Goal: Task Accomplishment & Management: Manage account settings

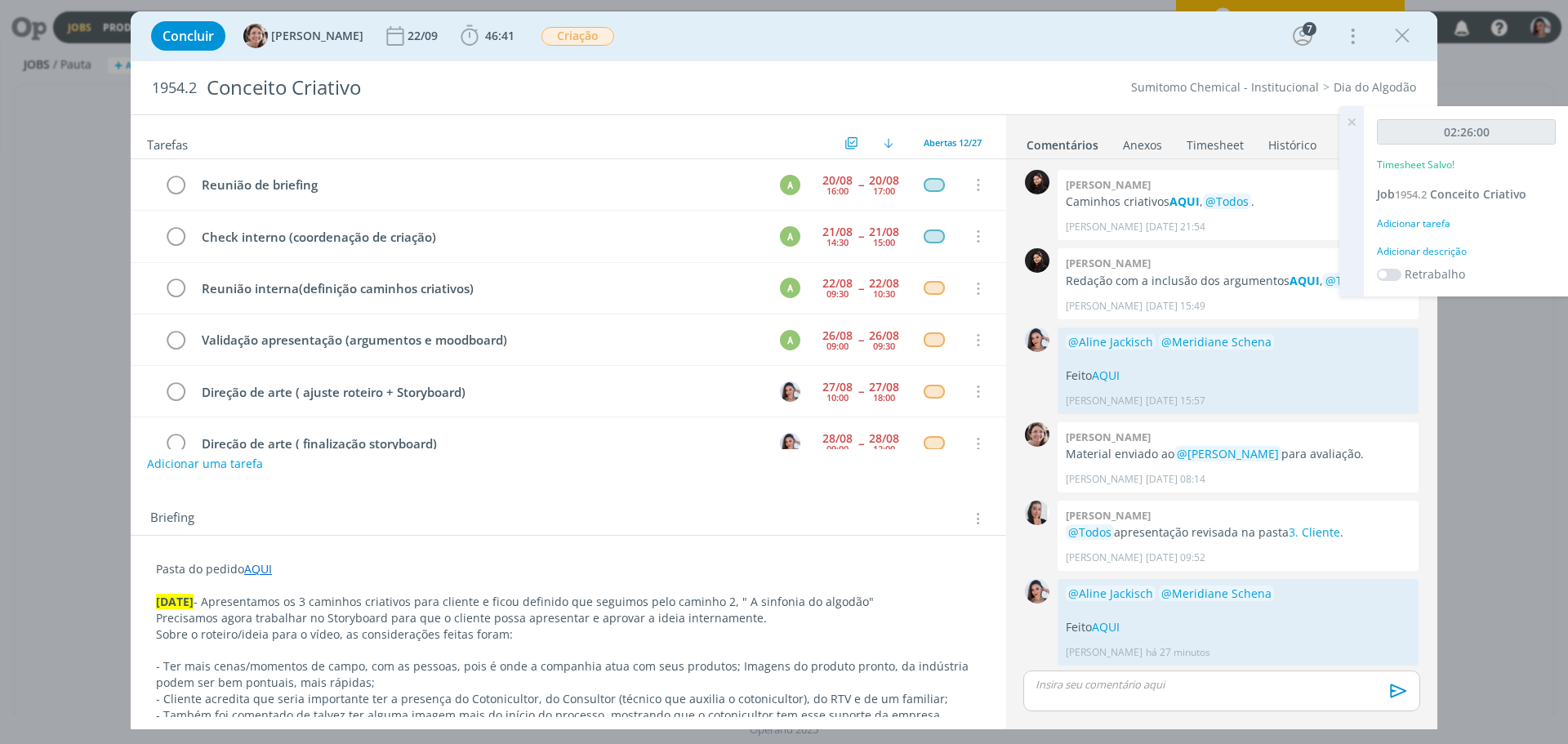
scroll to position [3, 0]
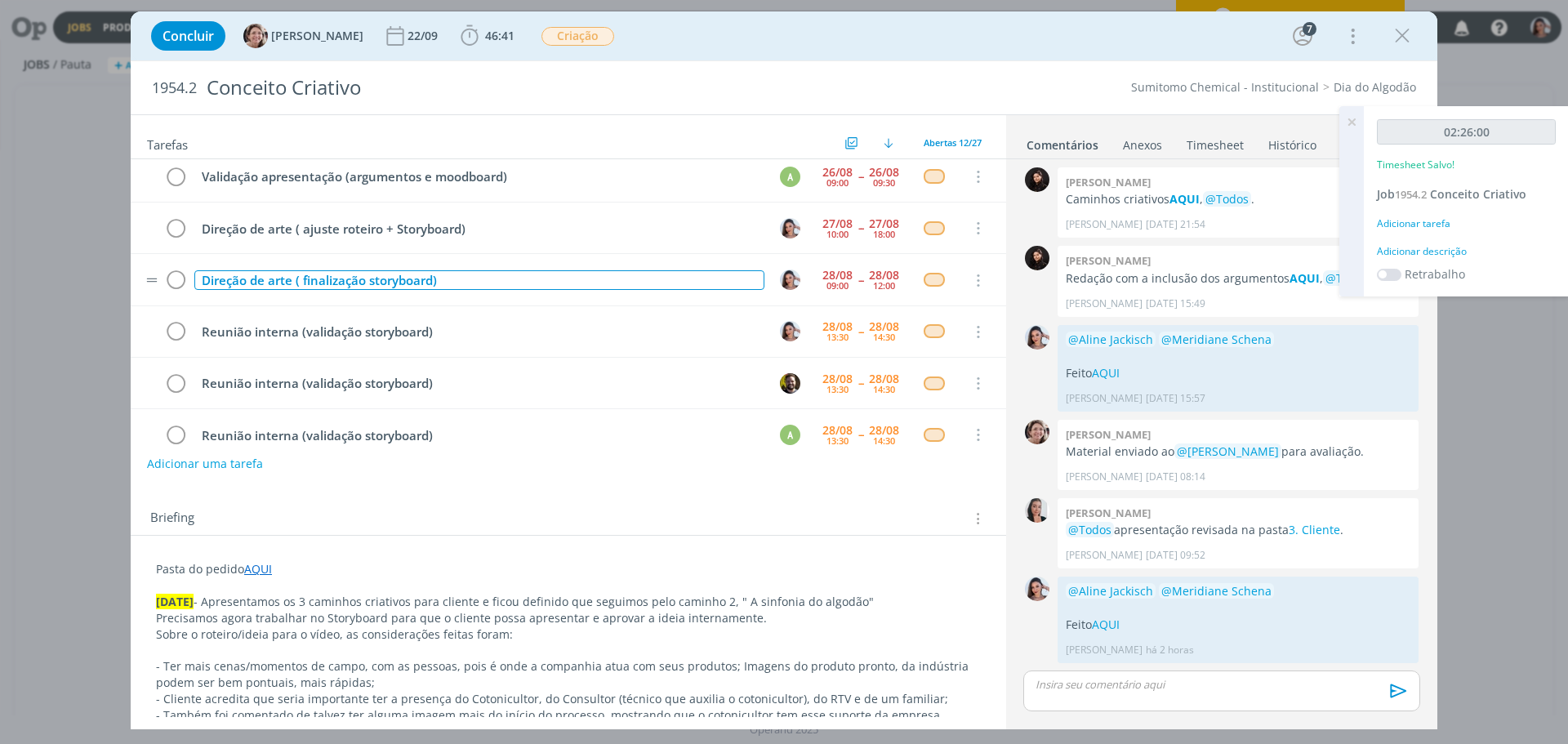
click at [444, 284] on div "Direção de arte ( finalização storyboard)" at bounding box center [479, 280] width 570 height 20
click at [485, 35] on span "46:41" at bounding box center [499, 35] width 29 height 15
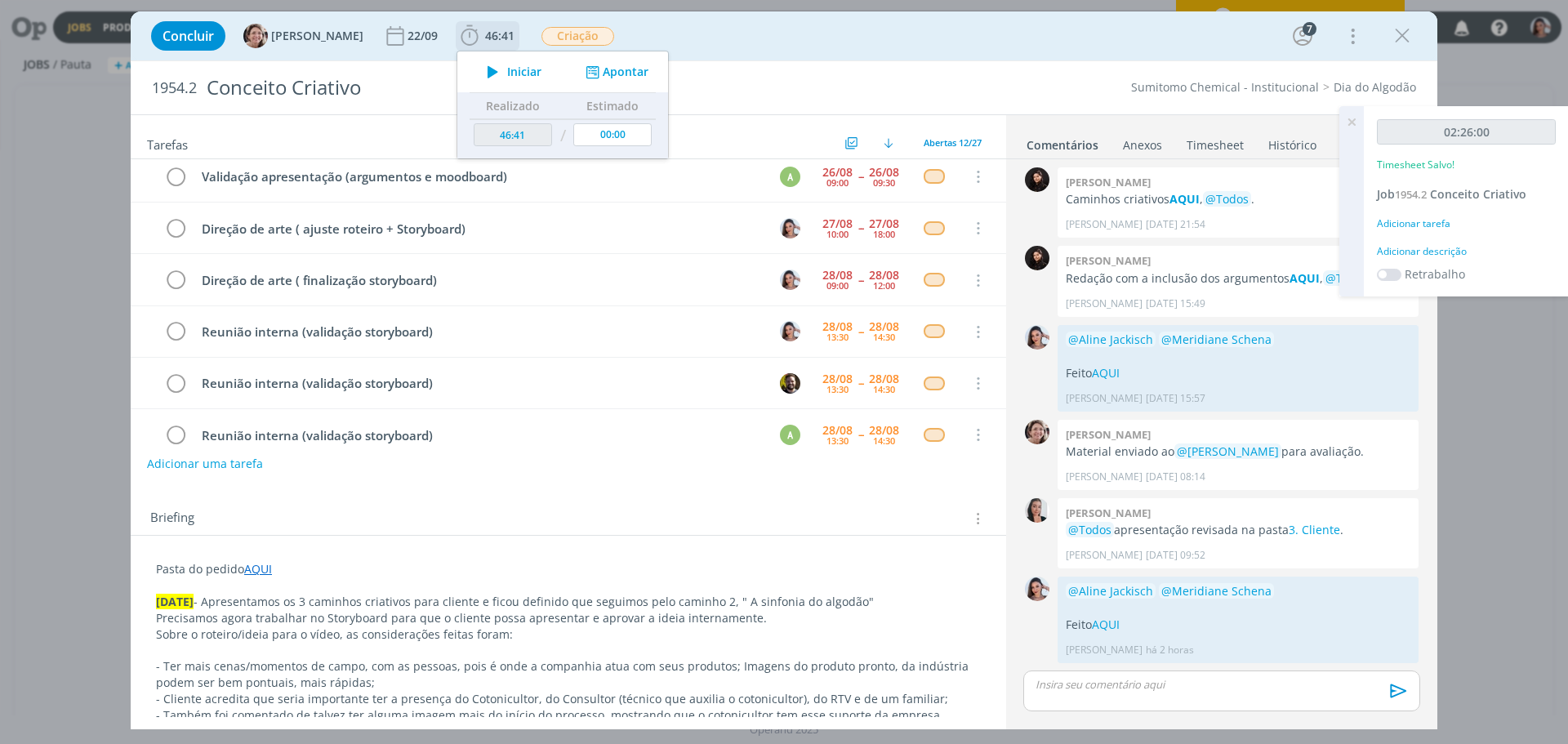
click at [507, 75] on span "Iniciar" at bounding box center [524, 71] width 35 height 12
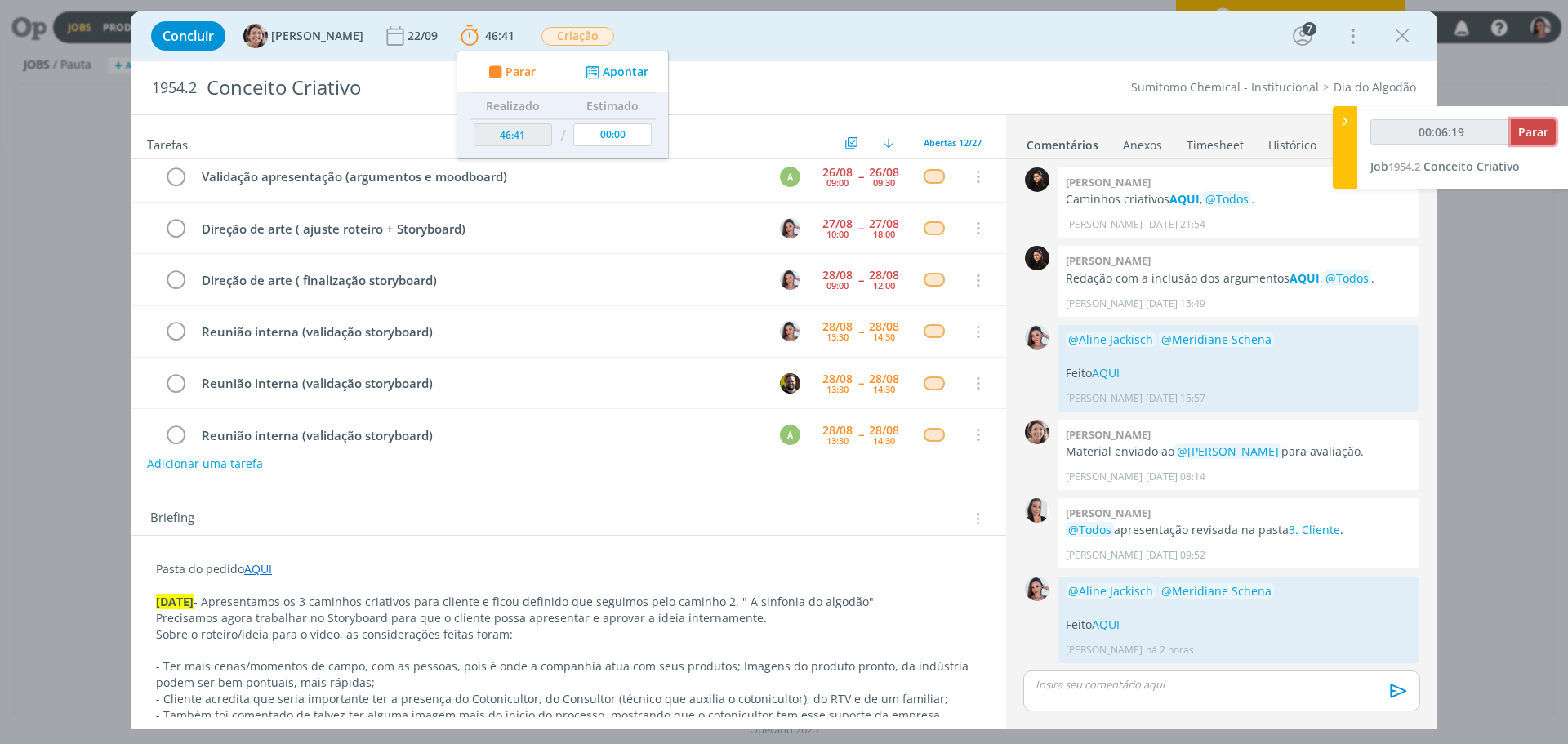
click at [1543, 125] on span "Parar" at bounding box center [1533, 131] width 30 height 15
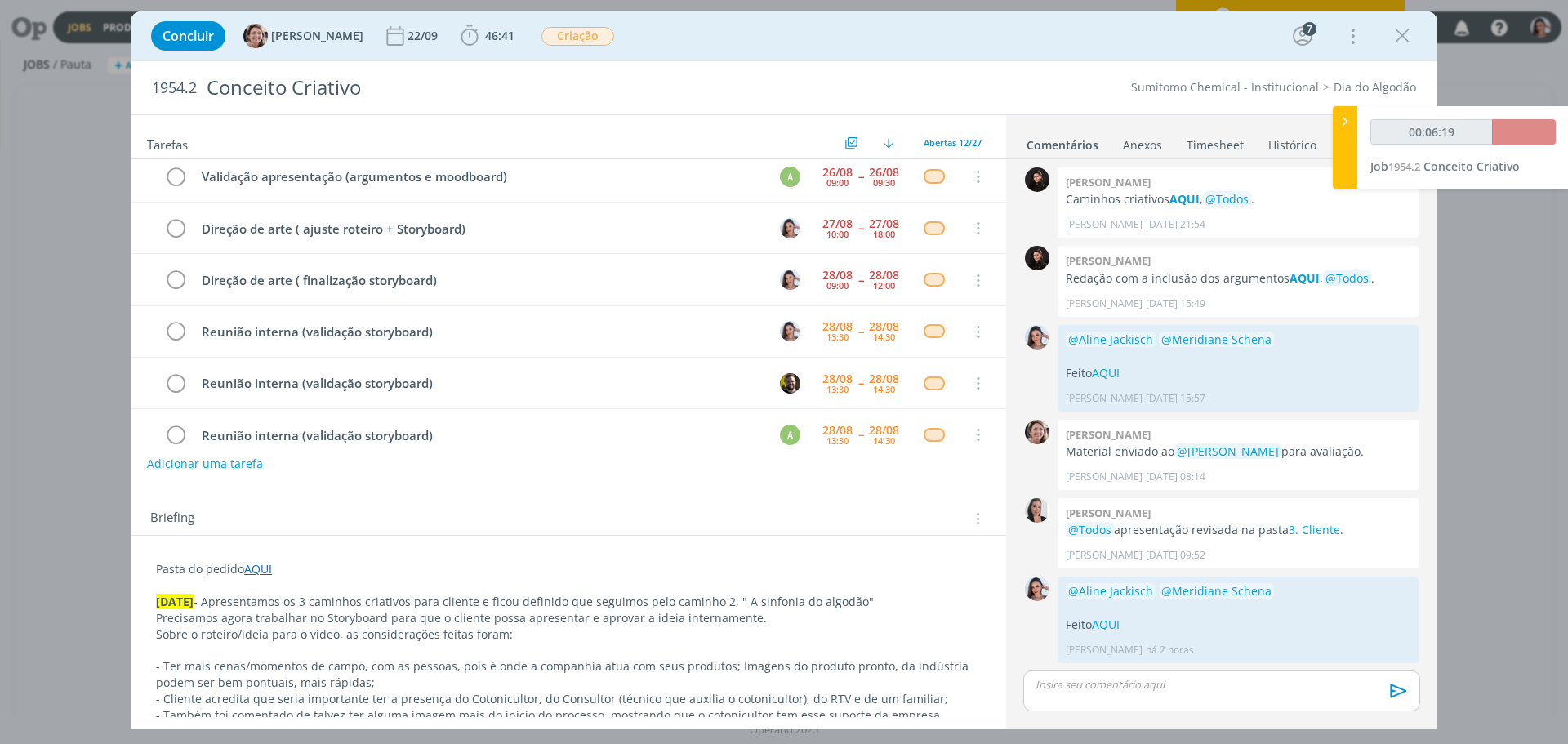
type input "00:07:00"
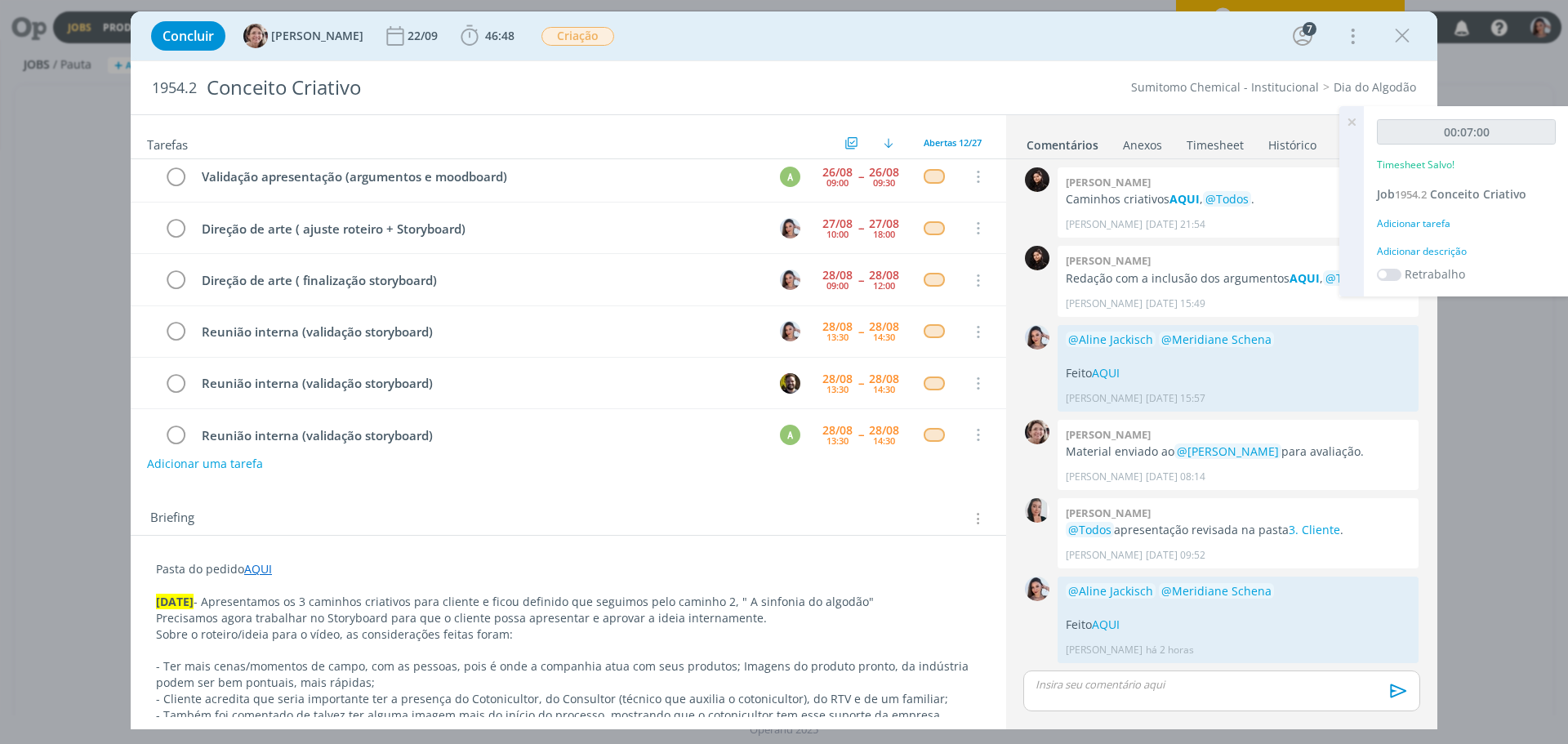
click at [1127, 694] on div "dialog" at bounding box center [1222, 691] width 397 height 41
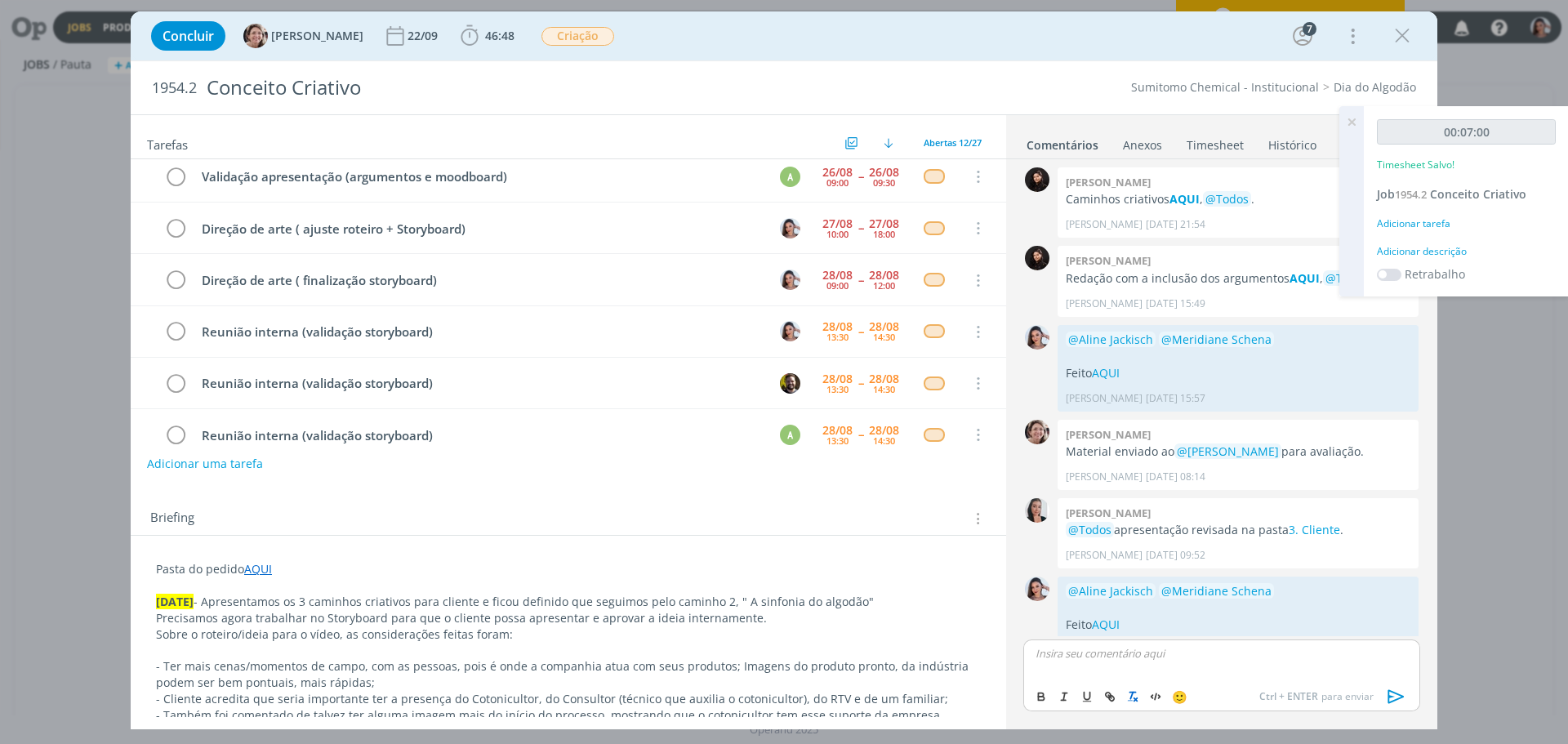
scroll to position [34, 0]
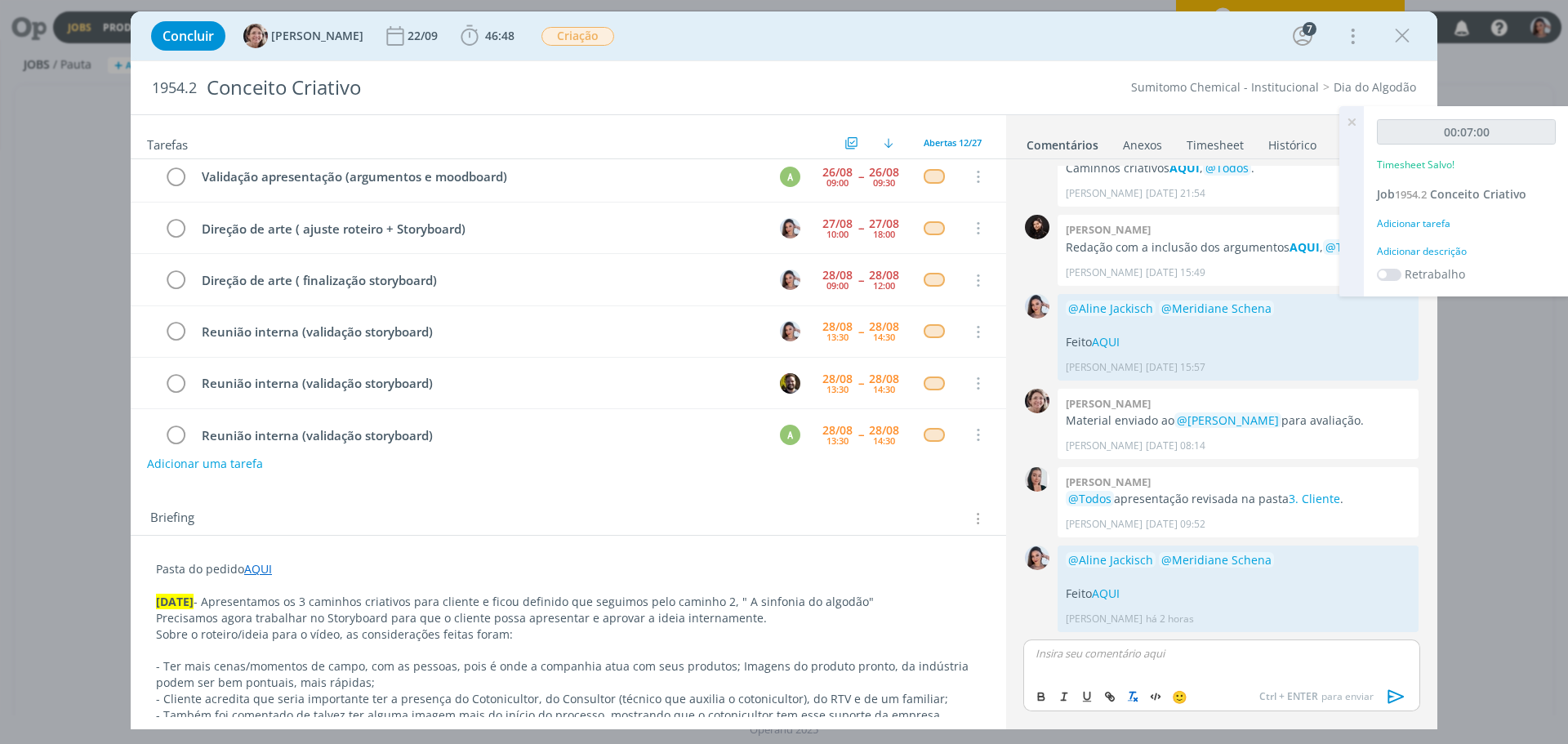
click at [1127, 688] on button "dialog" at bounding box center [1134, 697] width 23 height 20
click at [1121, 679] on span "[PERSON_NAME]" at bounding box center [1125, 677] width 101 height 18
click at [1174, 681] on span "Meridiane Schena" at bounding box center [1212, 677] width 110 height 18
drag, startPoint x: 1310, startPoint y: 664, endPoint x: 1131, endPoint y: 708, distance: 184.3
click at [1336, 670] on p "Feito o roteiro com as imagens do storyboard também AQUI" at bounding box center [1222, 667] width 371 height 15
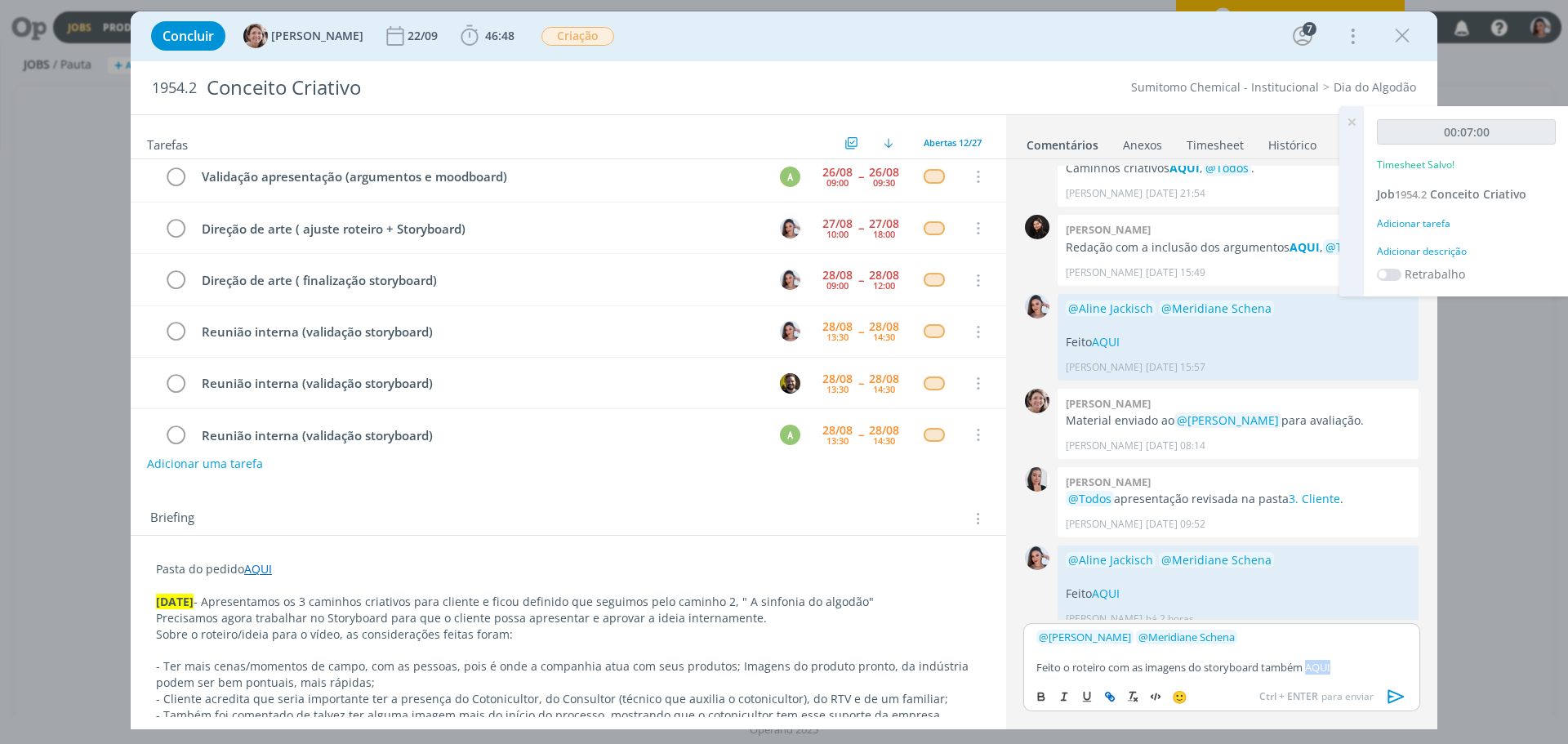
click at [1102, 700] on button "dialog" at bounding box center [1111, 697] width 23 height 20
paste input "https://sobeae.sharepoint.com/:w:/s/SOBEAE/EXvGY7k6JlhBgKtFUvuCSusB-lmOsHTLz2nl…"
type input "https://sobeae.sharepoint.com/:w:/s/SOBEAE/EXvGY7k6JlhBgKtFUvuCSusB-lmOsHTLz2nl…"
click at [1388, 635] on link "dialog" at bounding box center [1387, 636] width 43 height 15
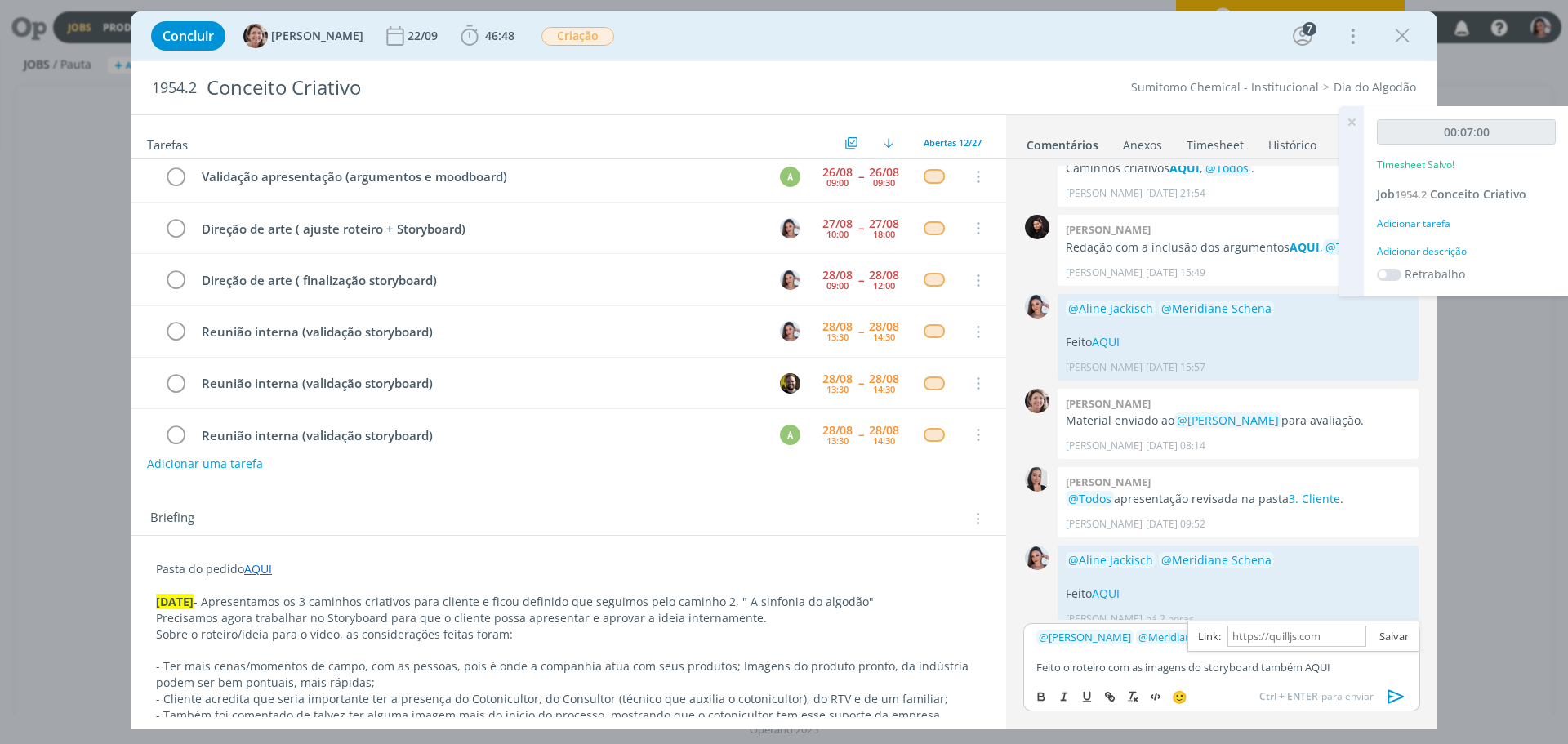
scroll to position [0, 0]
click at [1391, 701] on icon "dialog" at bounding box center [1396, 697] width 16 height 14
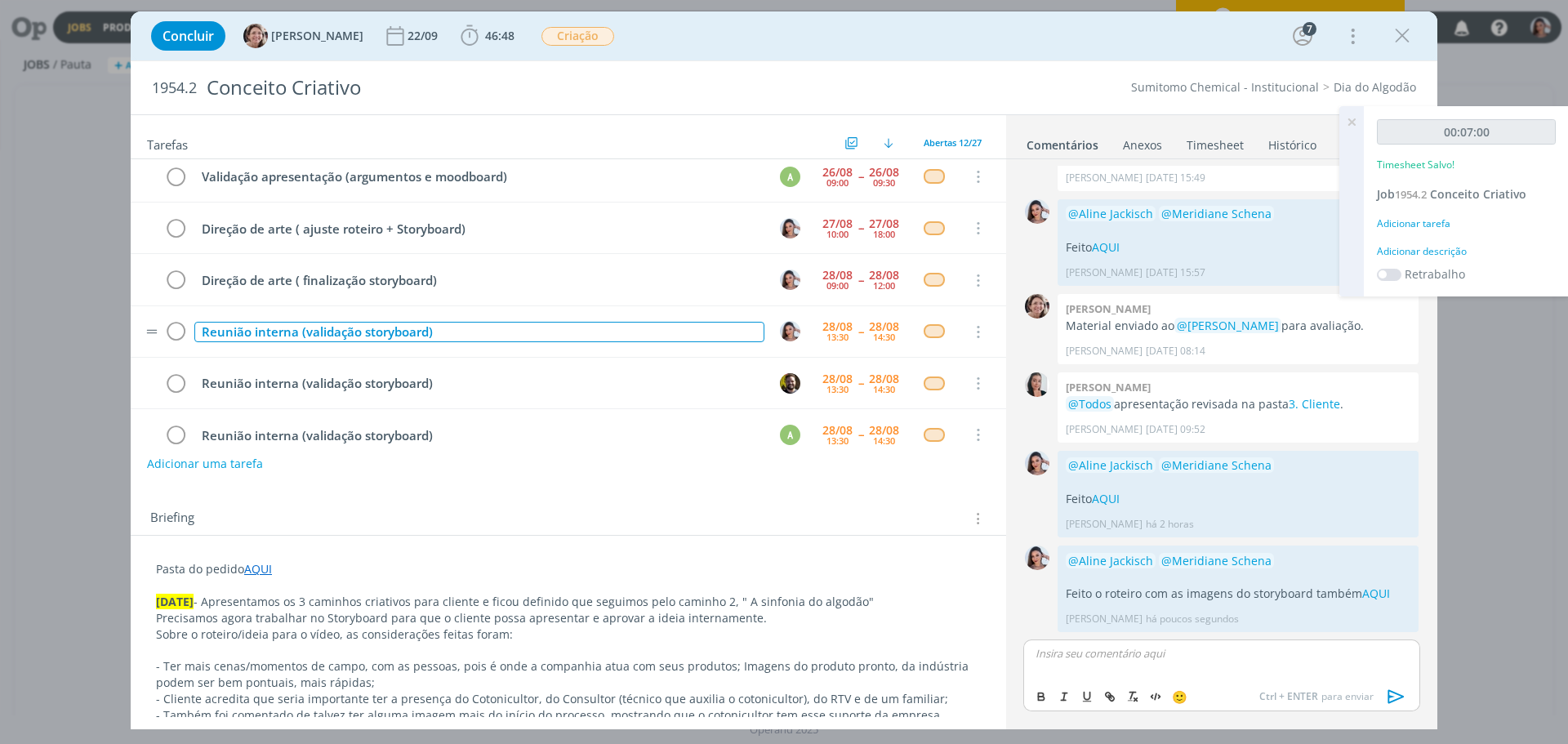
click at [448, 337] on div "Reunião interna (validação storyboard)" at bounding box center [479, 332] width 570 height 20
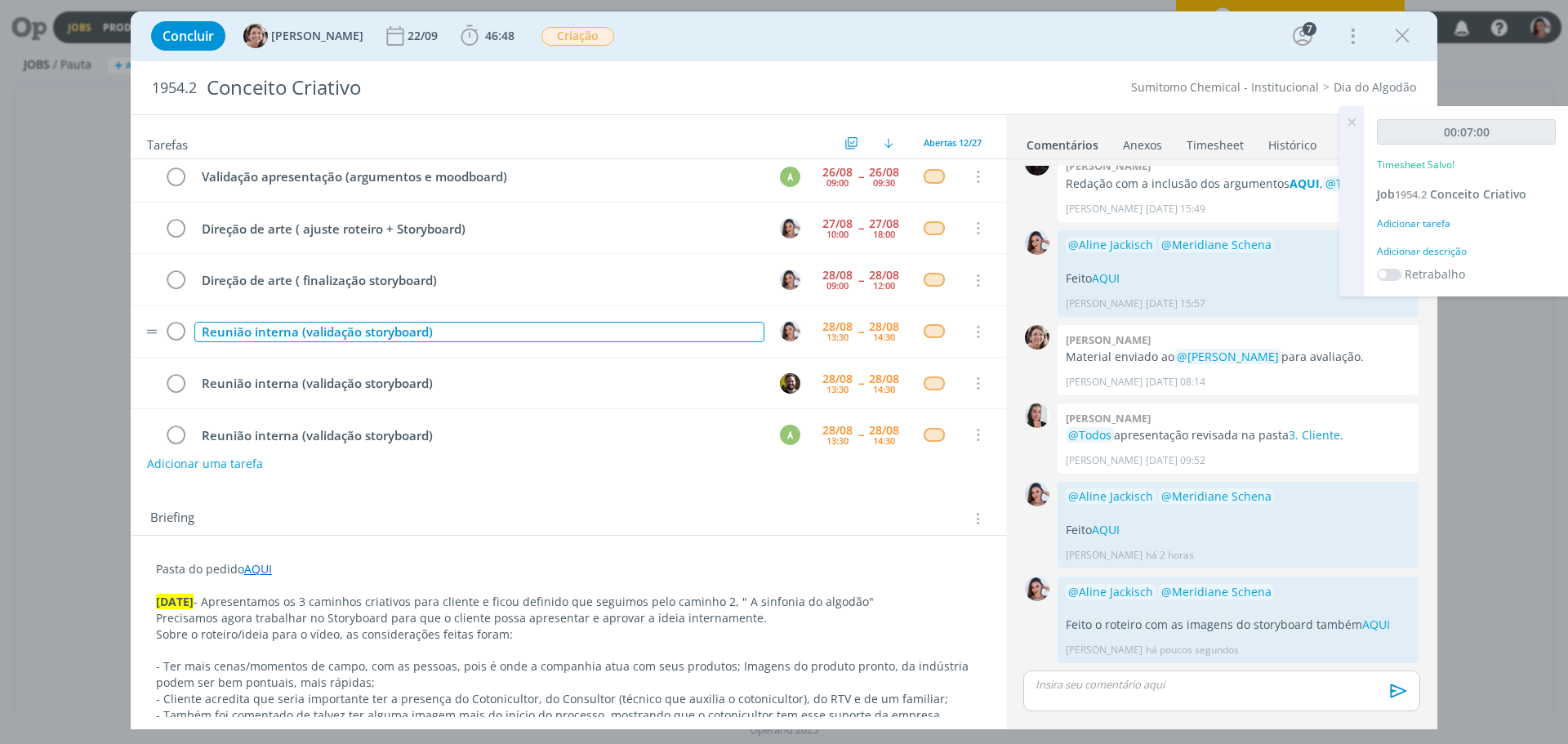
click at [448, 337] on div "Reunião interna (validação storyboard)" at bounding box center [479, 332] width 570 height 20
copy div "Reunião interna (validação storyboard)"
click at [171, 329] on icon "dialog" at bounding box center [175, 333] width 23 height 25
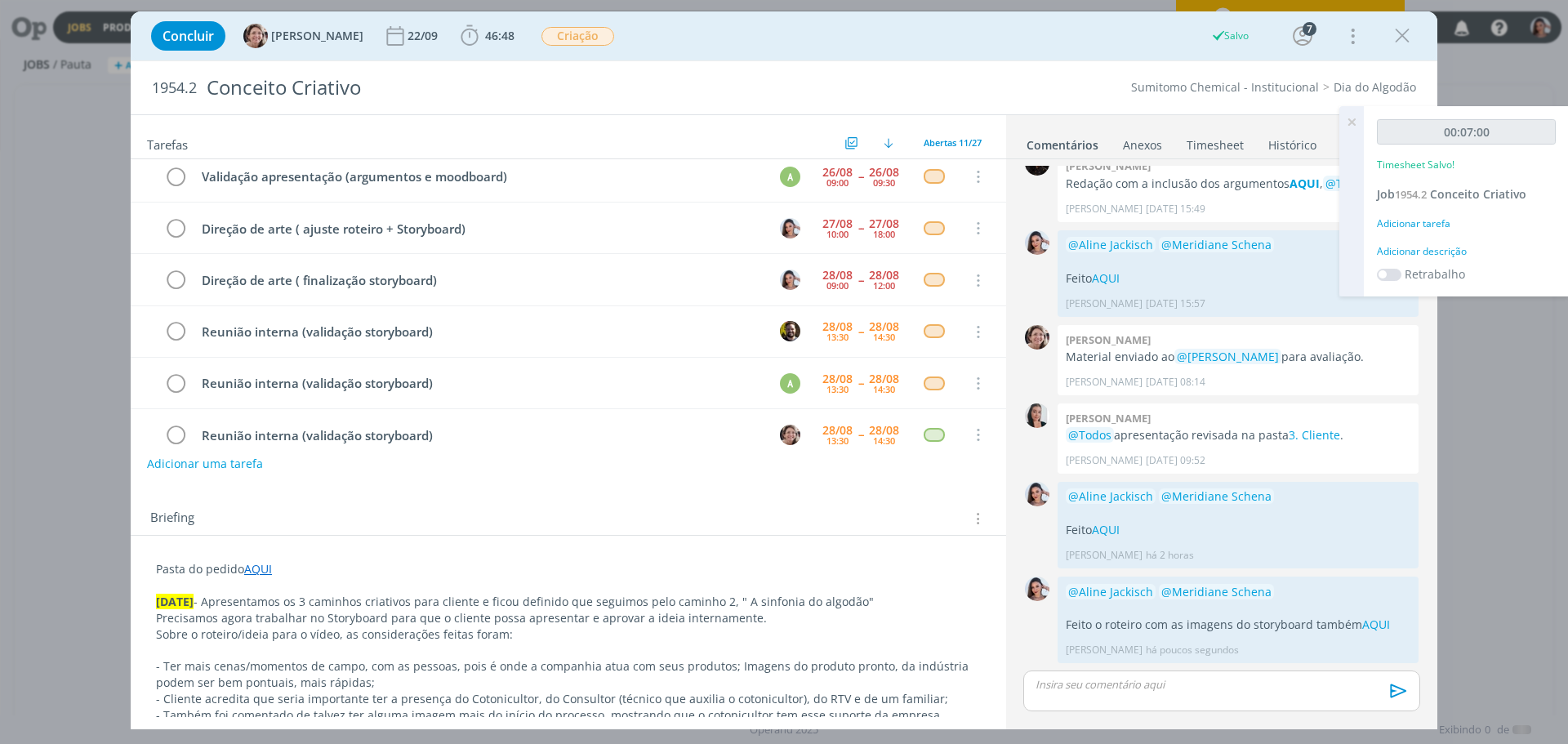
click at [1217, 148] on link "Timesheet" at bounding box center [1216, 142] width 59 height 24
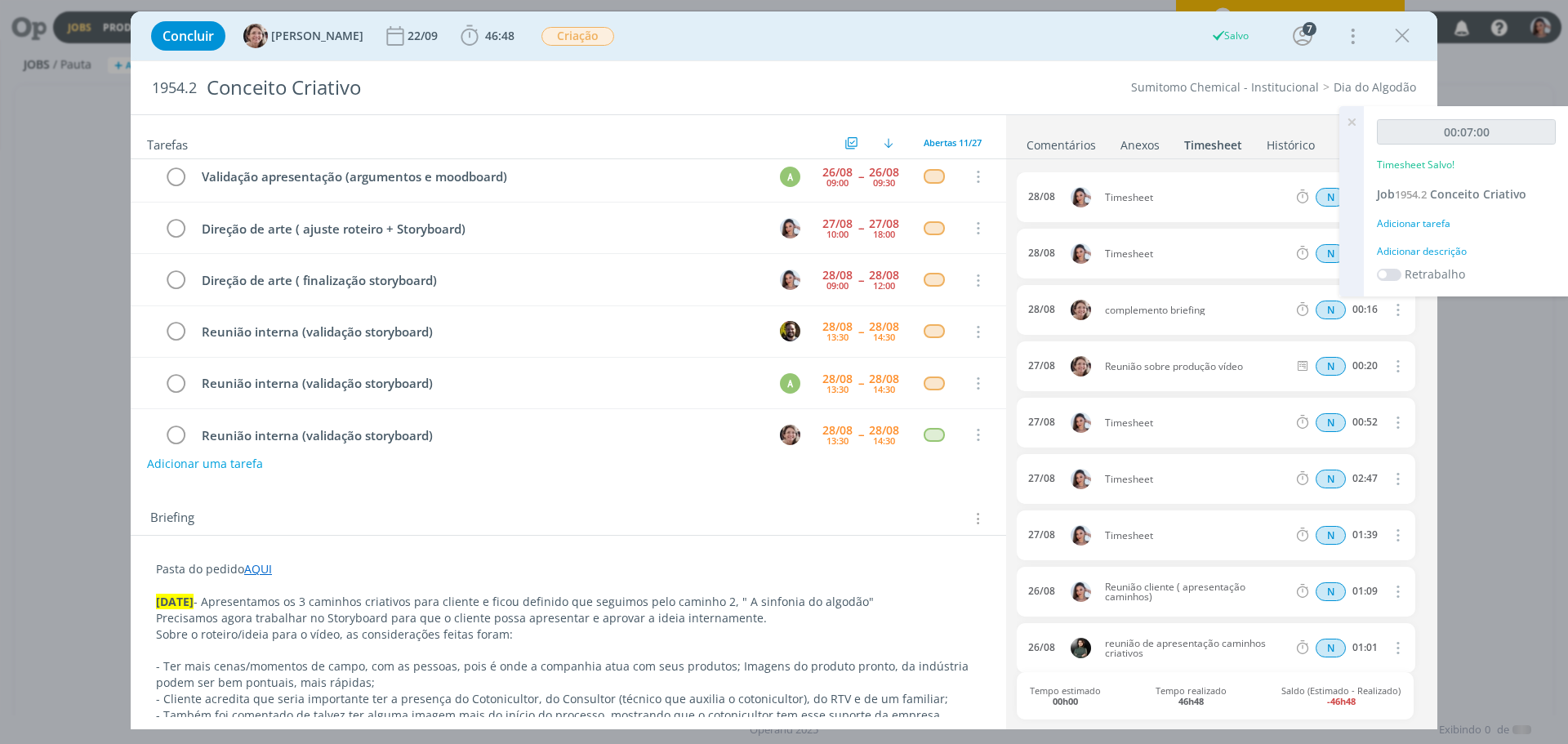
click at [1345, 117] on icon at bounding box center [1351, 122] width 29 height 32
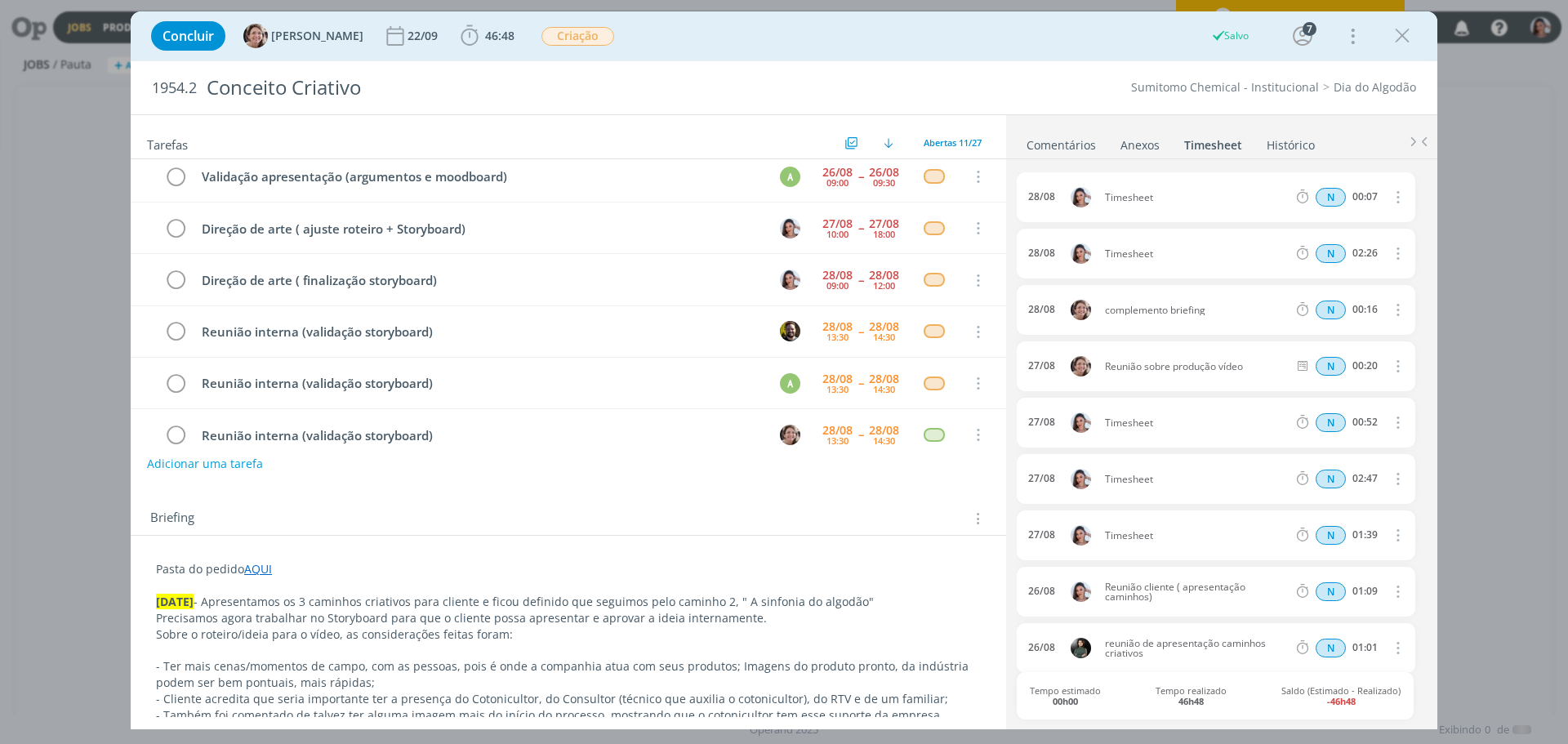
click at [1387, 198] on icon "dialog" at bounding box center [1396, 197] width 18 height 20
click at [1345, 255] on link "Editar" at bounding box center [1350, 252] width 129 height 26
drag, startPoint x: 1088, startPoint y: 207, endPoint x: 1082, endPoint y: 222, distance: 16.2
click at [1024, 207] on div "28/08 13:37 Timesheet Selecione a tarefa N 00:07" at bounding box center [1216, 198] width 399 height 50
click at [1397, 255] on icon "dialog" at bounding box center [1396, 253] width 18 height 20
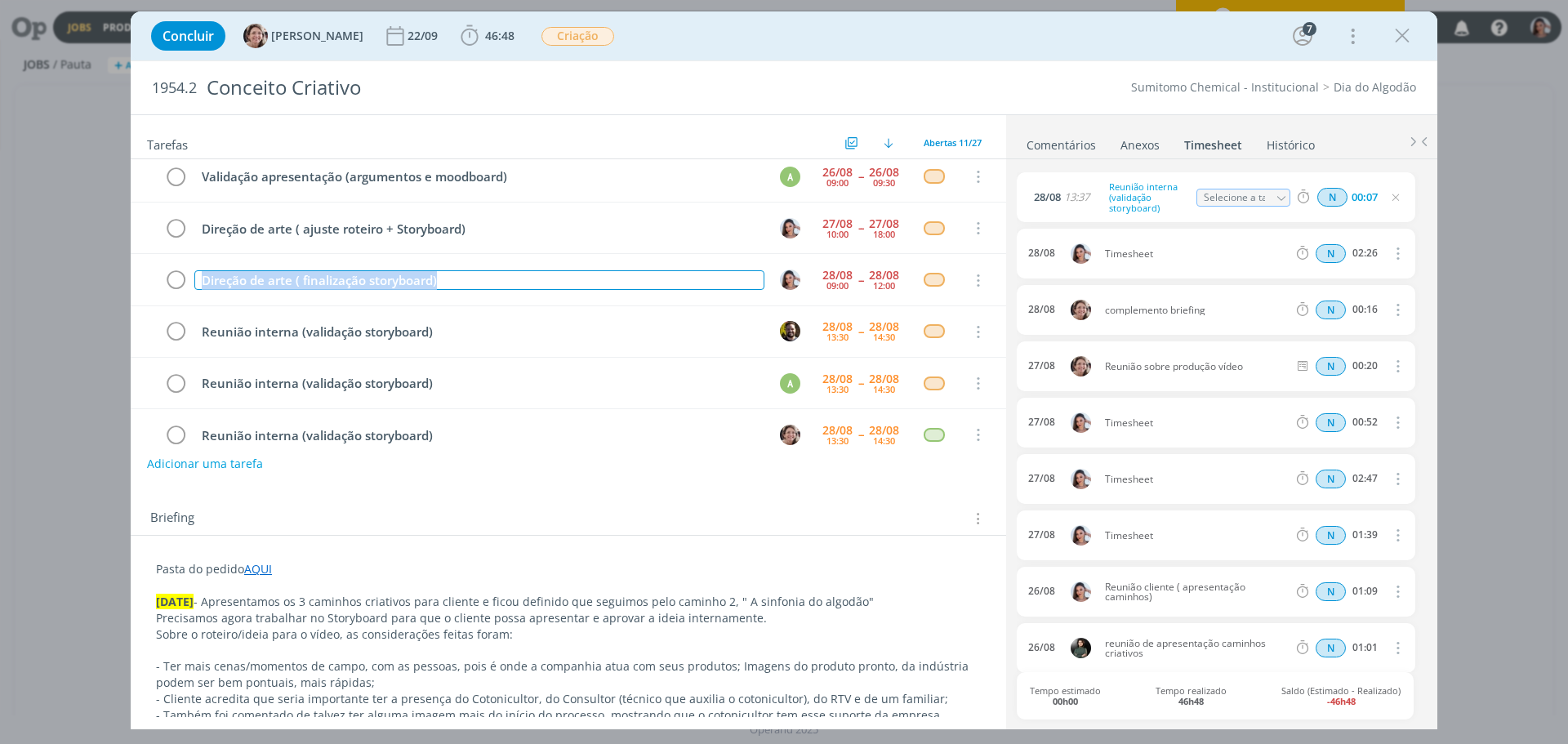
drag, startPoint x: 466, startPoint y: 279, endPoint x: 108, endPoint y: 293, distance: 358.3
click at [108, 293] on div "Concluir Aline Jackisch 22/09 46:48 Iniciar Apontar Data * 28/08/2025 Horas * 0…" at bounding box center [784, 372] width 1568 height 744
copy div "Direção de arte ( finalização storyboard)"
click at [322, 213] on tr "Direção de arte ( ajuste roteiro + Storyboard) 27/08 10:00 -- 27/08 18:00 Cance…" at bounding box center [569, 229] width 876 height 52
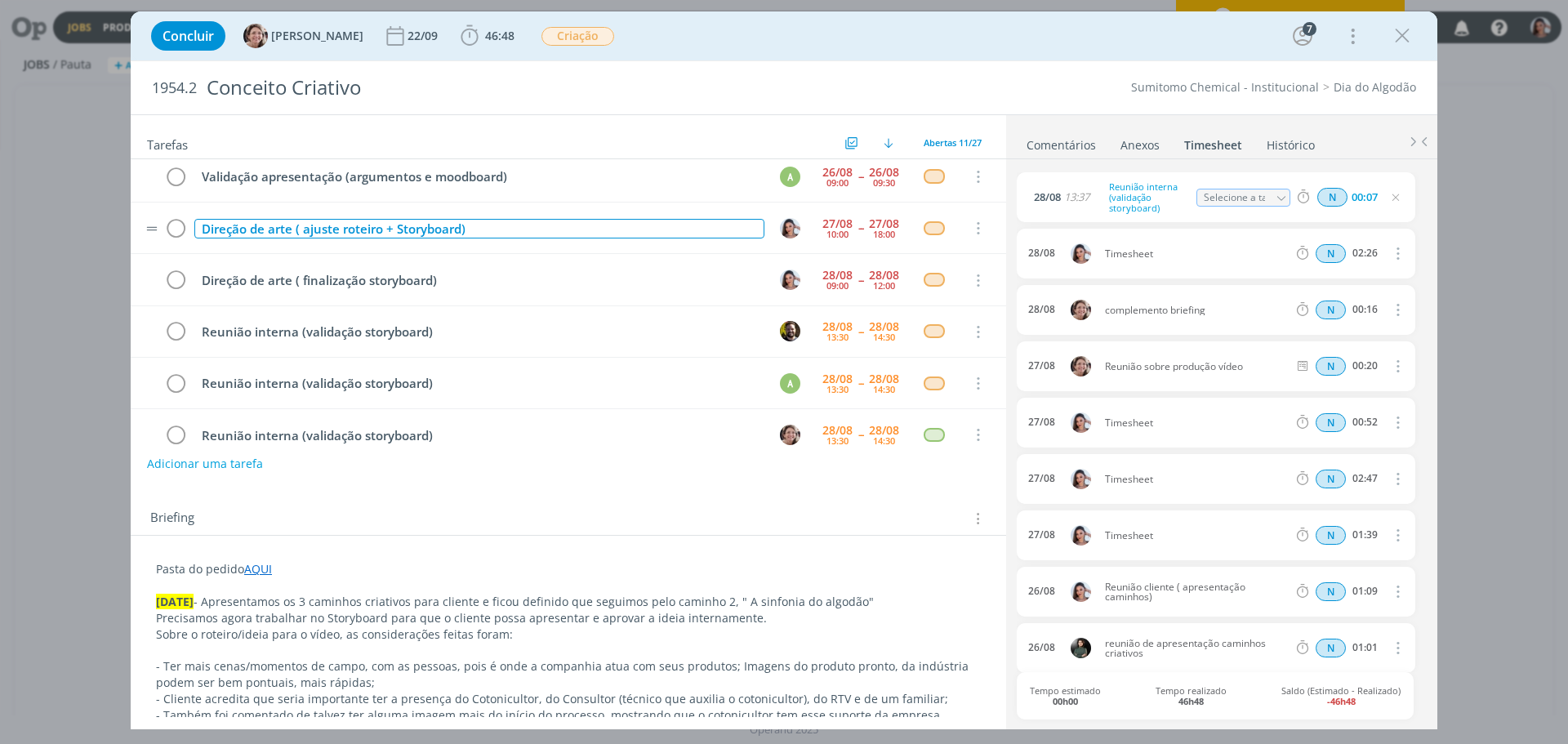
click at [315, 228] on div "Direção de arte ( ajuste roteiro + Storyboard)" at bounding box center [479, 229] width 570 height 20
copy div "Direção de arte ( ajuste roteiro + Storyboard)"
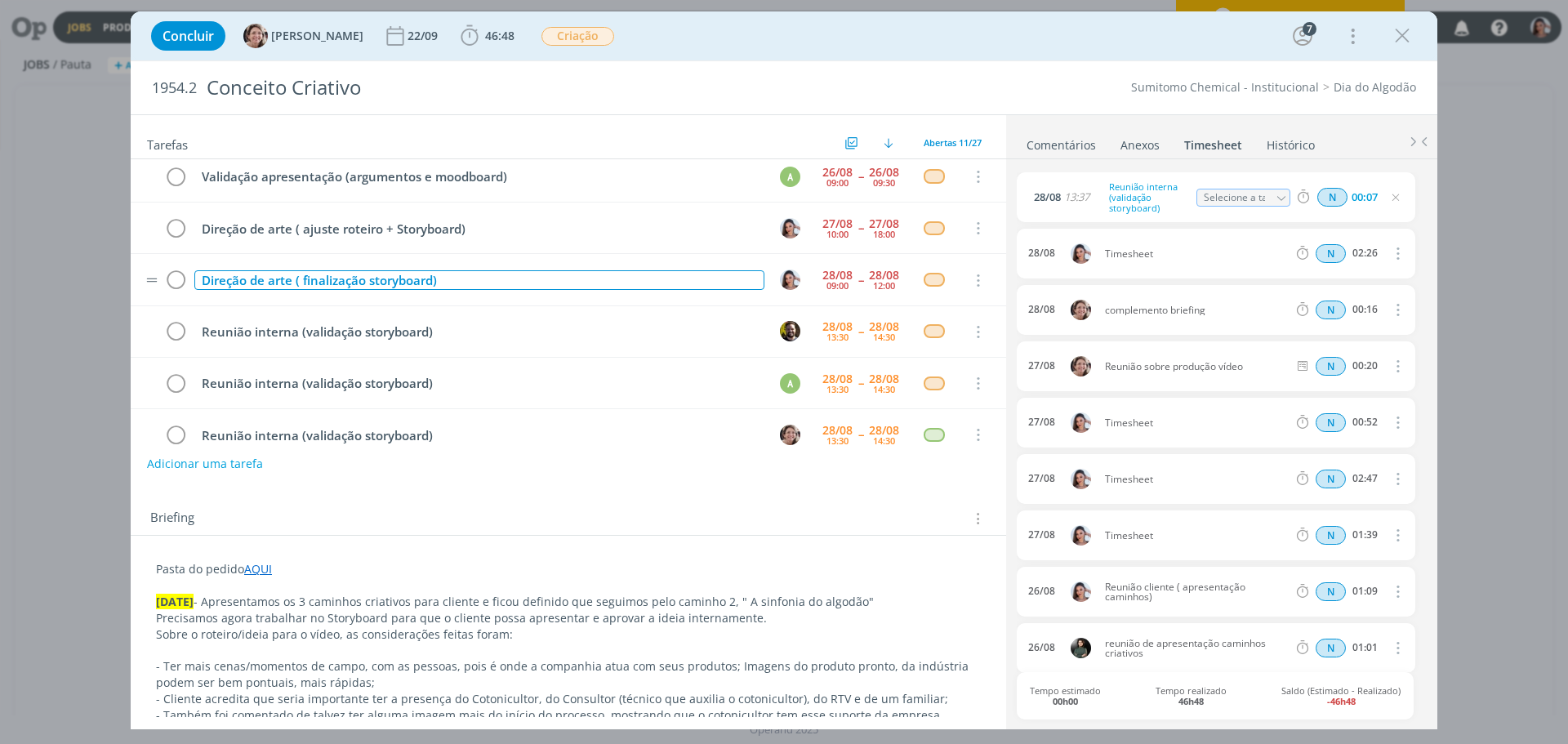
click at [342, 271] on div "Direção de arte ( finalização storyboard)" at bounding box center [479, 280] width 570 height 20
copy div "Direção de arte ( finalização storyboard)"
click at [174, 233] on icon "dialog" at bounding box center [175, 229] width 23 height 25
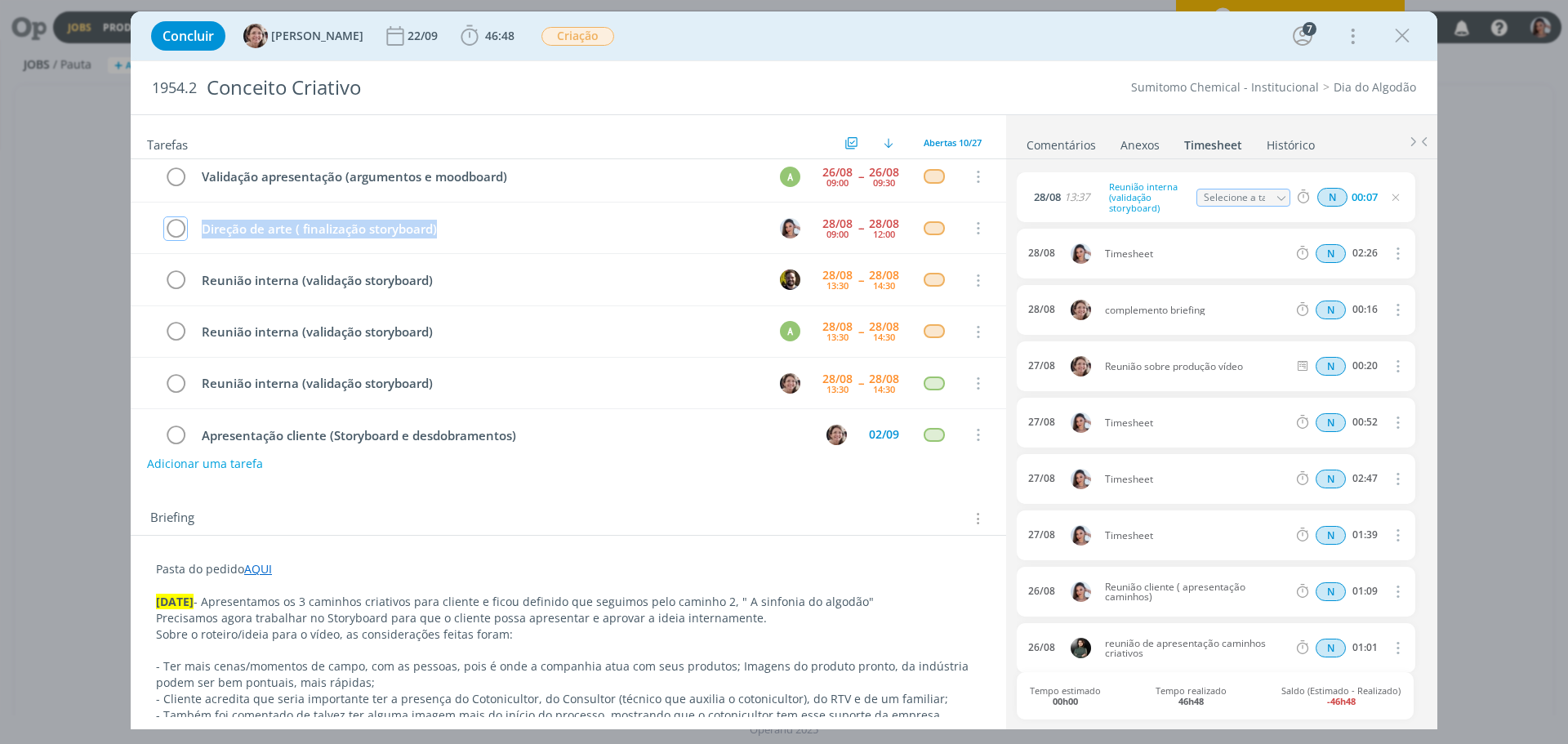
click at [174, 233] on icon "dialog" at bounding box center [175, 229] width 23 height 25
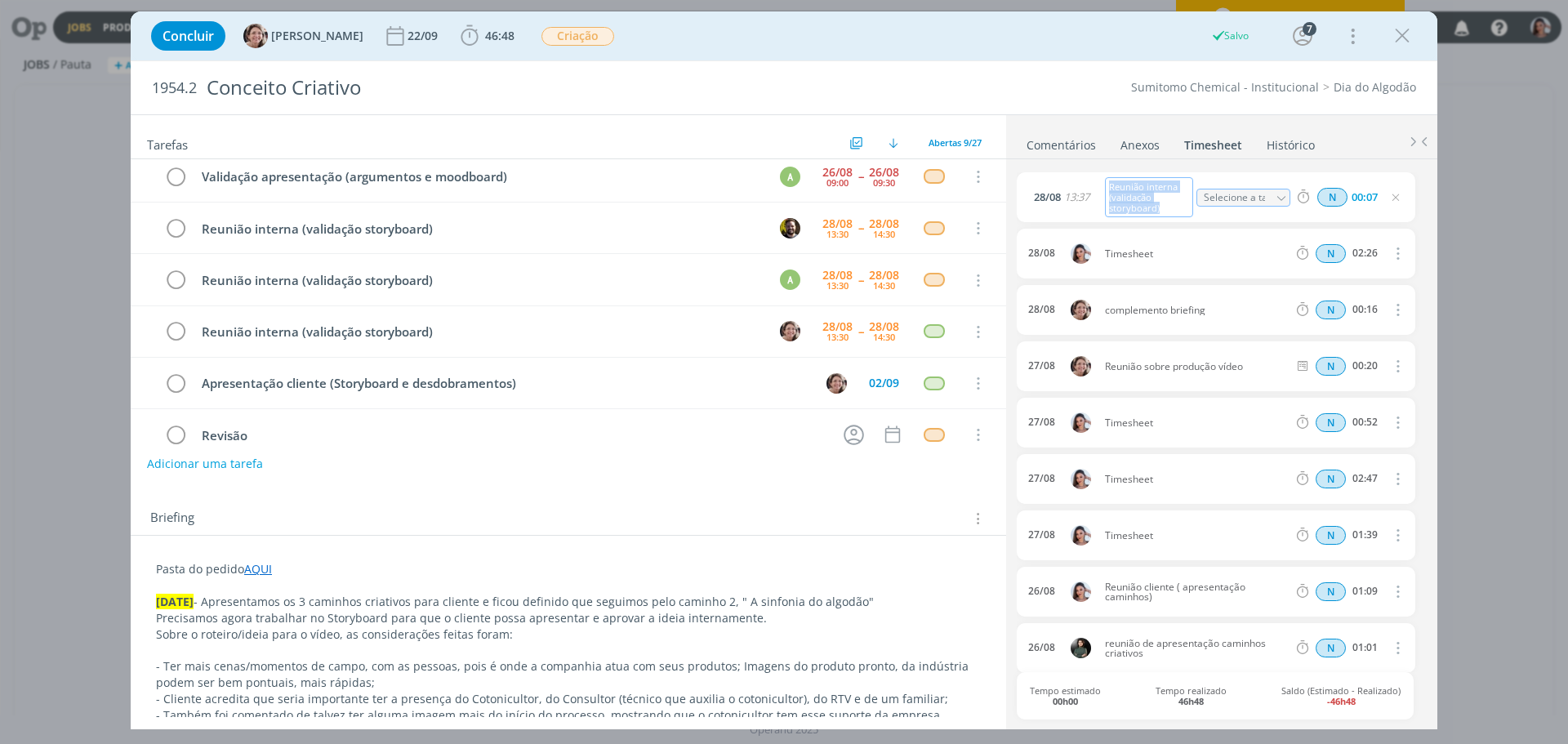
drag, startPoint x: 1161, startPoint y: 207, endPoint x: 1057, endPoint y: 183, distance: 106.7
click at [1057, 183] on div "28/08 13:37 Reunião interna (validação storyboard) Selecione a tarefa N 00:07" at bounding box center [1216, 198] width 399 height 50
click at [1252, 239] on div "28/08 Timesheet N 02:26 Excluir" at bounding box center [1216, 254] width 399 height 50
click at [1390, 255] on icon "dialog" at bounding box center [1396, 253] width 18 height 20
click at [1326, 282] on link "Excluir" at bounding box center [1350, 282] width 129 height 26
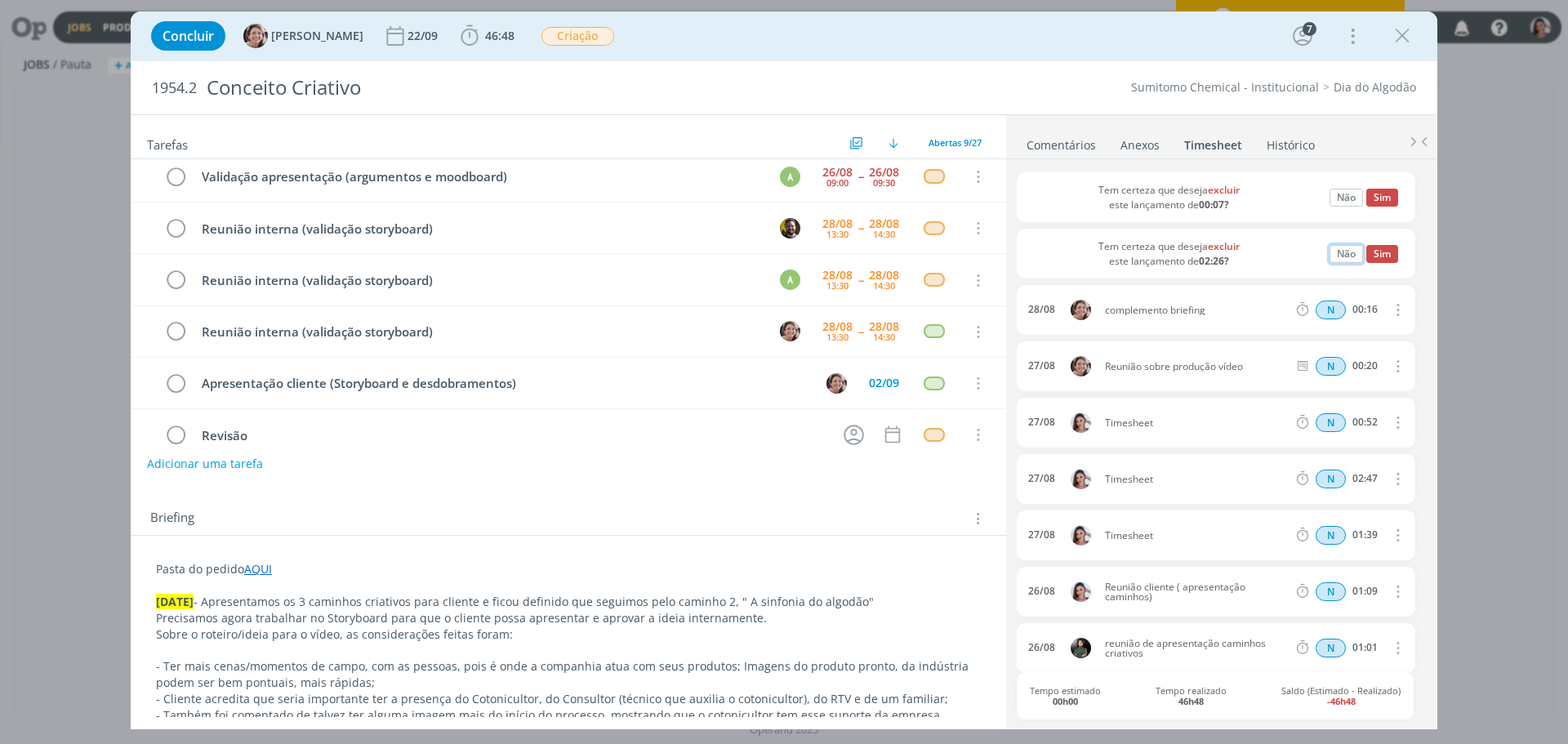
click at [1337, 255] on button "Não" at bounding box center [1346, 254] width 34 height 18
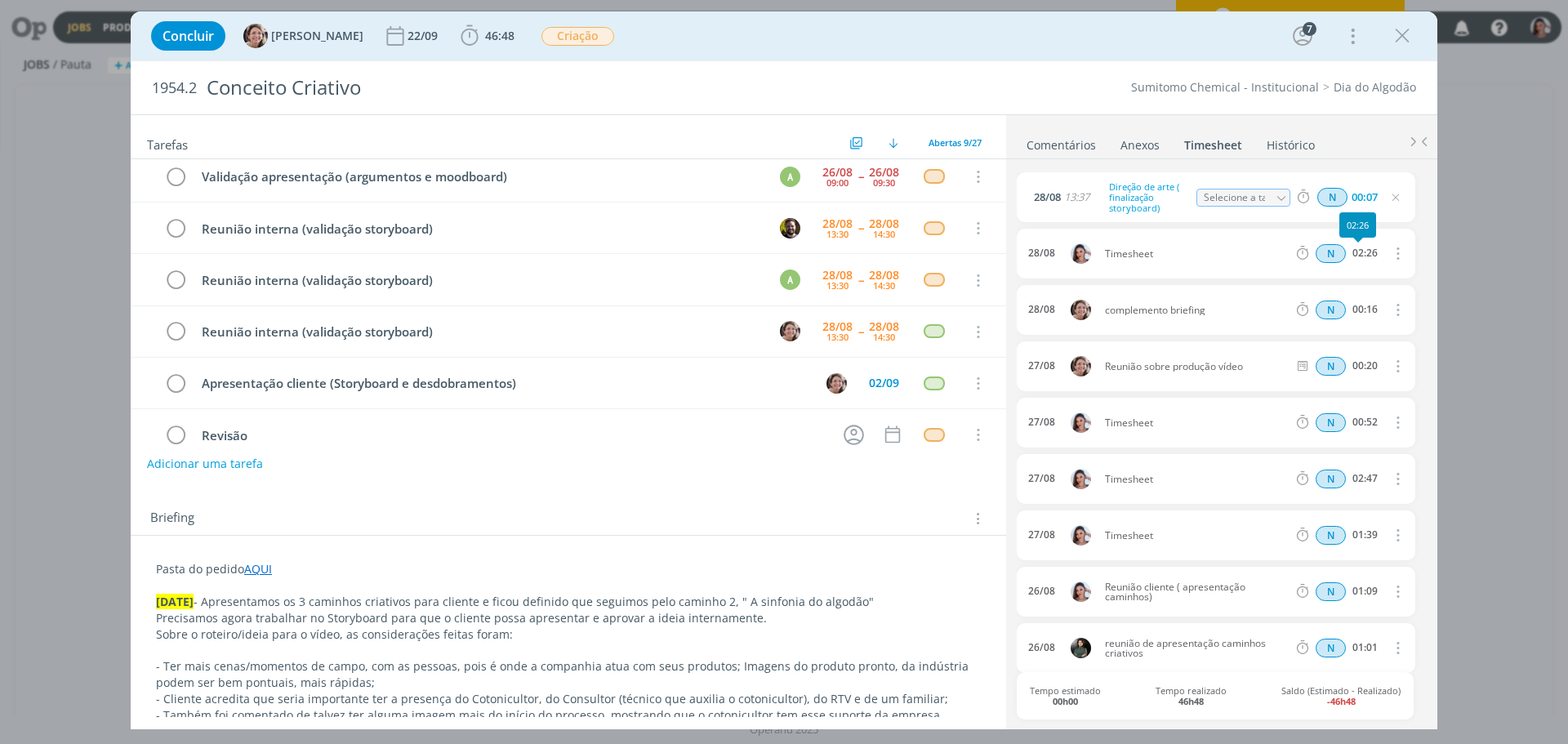
click at [1390, 253] on icon "dialog" at bounding box center [1396, 253] width 18 height 20
click at [1322, 296] on link "Editar" at bounding box center [1350, 308] width 129 height 26
drag, startPoint x: 1023, startPoint y: 269, endPoint x: 990, endPoint y: 273, distance: 33.2
click at [990, 273] on div "Tarefas Usar Job de template Ordenar por: Prazo crescente Prazo decrescente Ord…" at bounding box center [784, 421] width 1306 height 615
click at [1396, 421] on icon "dialog" at bounding box center [1396, 422] width 18 height 20
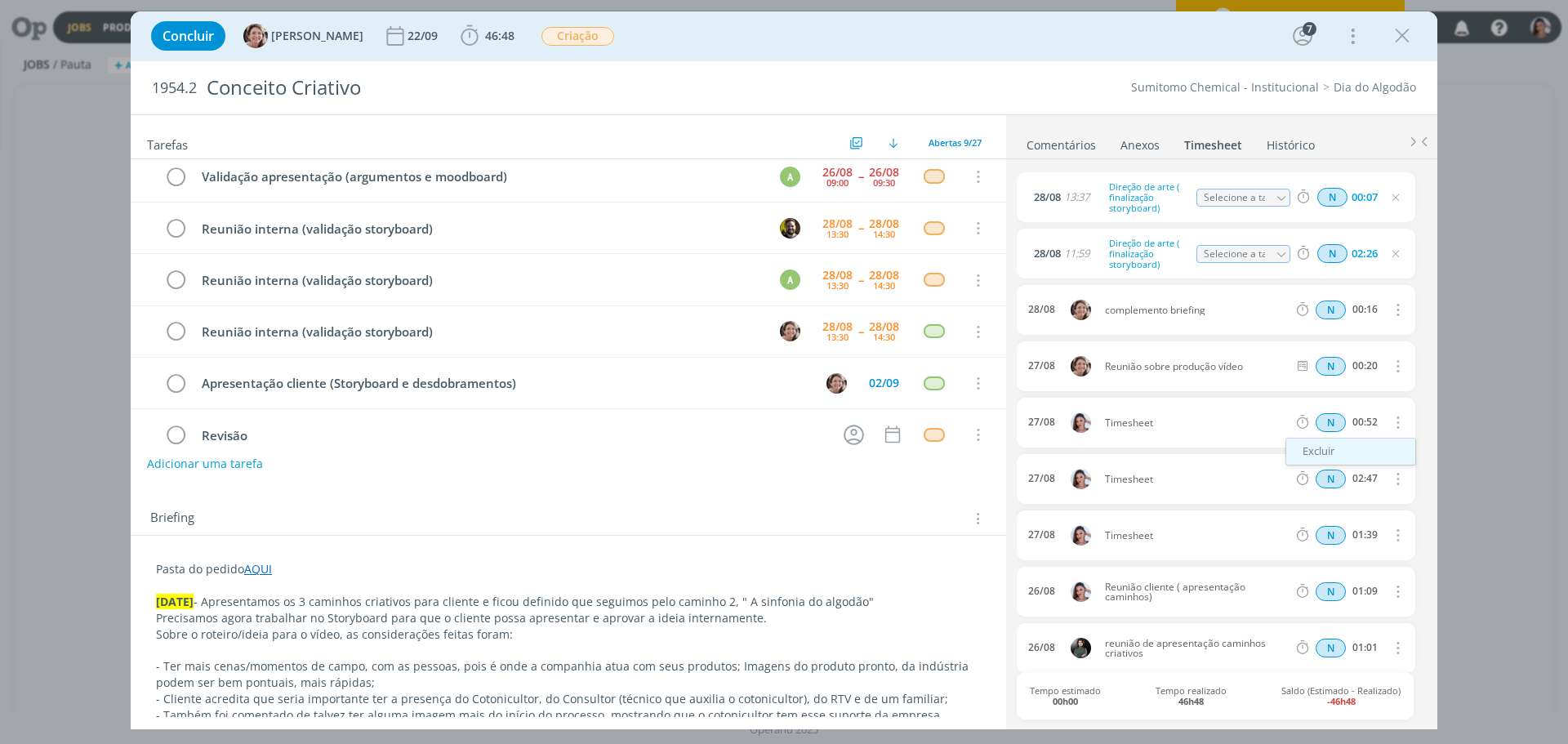
click at [1346, 452] on link "Excluir" at bounding box center [1350, 451] width 129 height 26
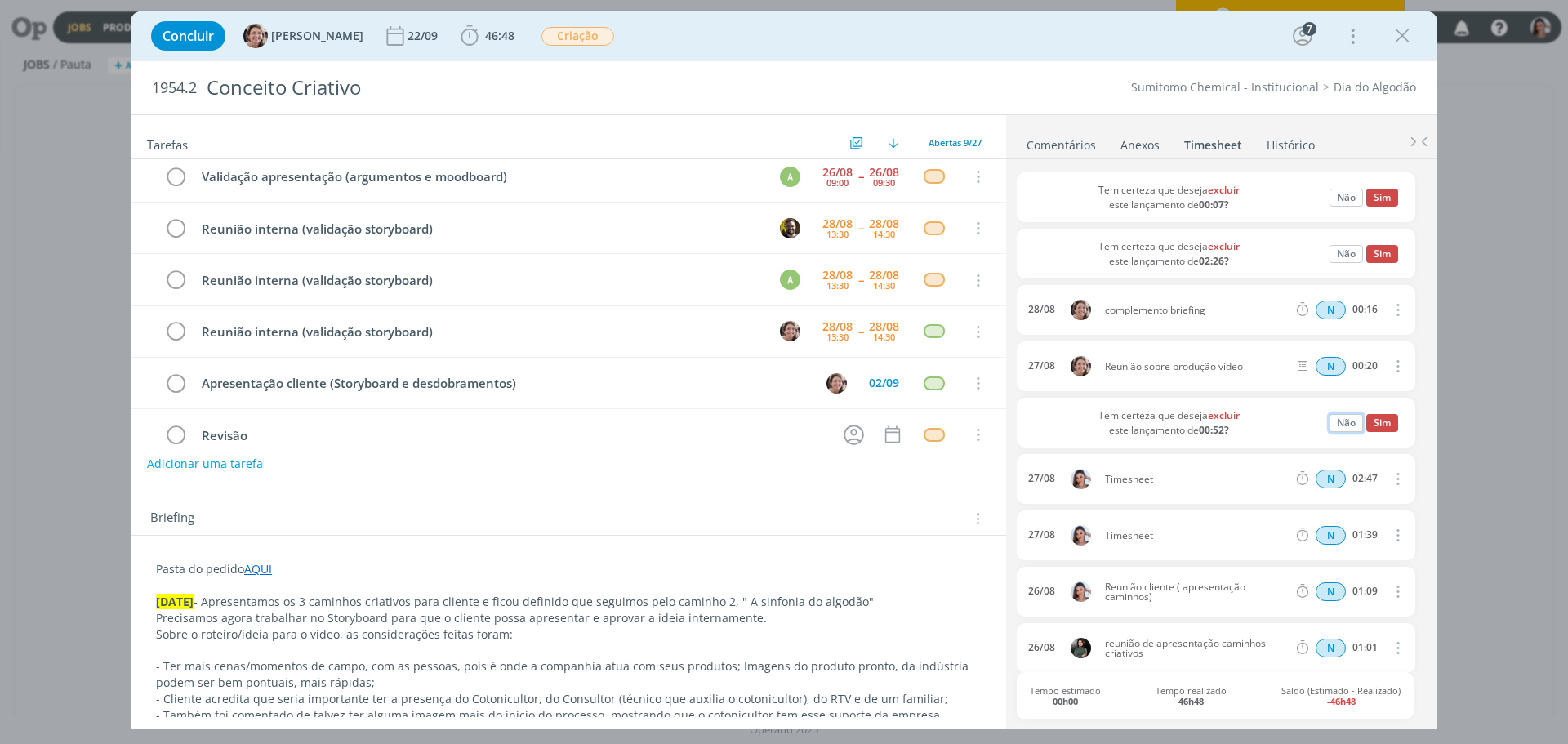
click at [1345, 417] on button "Não" at bounding box center [1346, 423] width 34 height 18
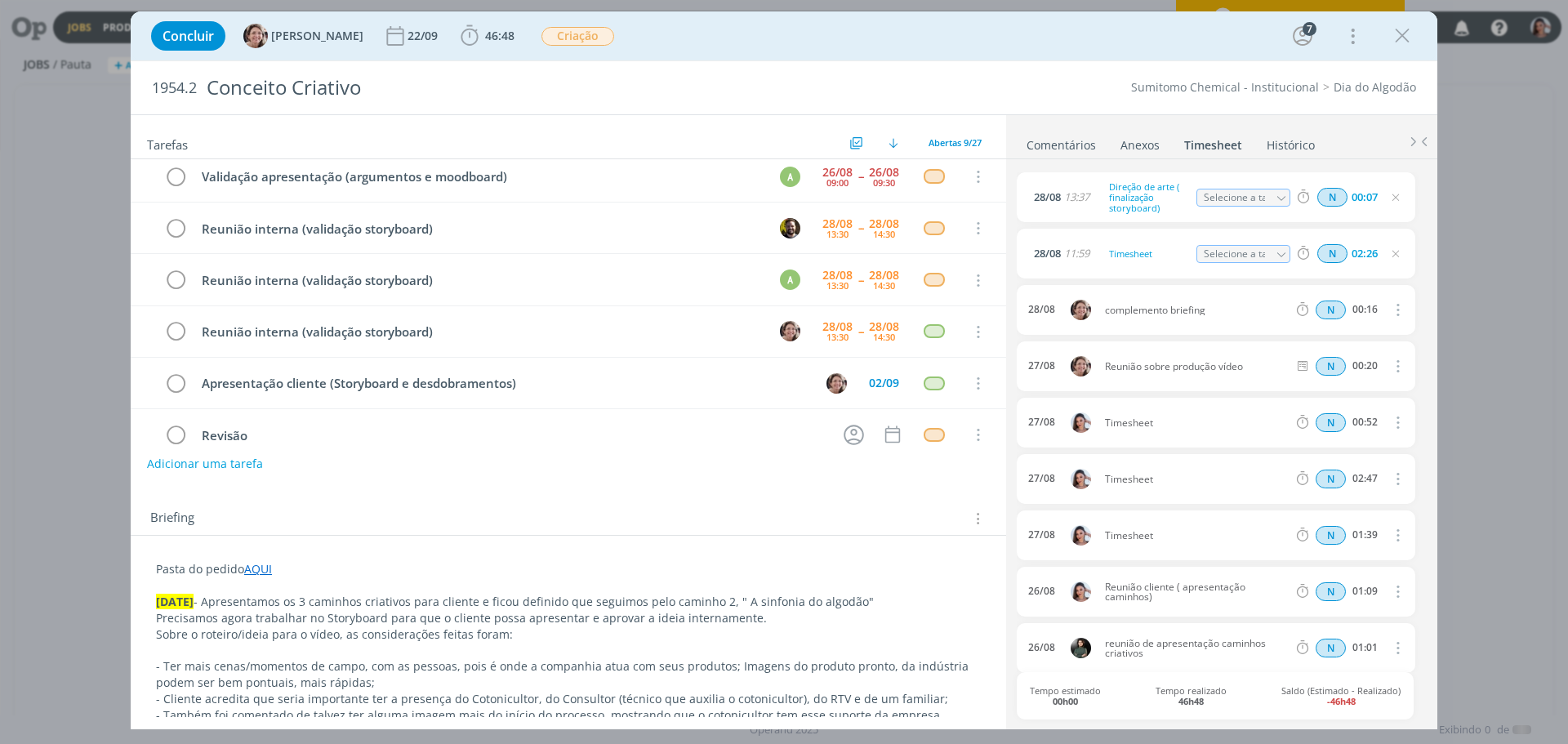
click at [1389, 424] on icon "dialog" at bounding box center [1396, 422] width 18 height 20
click at [1321, 473] on link "Editar" at bounding box center [1350, 477] width 129 height 26
drag, startPoint x: 1179, startPoint y: 425, endPoint x: 1049, endPoint y: 437, distance: 130.6
click at [1049, 437] on div "27/08 18:03 Timesheet Selecione a tarefa N 00:52" at bounding box center [1216, 423] width 399 height 50
click at [1390, 481] on icon "dialog" at bounding box center [1396, 479] width 18 height 20
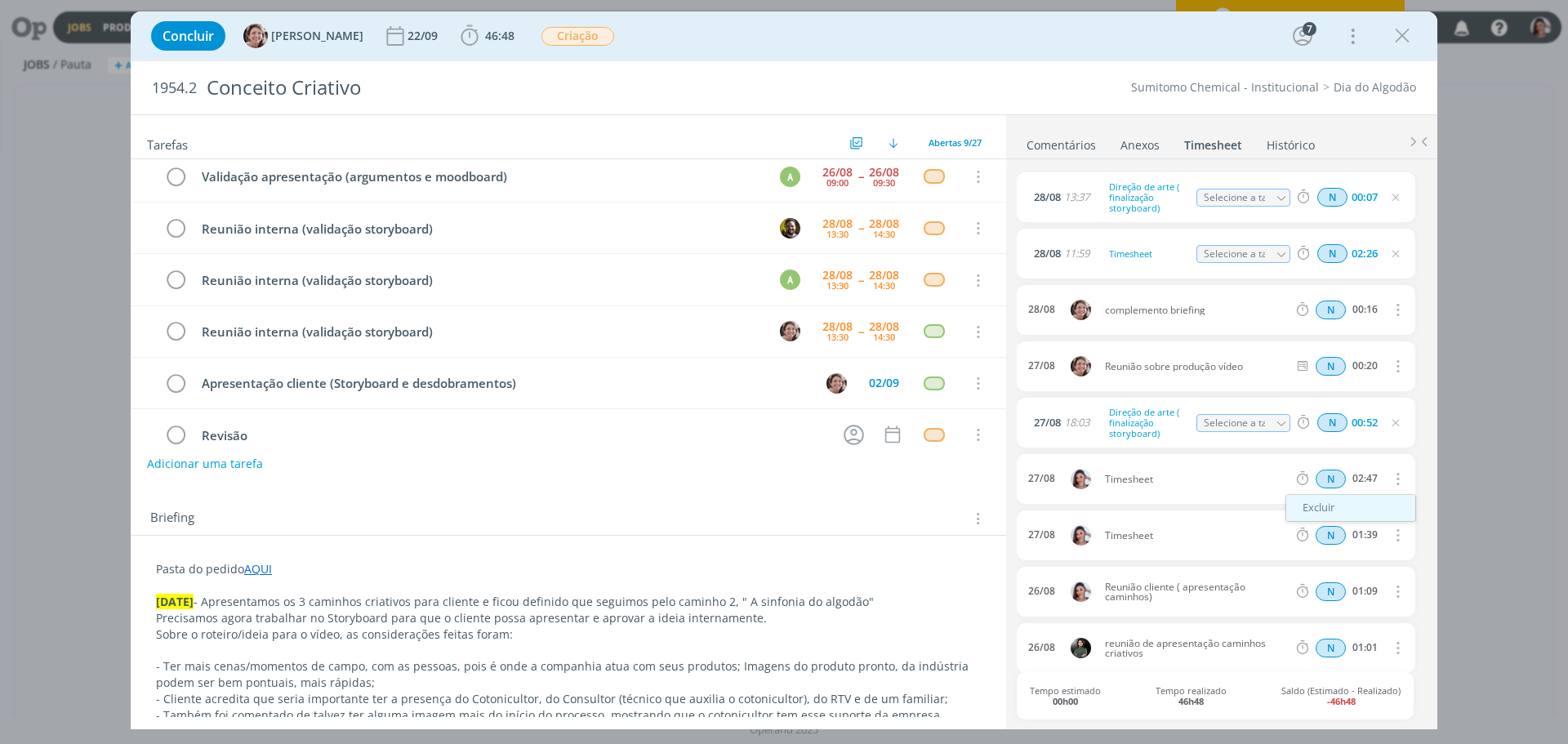
click at [1339, 503] on link "Excluir" at bounding box center [1350, 507] width 129 height 26
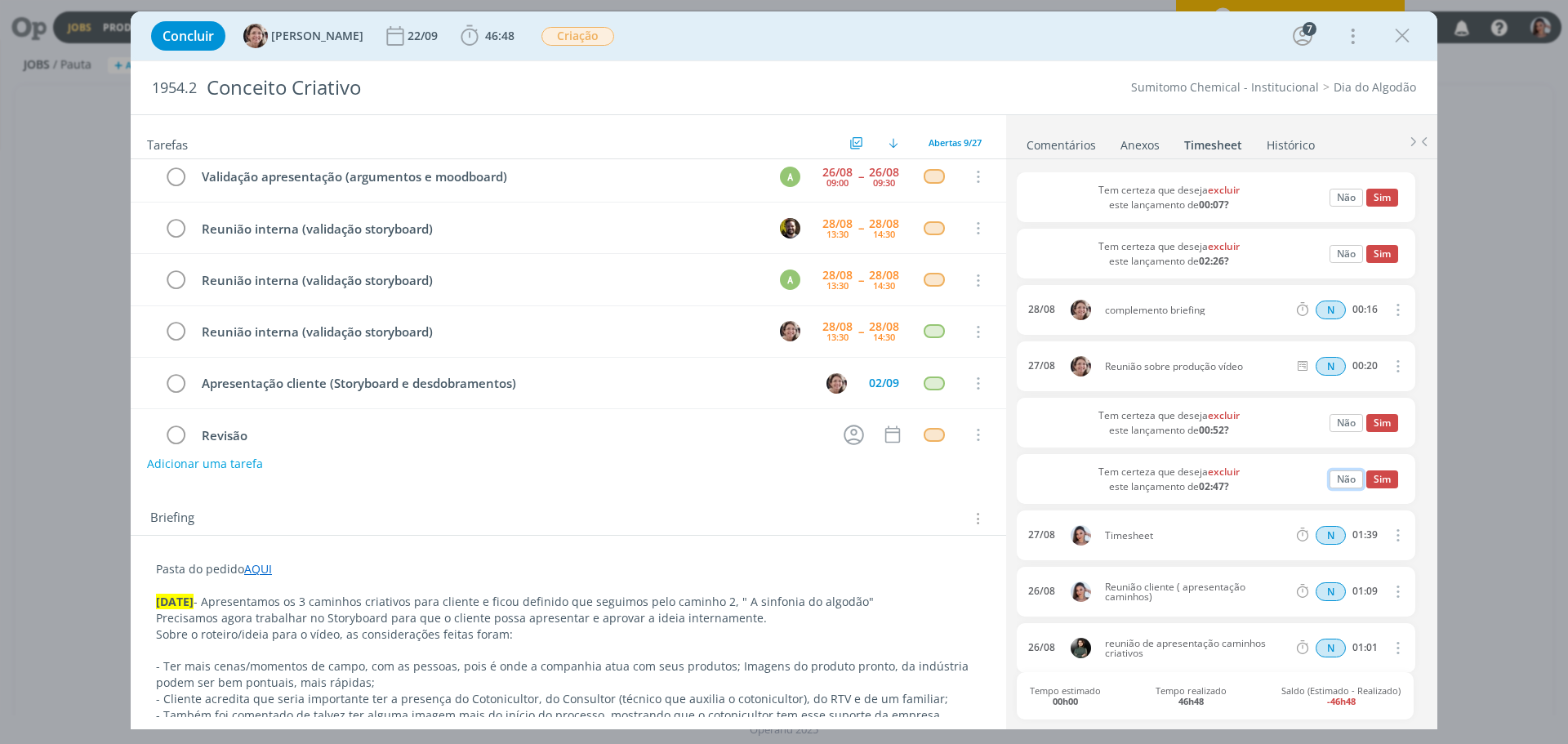
click at [1353, 480] on button "Não" at bounding box center [1346, 480] width 34 height 18
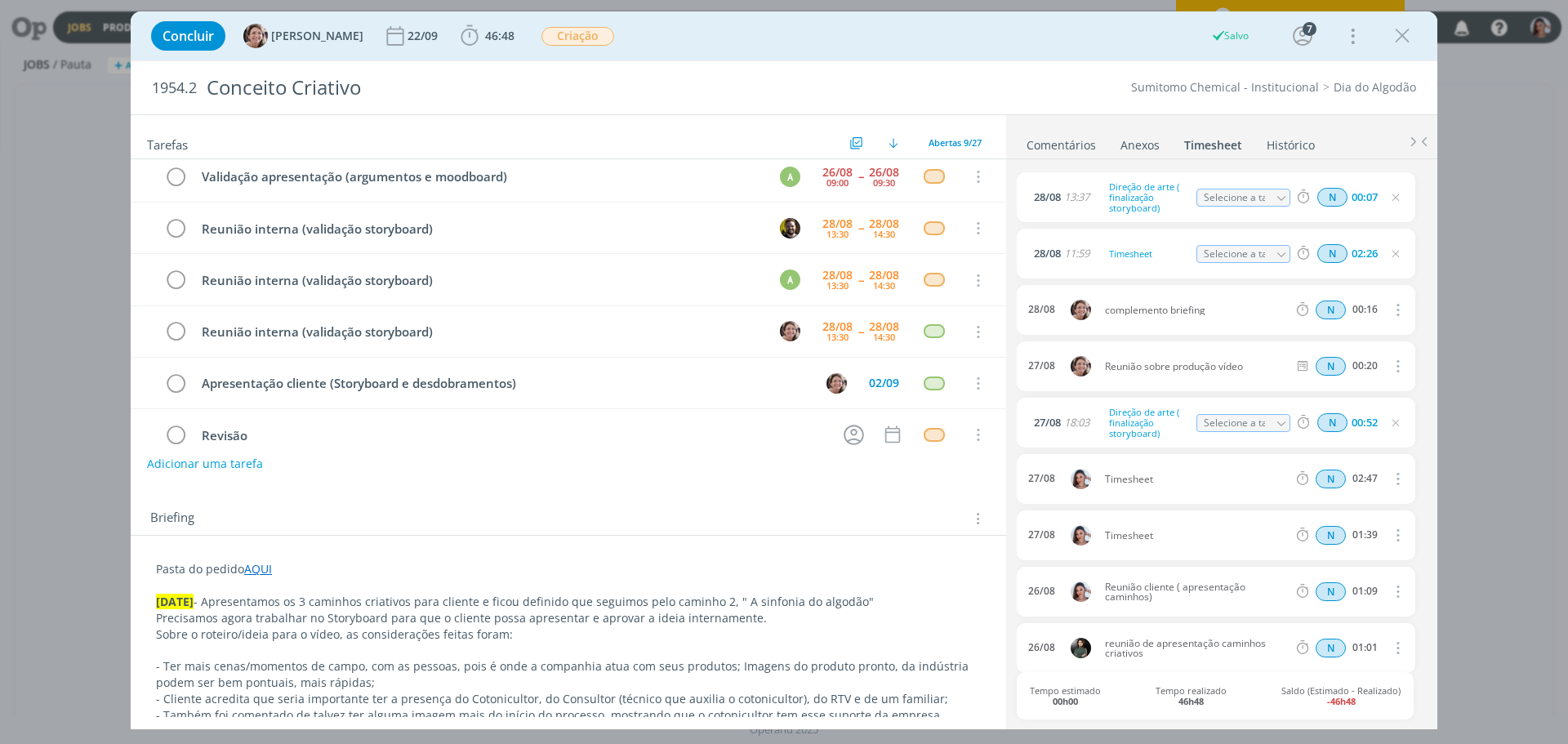
click at [1393, 481] on icon "dialog" at bounding box center [1396, 479] width 18 height 20
click at [1333, 531] on link "Editar" at bounding box center [1350, 534] width 129 height 26
drag, startPoint x: 1152, startPoint y: 473, endPoint x: 1050, endPoint y: 472, distance: 102.0
click at [1050, 472] on div "27/08 16:09 Timesheet Selecione a tarefa N 02:47" at bounding box center [1216, 479] width 399 height 50
click at [1388, 531] on icon "dialog" at bounding box center [1396, 535] width 18 height 20
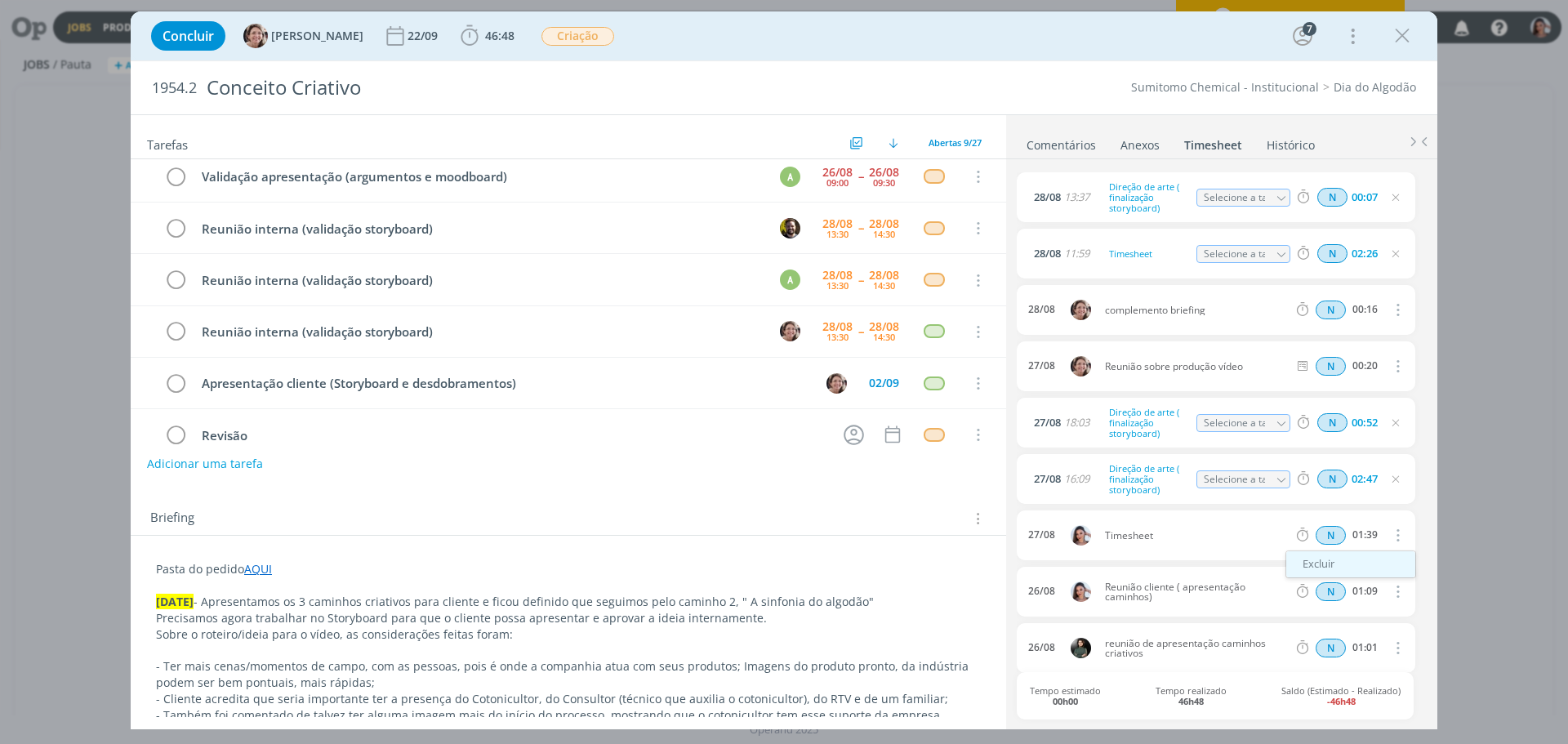
click at [1325, 569] on link "Excluir" at bounding box center [1350, 563] width 129 height 26
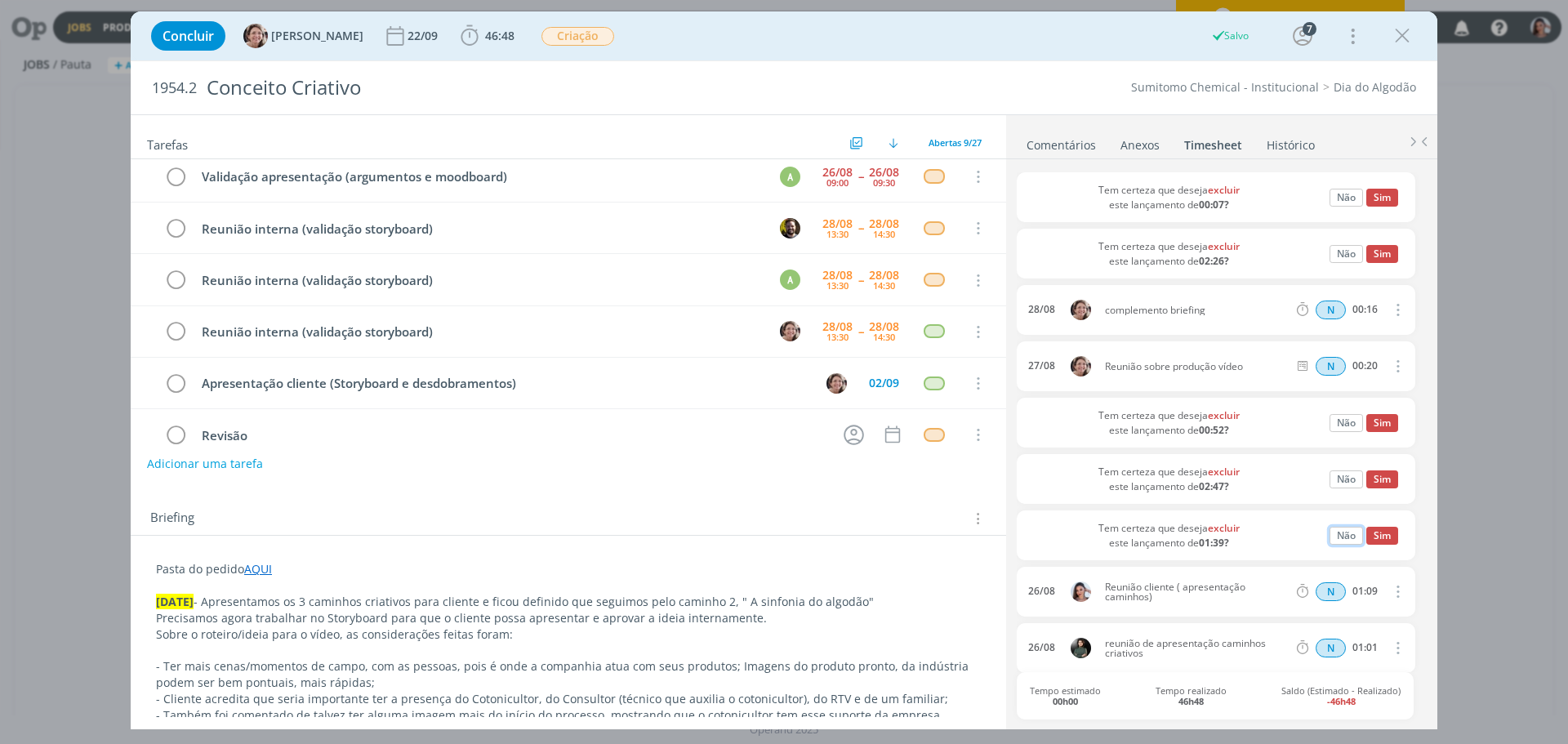
click at [1338, 543] on button "Não" at bounding box center [1346, 536] width 34 height 18
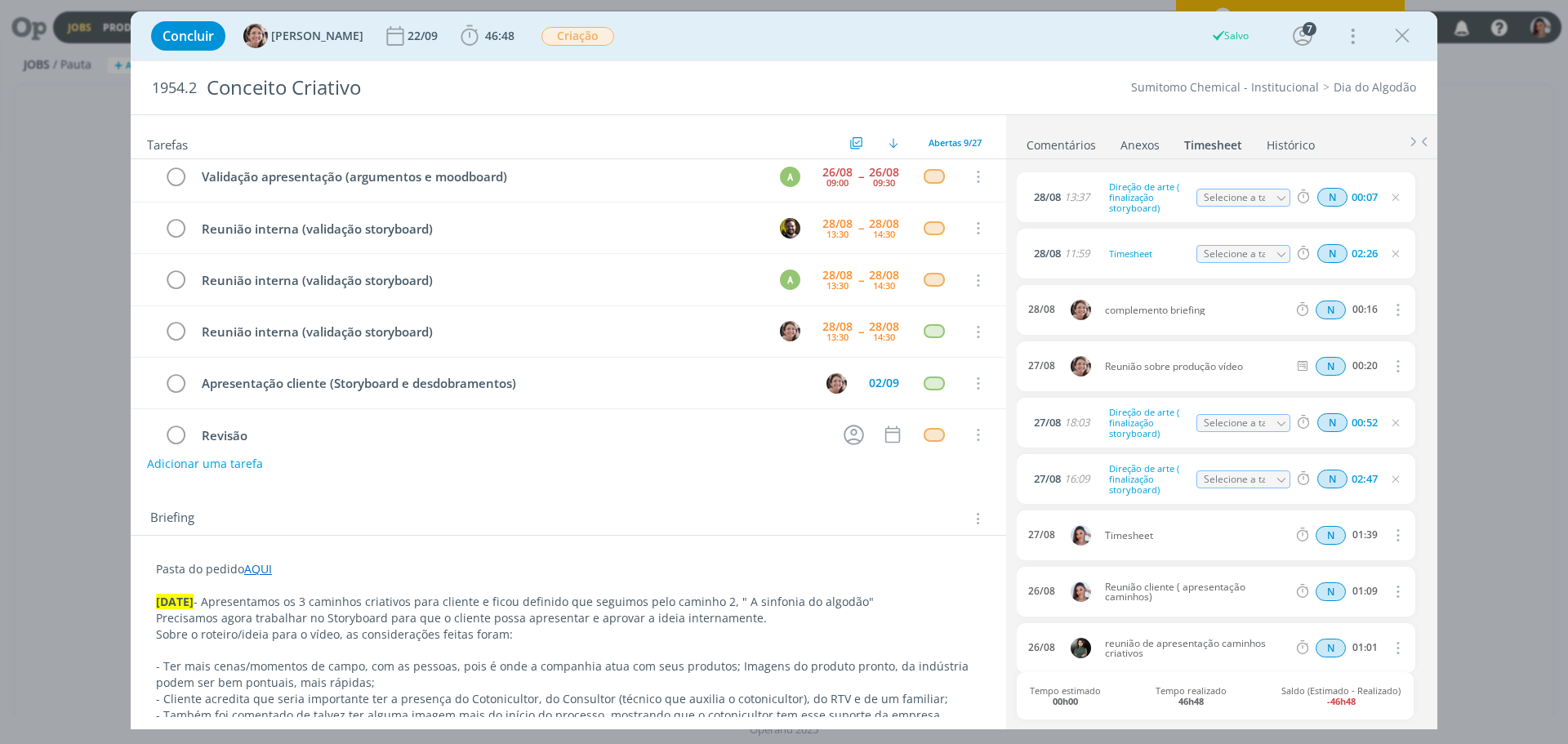
click at [1176, 538] on span "Timesheet" at bounding box center [1195, 536] width 195 height 10
click at [1397, 529] on icon "dialog" at bounding box center [1396, 535] width 18 height 20
click at [1316, 584] on link "Editar" at bounding box center [1350, 590] width 129 height 26
drag, startPoint x: 1169, startPoint y: 527, endPoint x: 1021, endPoint y: 545, distance: 149.1
click at [1021, 545] on body "Jobs Produção Mídia Notificações Central de Ajuda Área de Membros Implantação o…" at bounding box center [784, 372] width 1568 height 744
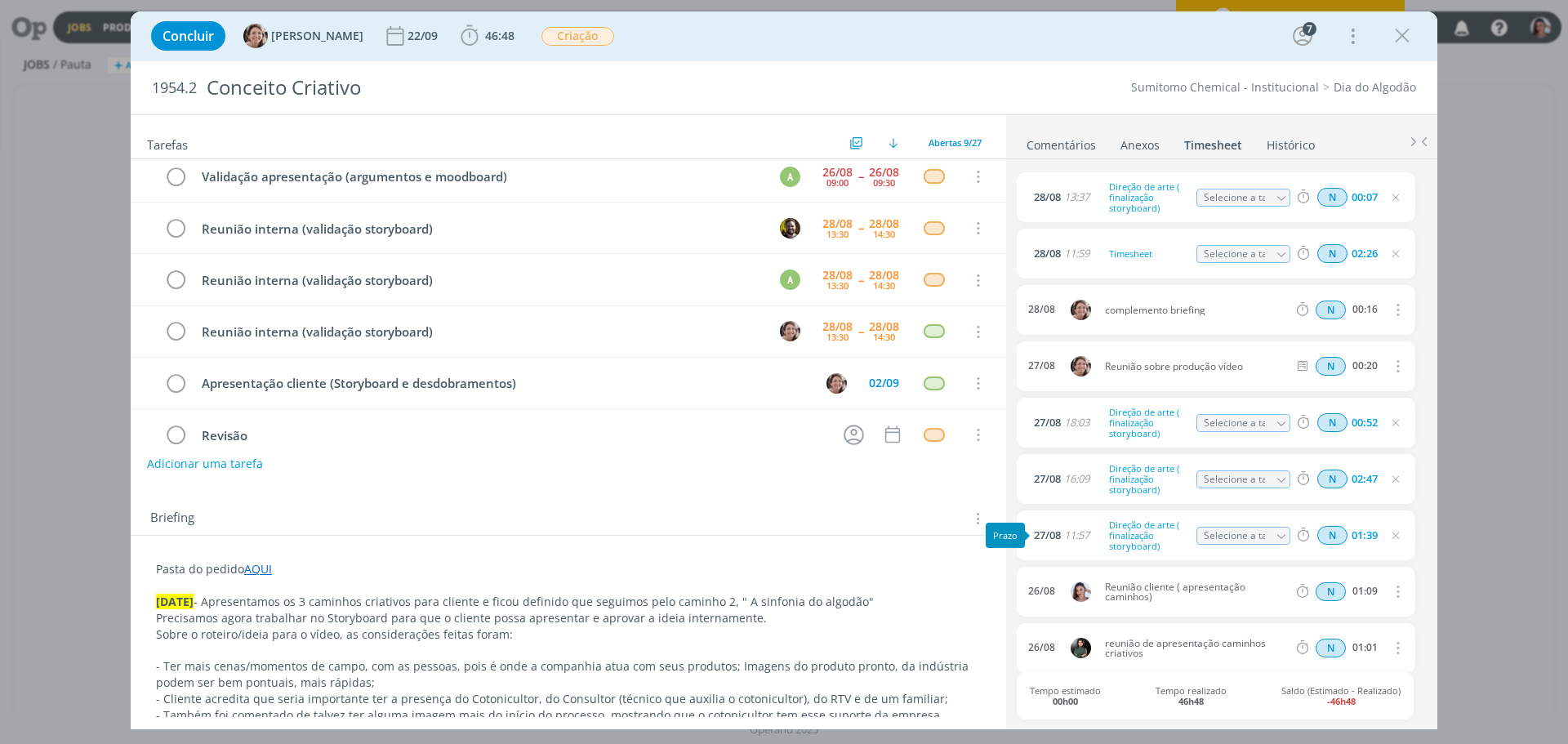
click at [861, 607] on p "27.08.25 - Apresentamos os 3 caminhos criativos para cliente e ficou definido q…" at bounding box center [568, 602] width 825 height 16
click at [1409, 30] on icon "dialog" at bounding box center [1402, 36] width 25 height 25
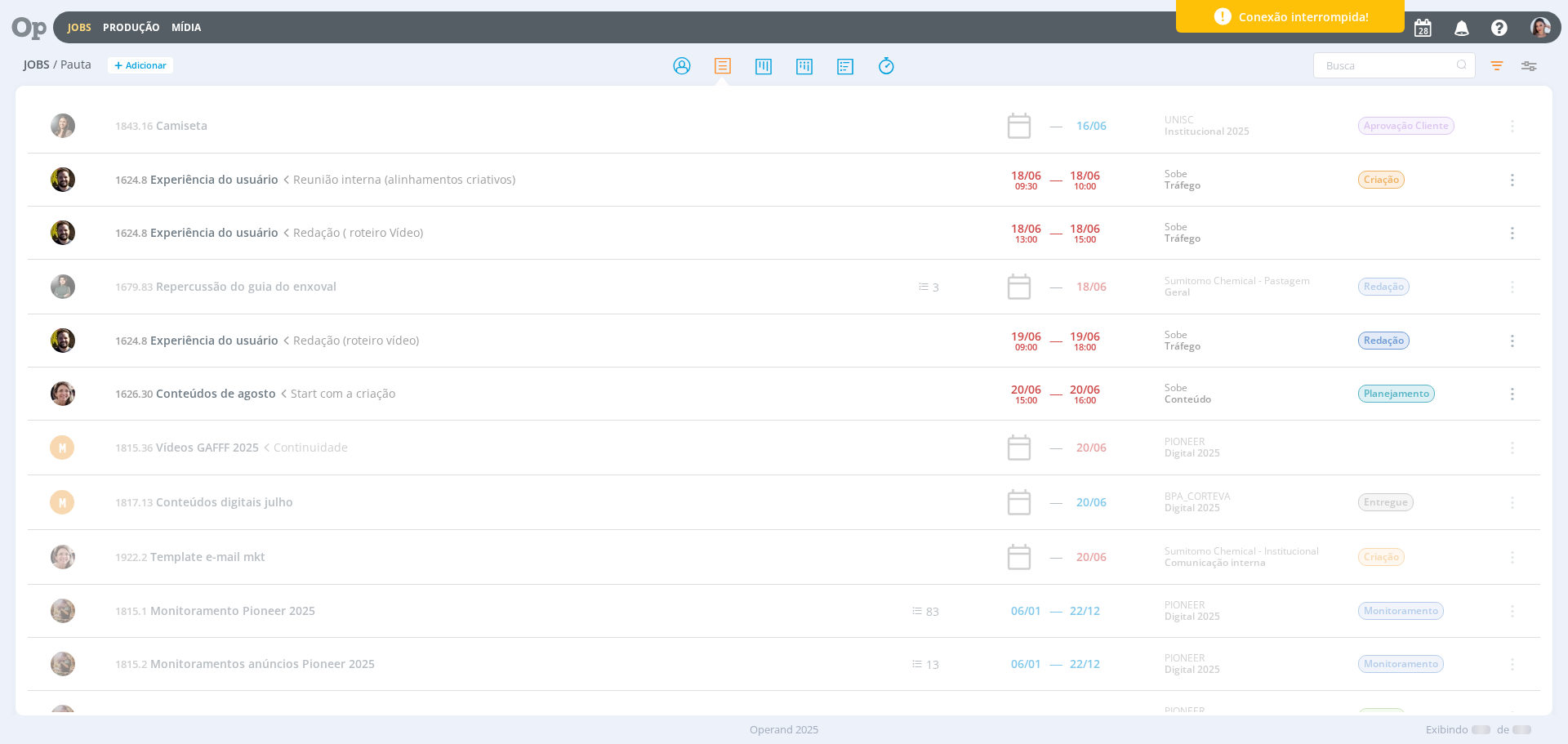
click at [23, 15] on icon at bounding box center [23, 28] width 34 height 32
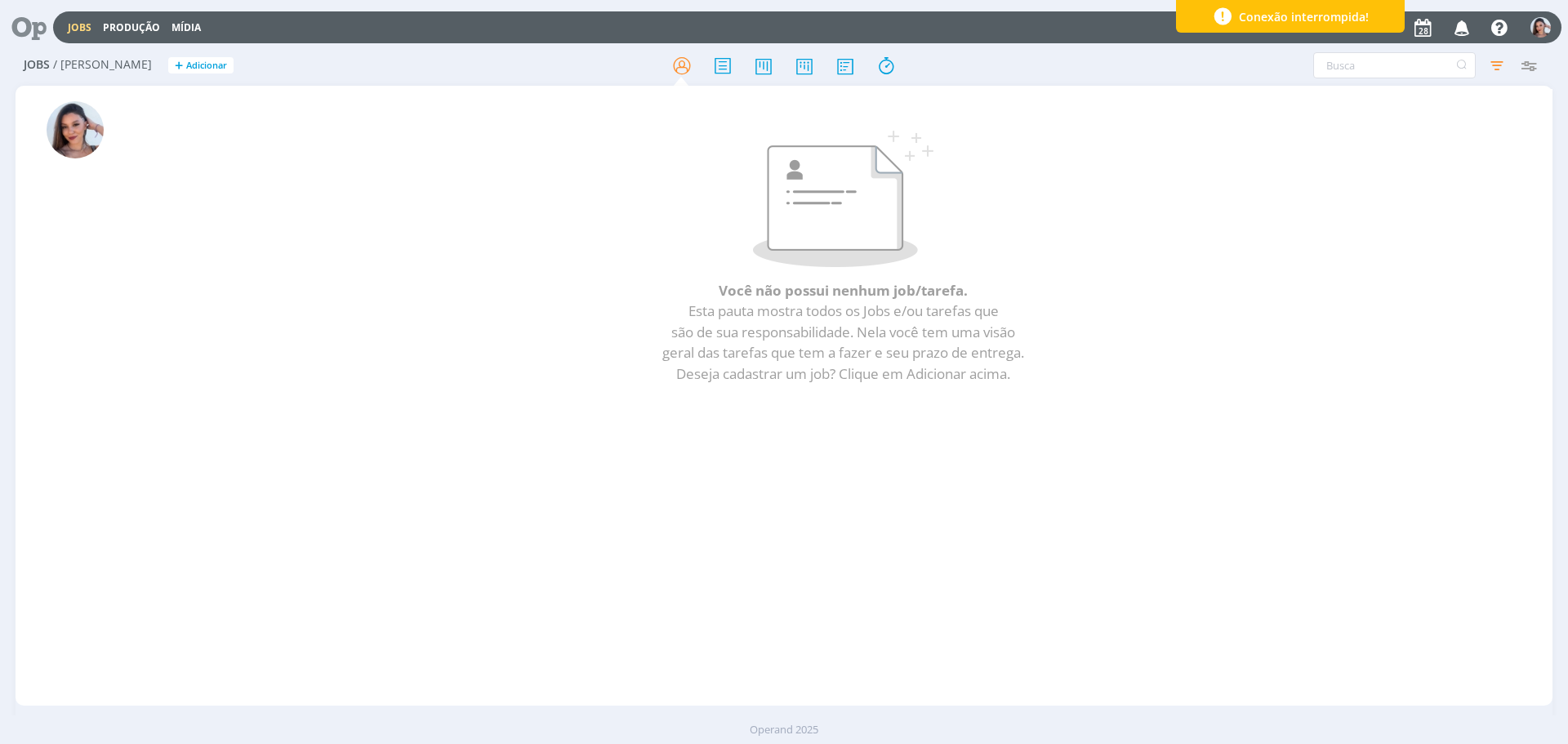
click at [40, 21] on icon at bounding box center [23, 28] width 34 height 32
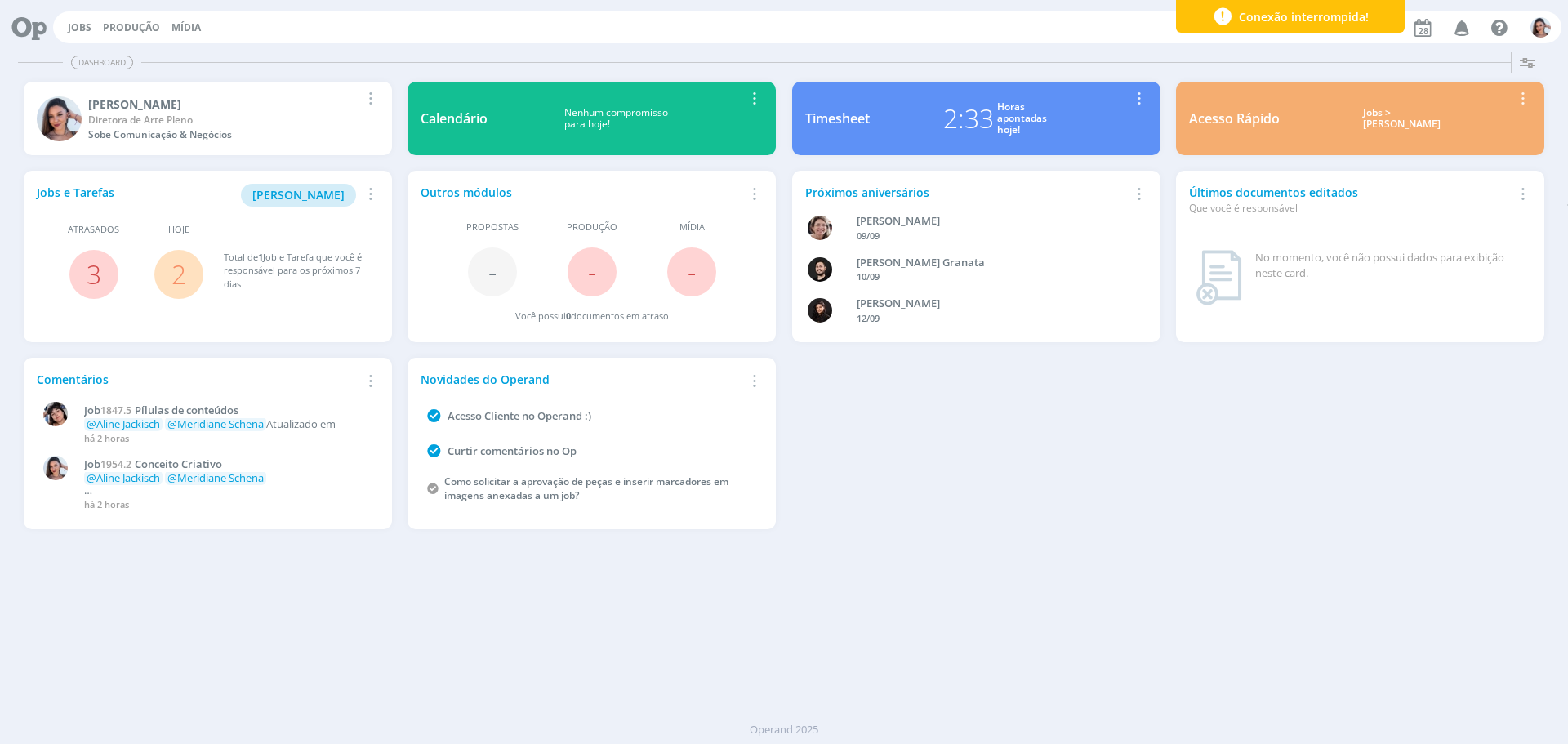
click at [174, 274] on link "2" at bounding box center [179, 273] width 15 height 35
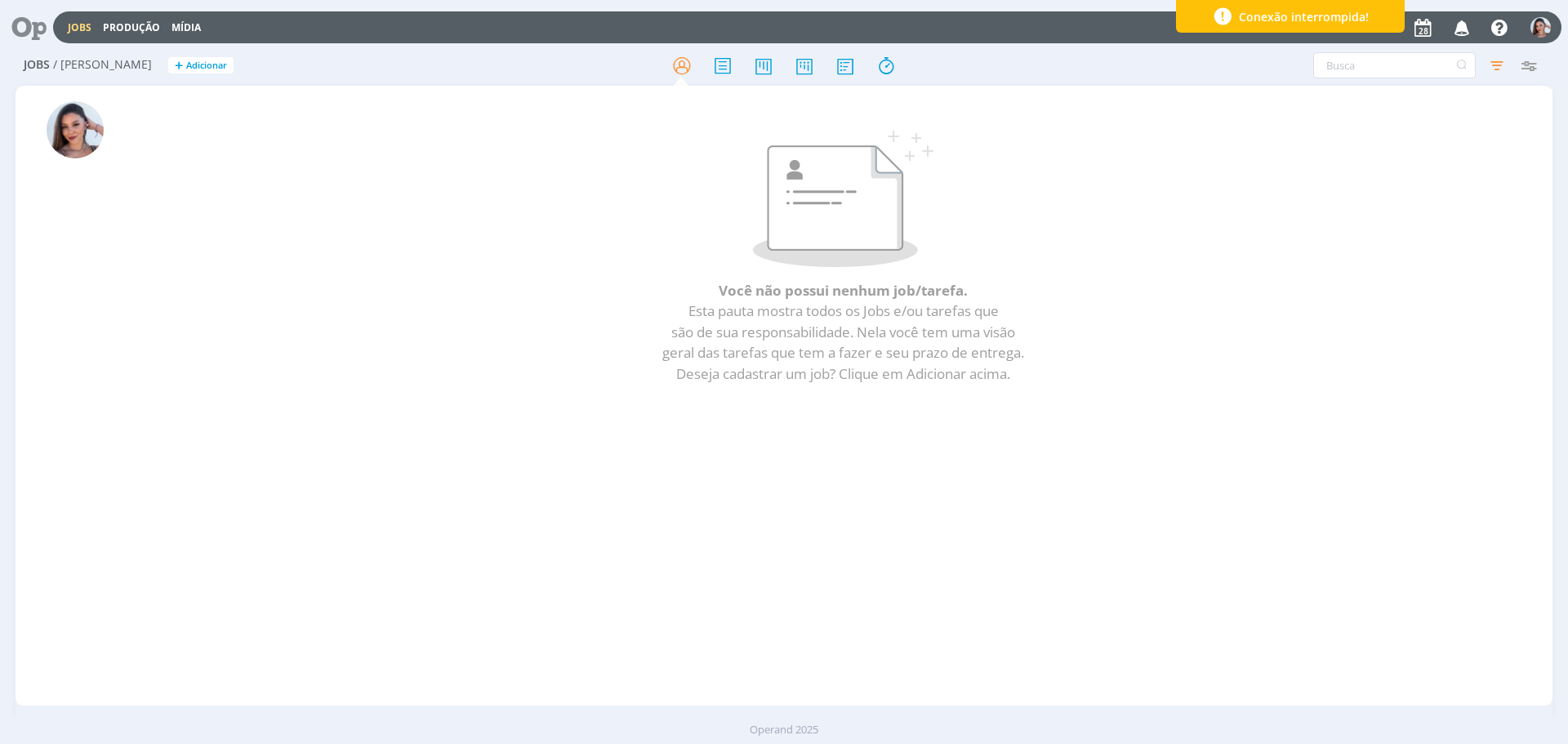
click at [35, 16] on icon at bounding box center [23, 28] width 34 height 32
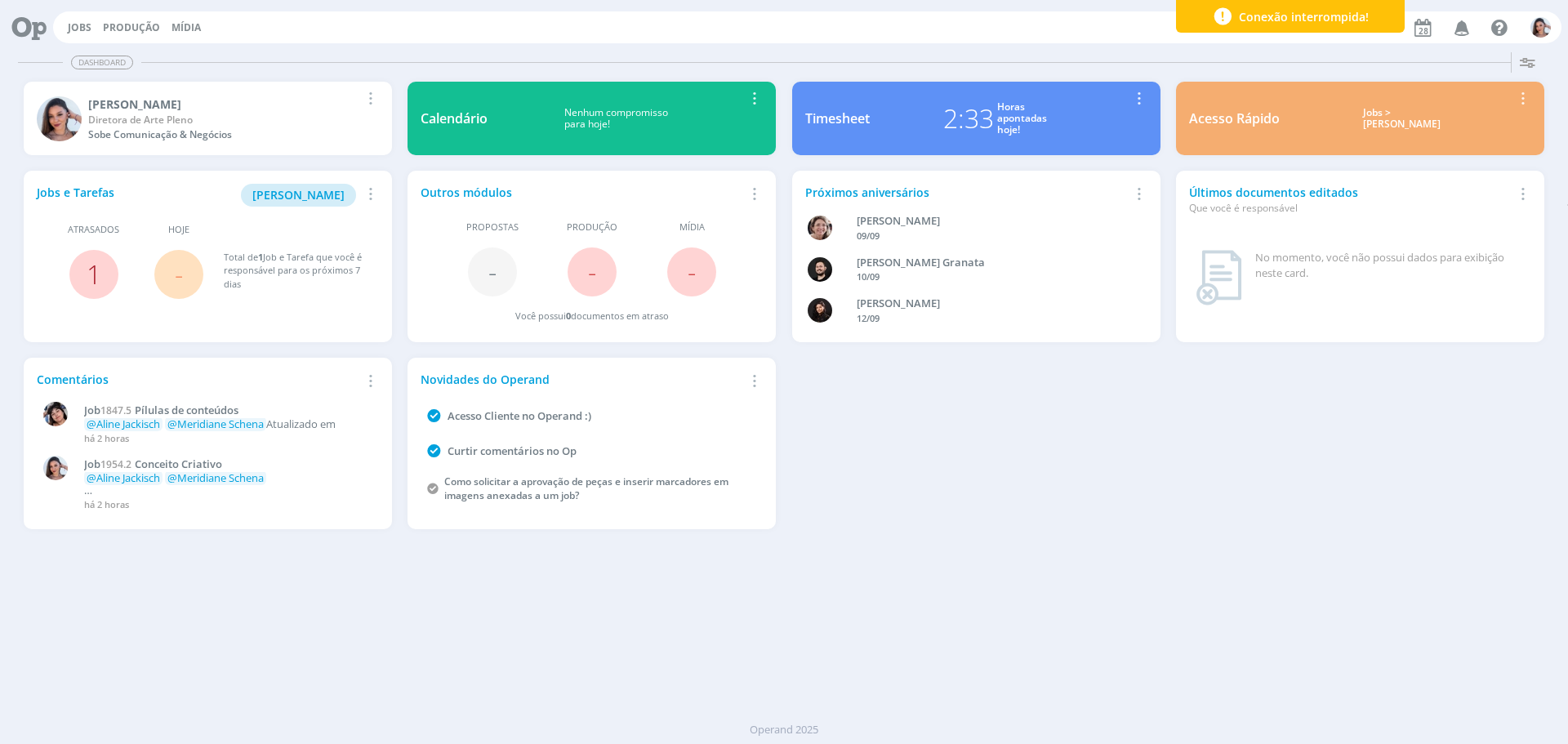
click at [98, 263] on link "1" at bounding box center [93, 273] width 15 height 35
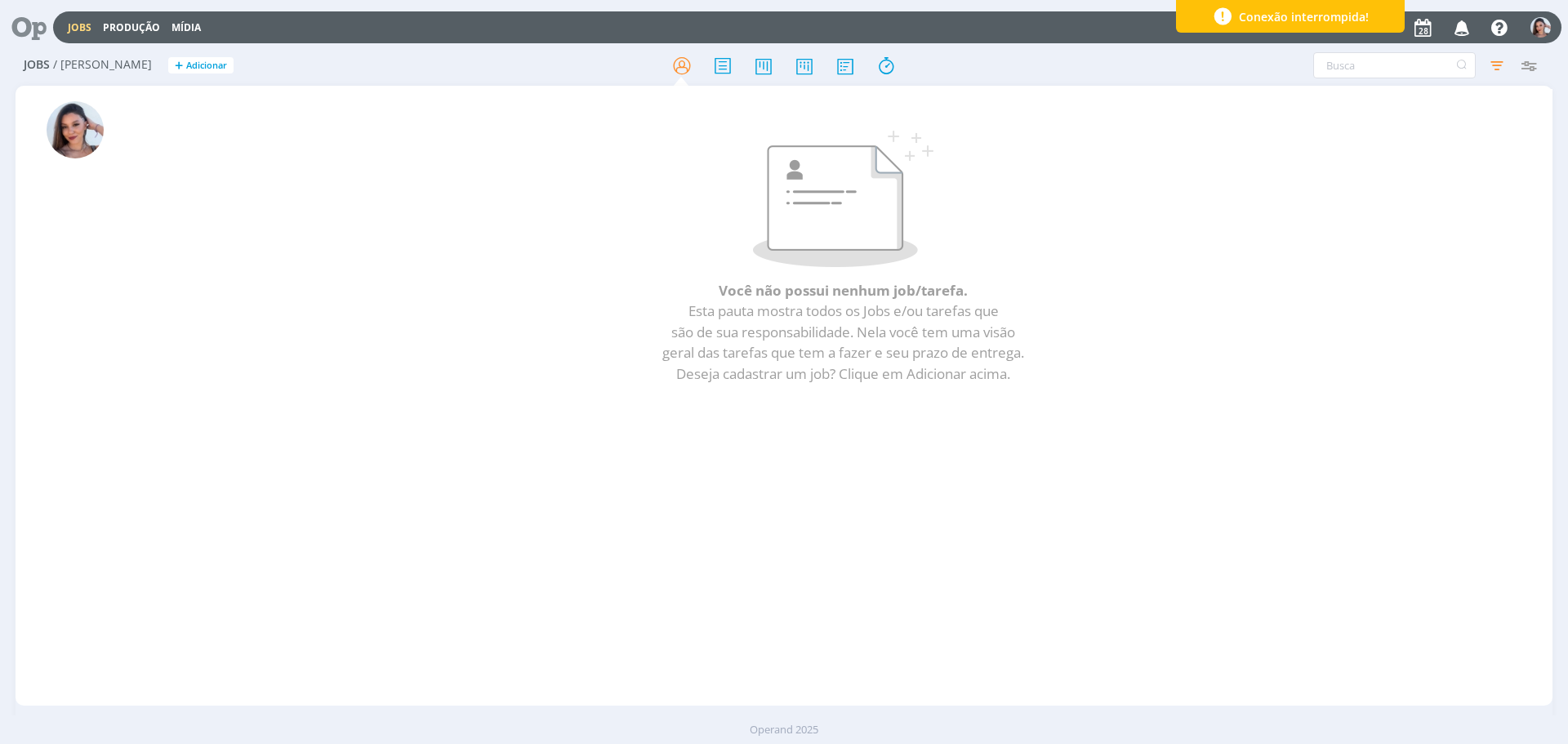
click at [40, 29] on icon at bounding box center [23, 28] width 34 height 32
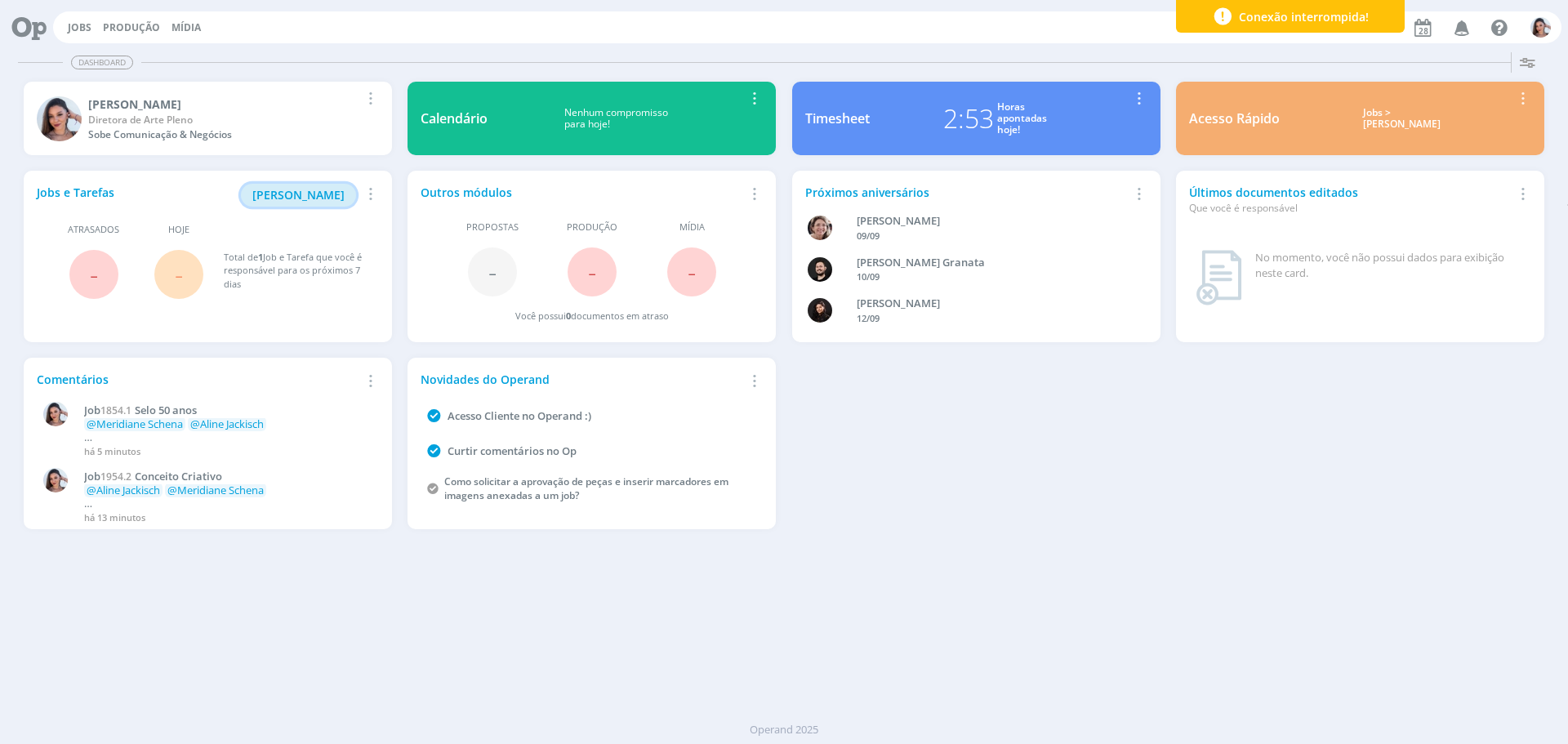
click at [290, 197] on span "[PERSON_NAME]" at bounding box center [299, 194] width 93 height 15
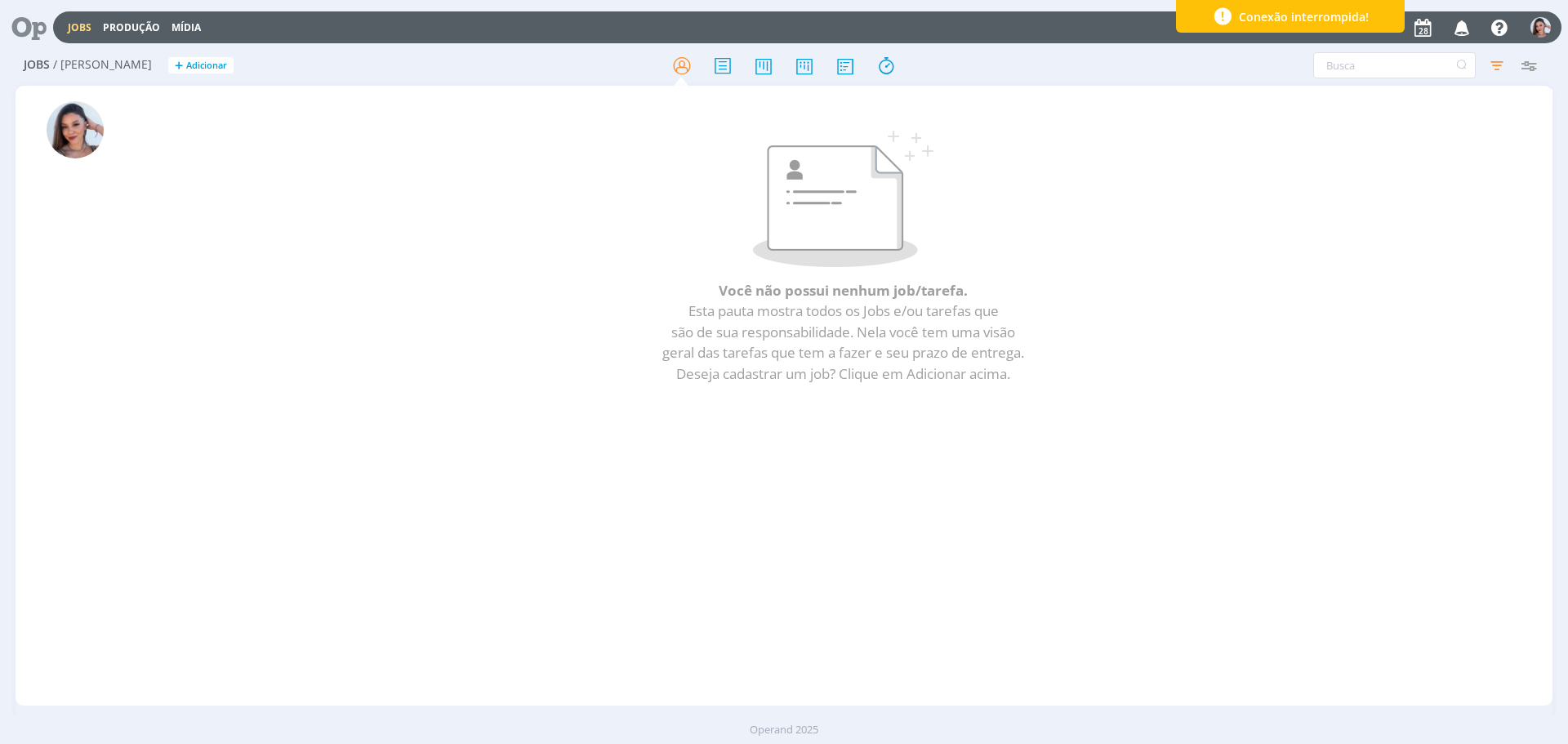
click at [40, 25] on icon at bounding box center [23, 28] width 34 height 32
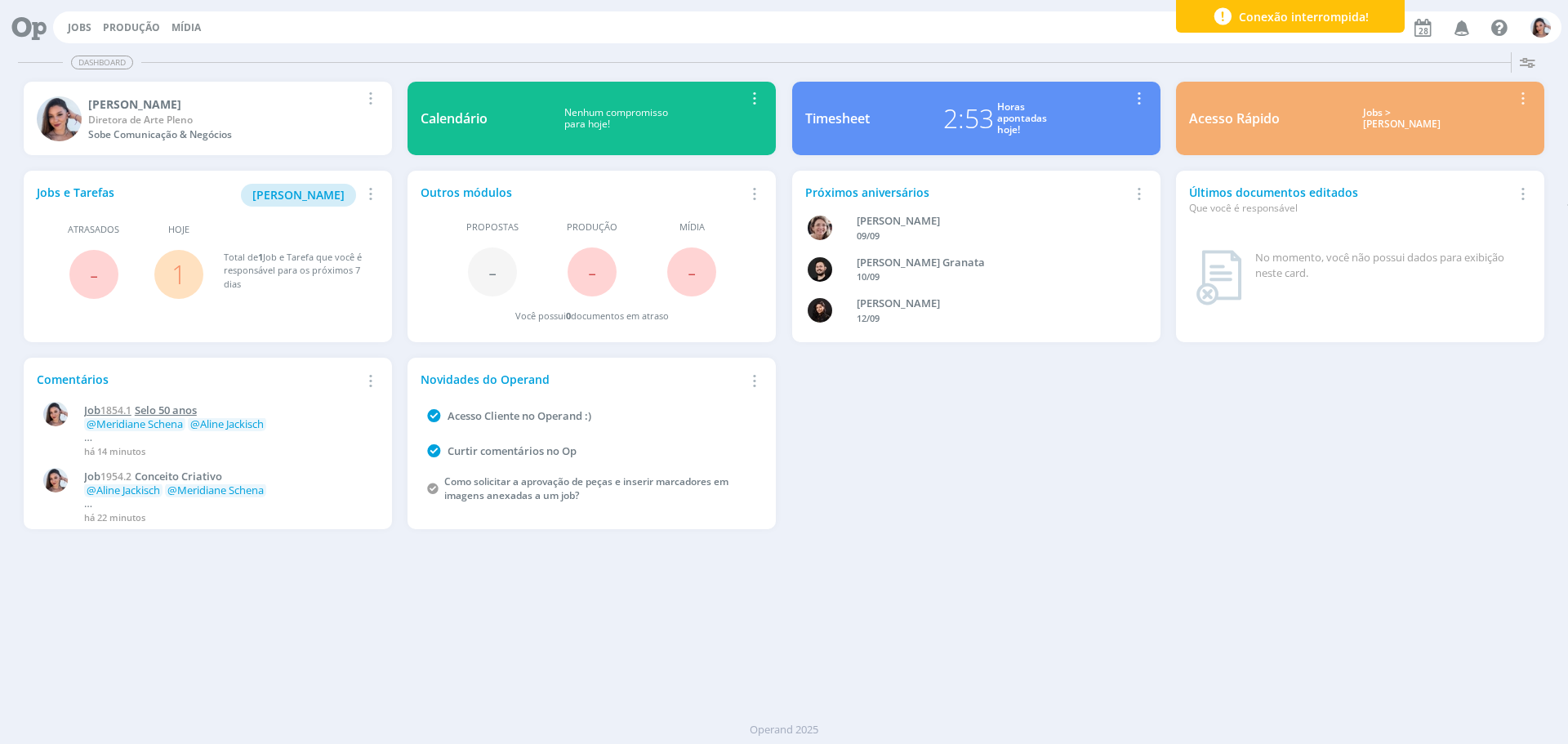
click at [180, 404] on span "Selo 50 anos" at bounding box center [166, 409] width 62 height 15
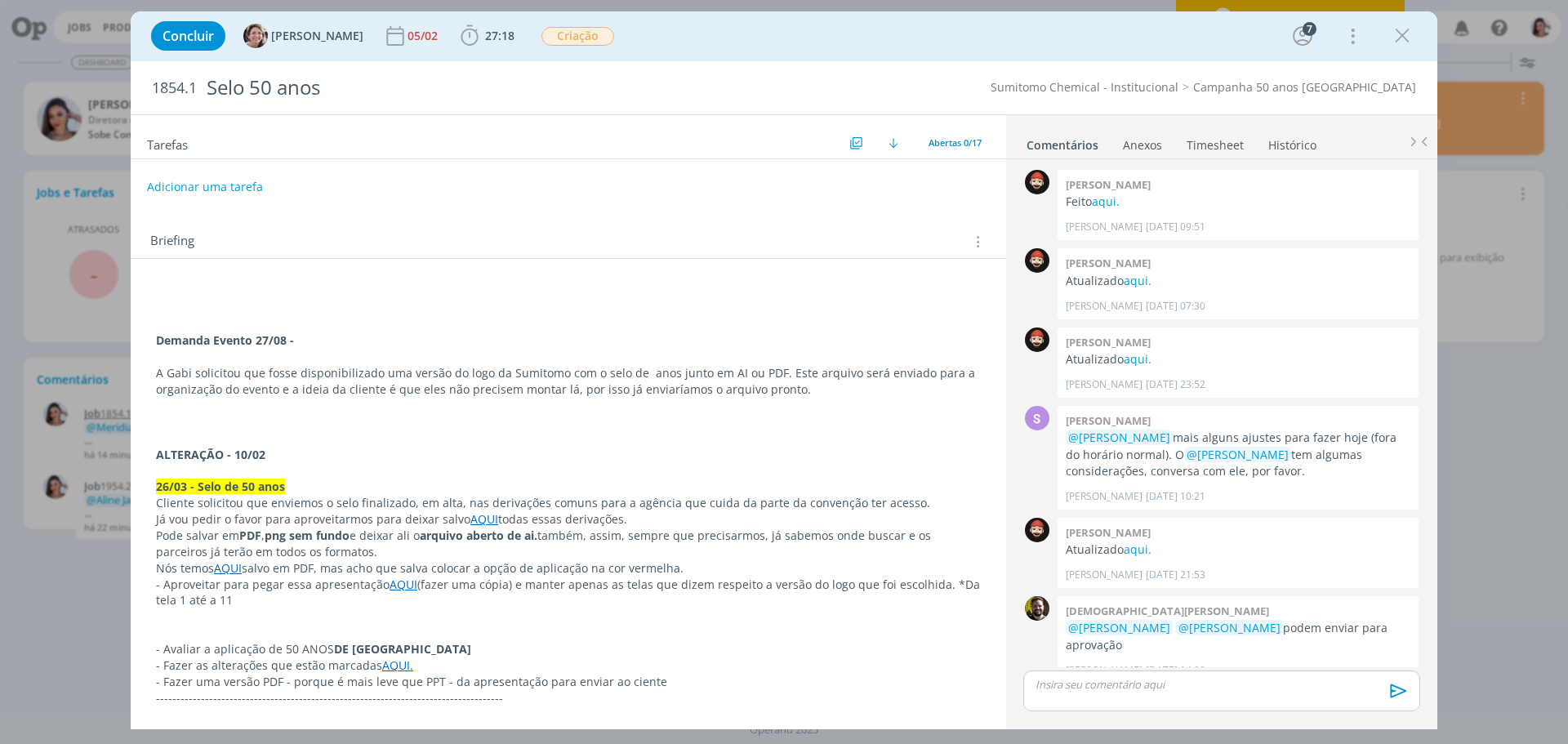
scroll to position [1037, 0]
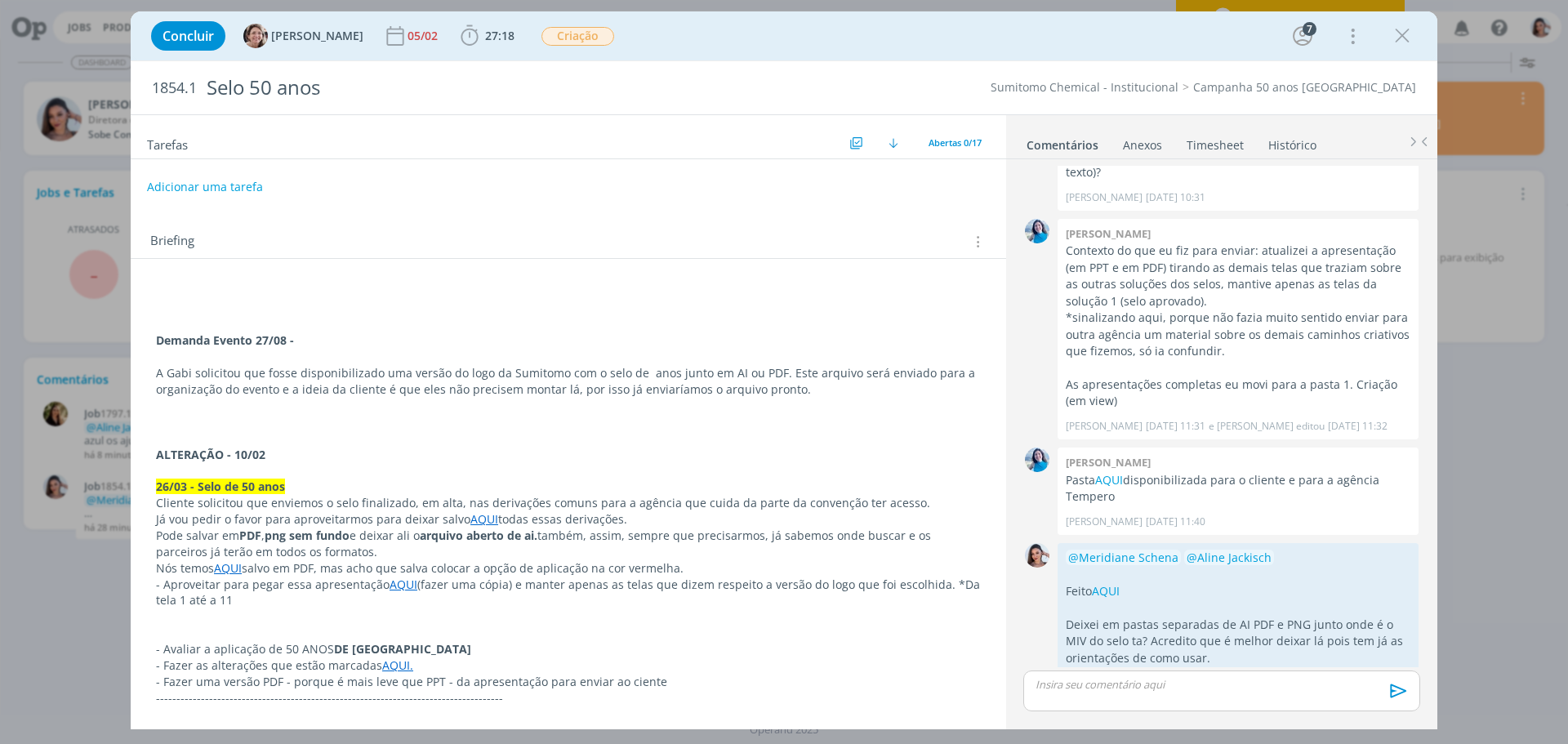
click at [1118, 697] on div "dialog" at bounding box center [1222, 691] width 397 height 41
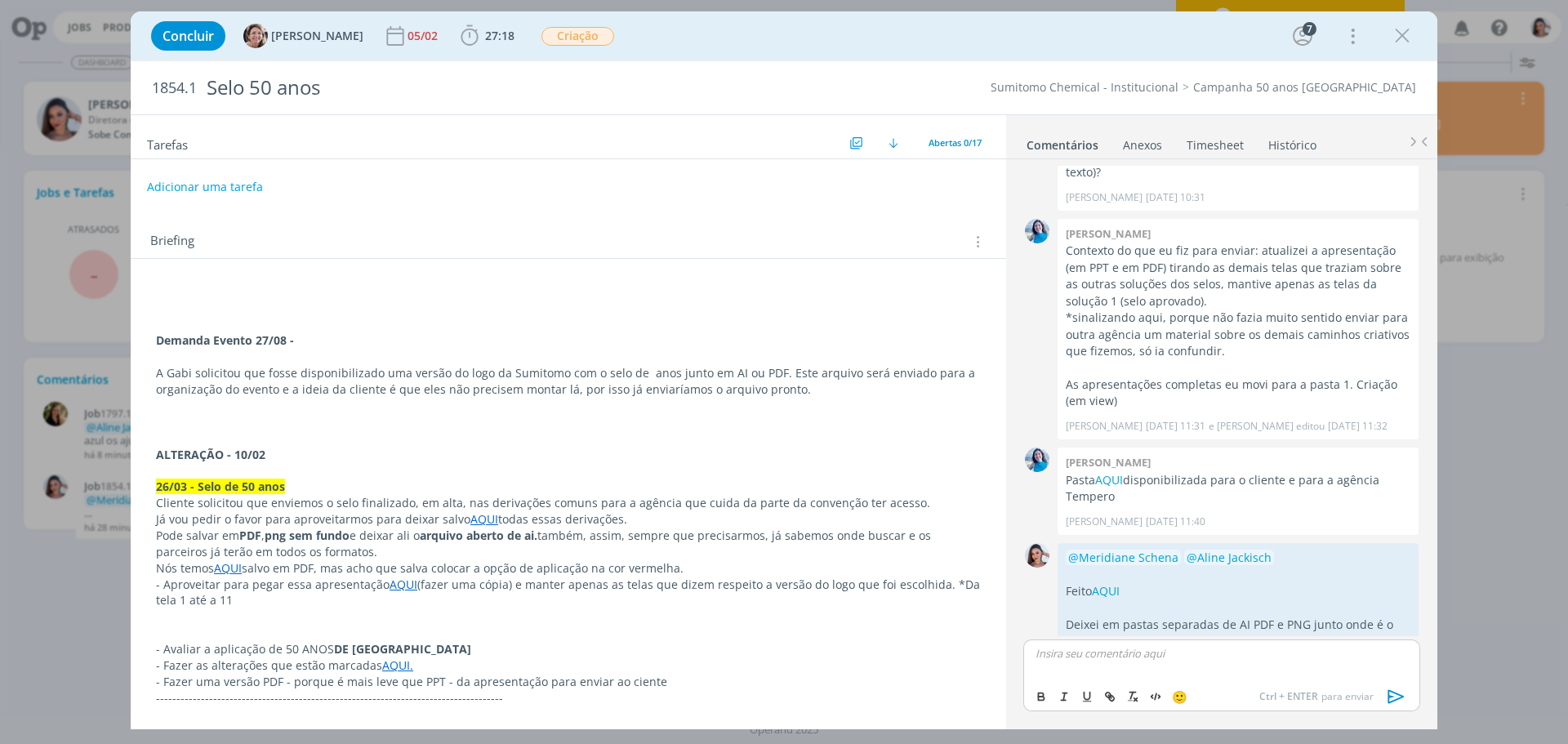
scroll to position [1067, 0]
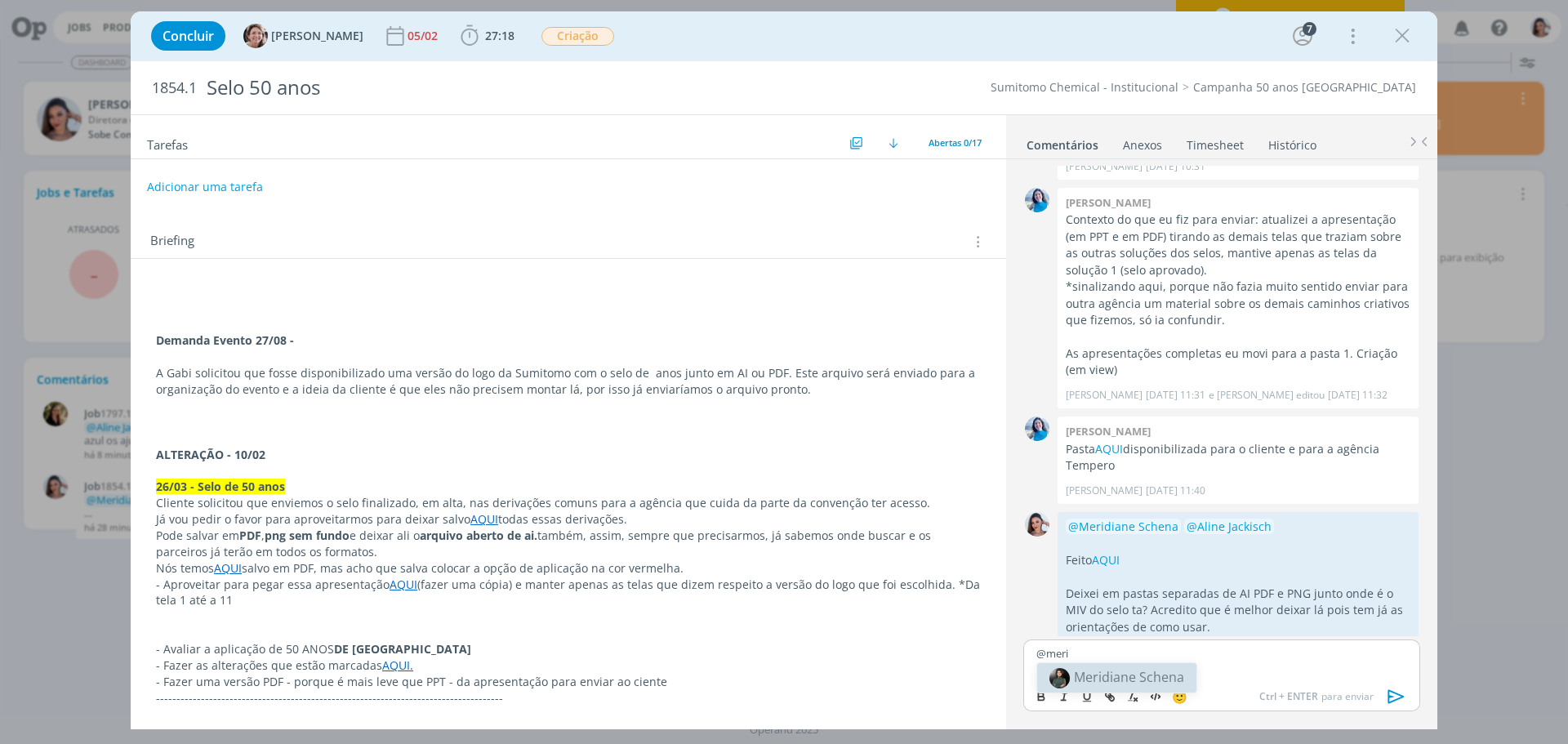
click at [1127, 682] on span "Meridiane Schena" at bounding box center [1129, 677] width 110 height 18
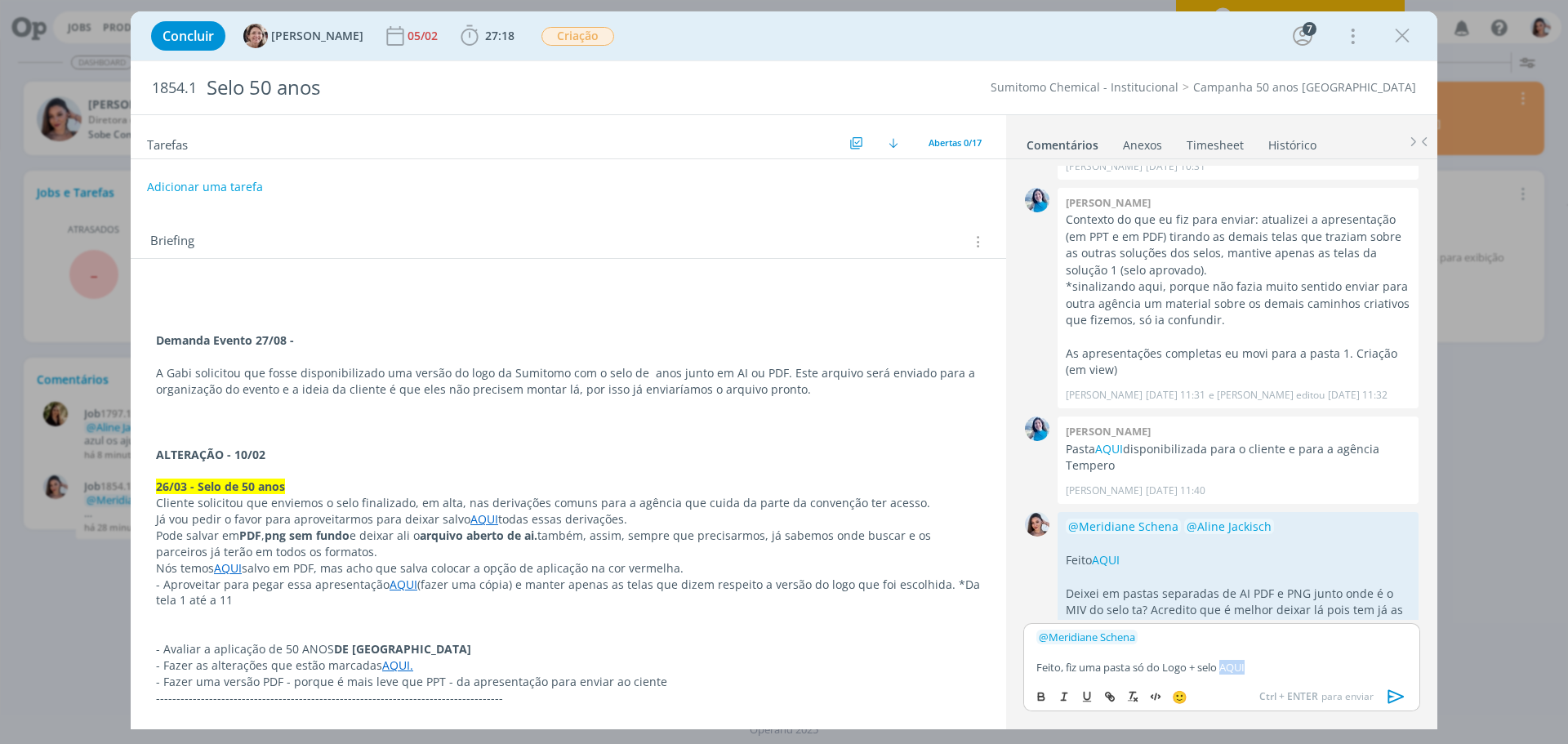
drag, startPoint x: 1223, startPoint y: 661, endPoint x: 1254, endPoint y: 664, distance: 31.1
click at [1254, 664] on p "Feito, fiz uma pasta só do Logo + selo AQUI" at bounding box center [1222, 667] width 371 height 15
click at [1111, 696] on icon "dialog" at bounding box center [1111, 699] width 5 height 5
paste input "https://sobeae.sharepoint.com/:f:/s/SOBEAE/EqF_qC6UKPlLiopQIDi2xwUB8ETwp85jhzhE…"
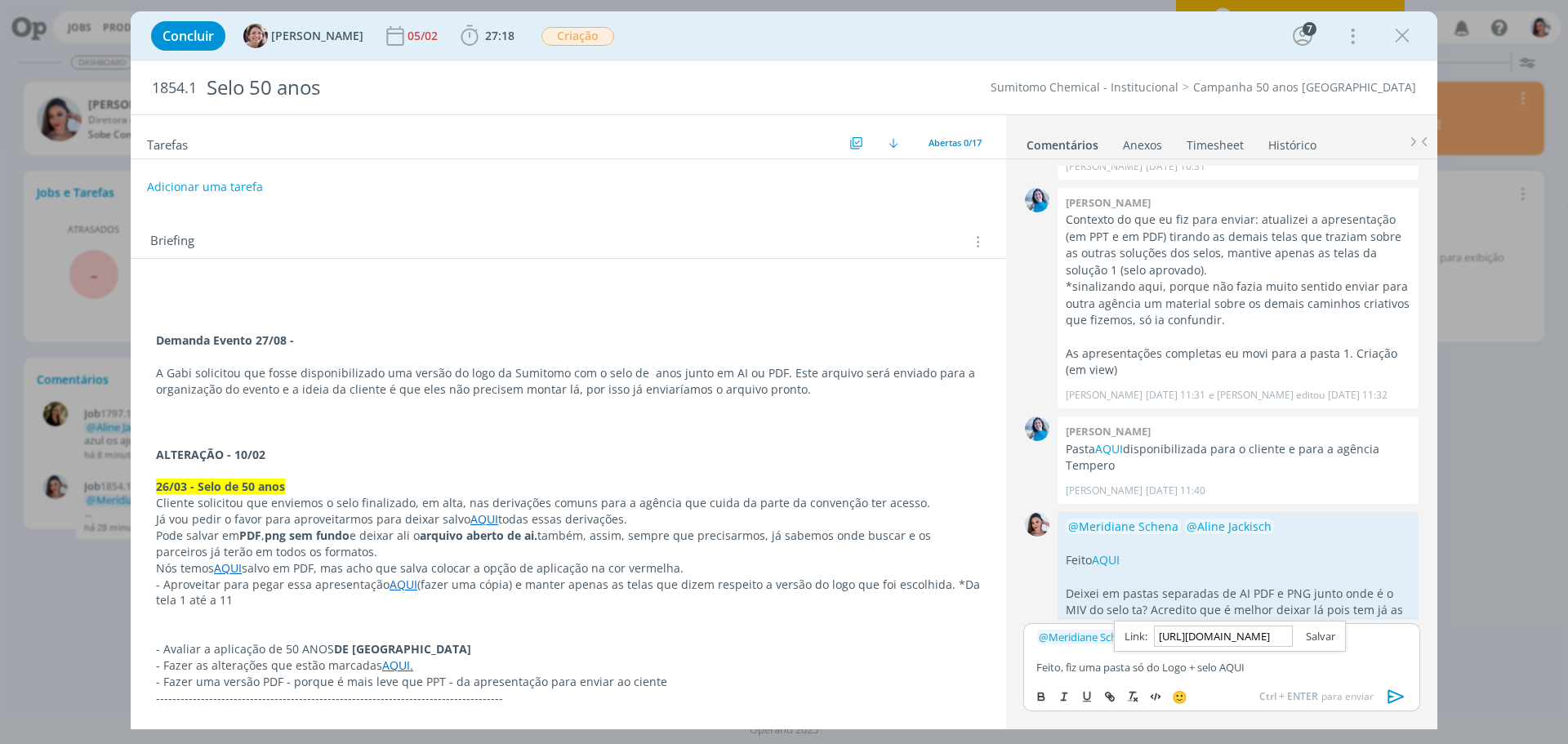
type input "https://sobeae.sharepoint.com/:f:/s/SOBEAE/EqF_qC6UKPlLiopQIDi2xwUB8ETwp85jhzhE…"
click at [1334, 641] on link "dialog" at bounding box center [1314, 636] width 43 height 15
click at [1278, 677] on div "﻿ @ Meridiane Schena ﻿ Feito, fiz uma pasta só do Logo + selo AQUI" at bounding box center [1222, 651] width 397 height 57
click at [1397, 690] on icon "dialog" at bounding box center [1397, 697] width 25 height 25
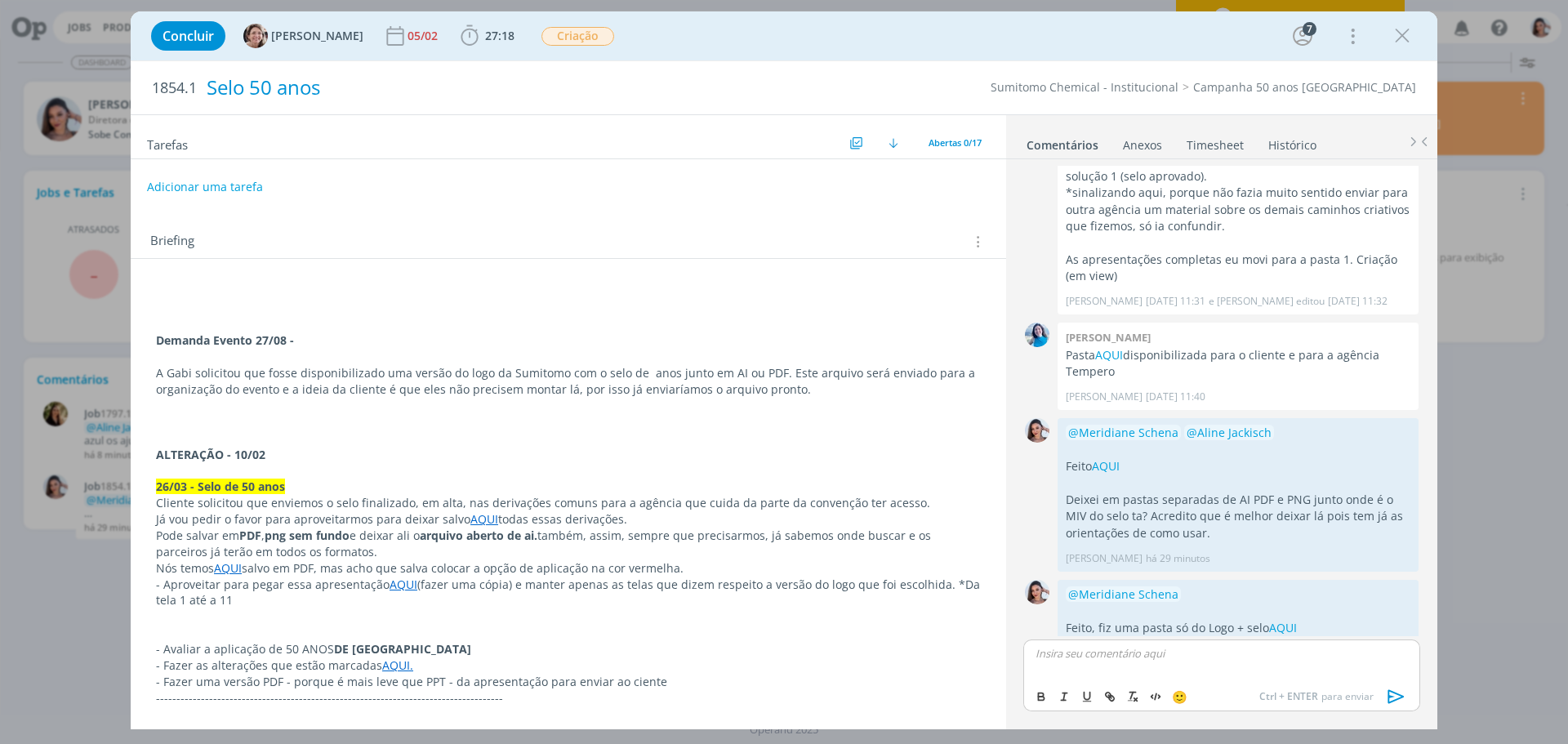
scroll to position [1162, 0]
click at [716, 392] on p "A Gabi solicitou que fosse disponibilizado uma versão do logo da Sumitomo com o…" at bounding box center [568, 381] width 825 height 33
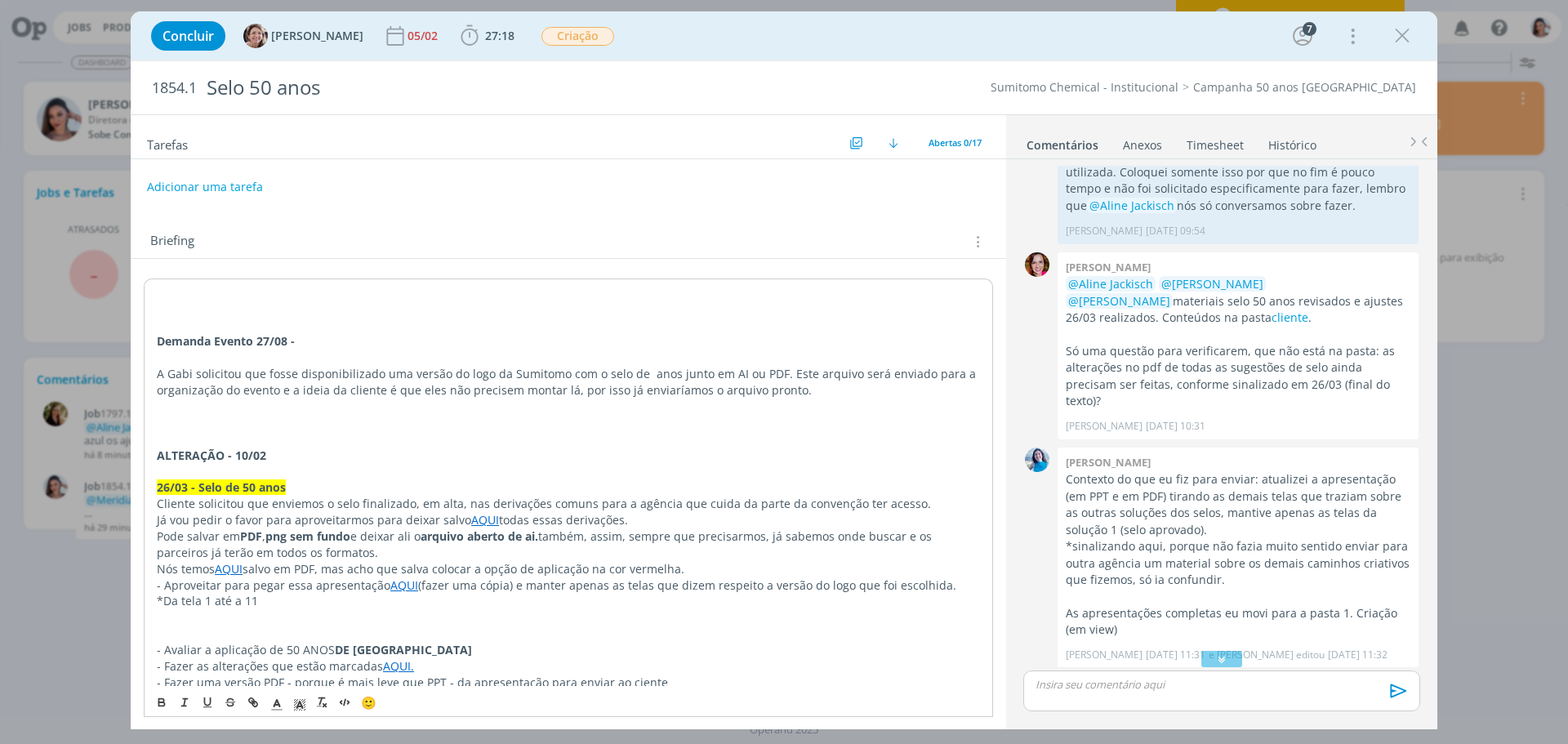
scroll to position [805, 0]
click at [1391, 41] on icon "dialog" at bounding box center [1402, 36] width 25 height 25
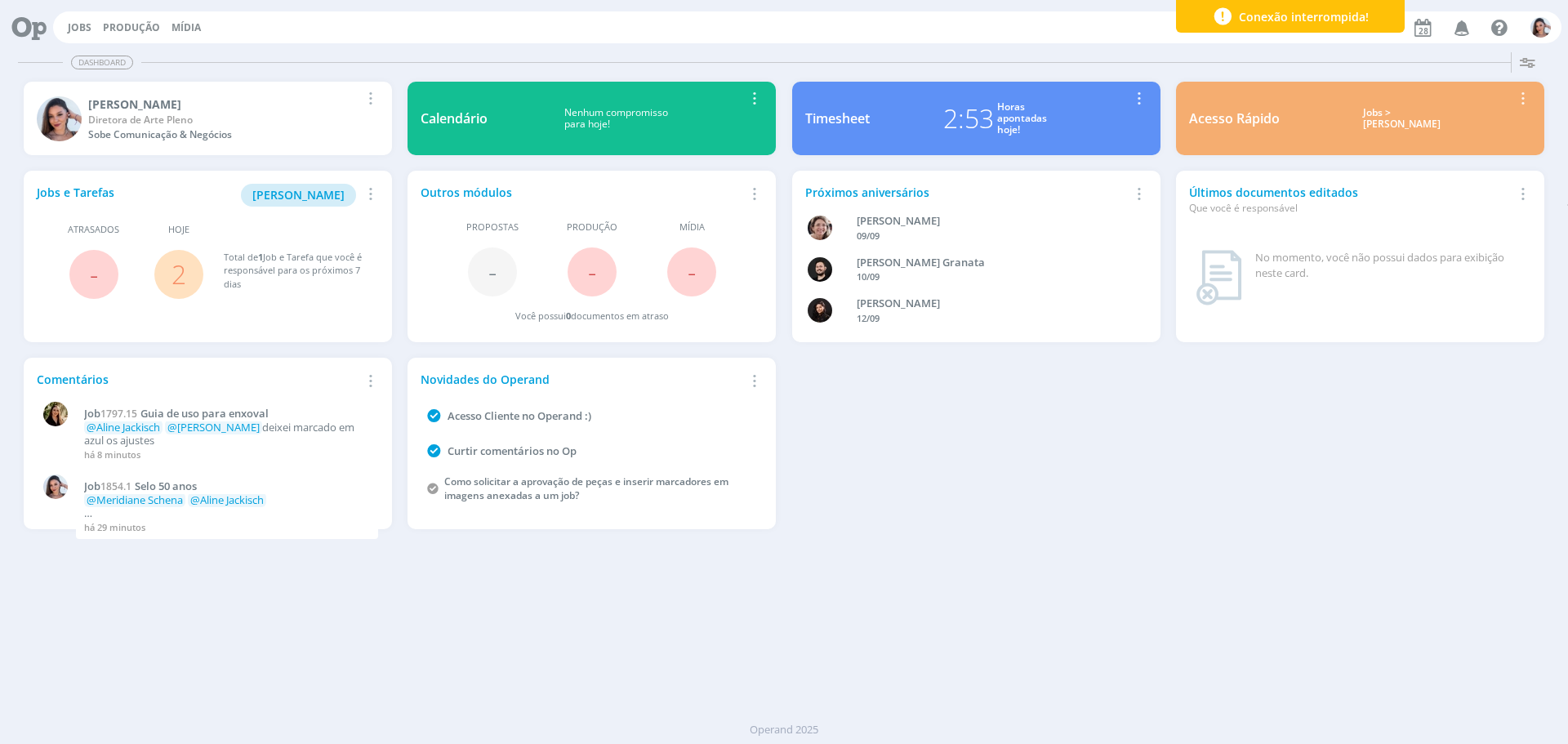
click at [185, 276] on link "2" at bounding box center [179, 273] width 15 height 35
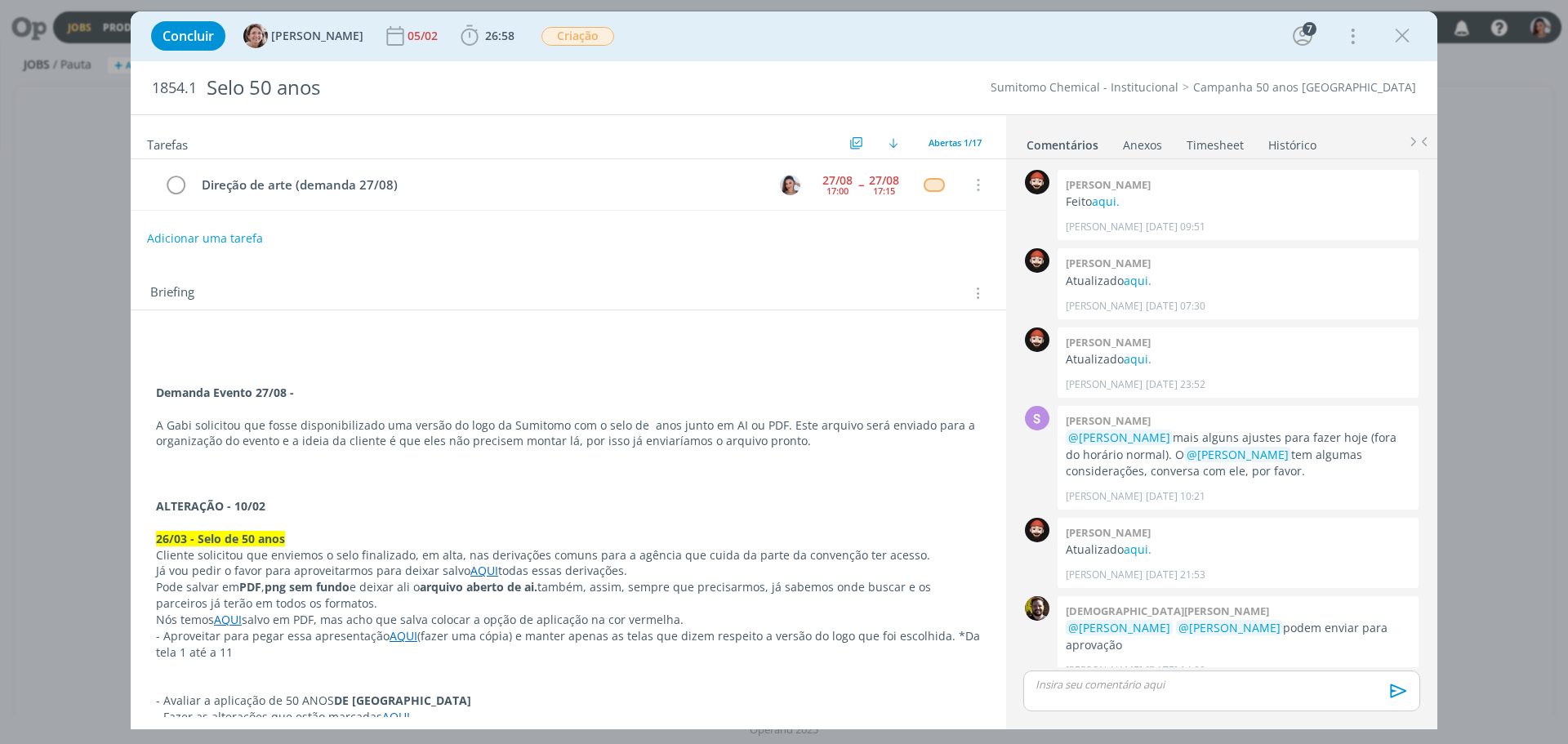
scroll to position [875, 0]
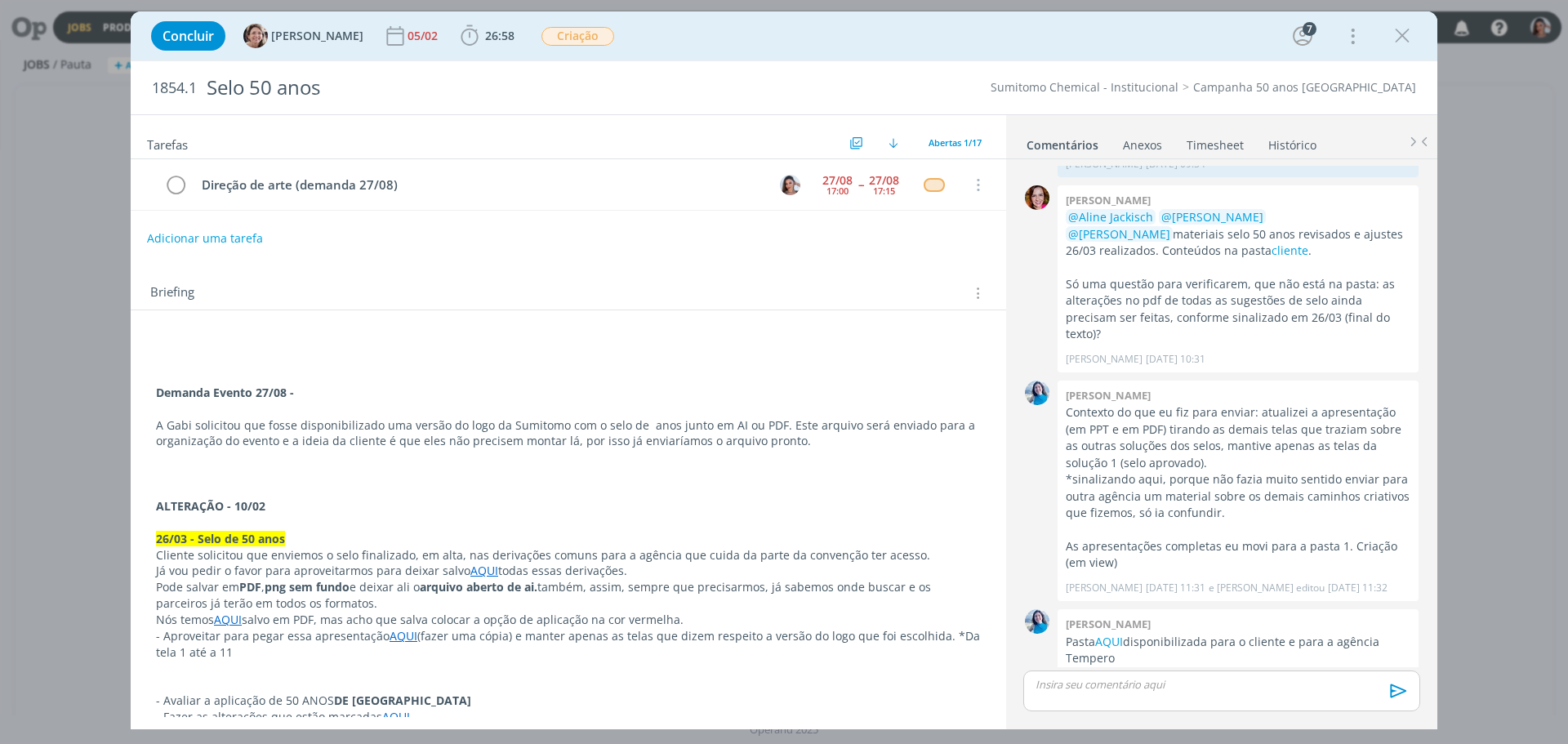
click at [733, 617] on p "Nós temos AQUI salvo em PDF, mas acho que salva colocar a opção de aplicação na…" at bounding box center [568, 619] width 825 height 16
click at [1147, 683] on p "dialog" at bounding box center [1222, 684] width 371 height 15
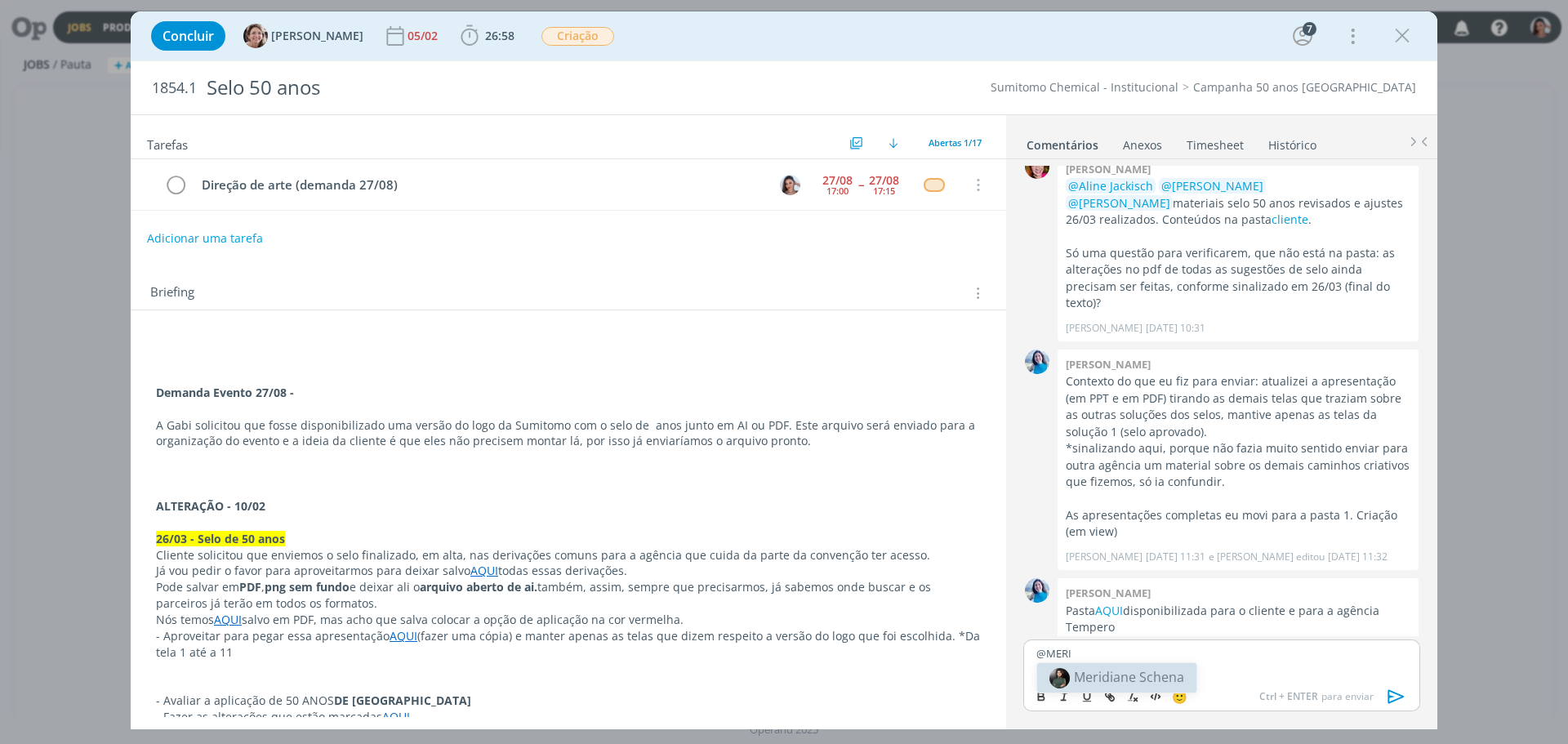
click at [1145, 679] on span "Meridiane Schena" at bounding box center [1129, 677] width 110 height 18
click at [1222, 678] on span "[PERSON_NAME]" at bounding box center [1230, 677] width 101 height 18
drag, startPoint x: 1066, startPoint y: 666, endPoint x: 1118, endPoint y: 661, distance: 52.2
click at [1118, 661] on p "Feito AQUI" at bounding box center [1222, 667] width 371 height 15
click at [1108, 692] on icon "dialog" at bounding box center [1108, 695] width 5 height 5
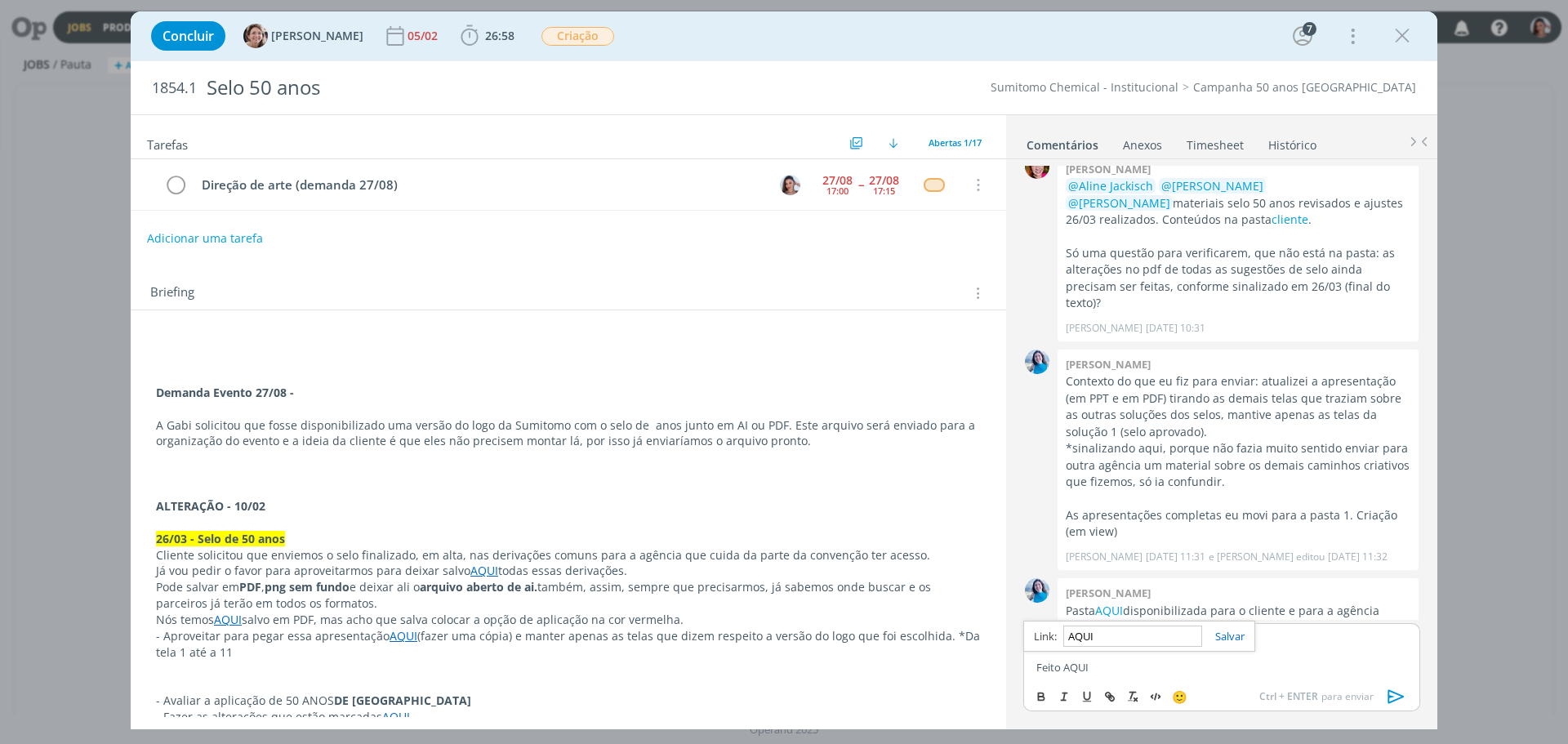
paste input "https://sobeae.sharepoint.com/:f:/s/SOBEAE/EjWdjIfYSApMkDSZJ3RCzUMBlR6-8NPMzm47…"
type input "https://sobeae.sharepoint.com/:f:/s/SOBEAE/EjWdjIfYSApMkDSZJ3RCzUMBlR6-8NPMzm47…"
click at [1237, 627] on div "https://sobeae.sharepoint.com/:f:/s/SOBEAE/EjWdjIfYSApMkDSZJ3RCzUMBlR6-8NPMzm47…" at bounding box center [1139, 635] width 232 height 31
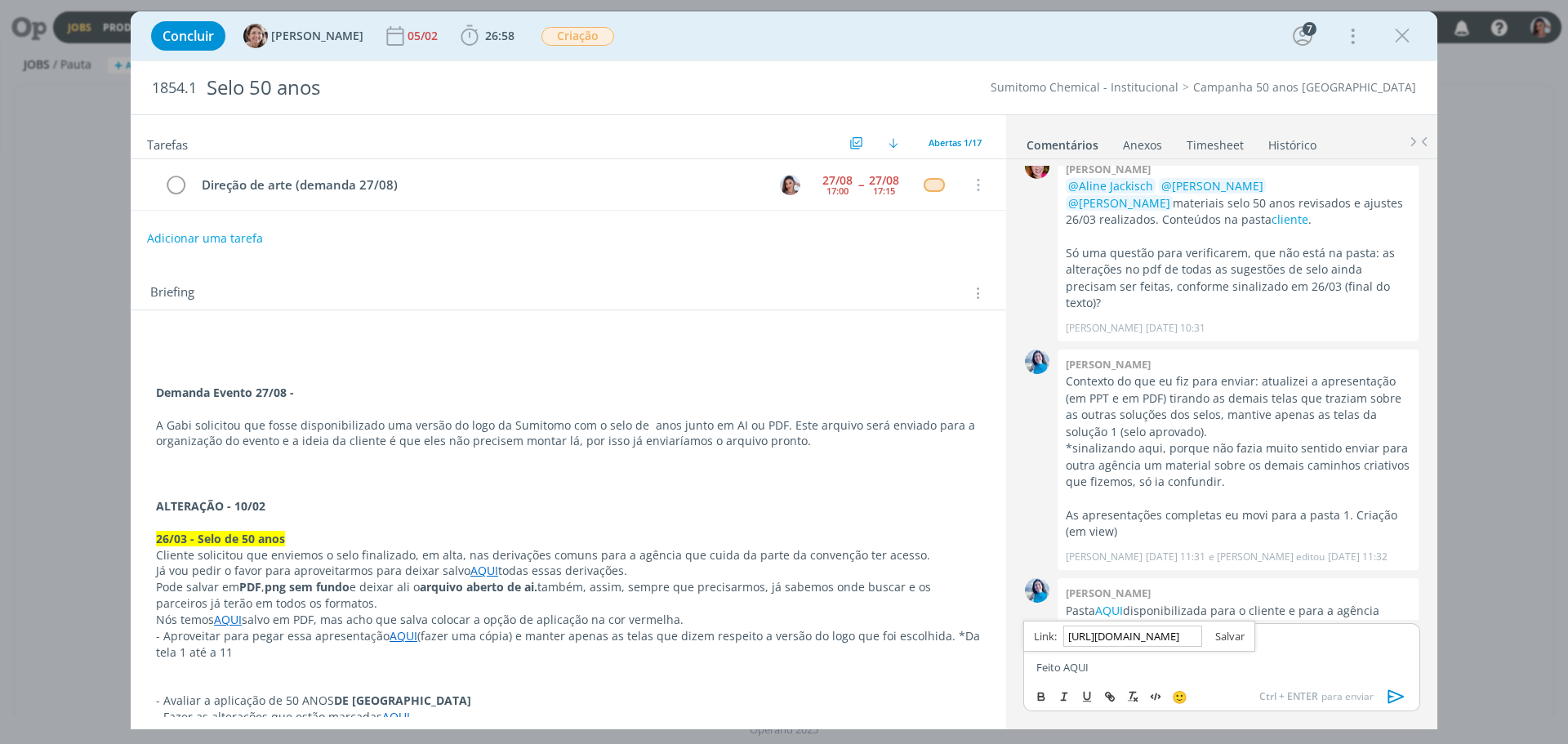
click at [1236, 633] on link "dialog" at bounding box center [1224, 636] width 43 height 15
click at [1150, 671] on p "Feito AQUI" at bounding box center [1222, 667] width 371 height 15
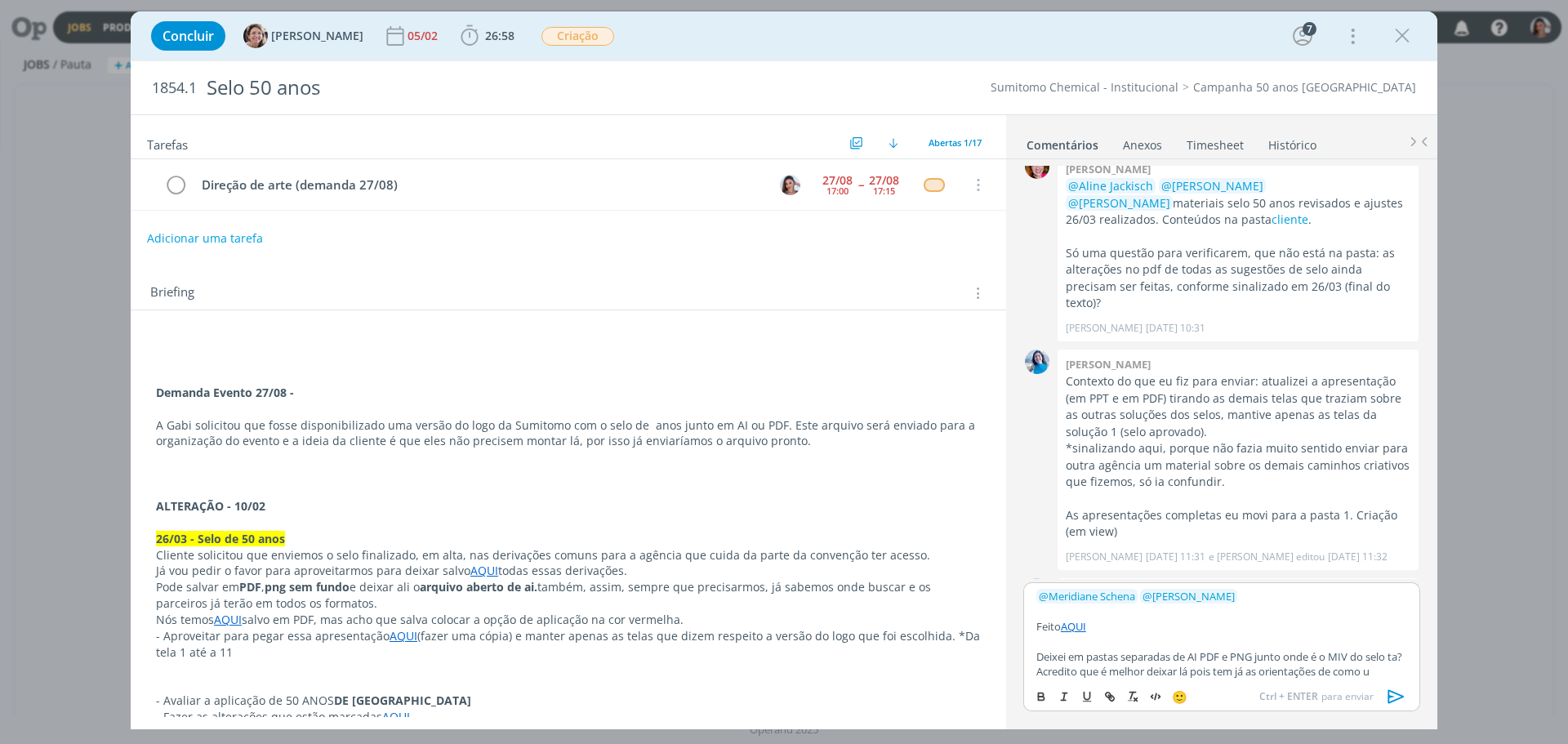
scroll to position [14, 0]
click at [1083, 614] on link "AQUI" at bounding box center [1073, 621] width 25 height 15
click at [1115, 644] on link "https://sobeae.sharepoint.com/:f:/s/SOBEAE/EjWdjIfYSApMkDSZJ3RCzUMBlR6-8NPMzm47…" at bounding box center [1130, 643] width 111 height 21
click at [1326, 675] on p "Deixei em pastas separadas de AI PDF e PNG junto onde é o MIV do selo ta? Acred…" at bounding box center [1222, 659] width 371 height 30
click at [1399, 696] on icon "dialog" at bounding box center [1397, 697] width 25 height 25
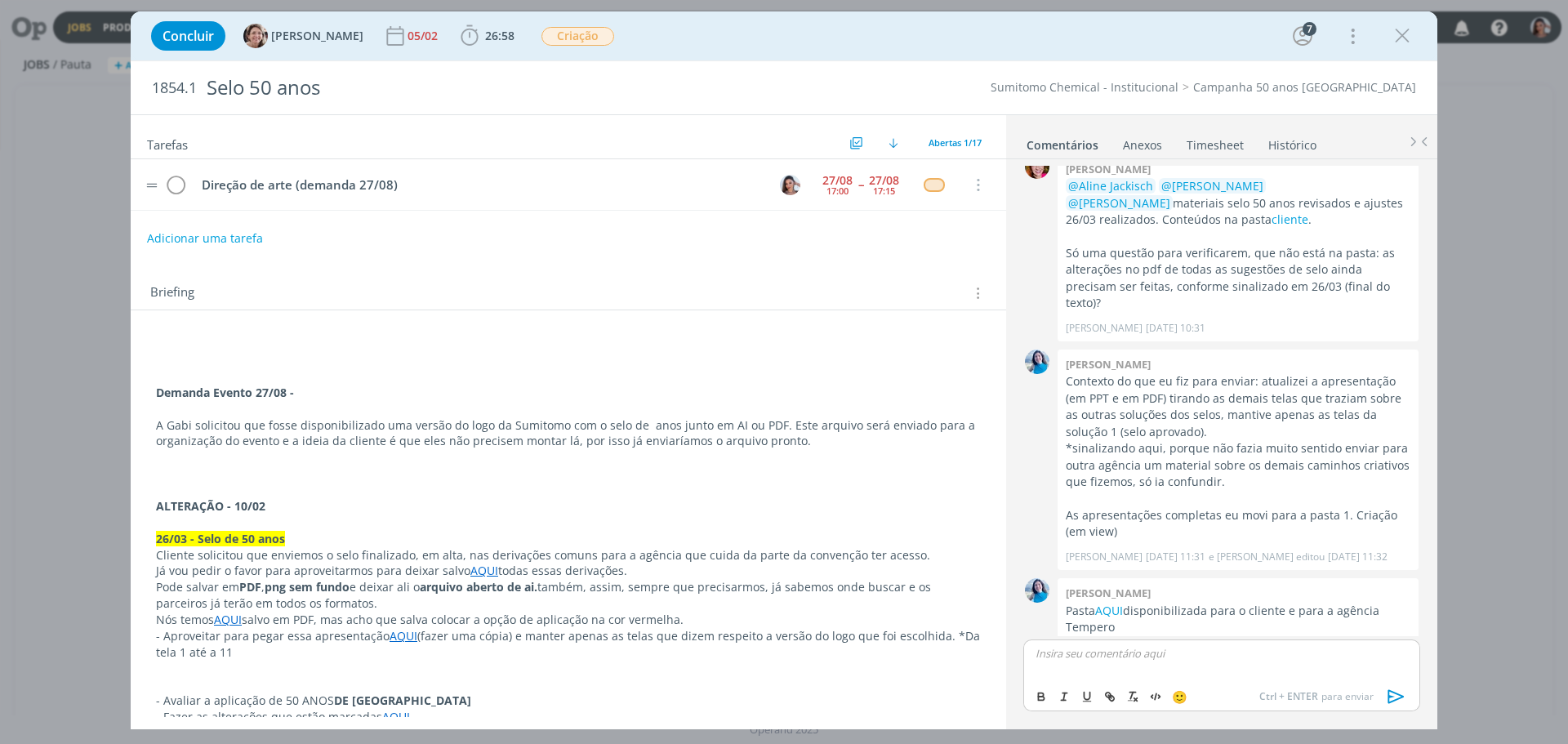
scroll to position [0, 0]
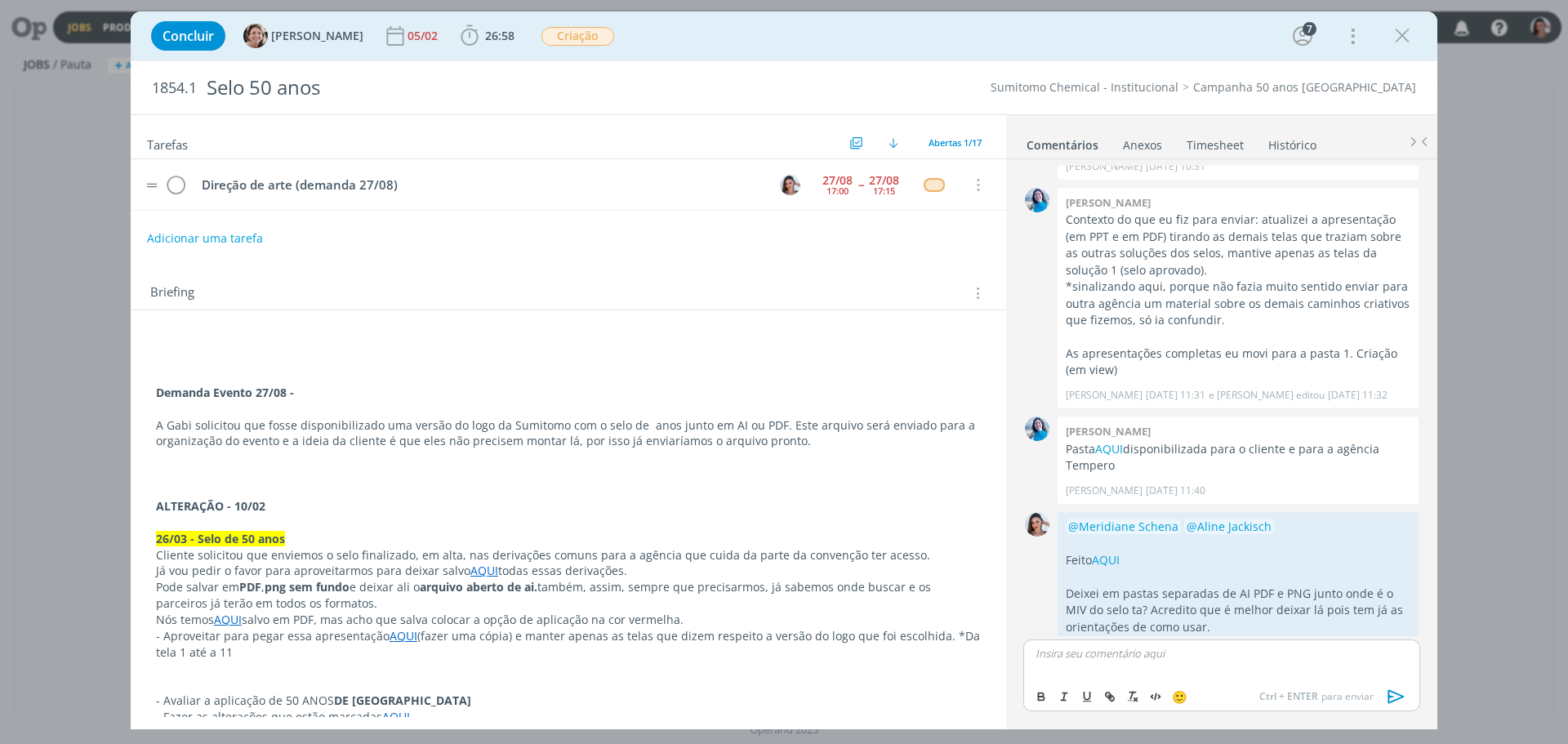
click at [351, 173] on td "Direção de arte (demanda 27/08)" at bounding box center [476, 185] width 570 height 28
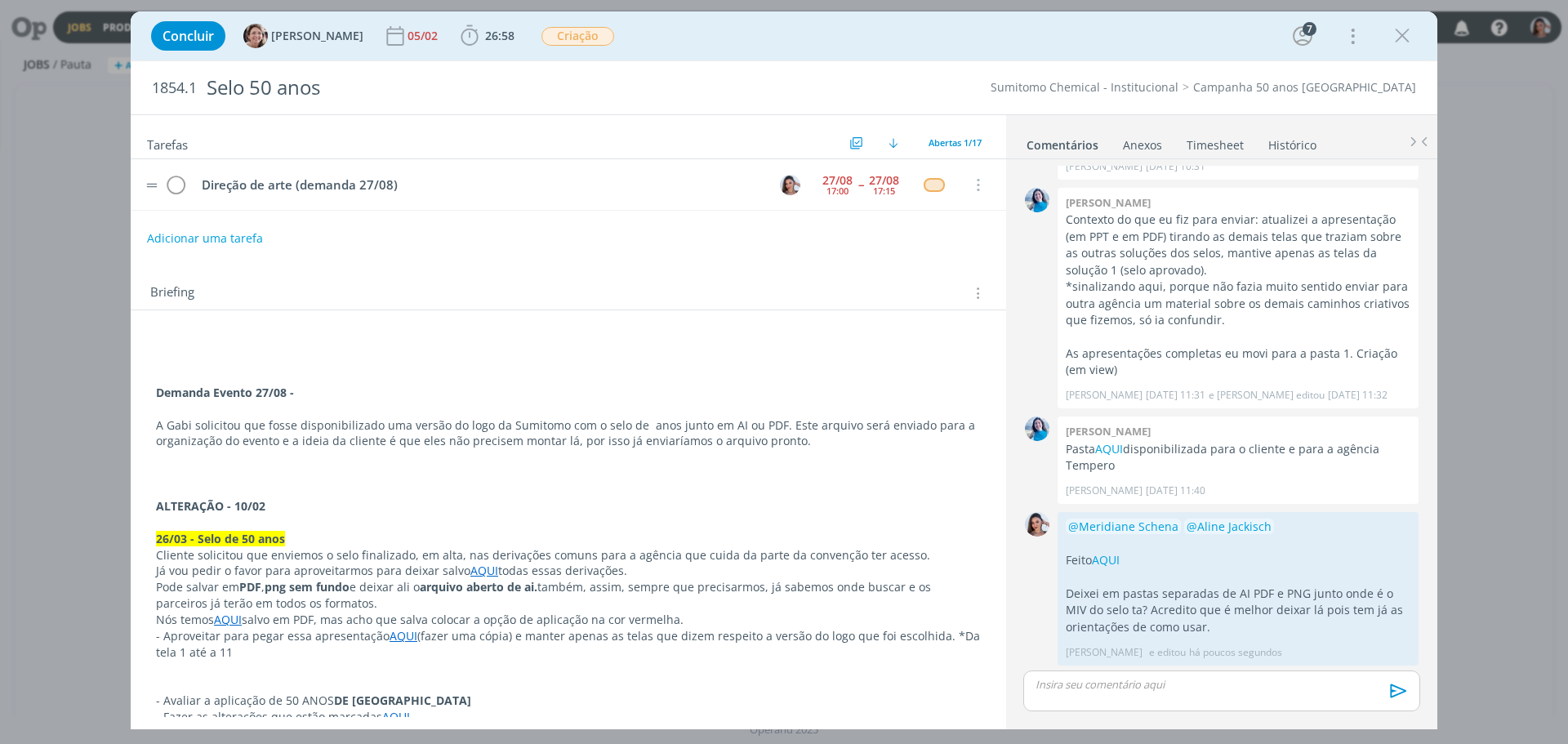
scroll to position [1037, 0]
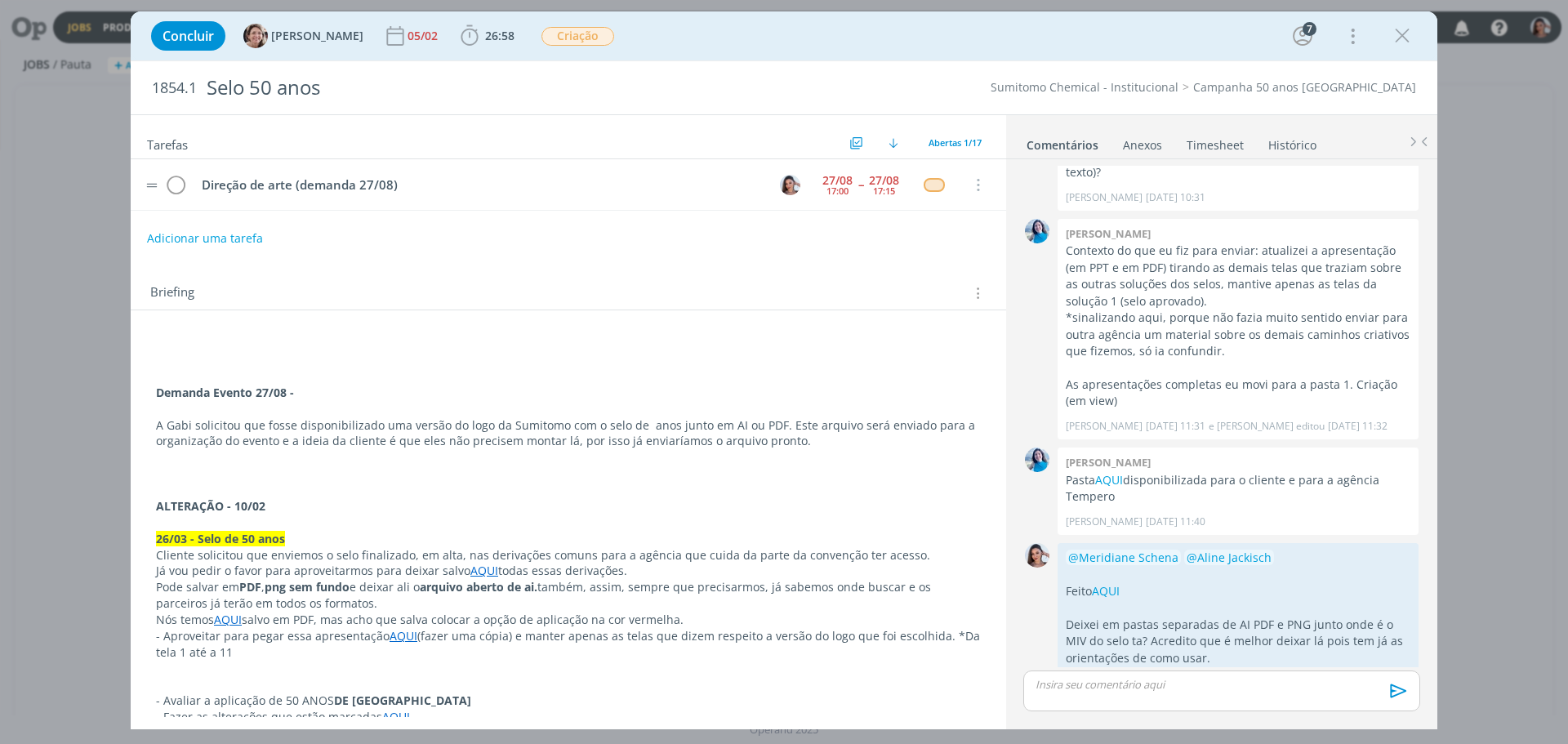
click at [351, 173] on td "Direção de arte (demanda 27/08)" at bounding box center [476, 185] width 570 height 28
click at [345, 185] on div "Direção de arte (demanda 27/08)" at bounding box center [479, 184] width 570 height 20
copy div "Direção de arte (demanda 27/08)"
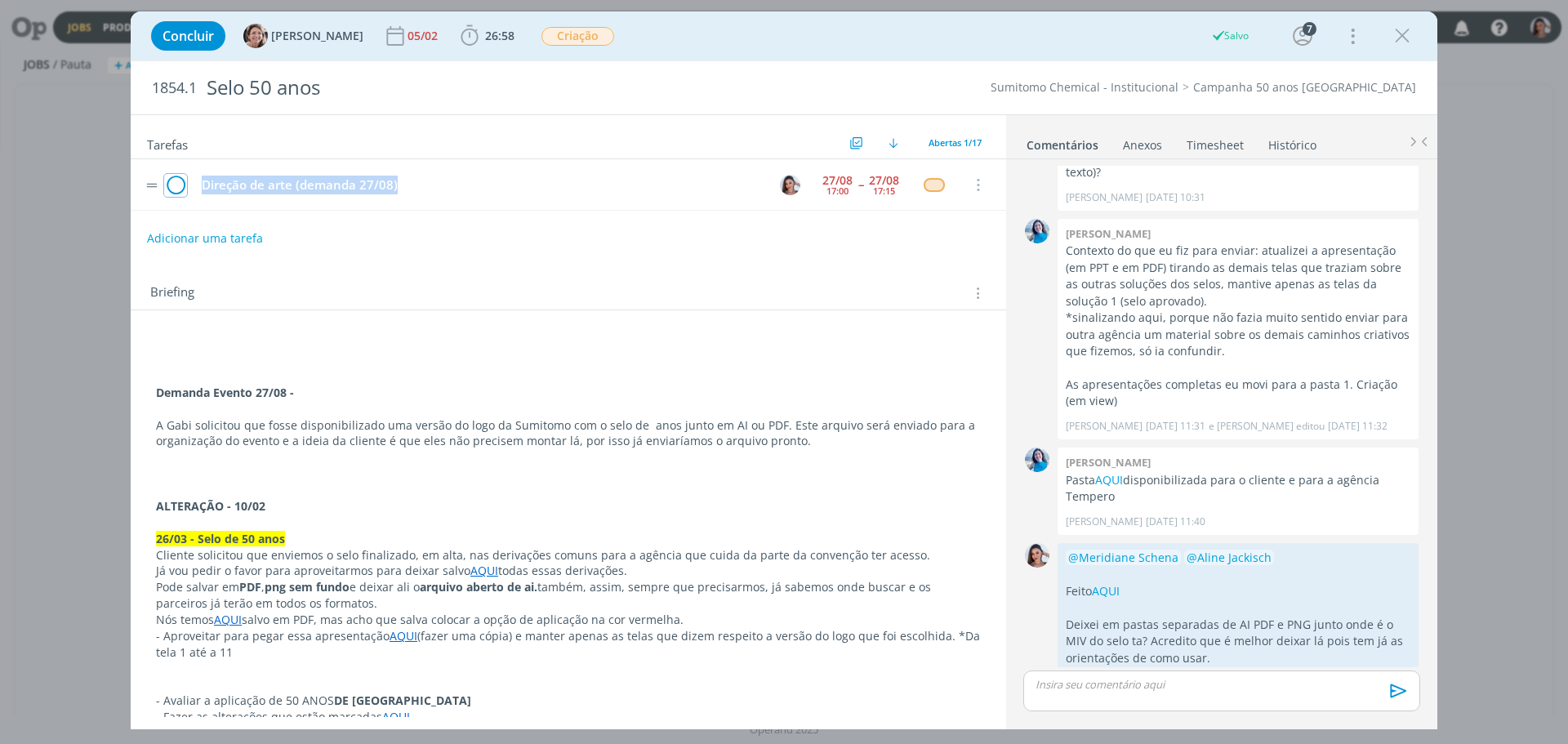
click at [173, 187] on icon "dialog" at bounding box center [175, 186] width 23 height 25
click at [1225, 139] on link "Timesheet" at bounding box center [1216, 142] width 59 height 24
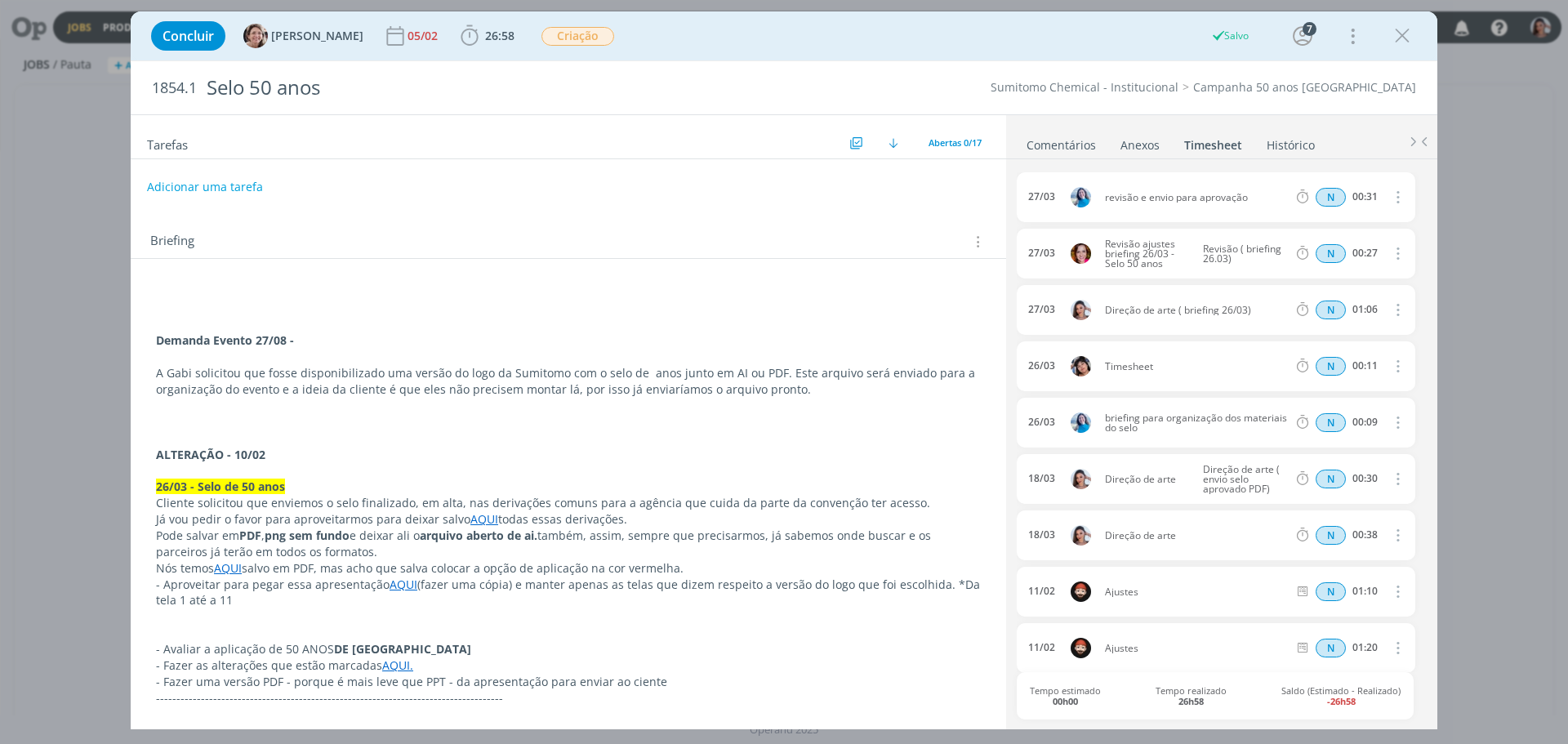
click at [803, 382] on p "A Gabi solicitou que fosse disponibilizado uma versão do logo da Sumitomo com o…" at bounding box center [568, 381] width 825 height 33
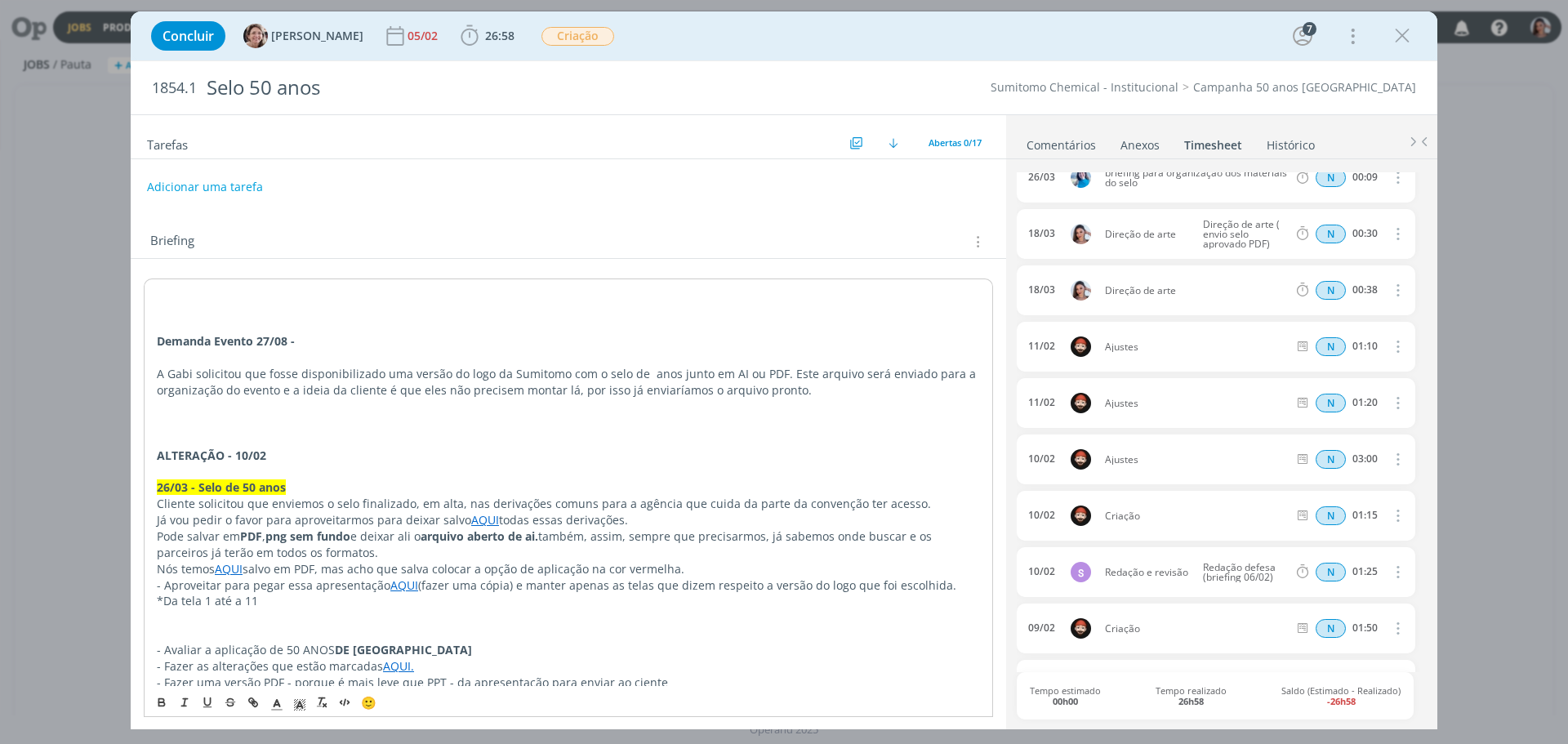
scroll to position [0, 0]
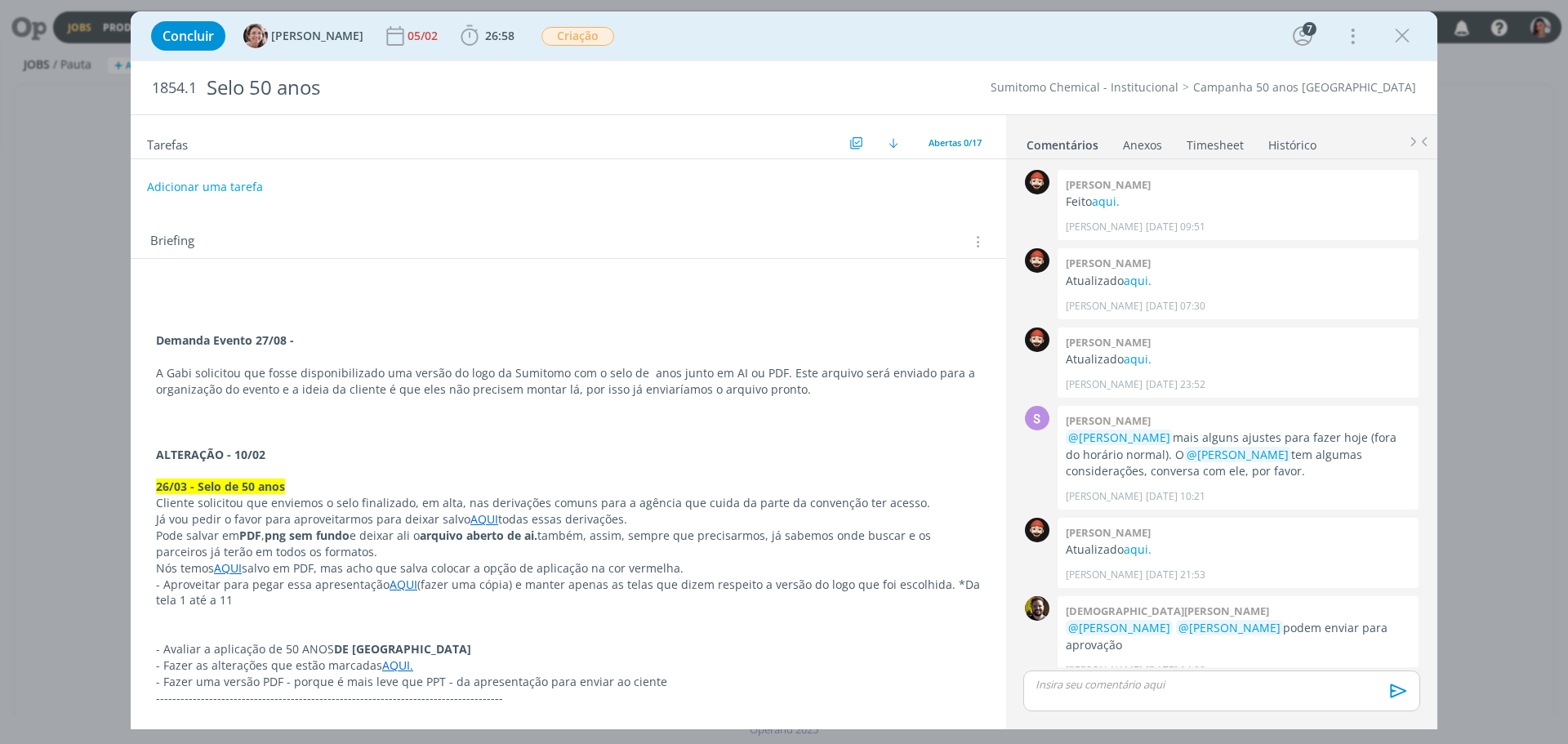
scroll to position [1037, 0]
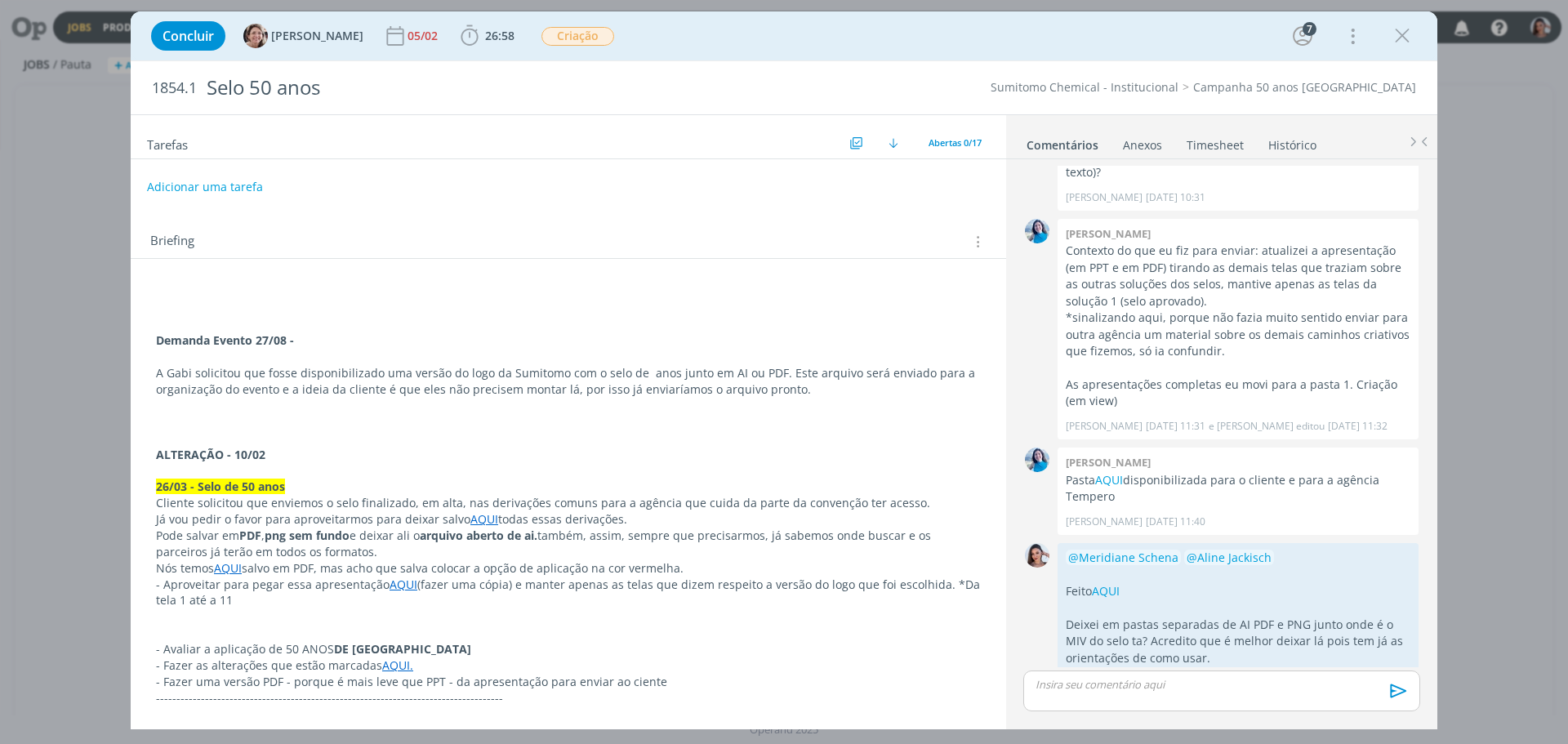
click at [1188, 142] on link "Timesheet" at bounding box center [1216, 142] width 59 height 24
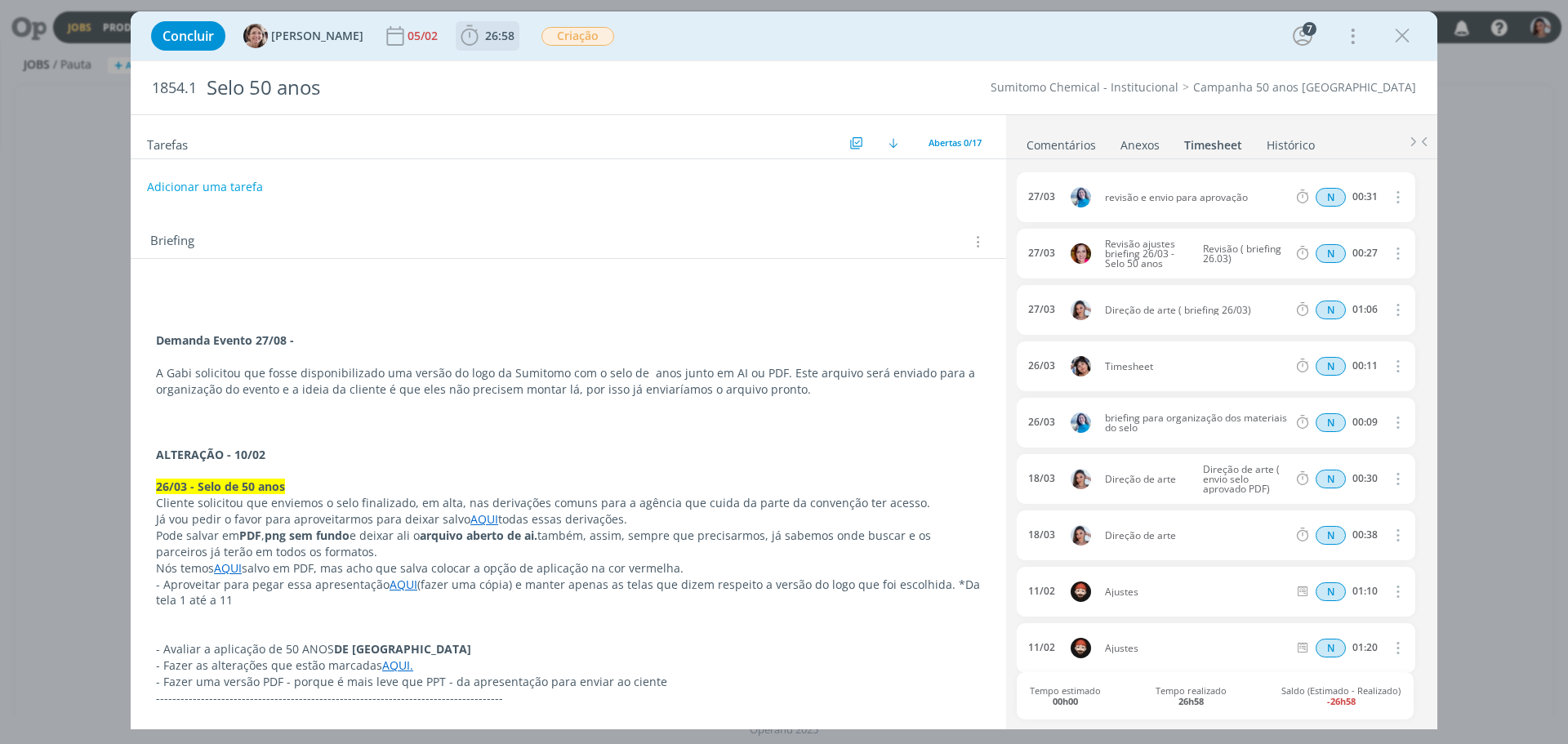
click at [497, 35] on b "26:58" at bounding box center [499, 36] width 36 height 12
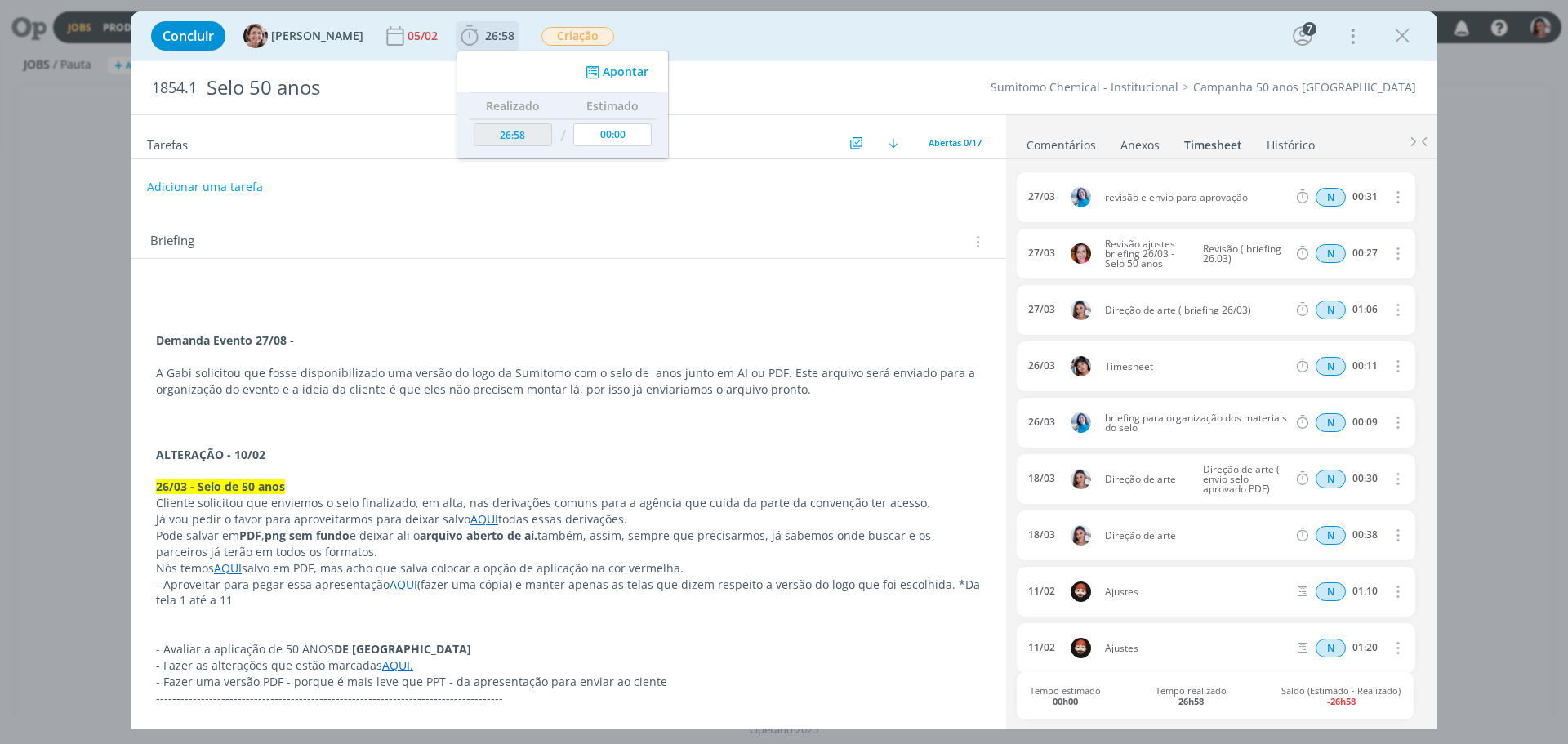
click at [623, 61] on div "Apontar" at bounding box center [562, 72] width 211 height 41
click at [620, 69] on button "Apontar" at bounding box center [615, 72] width 68 height 17
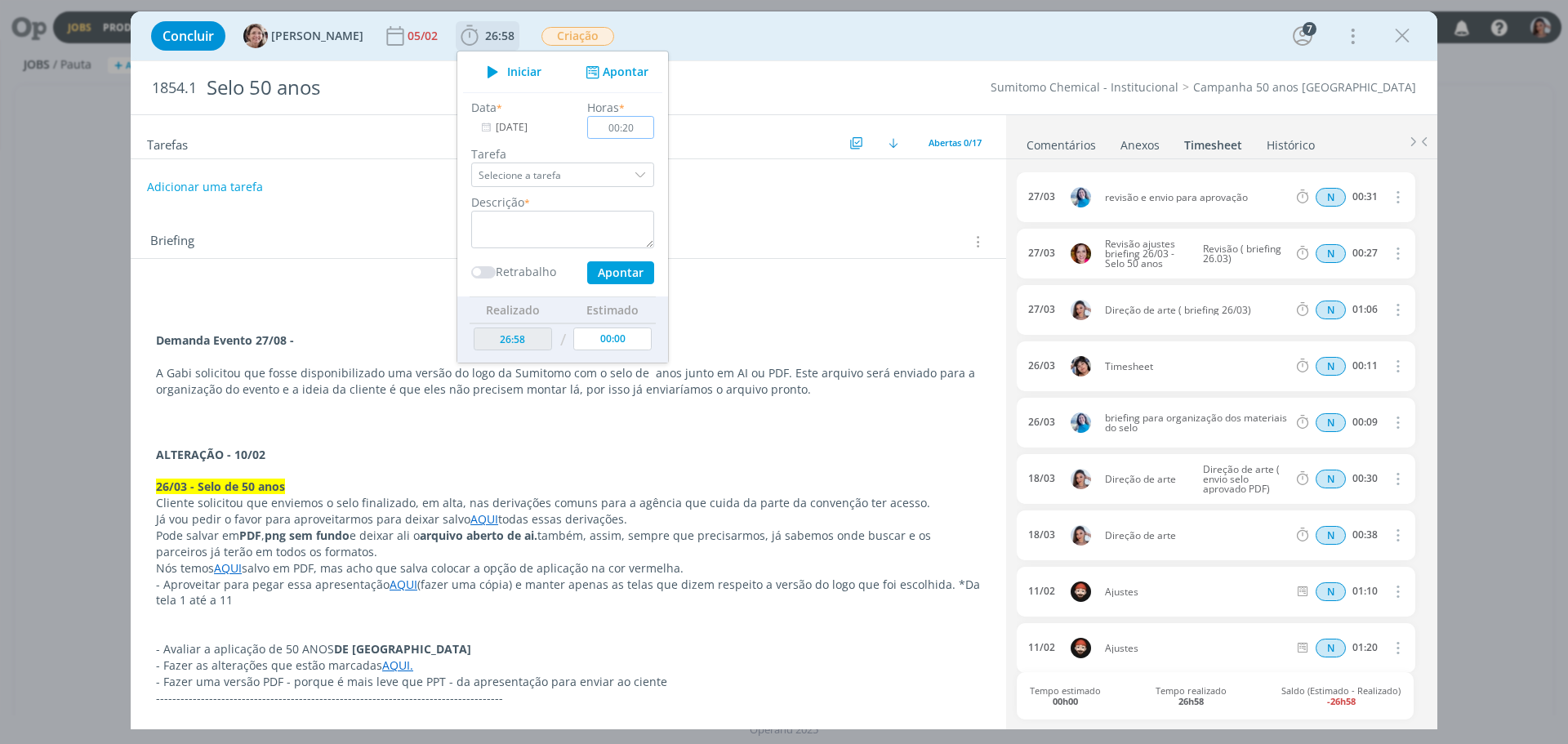
type input "00:20"
click at [486, 233] on textarea "dialog" at bounding box center [563, 230] width 183 height 37
paste textarea "Direção de arte (demanda 27/08)"
type textarea "Direção de arte (demanda 27/08)"
click at [599, 271] on button "Apontar" at bounding box center [620, 273] width 67 height 23
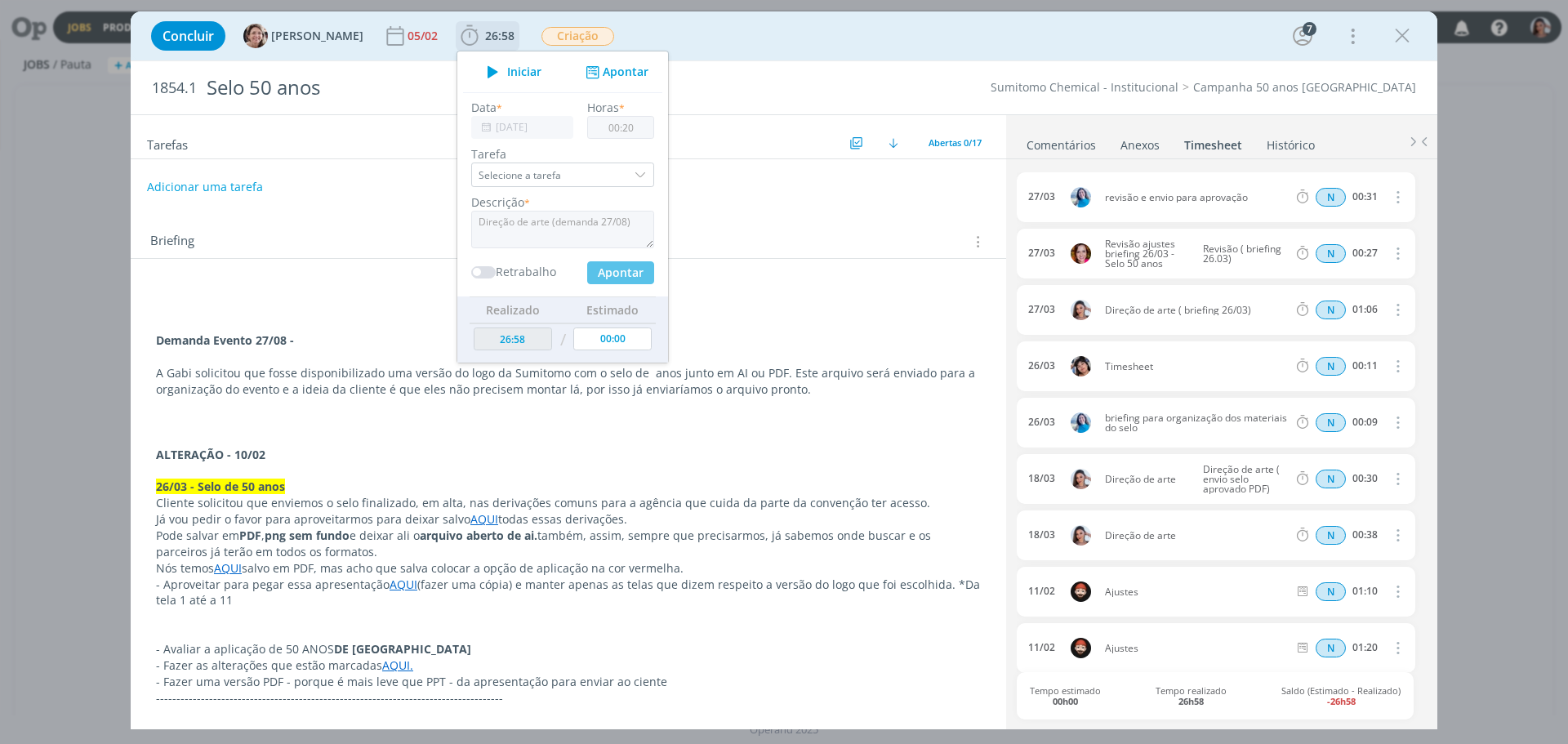
type input "27:18"
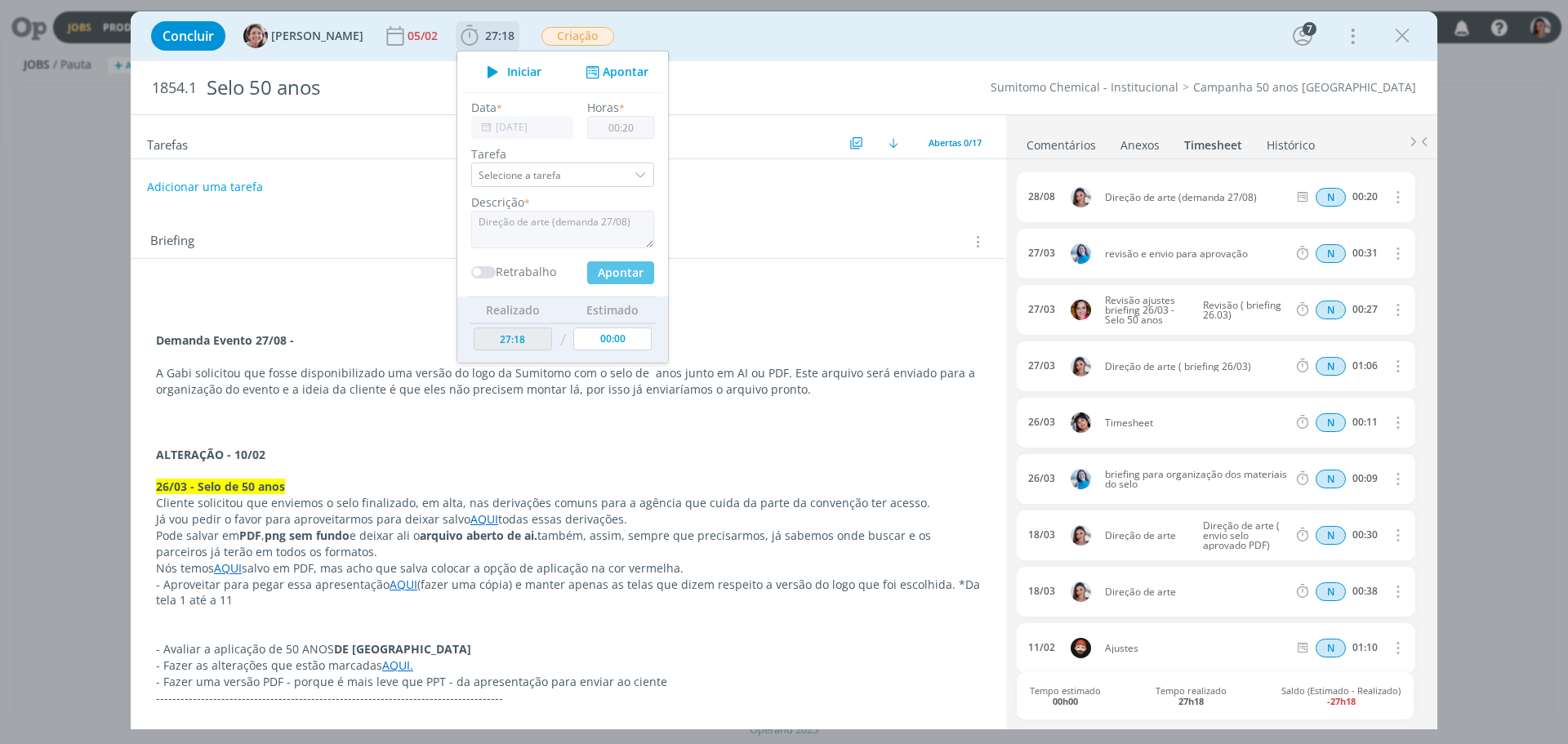
type input "00:00"
click at [881, 310] on p "dialog" at bounding box center [568, 309] width 825 height 16
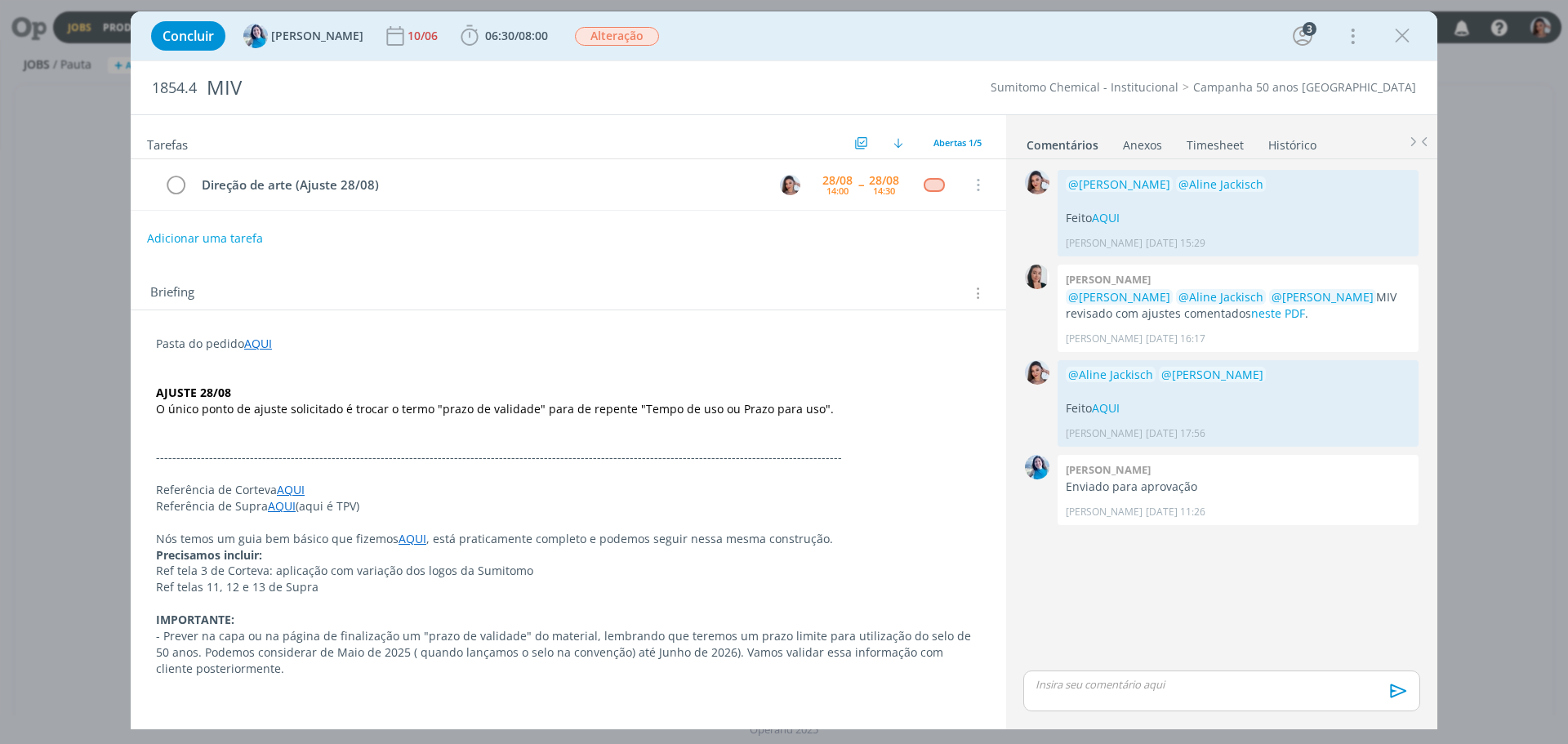
click at [731, 505] on p "Referência de Supra AQUI (aqui é TPV)" at bounding box center [568, 506] width 825 height 16
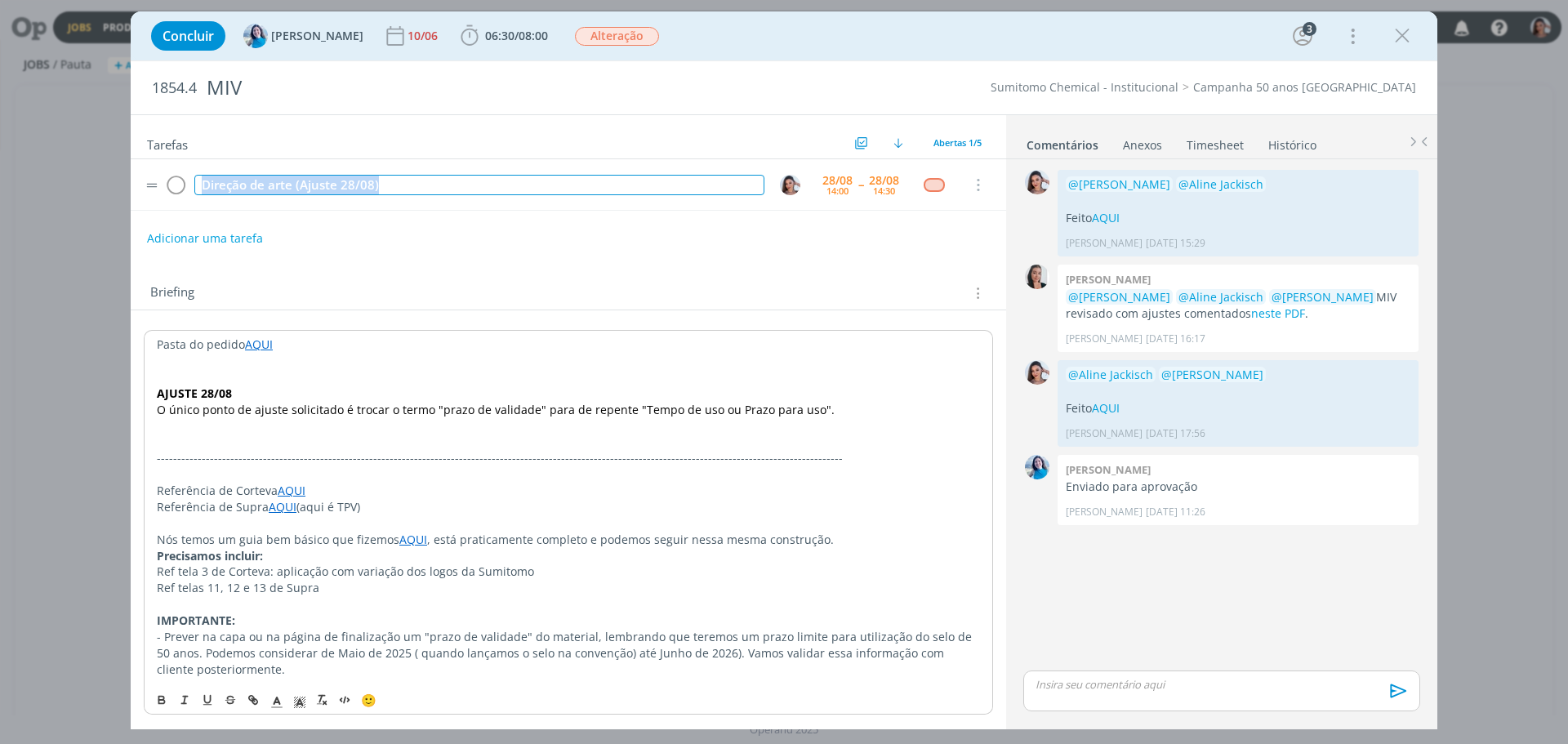
drag, startPoint x: 405, startPoint y: 182, endPoint x: 180, endPoint y: 172, distance: 225.2
click at [180, 172] on tr "Direção de arte (Ajuste 28/08) 28/08 14:00 -- 28/08 14:30 Cancelar" at bounding box center [569, 185] width 876 height 52
click at [485, 31] on span "06:30" at bounding box center [499, 35] width 29 height 15
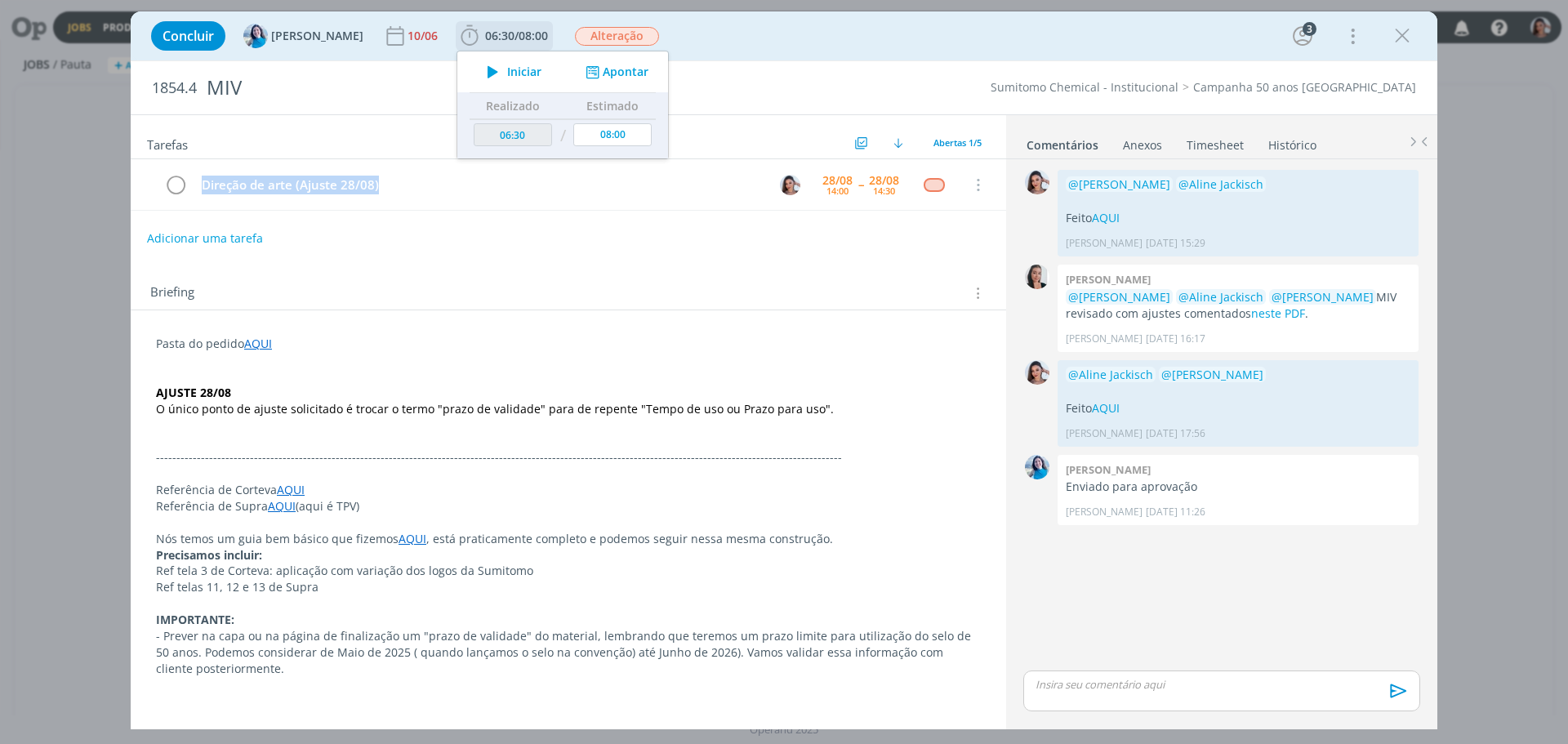
click at [507, 75] on span "Iniciar" at bounding box center [524, 71] width 35 height 12
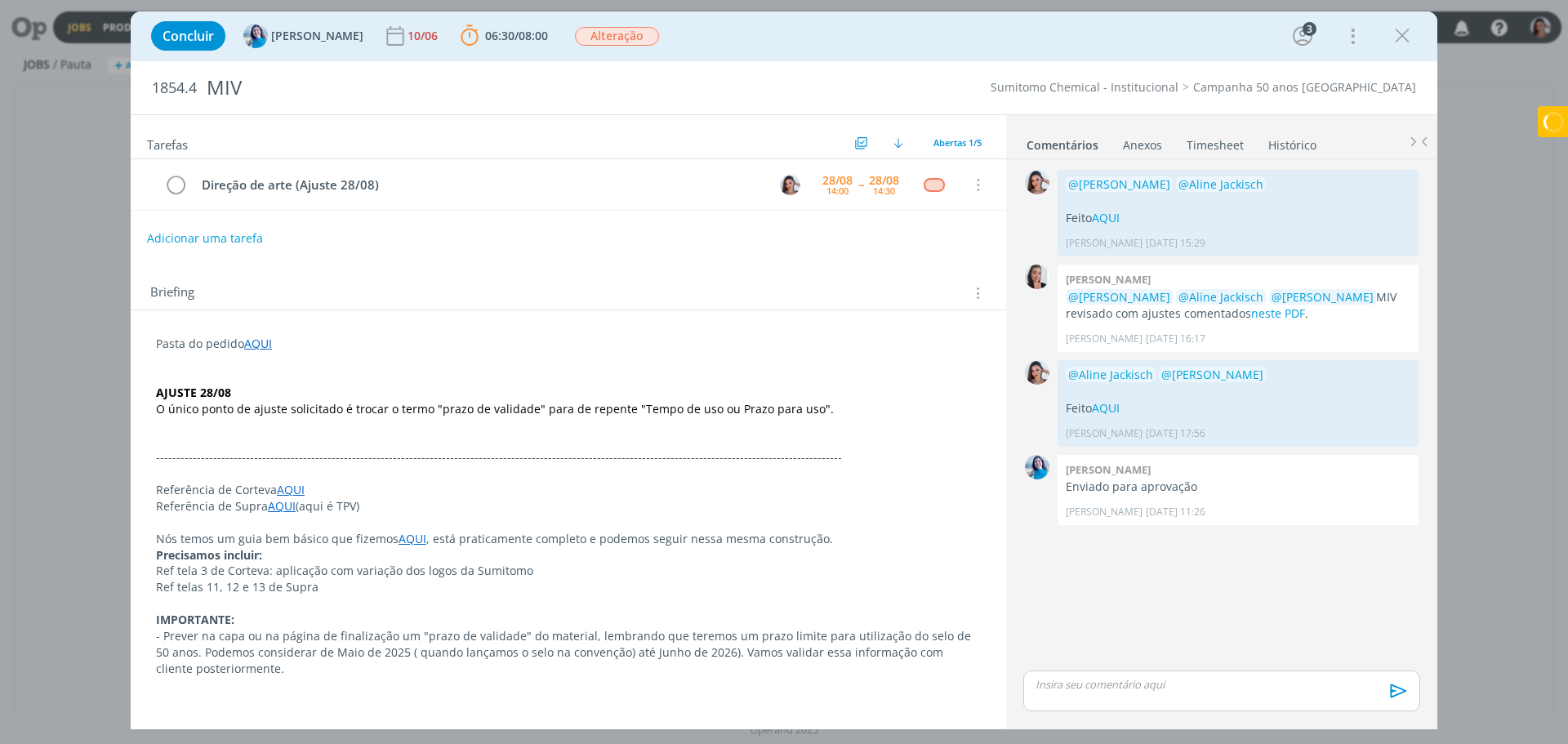
click at [657, 615] on p "IMPORTANTE:" at bounding box center [568, 619] width 825 height 16
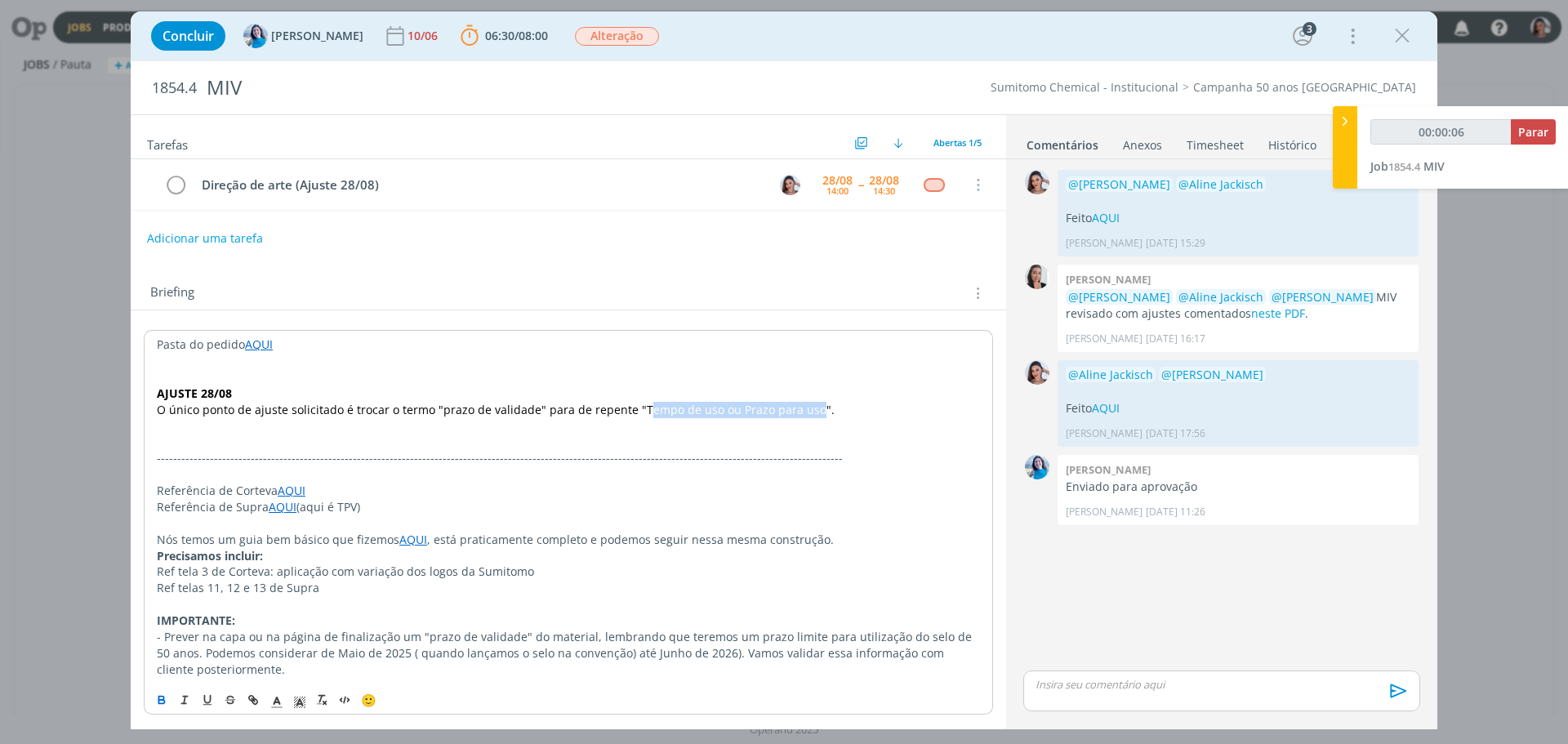
drag, startPoint x: 805, startPoint y: 409, endPoint x: 640, endPoint y: 407, distance: 165.0
click at [640, 407] on span "O único ponto de ajuste solicitado é trocar o termo "prazo de validade" para de…" at bounding box center [496, 409] width 678 height 15
click at [730, 406] on span "O único ponto de ajuste solicitado é trocar o termo "prazo de validade" para de…" at bounding box center [496, 409] width 678 height 15
drag, startPoint x: 704, startPoint y: 408, endPoint x: 633, endPoint y: 412, distance: 71.1
click at [633, 412] on span "O único ponto de ajuste solicitado é trocar o termo "prazo de validade" para de…" at bounding box center [496, 409] width 678 height 15
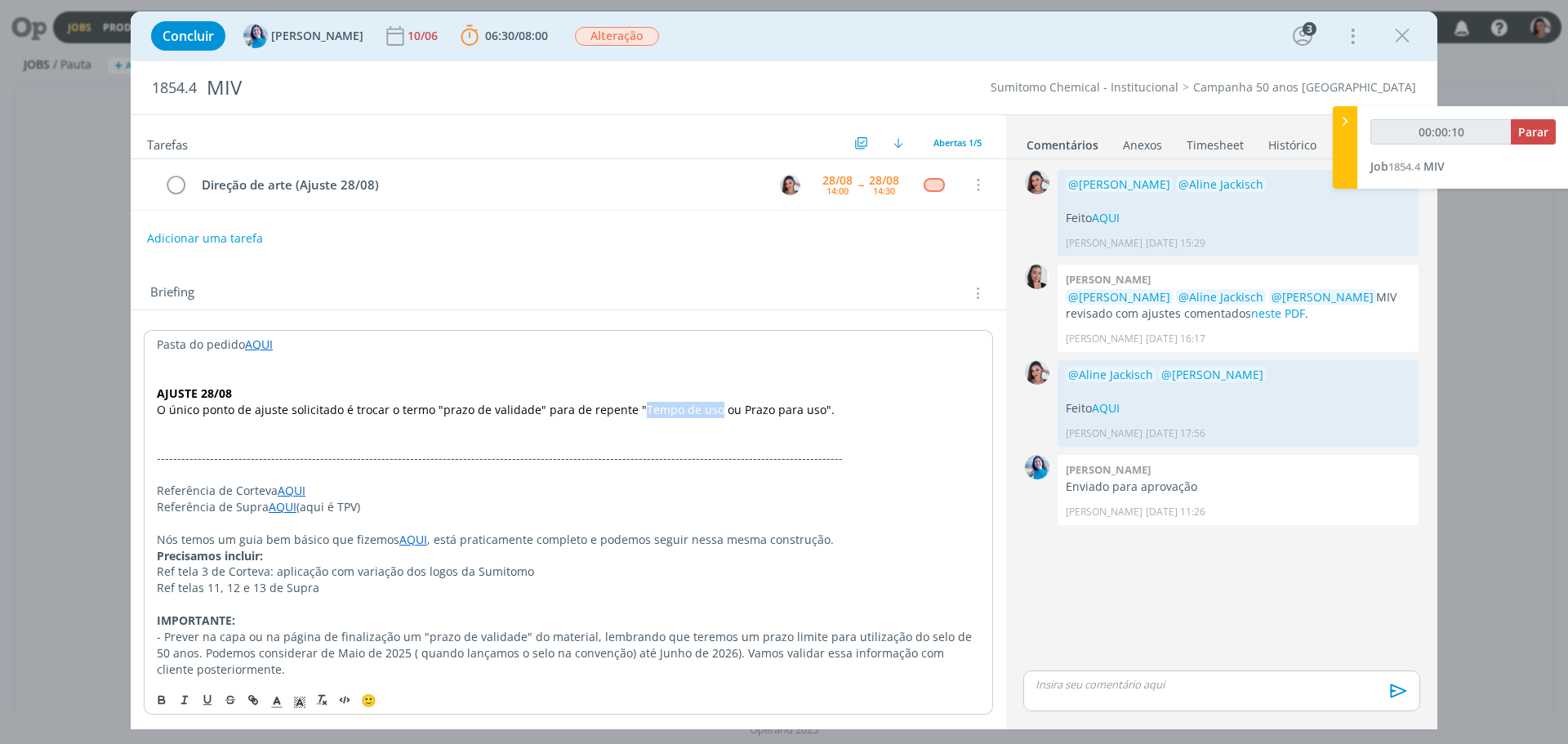
copy span "Tempo de uso"
click at [821, 540] on p "Nós temos um guia bem básico que fizemos AQUI , está praticamente completo e po…" at bounding box center [568, 539] width 825 height 16
click at [271, 348] on link "AQUI" at bounding box center [257, 343] width 28 height 15
click at [304, 365] on link "https://sobeae.sharepoint.com/:f:/s/SOBEAE/EtPJ63OElDFAv2ps9yjq_aMBFsxtktznWlKZ…" at bounding box center [263, 375] width 124 height 21
click at [709, 538] on p "Nós temos um guia bem básico que fizemos AQUI , está praticamente completo e po…" at bounding box center [568, 539] width 825 height 16
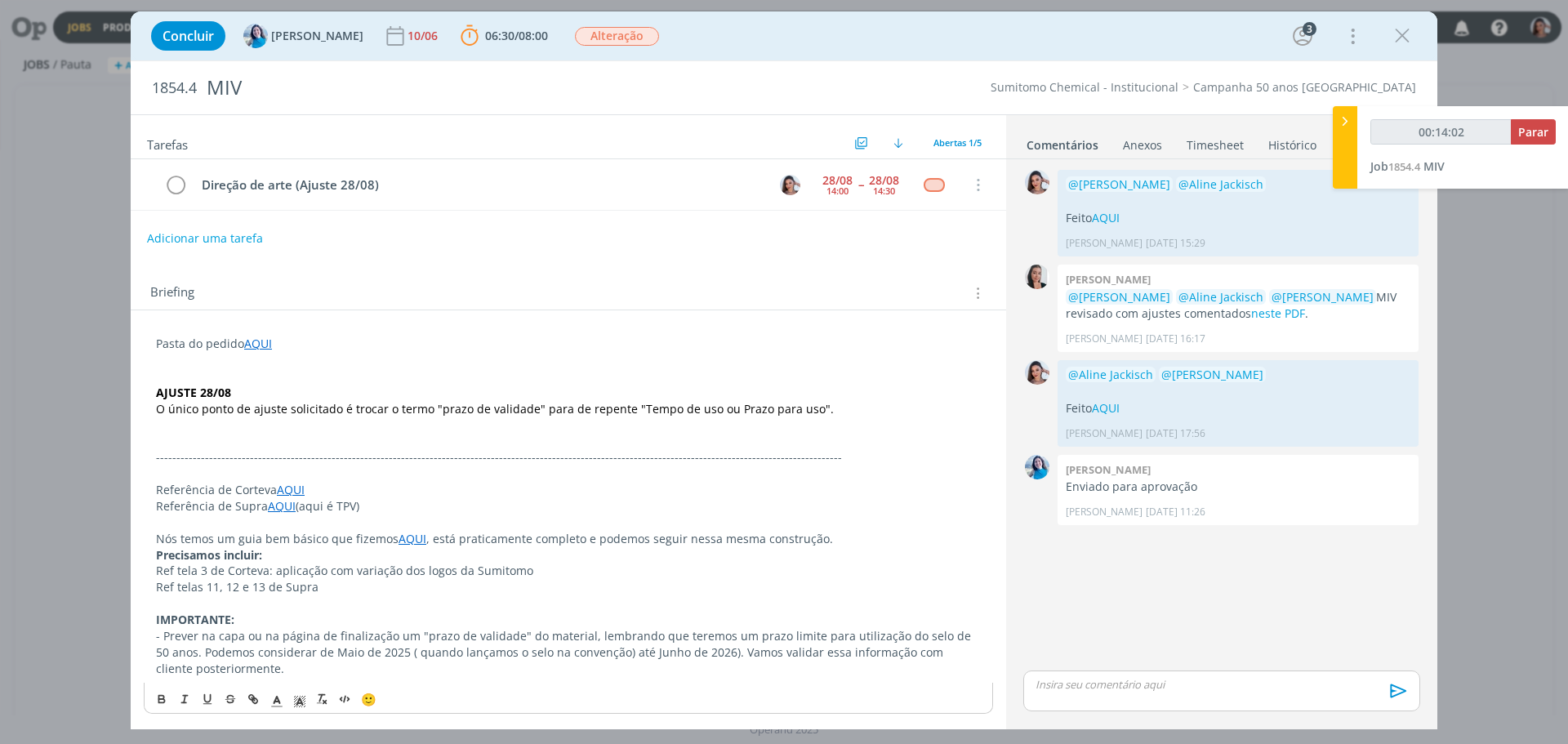
click at [244, 344] on p "Pasta do pedido AQUI" at bounding box center [568, 344] width 825 height 16
click at [275, 368] on link "https://sobeae.sharepoint.com/:f:/s/SOBEAE/EtPJ63OElDFAv2ps9yjq_aMBFsxtktznWlKZ…" at bounding box center [263, 375] width 124 height 21
click at [1079, 680] on p "dialog" at bounding box center [1222, 684] width 371 height 15
type input "00:15:15"
click at [1079, 680] on span "Meridiane Schena" at bounding box center [1129, 677] width 110 height 18
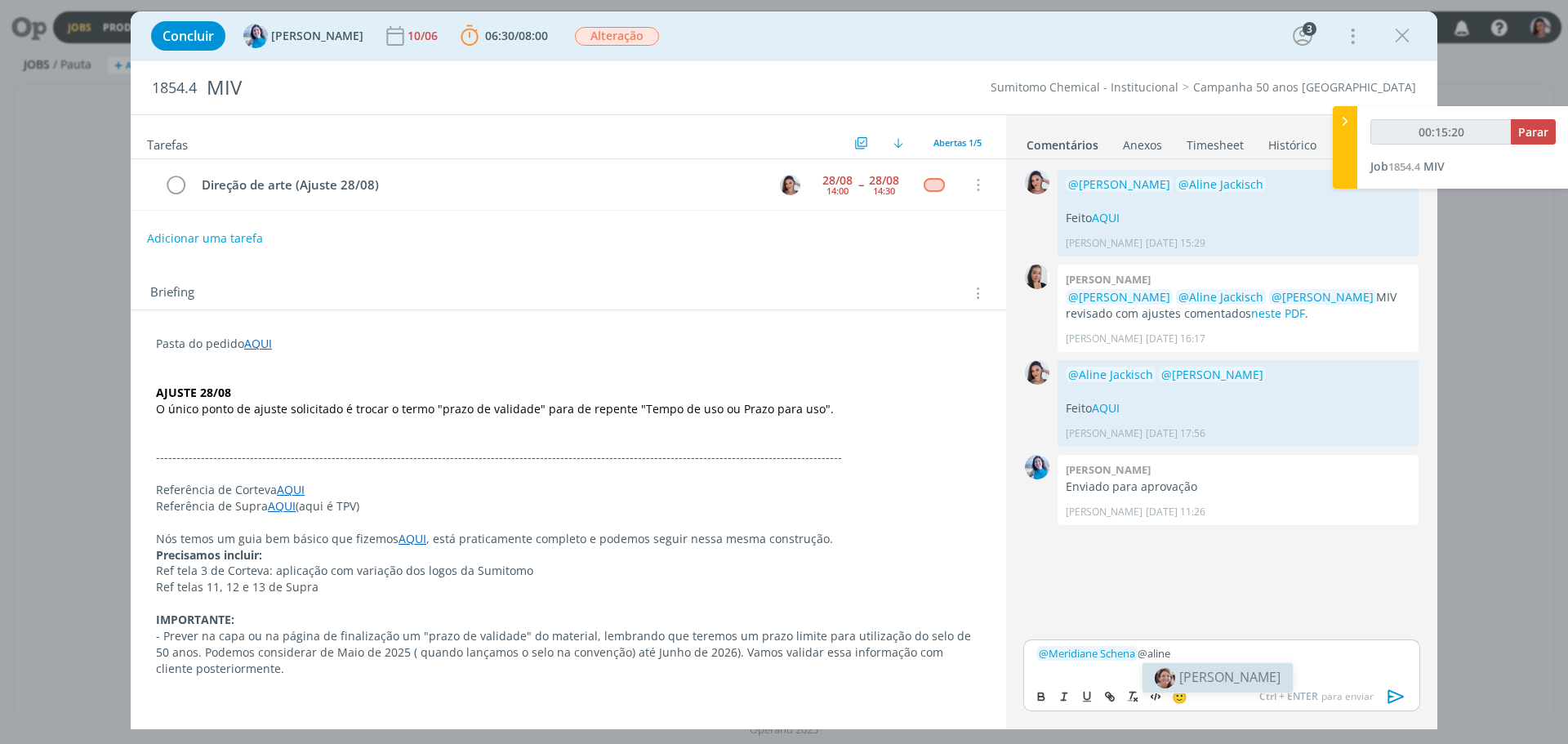
click at [1166, 670] on img at bounding box center [1165, 678] width 20 height 20
type input "00:15:25"
drag, startPoint x: 1065, startPoint y: 667, endPoint x: 1103, endPoint y: 700, distance: 50.3
click at [1117, 663] on p "Feito AQUI" at bounding box center [1222, 667] width 371 height 15
click at [1103, 700] on icon "dialog" at bounding box center [1110, 696] width 13 height 13
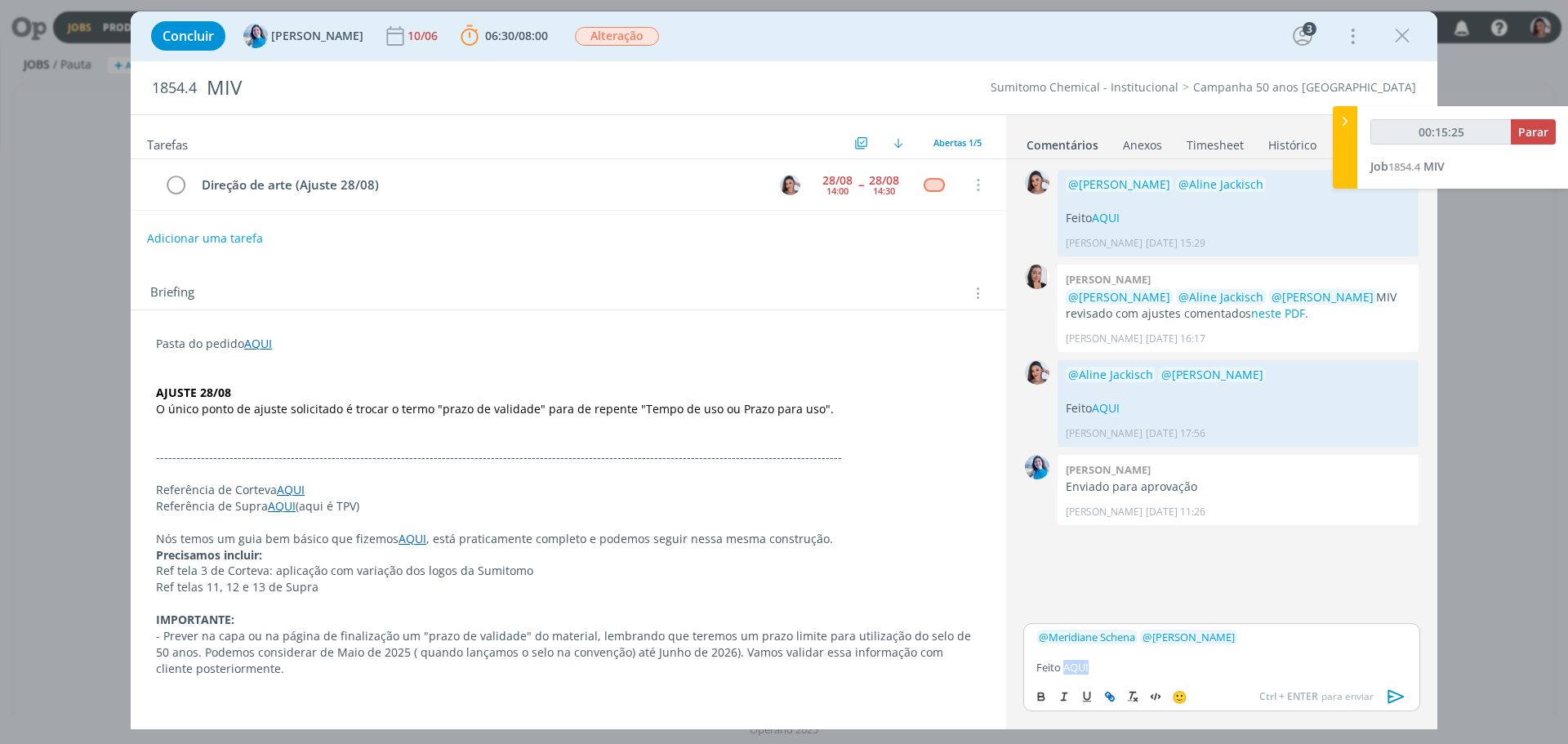
type input "AQUI"
type input "00:15:26"
paste input "https://sobeae.sharepoint.com/:f:/s/SOBEAE/EjWdjIfYSApMkDSZJ3RCzUMBlR6-8NPMzm47…"
type input "https://sobeae.sharepoint.com/:f:/s/SOBEAE/EjWdjIfYSApMkDSZJ3RCzUMBlR6-8NPMzm47…"
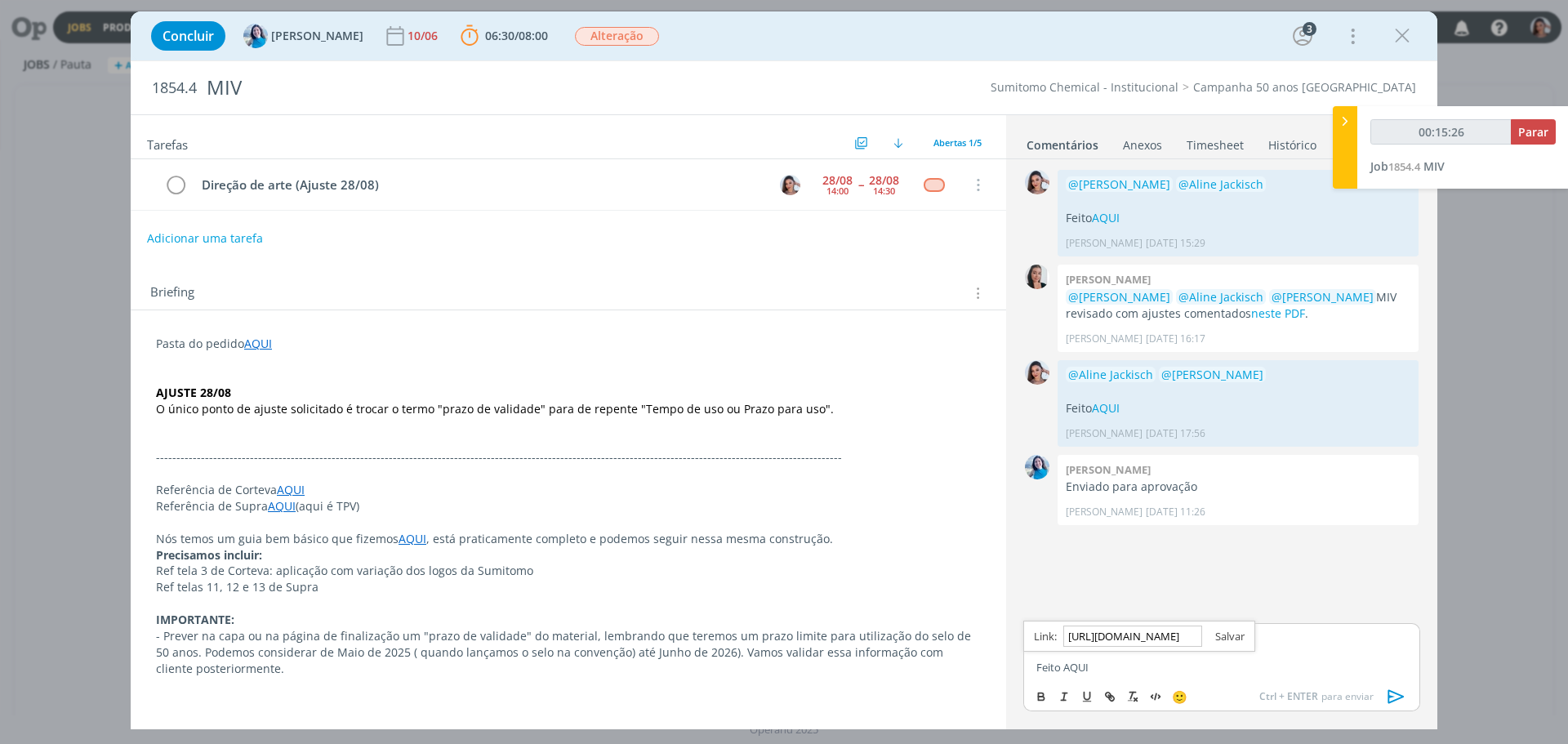
click at [1234, 637] on link "dialog" at bounding box center [1224, 636] width 43 height 15
click at [1114, 674] on p "Feito AQUI" at bounding box center [1222, 667] width 371 height 15
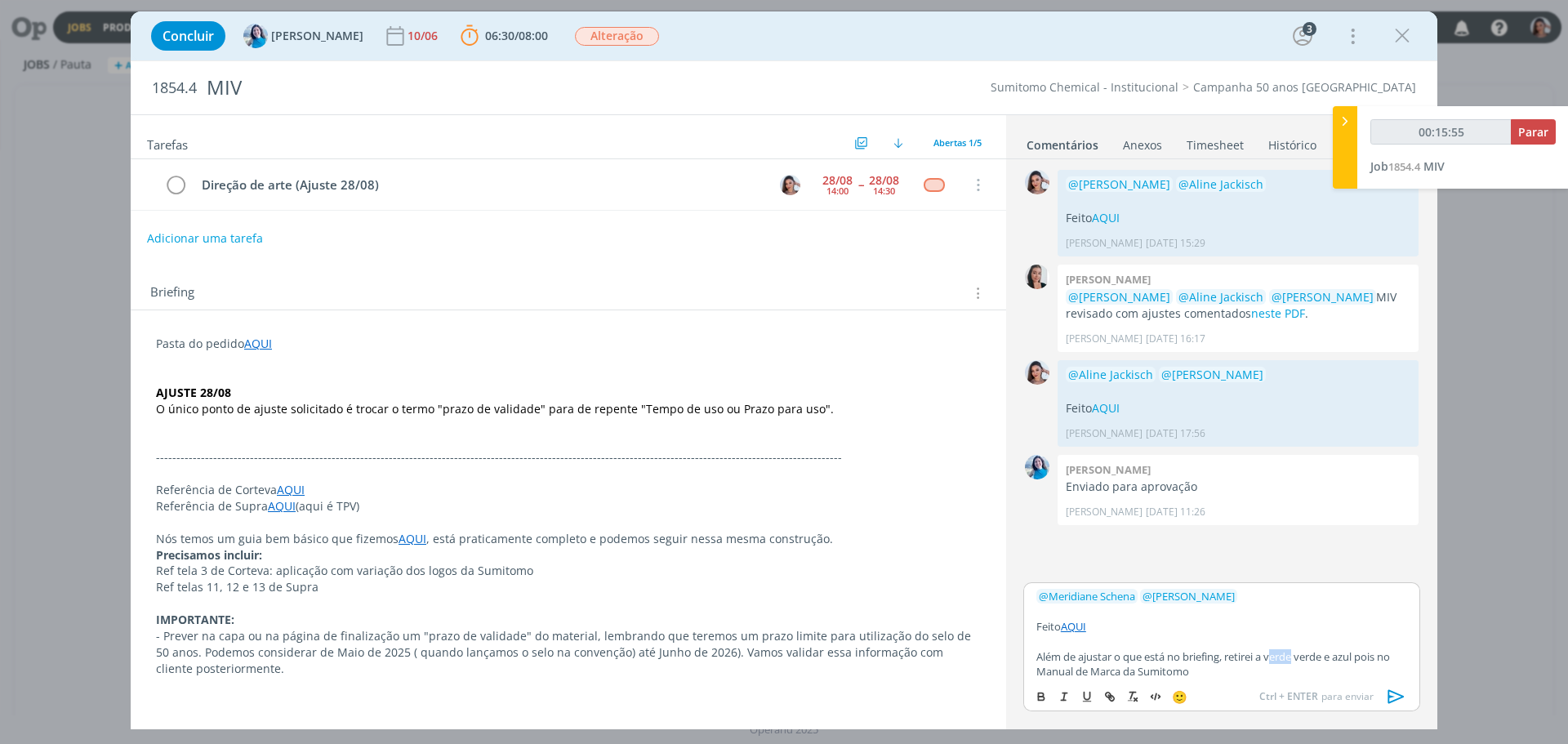
drag, startPoint x: 1298, startPoint y: 655, endPoint x: 1277, endPoint y: 651, distance: 21.4
click at [1277, 651] on p "Além de ajustar o que está no briefing, retirei a verde verde e azul pois no Ma…" at bounding box center [1222, 665] width 371 height 30
click at [1246, 671] on p "Além de ajustar o que está no briefing, retirei a versão verde e azul pois no M…" at bounding box center [1222, 665] width 371 height 30
click at [1393, 692] on icon "dialog" at bounding box center [1396, 697] width 16 height 14
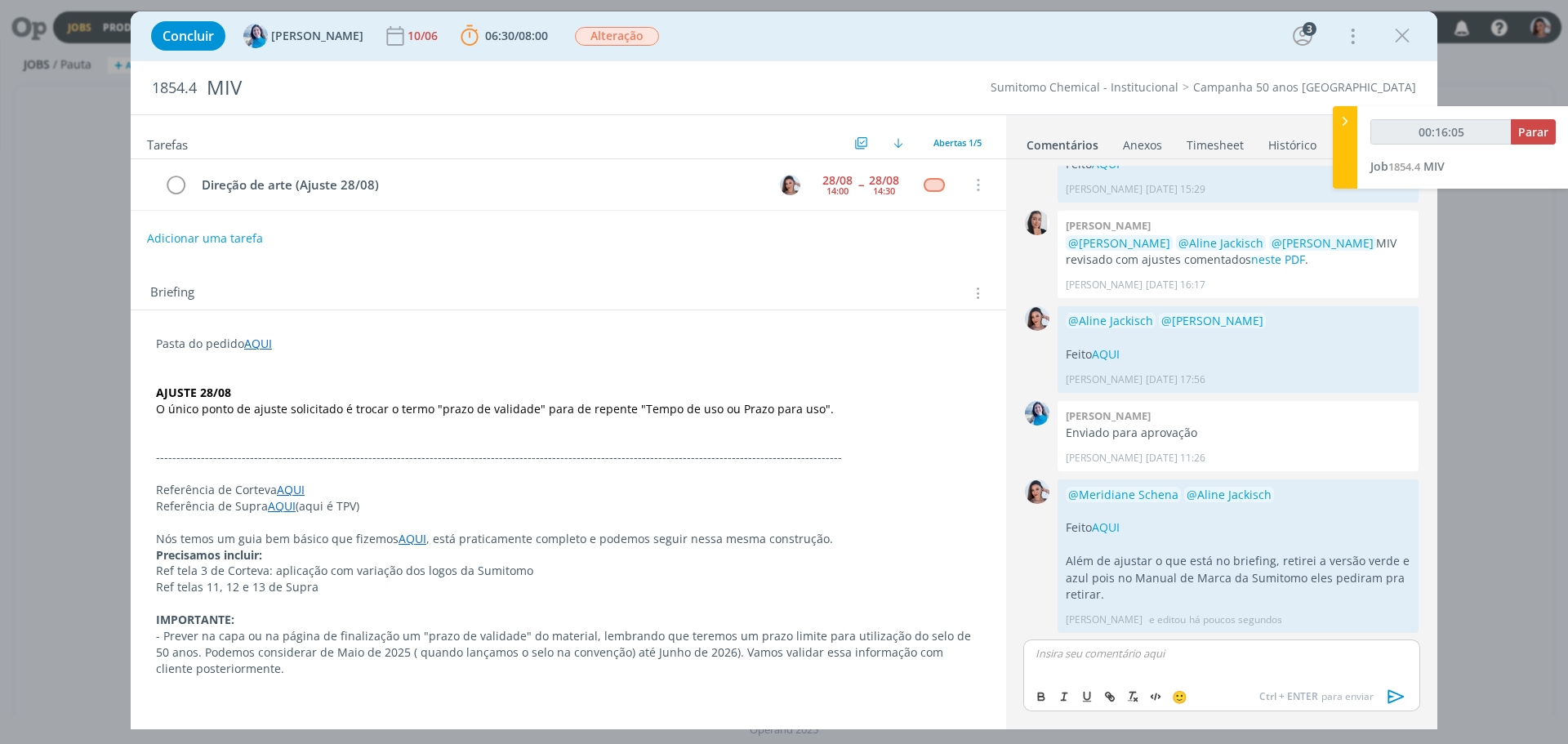
type input "00:16:06"
click at [1533, 135] on span "Parar" at bounding box center [1533, 131] width 30 height 15
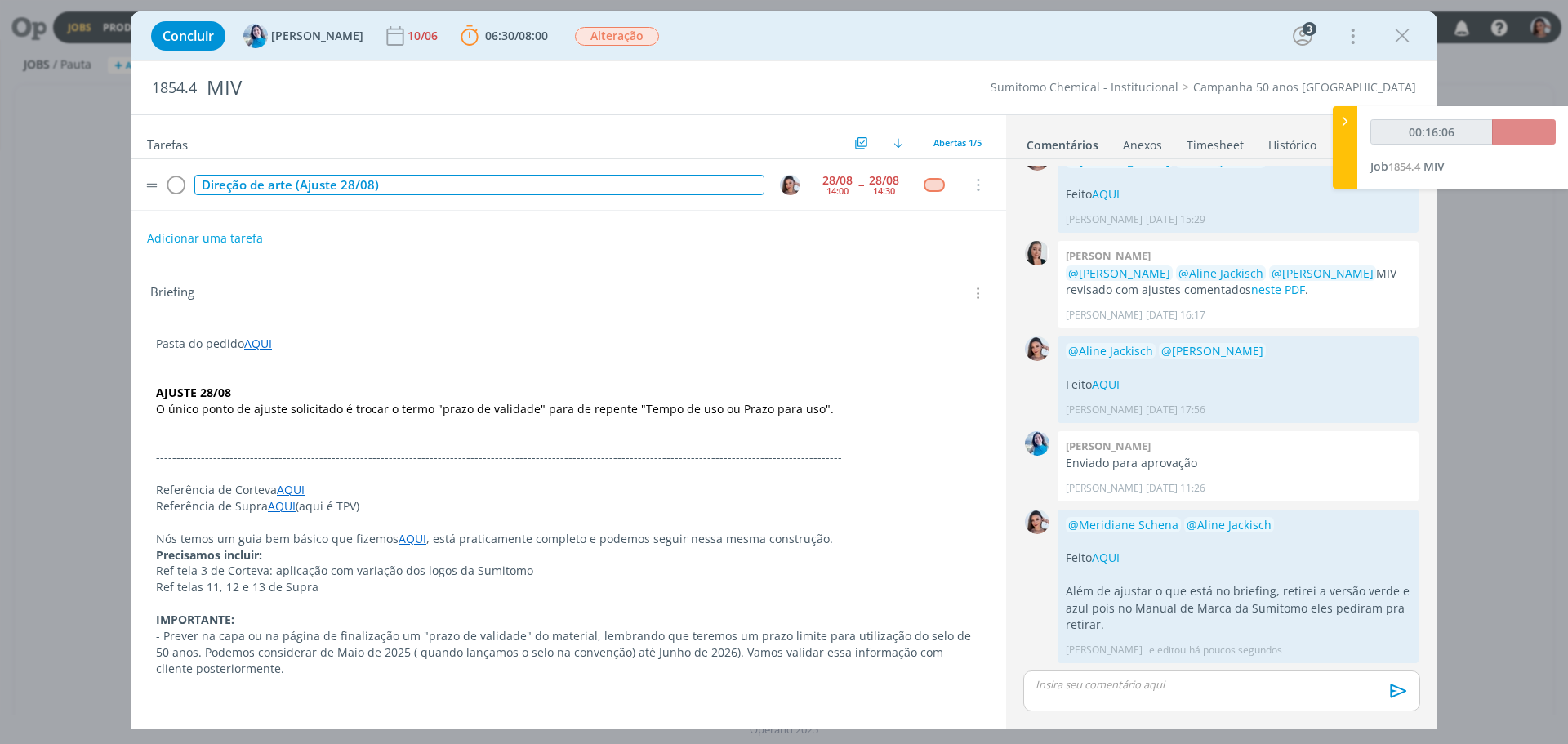
click at [301, 191] on div "Direção de arte (Ajuste 28/08)" at bounding box center [479, 184] width 570 height 20
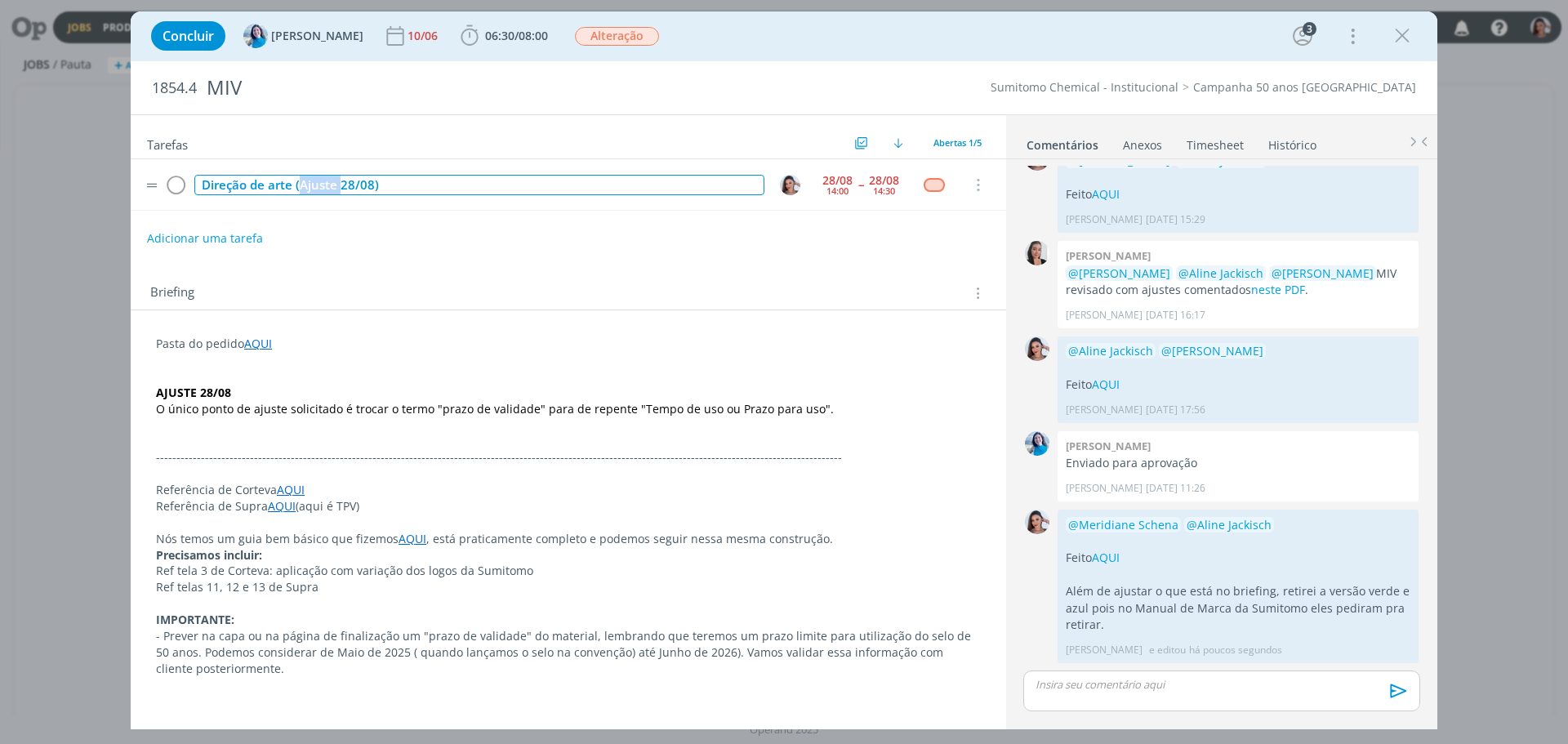
click at [301, 191] on div "Direção de arte (Ajuste 28/08)" at bounding box center [479, 184] width 570 height 20
copy div "Direção de arte (Ajuste 28/08)"
click at [180, 190] on icon "dialog" at bounding box center [175, 186] width 23 height 25
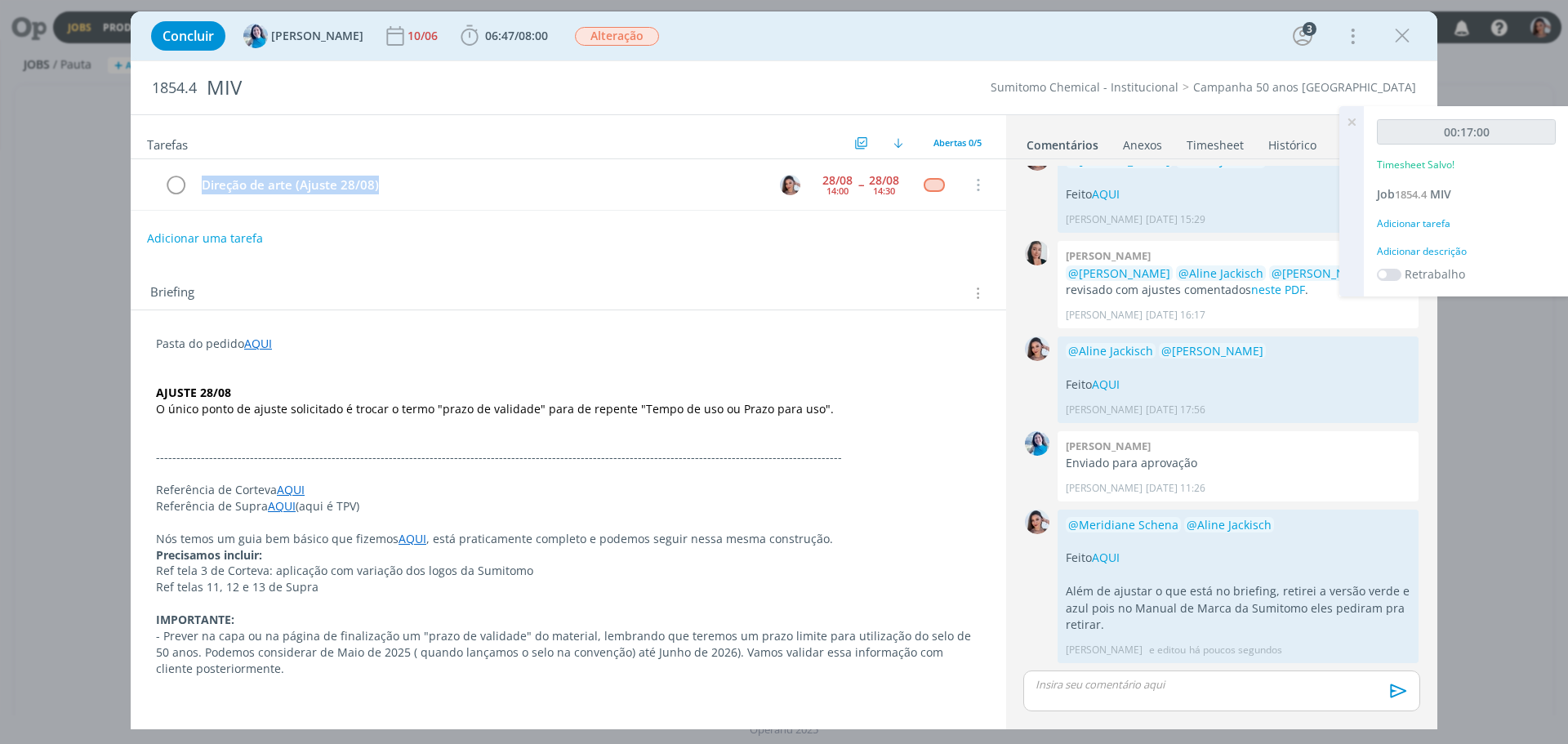
click at [1204, 143] on link "Timesheet" at bounding box center [1216, 142] width 59 height 24
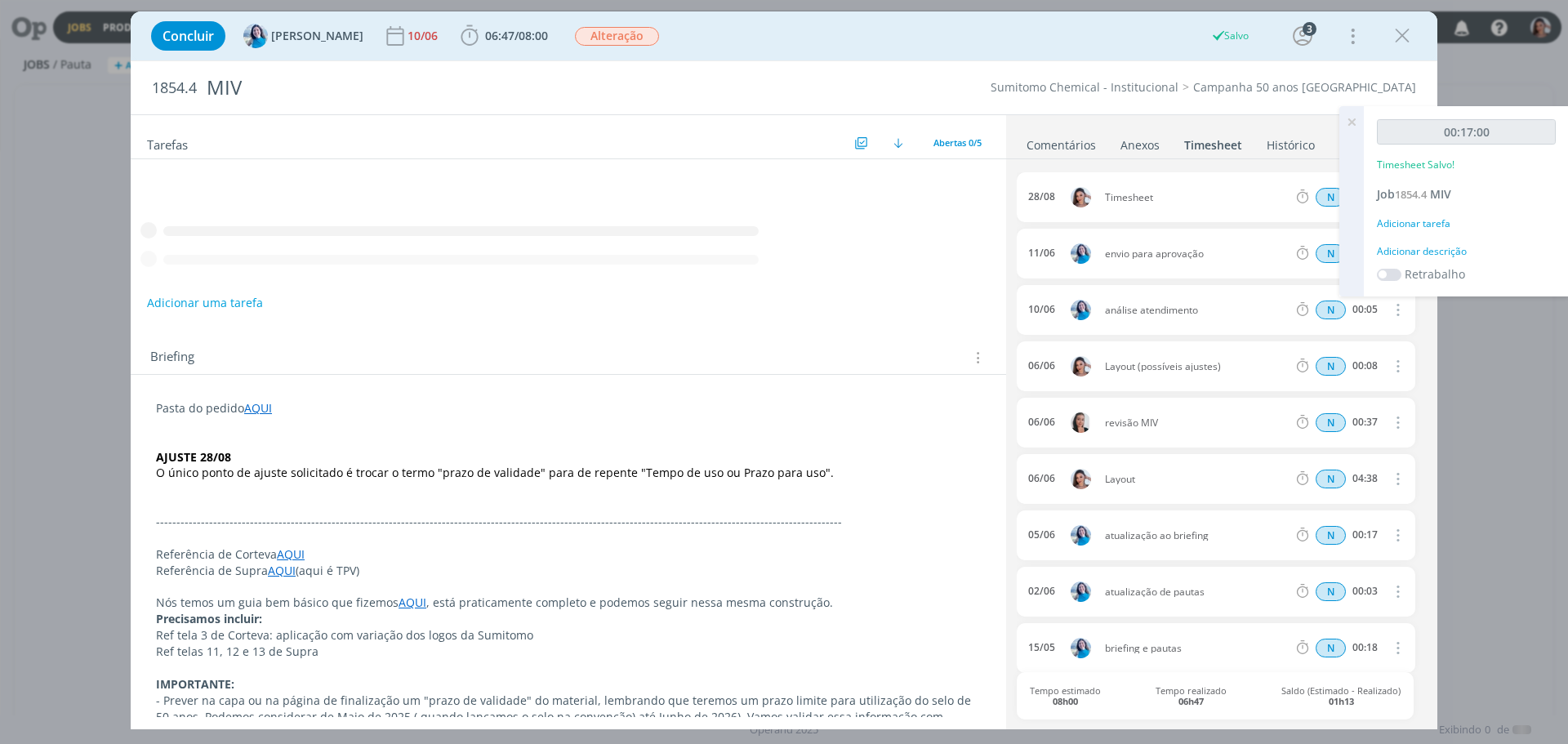
click at [1352, 118] on icon at bounding box center [1351, 122] width 29 height 32
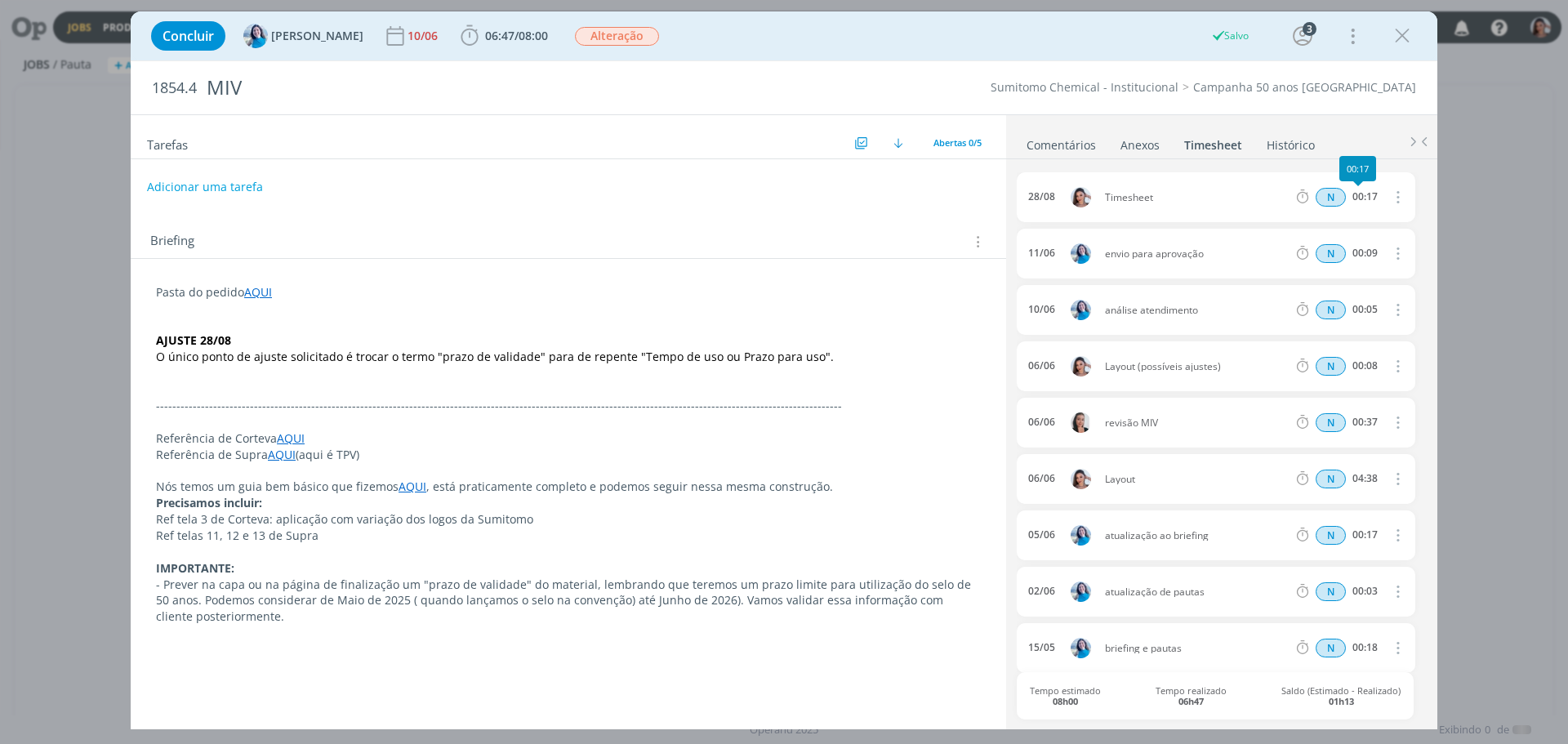
click at [1387, 203] on icon "dialog" at bounding box center [1396, 197] width 18 height 20
drag, startPoint x: 1348, startPoint y: 245, endPoint x: 1335, endPoint y: 244, distance: 13.0
click at [1347, 245] on link "Editar" at bounding box center [1350, 252] width 129 height 26
drag, startPoint x: 1156, startPoint y: 190, endPoint x: 1058, endPoint y: 184, distance: 98.2
click at [1058, 184] on div "28/08 14:46 Timesheet Selecione a tarefa N 00:17" at bounding box center [1216, 198] width 399 height 50
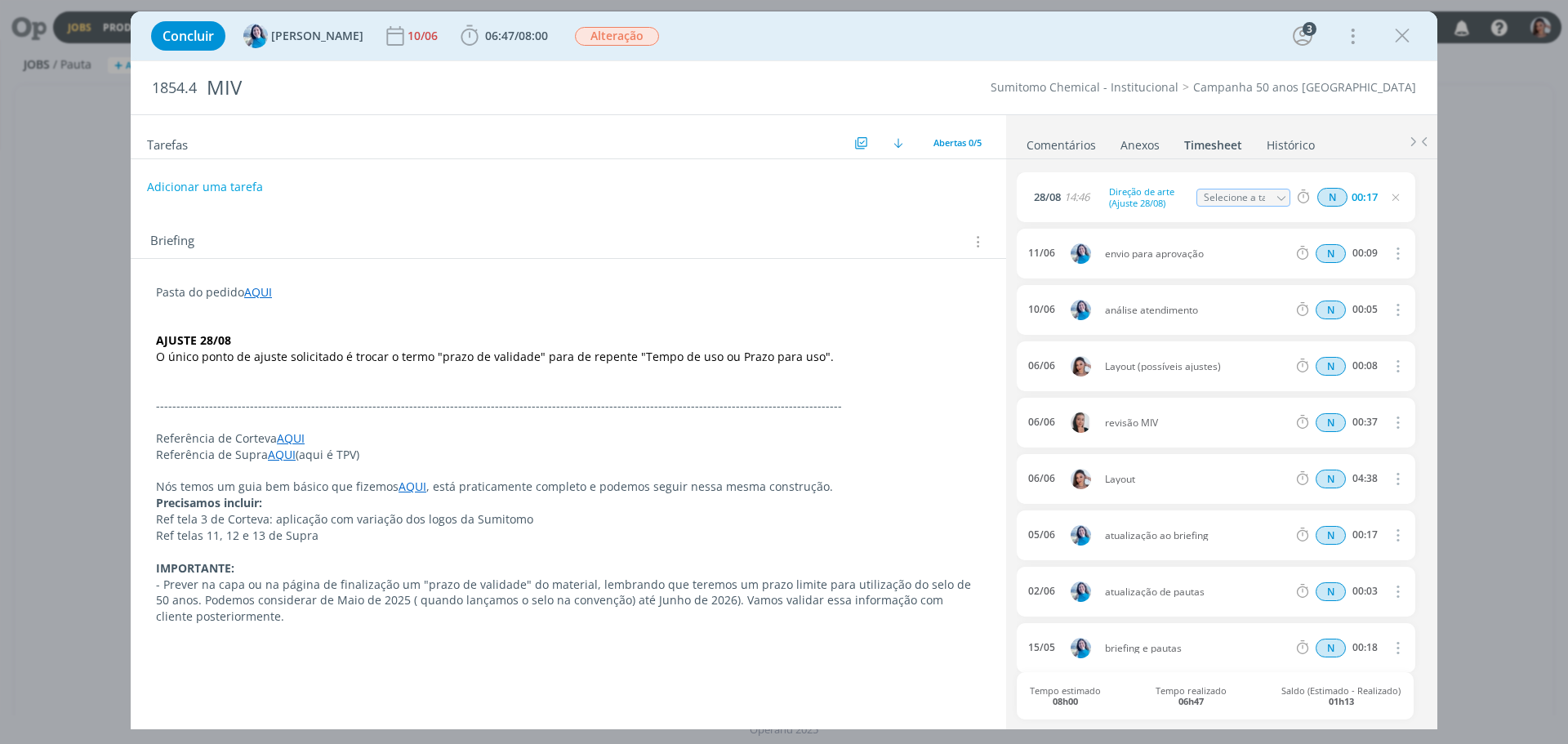
click at [849, 343] on p "AJUSTE 28/08" at bounding box center [568, 341] width 825 height 16
click at [1064, 142] on link "Comentários" at bounding box center [1062, 142] width 71 height 24
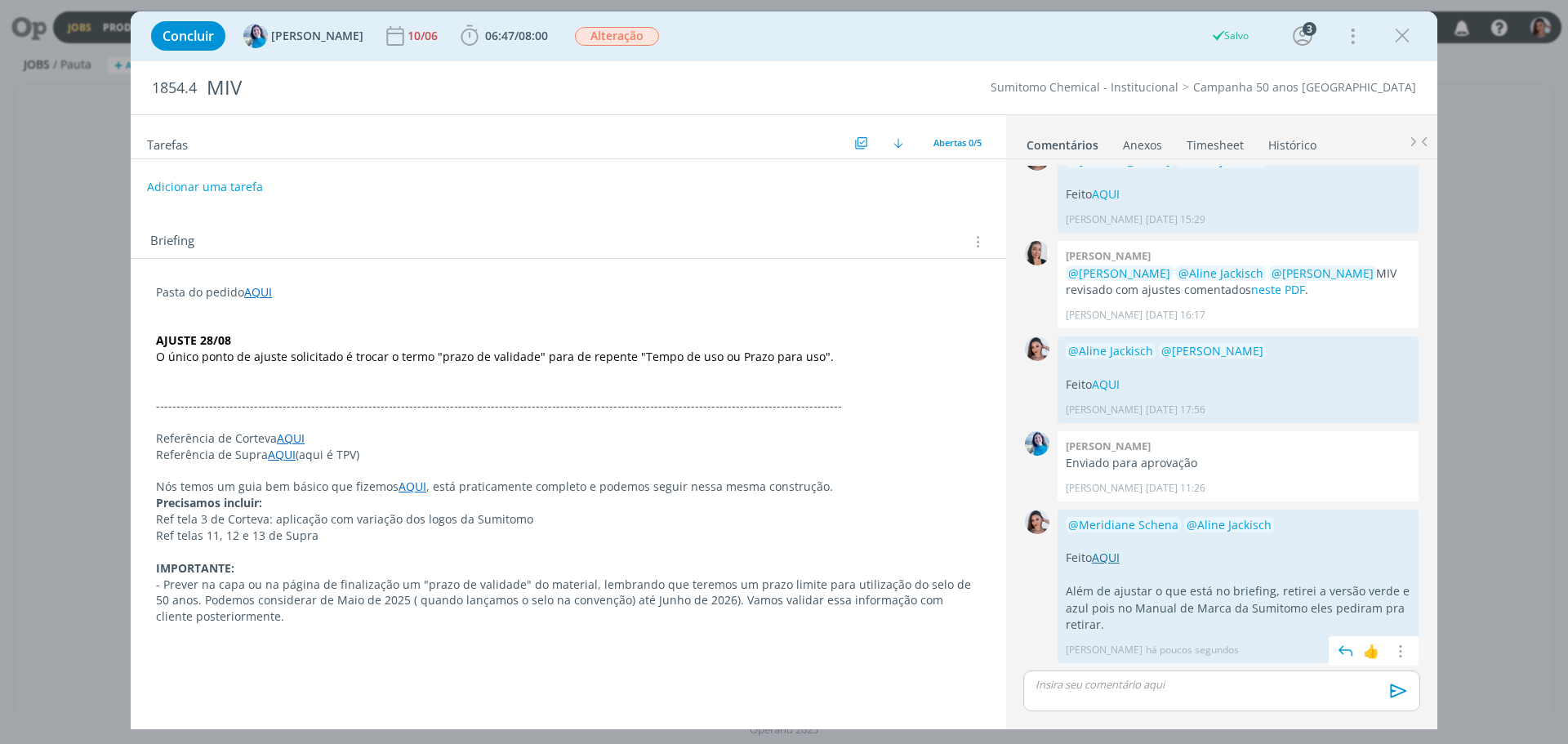
click at [1103, 561] on link "AQUI" at bounding box center [1105, 557] width 28 height 15
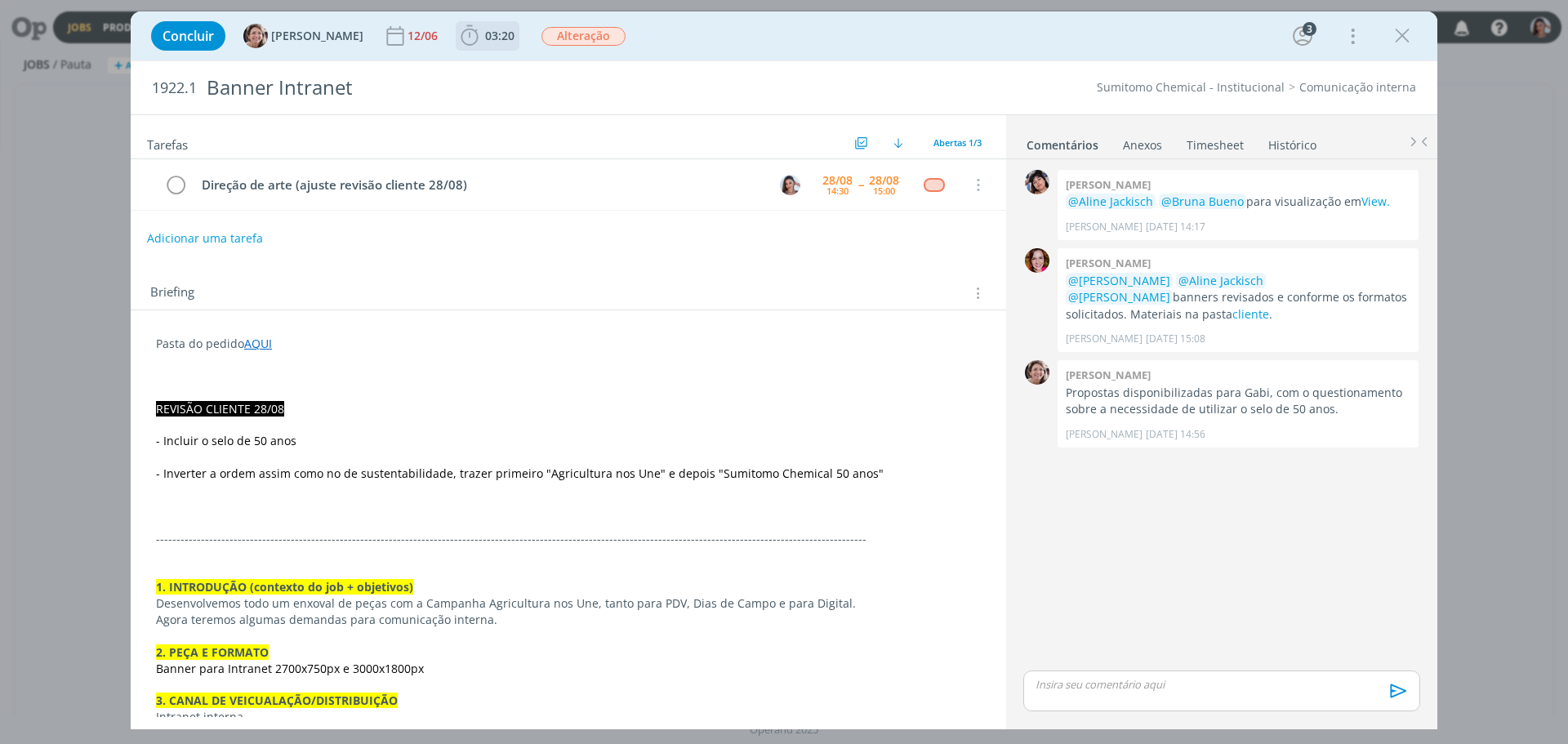
click at [497, 38] on span "03:20" at bounding box center [499, 35] width 29 height 15
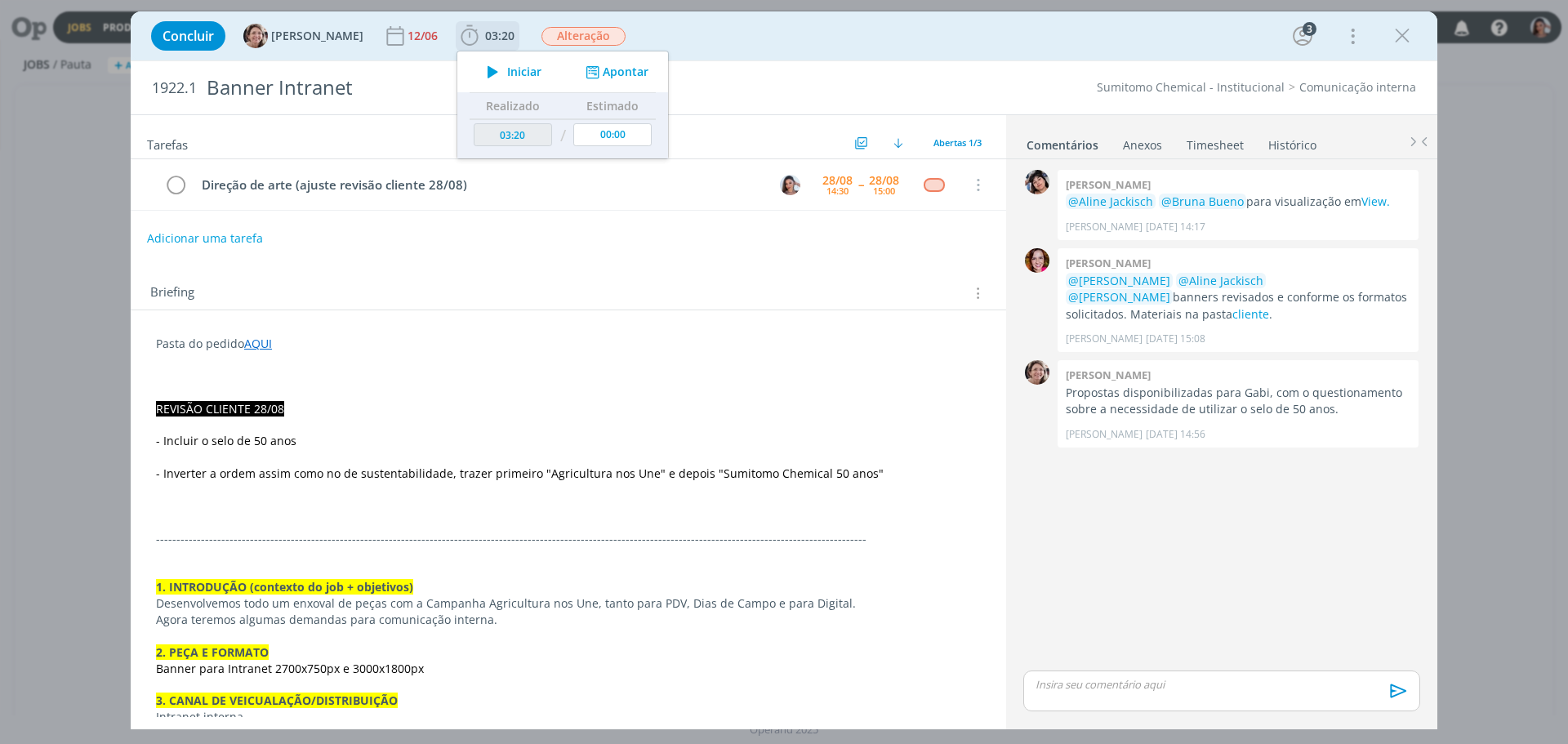
click at [507, 72] on span "Iniciar" at bounding box center [524, 71] width 35 height 12
click at [420, 478] on span "- Inverter a ordem assim como no de sustentabilidade, trazer primeiro "Agricult…" at bounding box center [520, 473] width 728 height 15
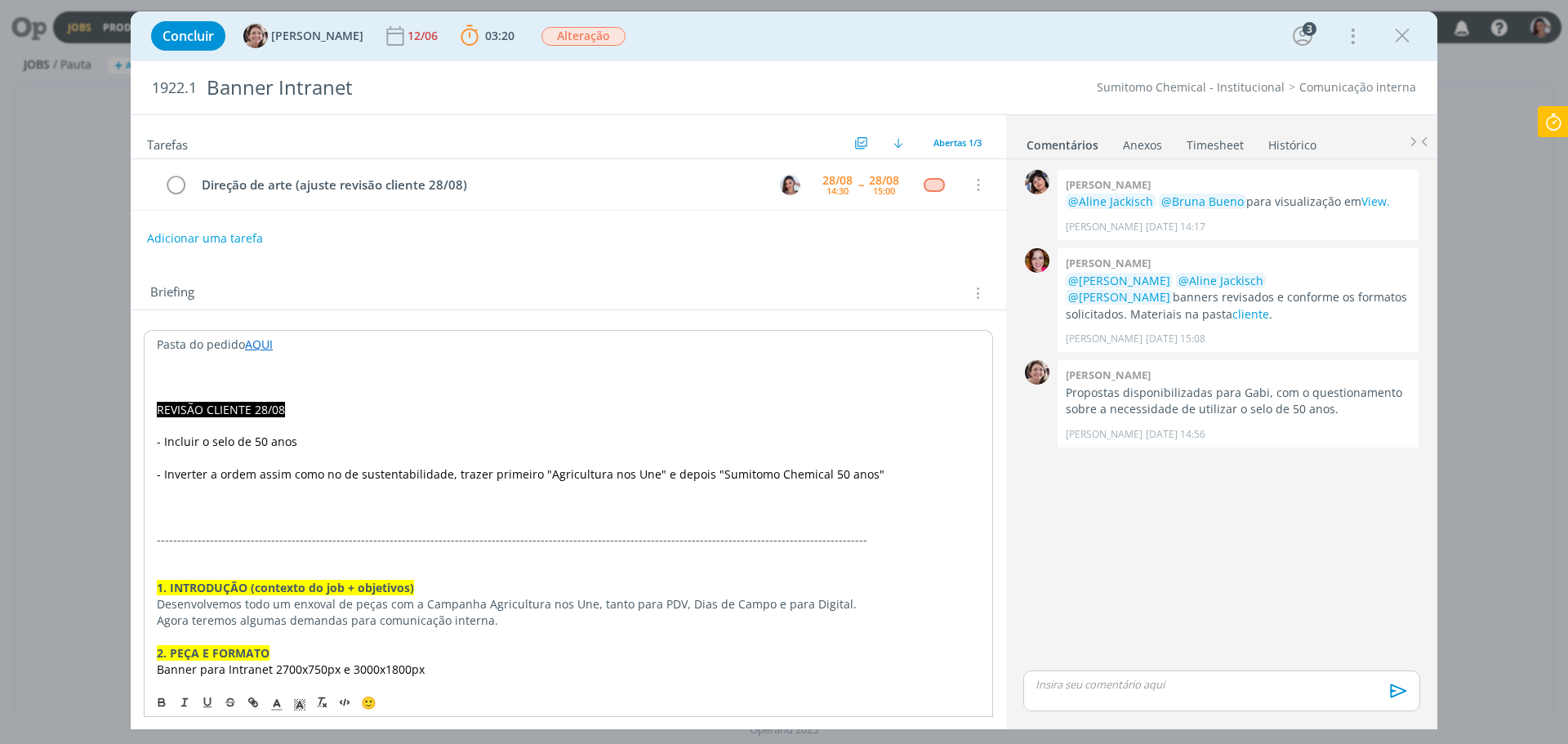
click at [838, 394] on p "dialog" at bounding box center [568, 393] width 823 height 16
click at [255, 345] on link "AQUI" at bounding box center [258, 344] width 28 height 15
click at [286, 368] on link "[URL][DOMAIN_NAME]" at bounding box center [263, 376] width 124 height 21
click at [786, 522] on p "dialog" at bounding box center [568, 523] width 823 height 16
click at [460, 465] on p "dialog" at bounding box center [568, 457] width 825 height 16
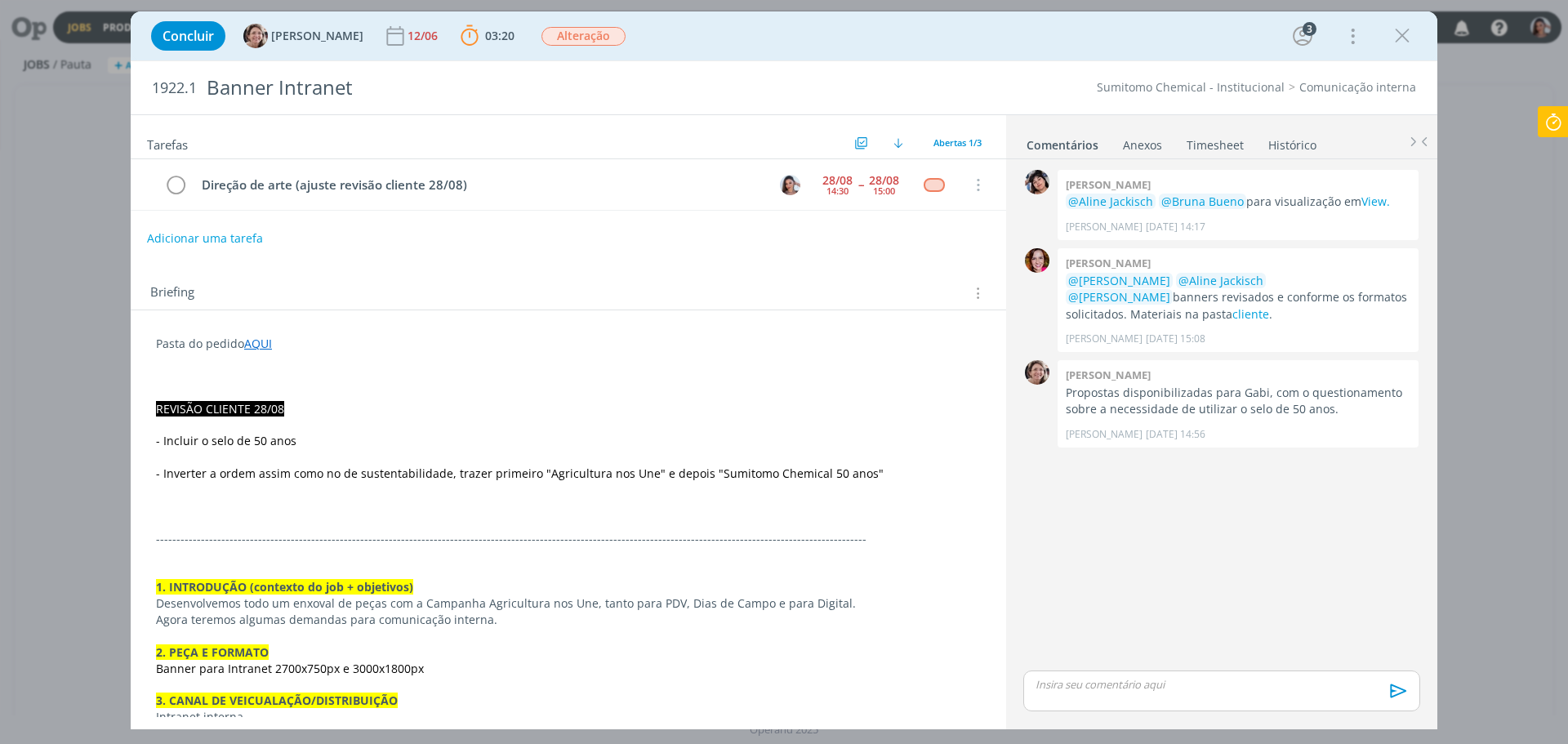
click at [1117, 679] on p "dialog" at bounding box center [1222, 684] width 371 height 15
click at [1117, 679] on span "[PERSON_NAME]" at bounding box center [1125, 677] width 101 height 18
click at [1158, 685] on span "Meridiane Schena" at bounding box center [1212, 677] width 110 height 18
drag, startPoint x: 1094, startPoint y: 667, endPoint x: 1117, endPoint y: 665, distance: 23.1
click at [1117, 665] on p "Feito AQUI" at bounding box center [1222, 667] width 371 height 15
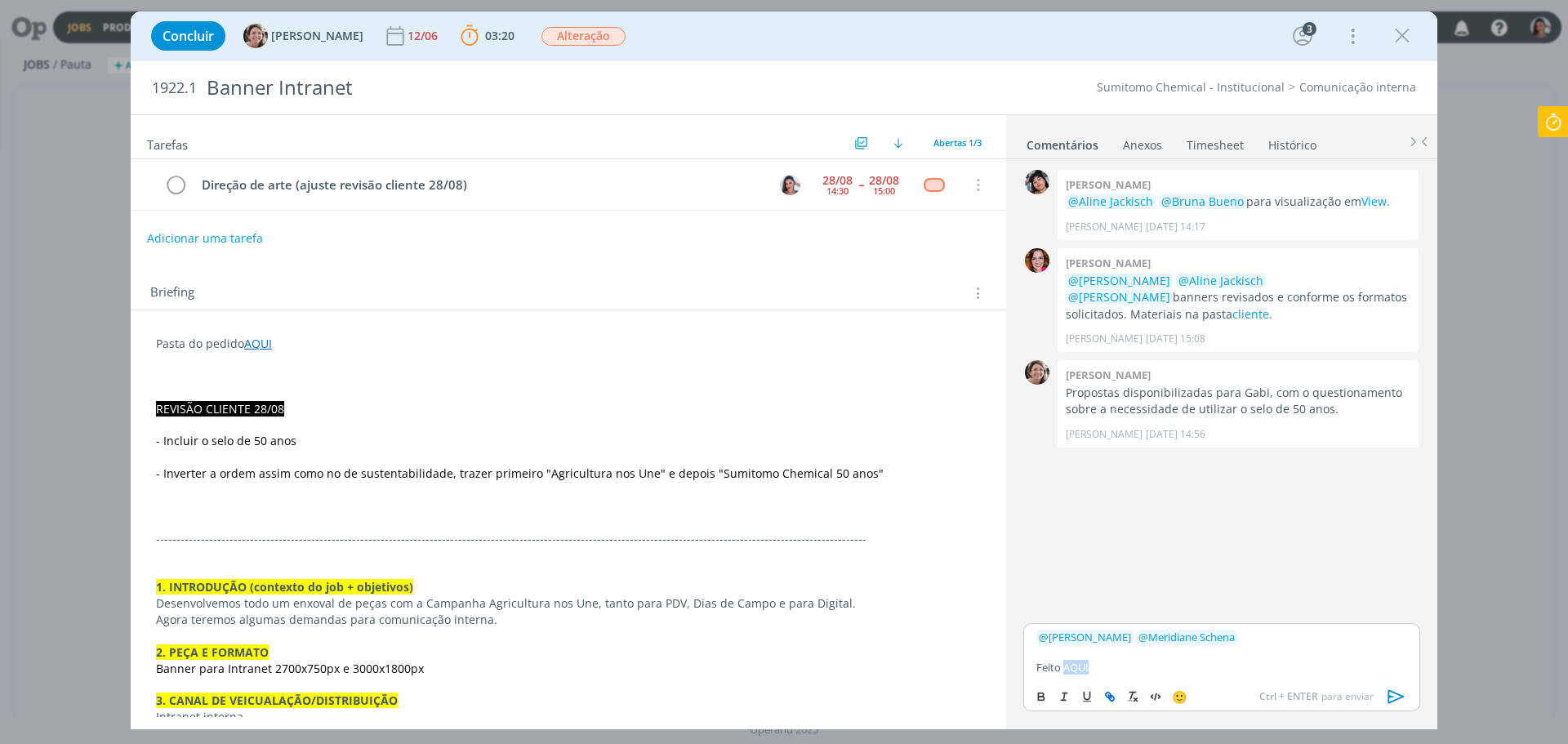
click at [1115, 691] on icon "dialog" at bounding box center [1110, 696] width 13 height 13
paste input "[URL][DOMAIN_NAME]"
type input "[URL][DOMAIN_NAME]"
click at [1228, 650] on div "[URL][DOMAIN_NAME]" at bounding box center [1139, 635] width 232 height 31
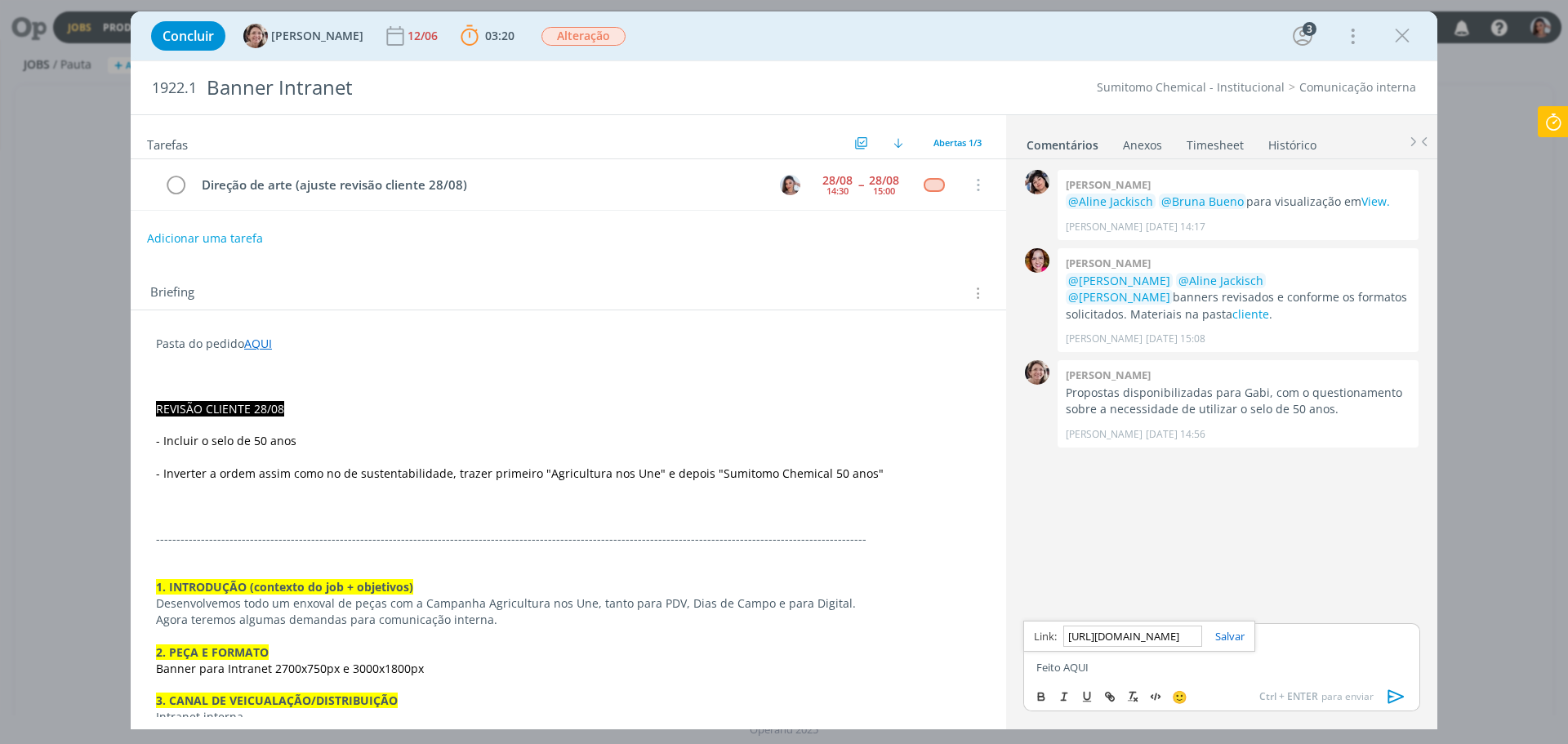
scroll to position [0, 0]
click at [1231, 638] on link "dialog" at bounding box center [1224, 636] width 43 height 15
click at [1168, 664] on p "Feito AQUI" at bounding box center [1222, 667] width 371 height 15
click at [1397, 698] on icon "dialog" at bounding box center [1397, 697] width 25 height 25
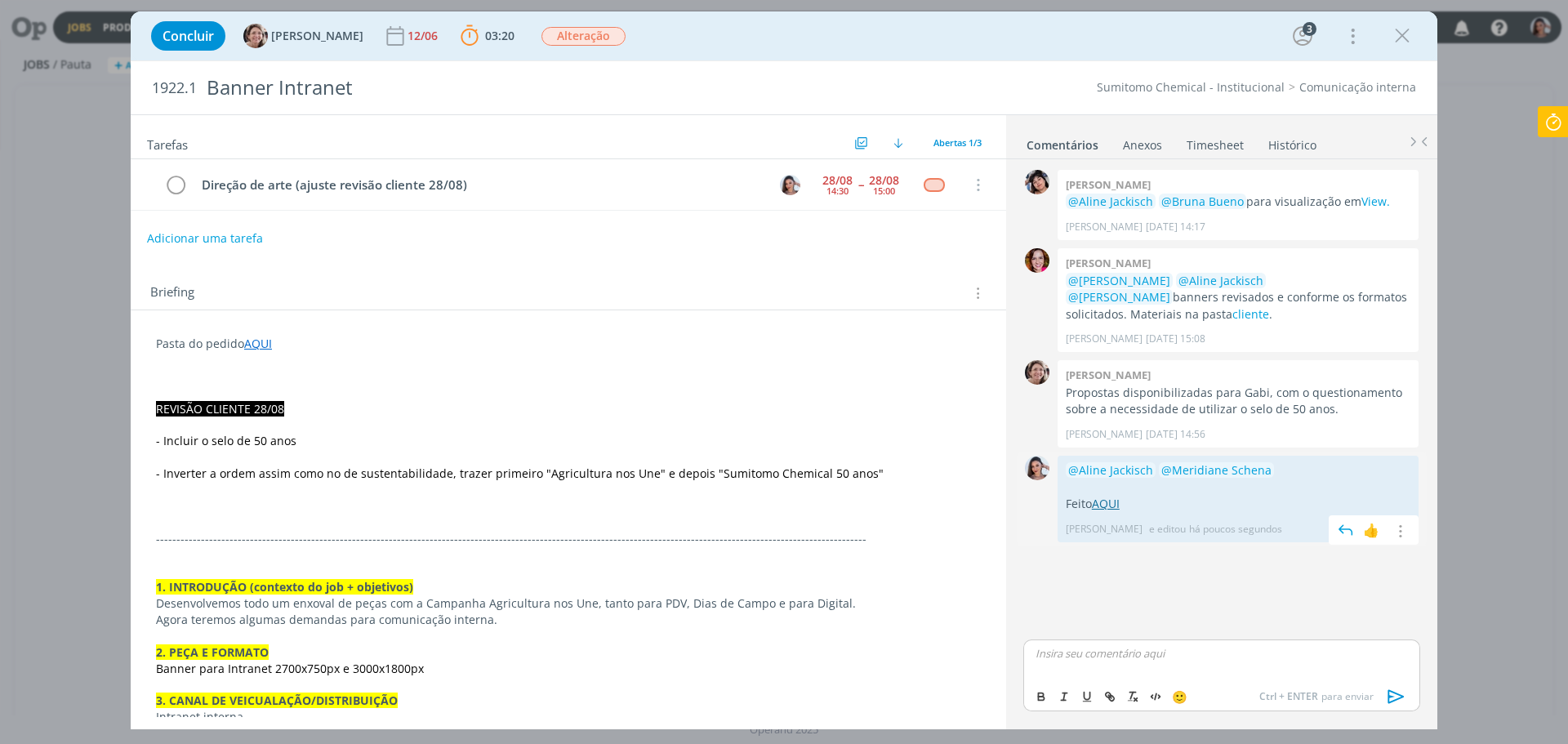
click at [1109, 501] on link "AQUI" at bounding box center [1105, 503] width 28 height 15
click at [1555, 121] on icon at bounding box center [1553, 122] width 29 height 32
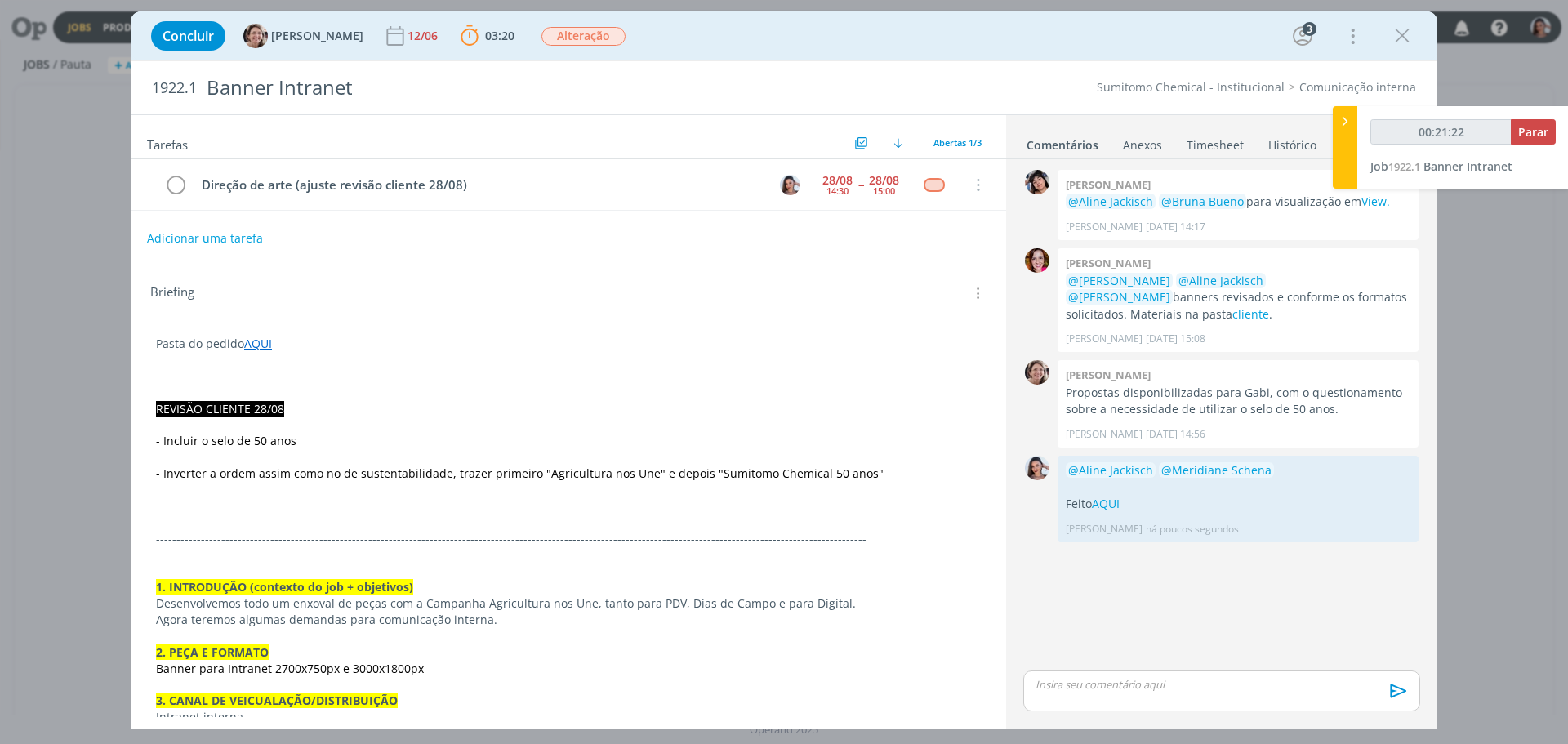
type input "00:21:23"
click at [1532, 136] on span "Parar" at bounding box center [1533, 131] width 30 height 15
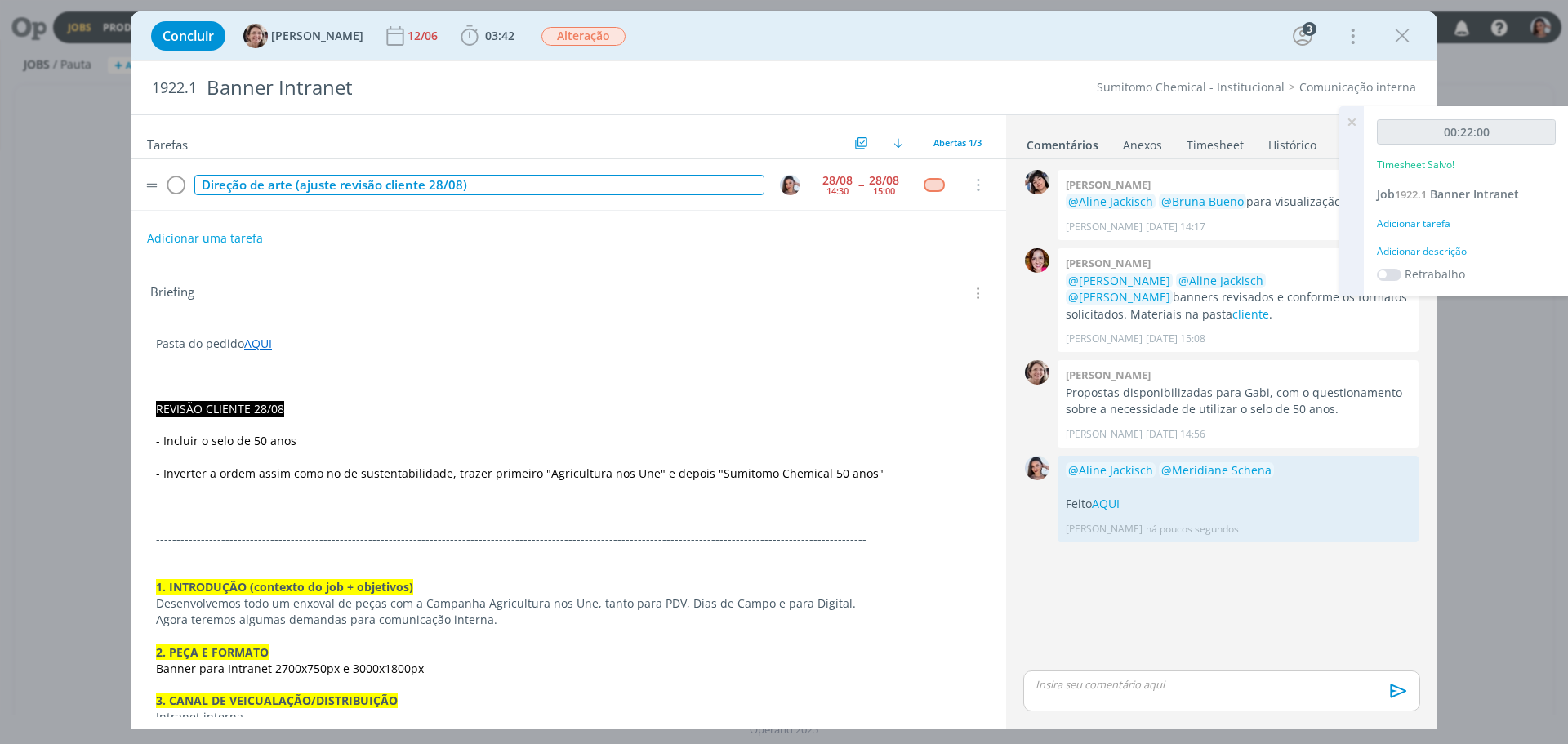
click at [303, 179] on div "Direção de arte (ajuste revisão cliente 28/08)" at bounding box center [479, 184] width 570 height 20
copy div "Direção de arte (ajuste revisão cliente 28/08)"
click at [179, 188] on icon "dialog" at bounding box center [175, 186] width 23 height 25
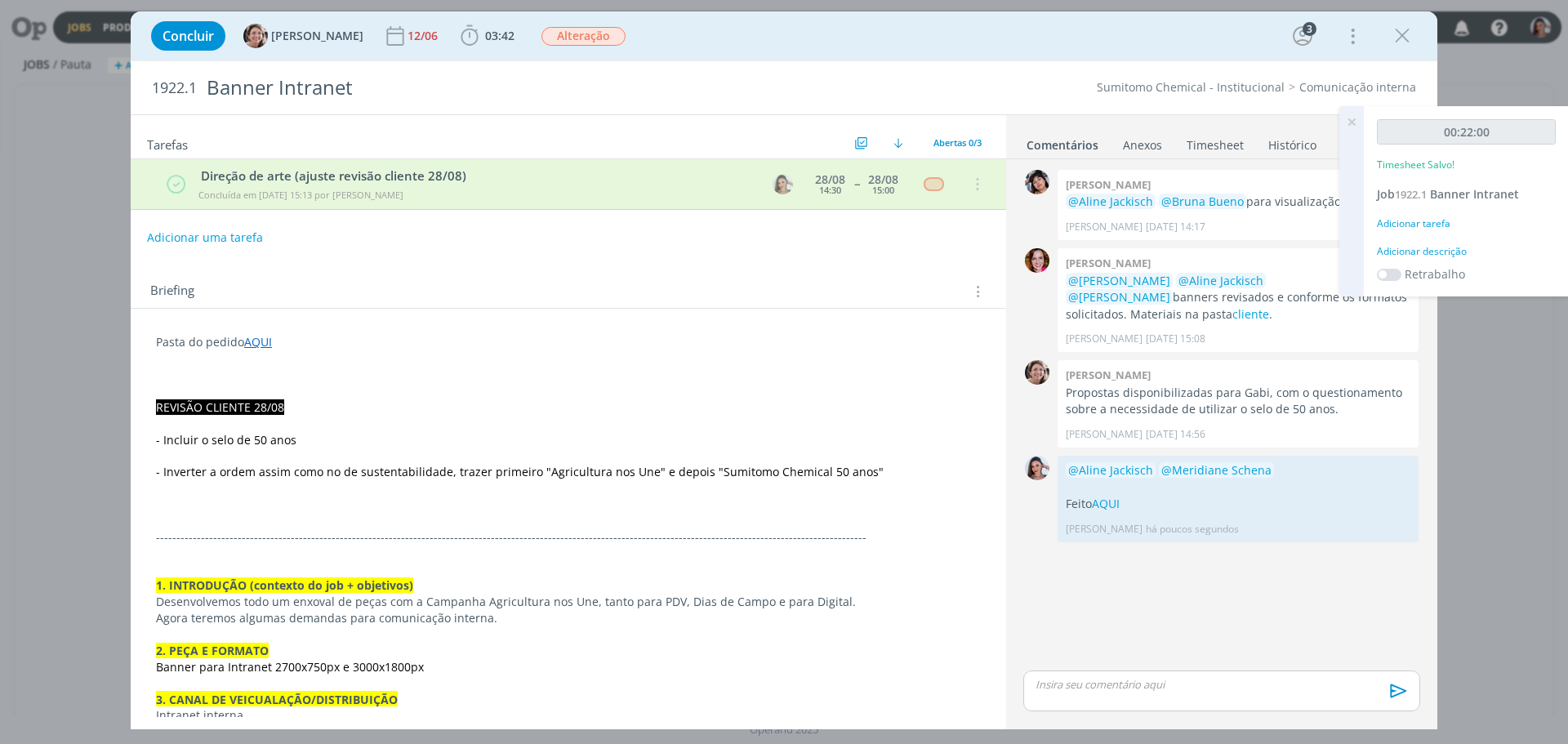
click at [1207, 140] on link "Timesheet" at bounding box center [1216, 142] width 59 height 24
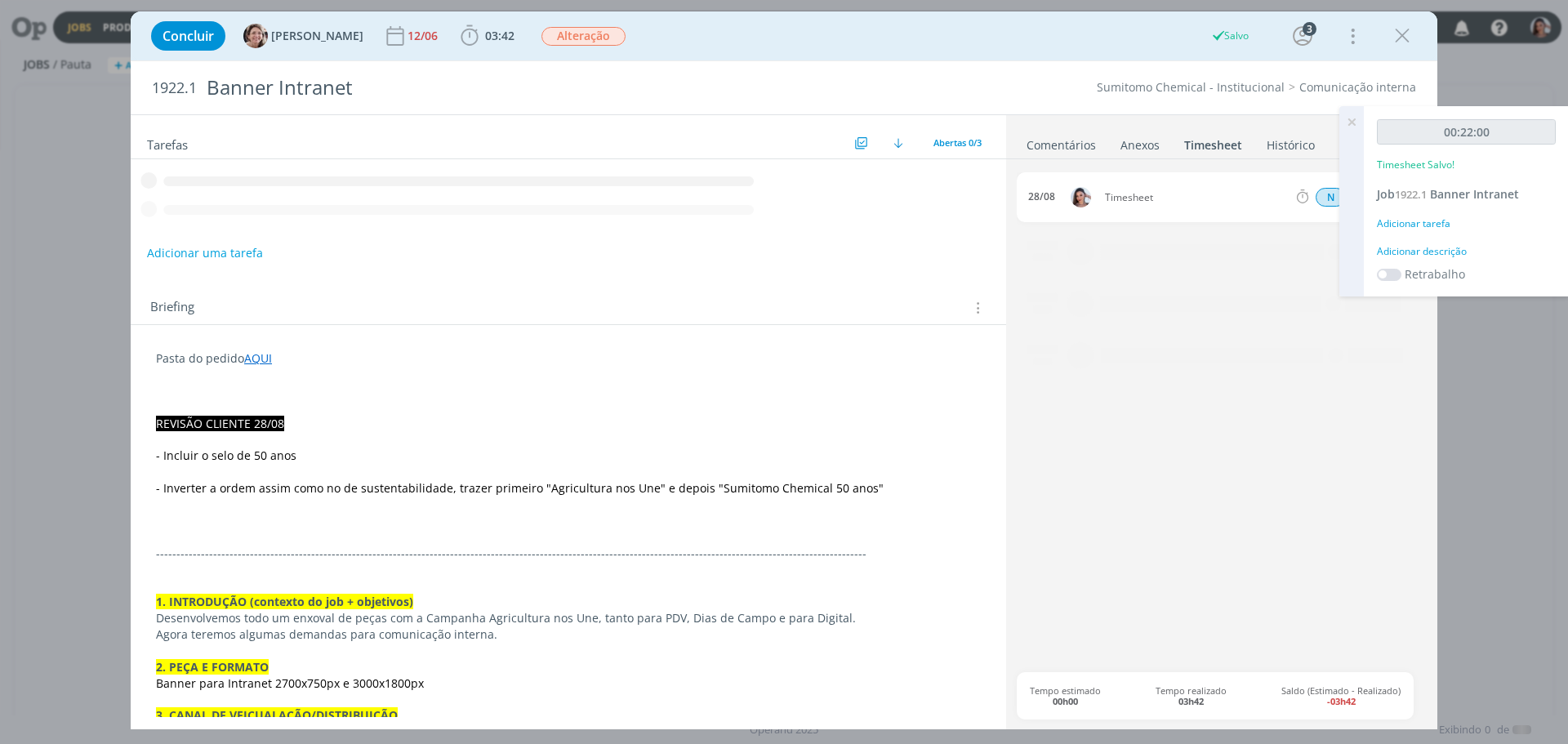
click at [1351, 121] on icon at bounding box center [1351, 122] width 29 height 32
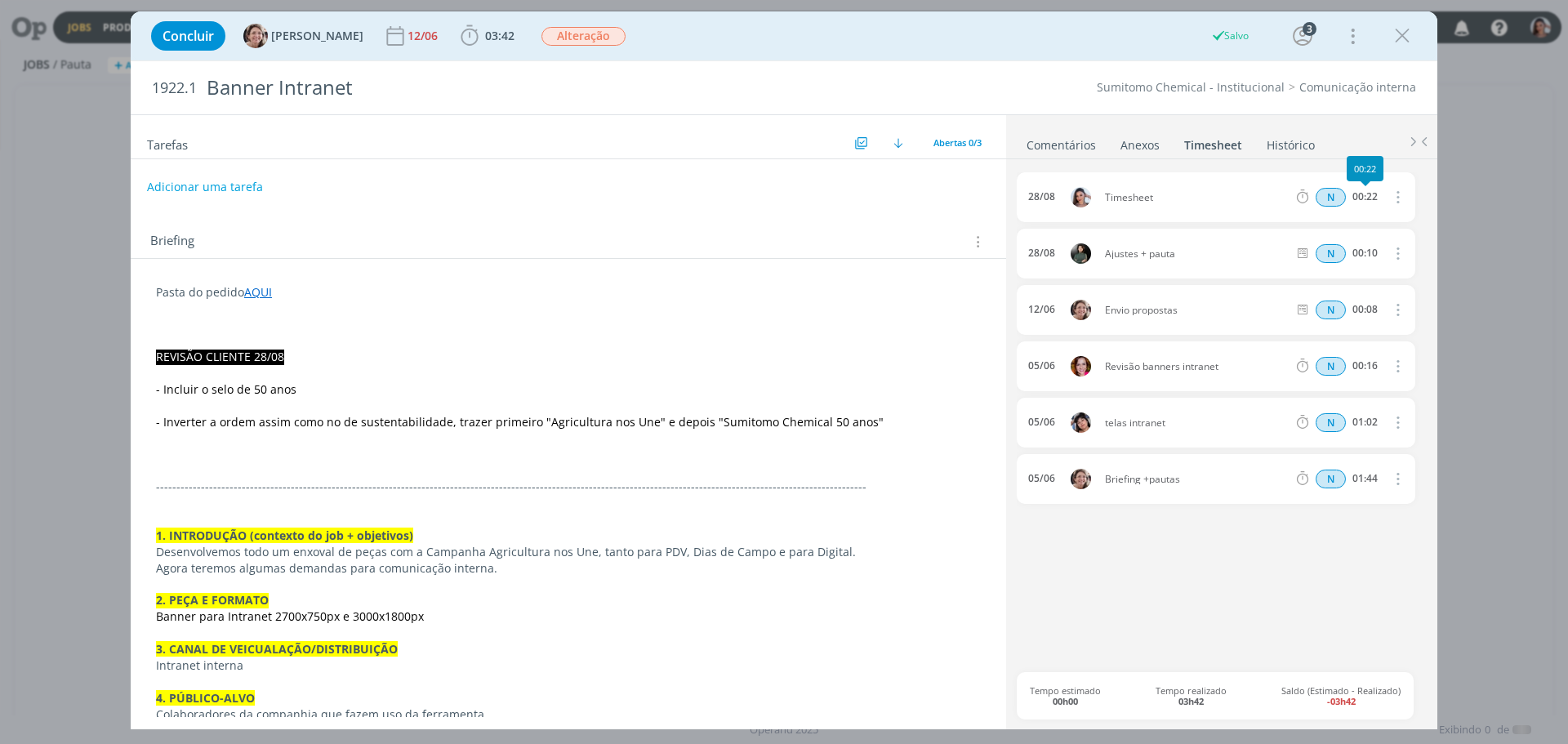
click at [1389, 195] on icon "dialog" at bounding box center [1396, 197] width 18 height 20
click at [1307, 252] on link "Editar" at bounding box center [1350, 252] width 129 height 26
drag, startPoint x: 1156, startPoint y: 196, endPoint x: 707, endPoint y: 343, distance: 472.5
click at [1013, 206] on div "0 [PERSON_NAME] @Aline Jackisch @Bruna Bueno para visualização em View. [PERSON…" at bounding box center [1222, 442] width 432 height 567
click at [578, 405] on p "dialog" at bounding box center [568, 406] width 825 height 16
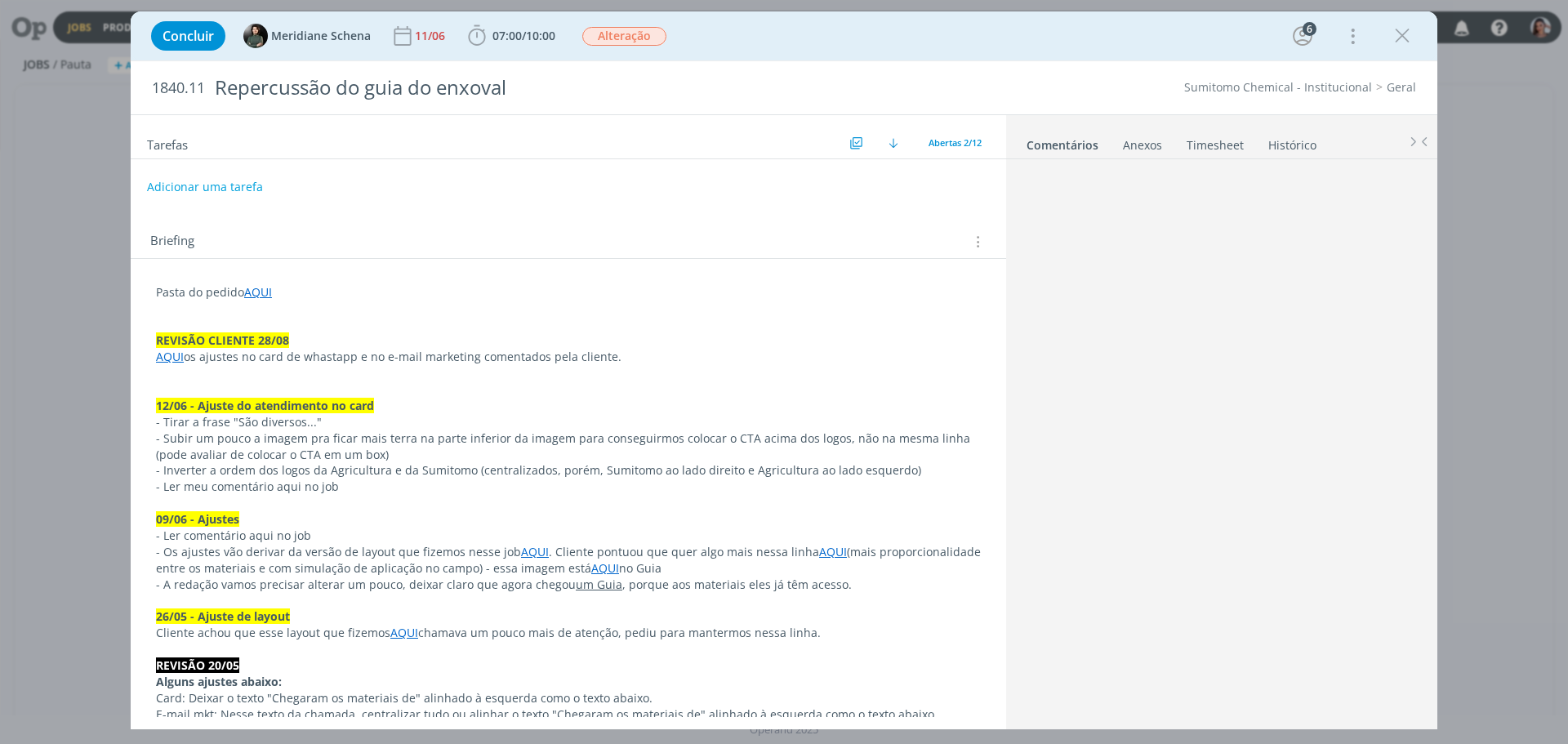
scroll to position [1054, 0]
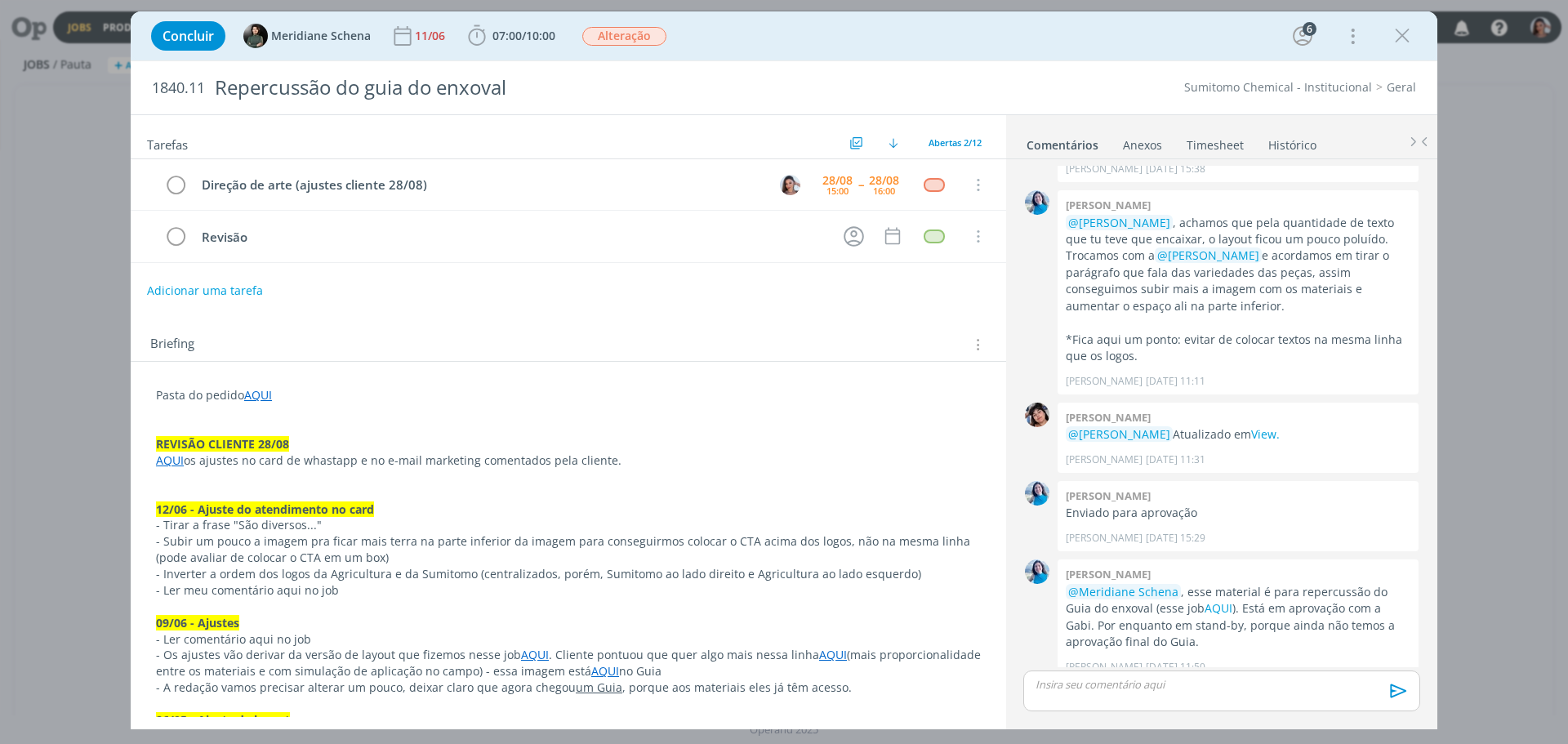
click at [1459, 406] on div "Concluir Meridiane Schena [DATE] 07:00 / 10:00 Iniciar Apontar Data * [DATE] Ho…" at bounding box center [784, 372] width 1568 height 744
click at [845, 475] on p "dialog" at bounding box center [568, 477] width 825 height 16
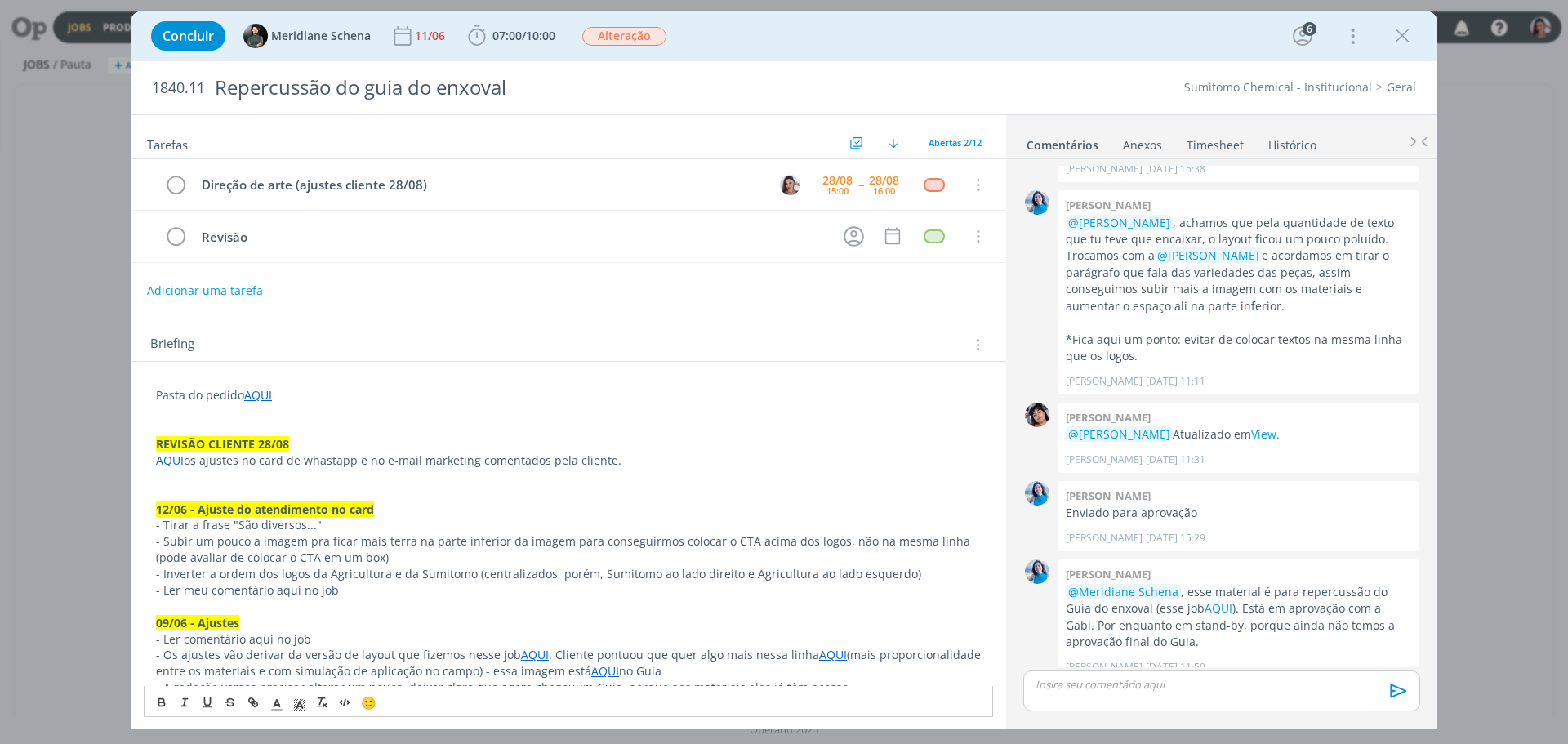
click at [174, 458] on link "AQUI" at bounding box center [169, 459] width 28 height 15
click at [295, 493] on link "https://sobeae.sharepoint.com/:w:/s/SOBEAE/EcWlzqCEaupGnt4NYAdzZocB01xYSgm5Le1s…" at bounding box center [263, 492] width 124 height 21
click at [269, 392] on link "AQUI" at bounding box center [257, 394] width 28 height 15
click at [296, 422] on link "https://sobeae.sharepoint.com/:f:/s/SOBEAE/EnwdyNJ5281KhJmcNVy5m80BKWgDdSn-5UZz…" at bounding box center [263, 426] width 124 height 21
click at [521, 35] on span "07:00" at bounding box center [506, 35] width 29 height 15
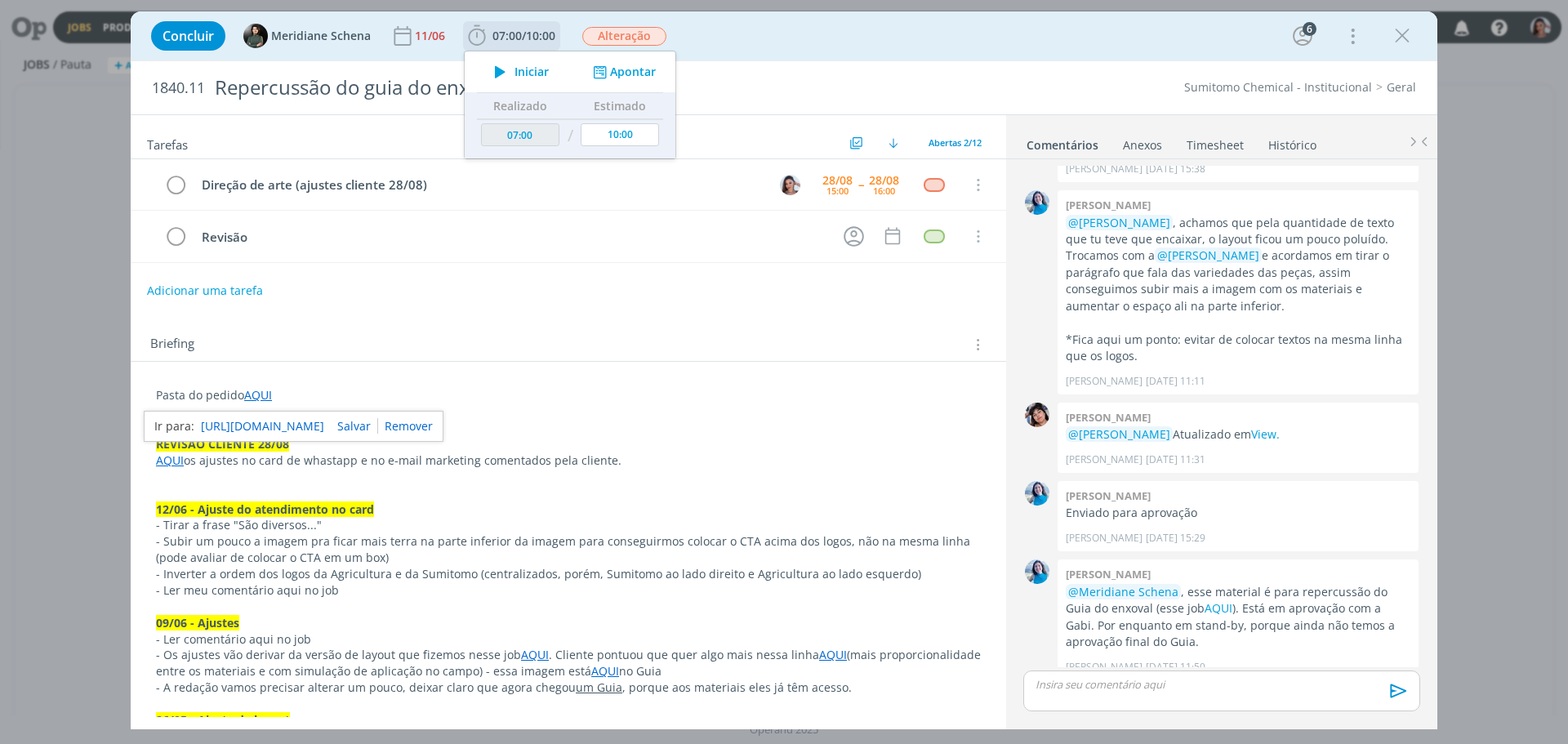
click at [516, 69] on span "Iniciar" at bounding box center [531, 71] width 35 height 12
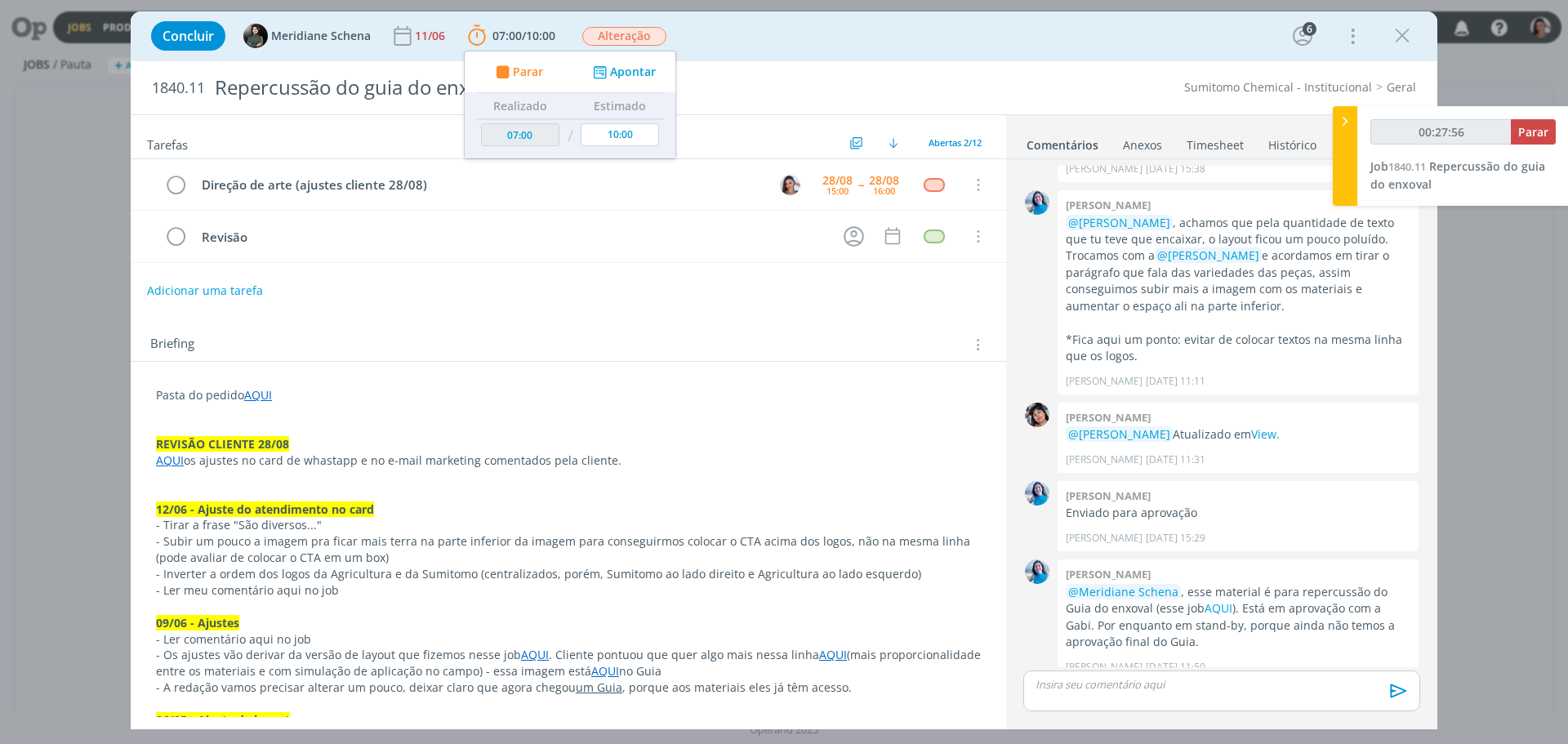
click at [869, 522] on p "- Tirar a frase "São diversos..."" at bounding box center [568, 525] width 825 height 16
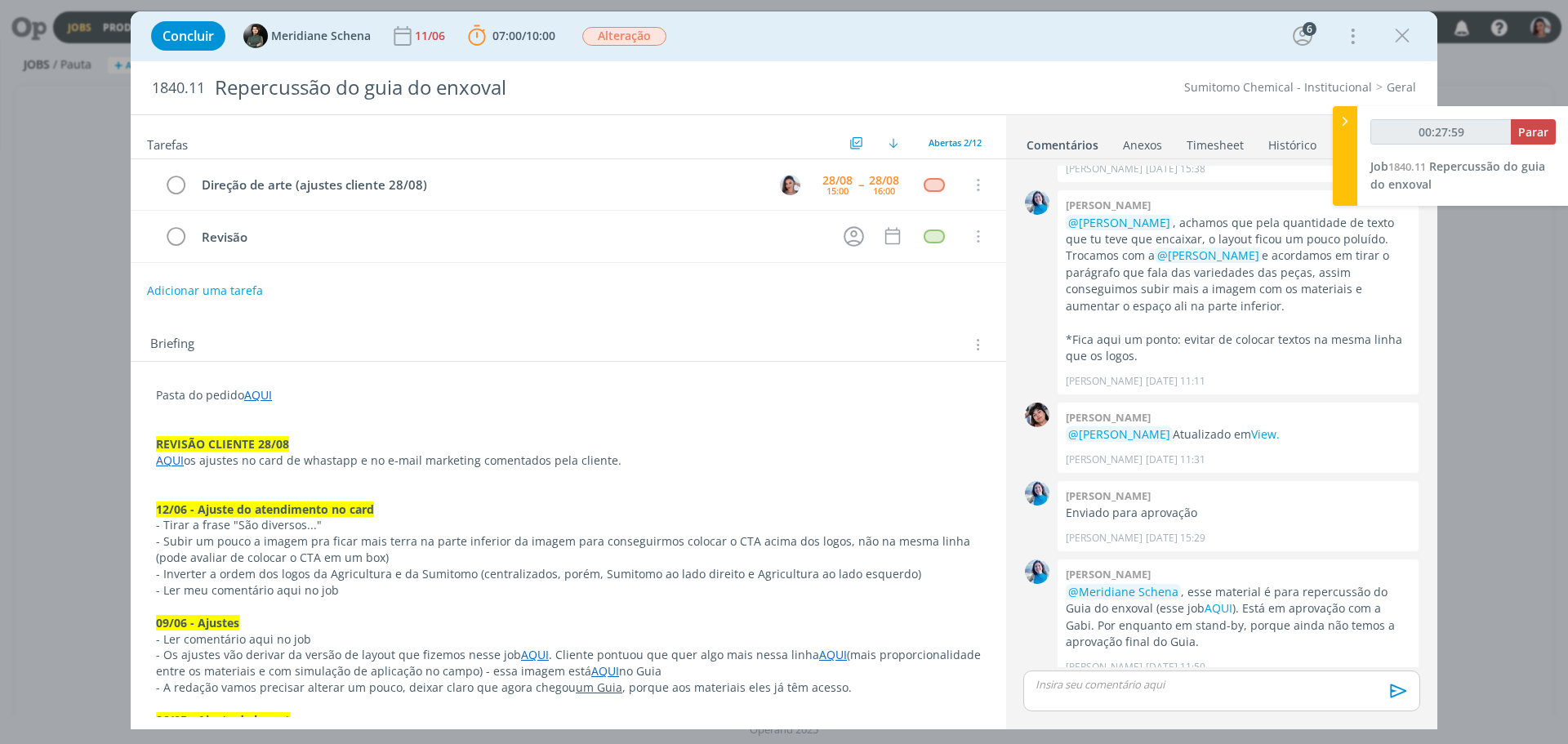
click at [264, 397] on link "AQUI" at bounding box center [257, 394] width 28 height 15
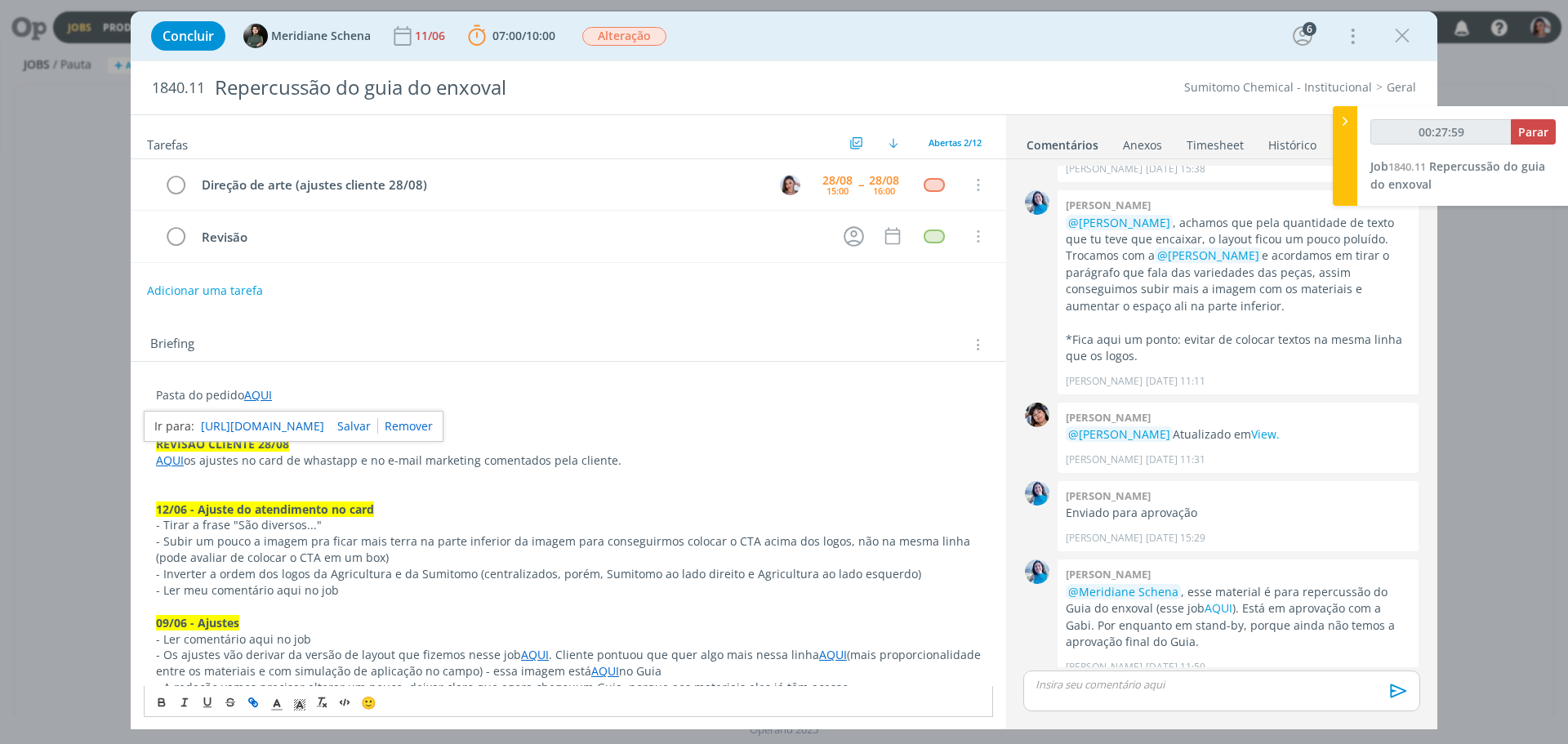
click at [324, 432] on link "https://sobeae.sharepoint.com/:f:/s/SOBEAE/EnwdyNJ5281KhJmcNVy5m80BKWgDdSn-5UZz…" at bounding box center [263, 426] width 124 height 21
click at [1086, 695] on div "dialog" at bounding box center [1222, 691] width 397 height 41
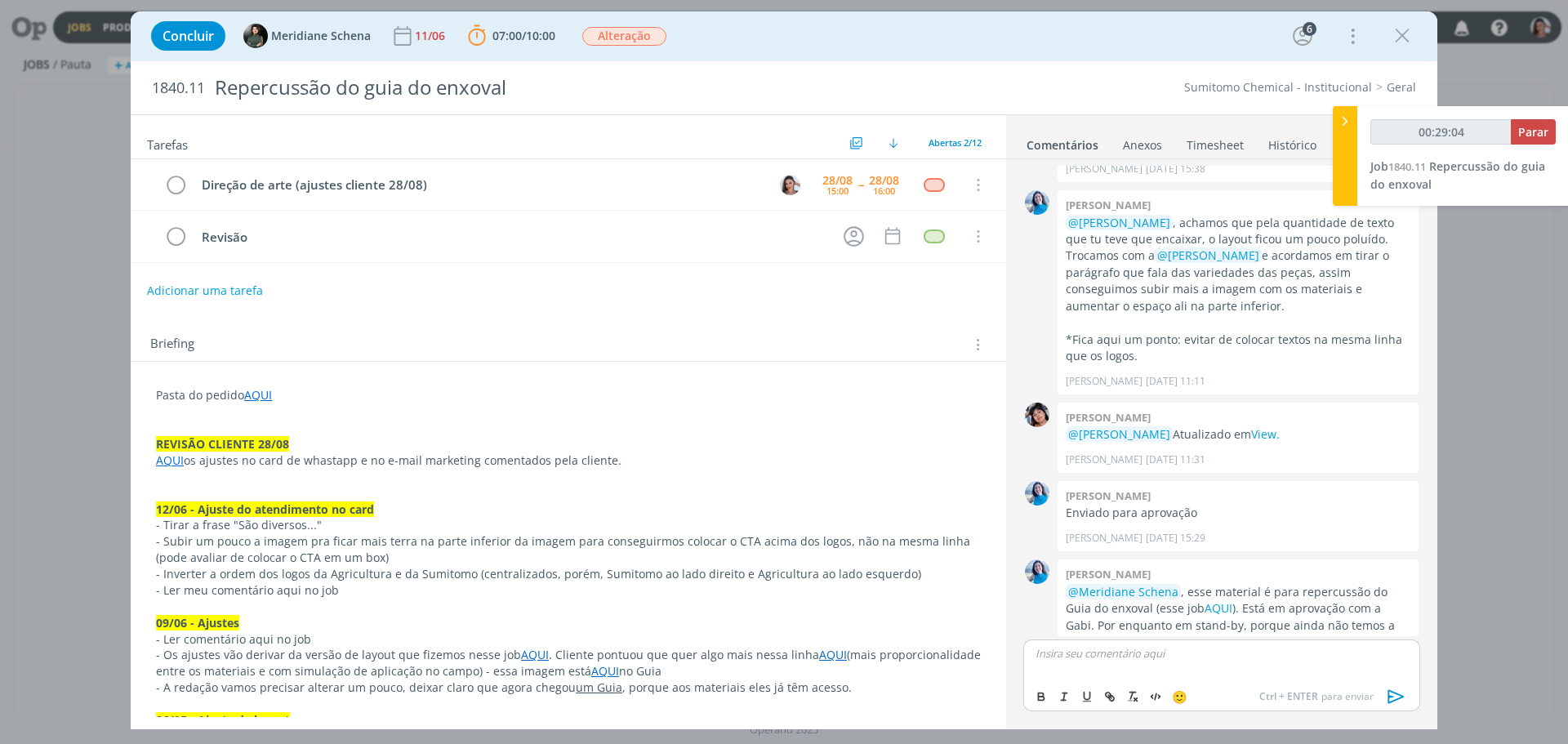
scroll to position [1085, 0]
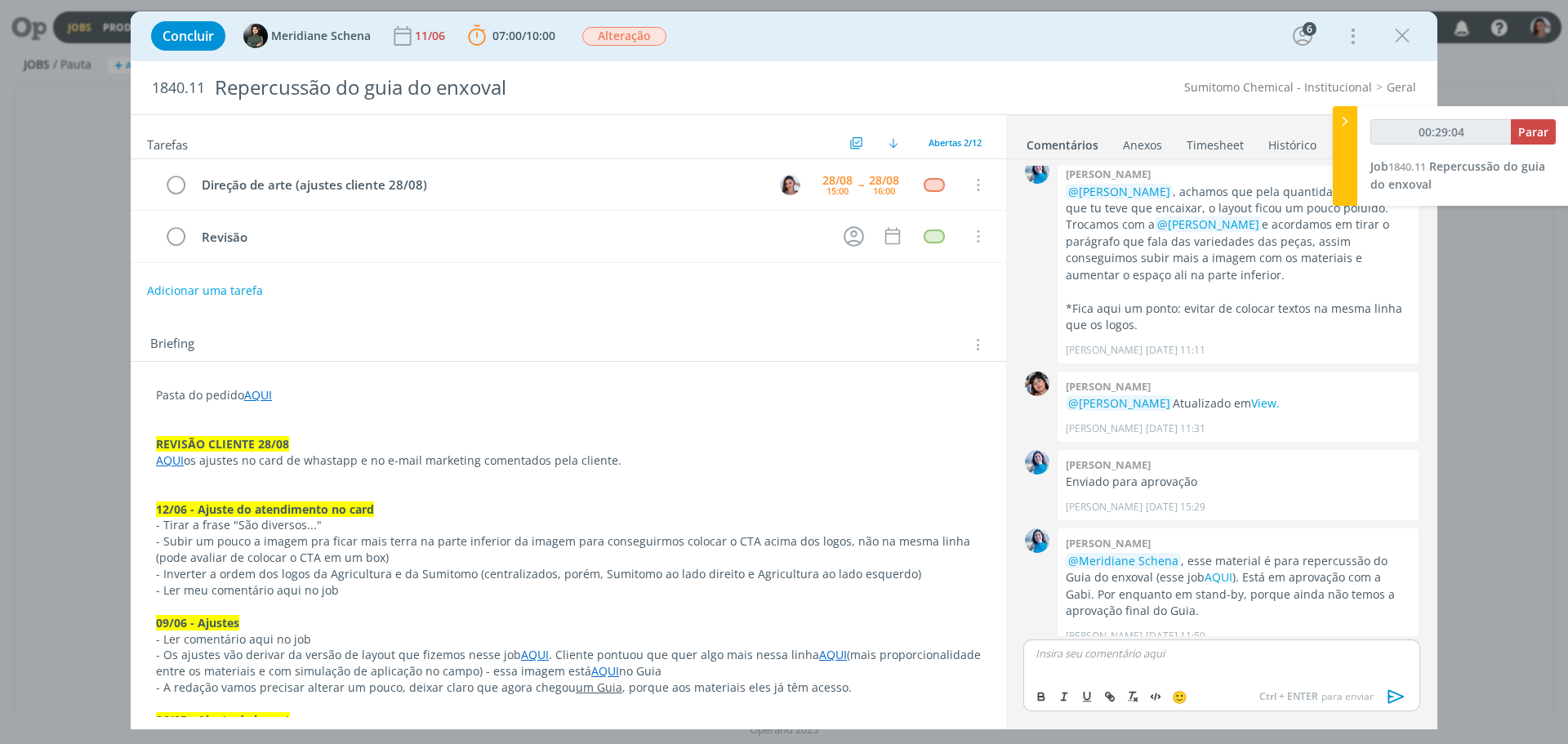
type input "00:29:05"
click at [1146, 681] on span "Meridiane Schena" at bounding box center [1129, 677] width 110 height 18
click at [1183, 684] on span "[PERSON_NAME]" at bounding box center [1230, 677] width 101 height 18
drag, startPoint x: 1067, startPoint y: 667, endPoint x: 1102, endPoint y: 667, distance: 35.0
click at [1102, 667] on p "Feito AQUI" at bounding box center [1222, 667] width 371 height 15
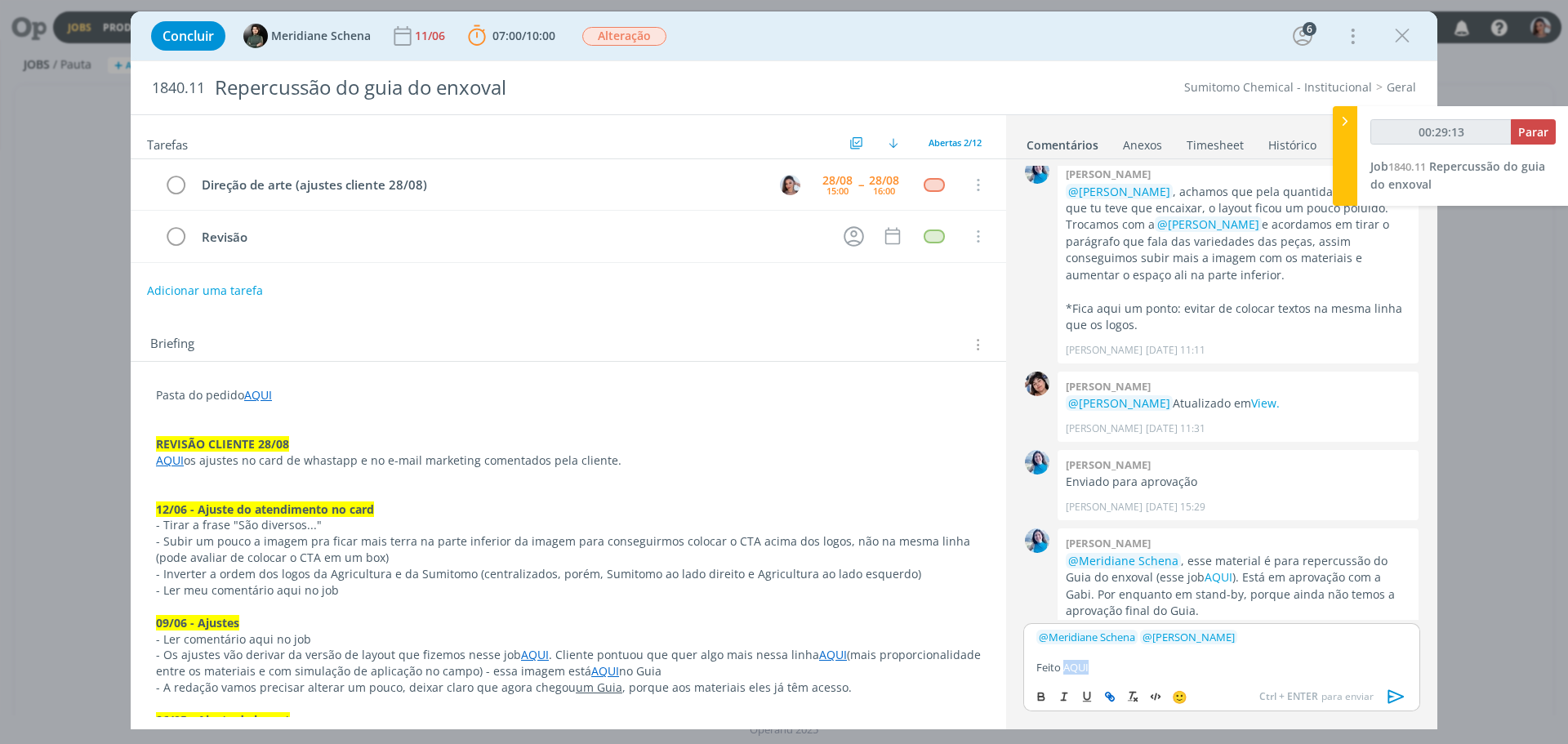
type input "00:29:14"
click at [1105, 696] on icon "dialog" at bounding box center [1110, 696] width 13 height 13
paste input "https://sobeae.sharepoint.com/:f:/s/SOBEAE/EgI2WwE-afhGtw8ULrWEq70BmxZFbDIfFgKj…"
type input "https://sobeae.sharepoint.com/:f:/s/SOBEAE/EgI2WwE-afhGtw8ULrWEq70BmxZFbDIfFgKj…"
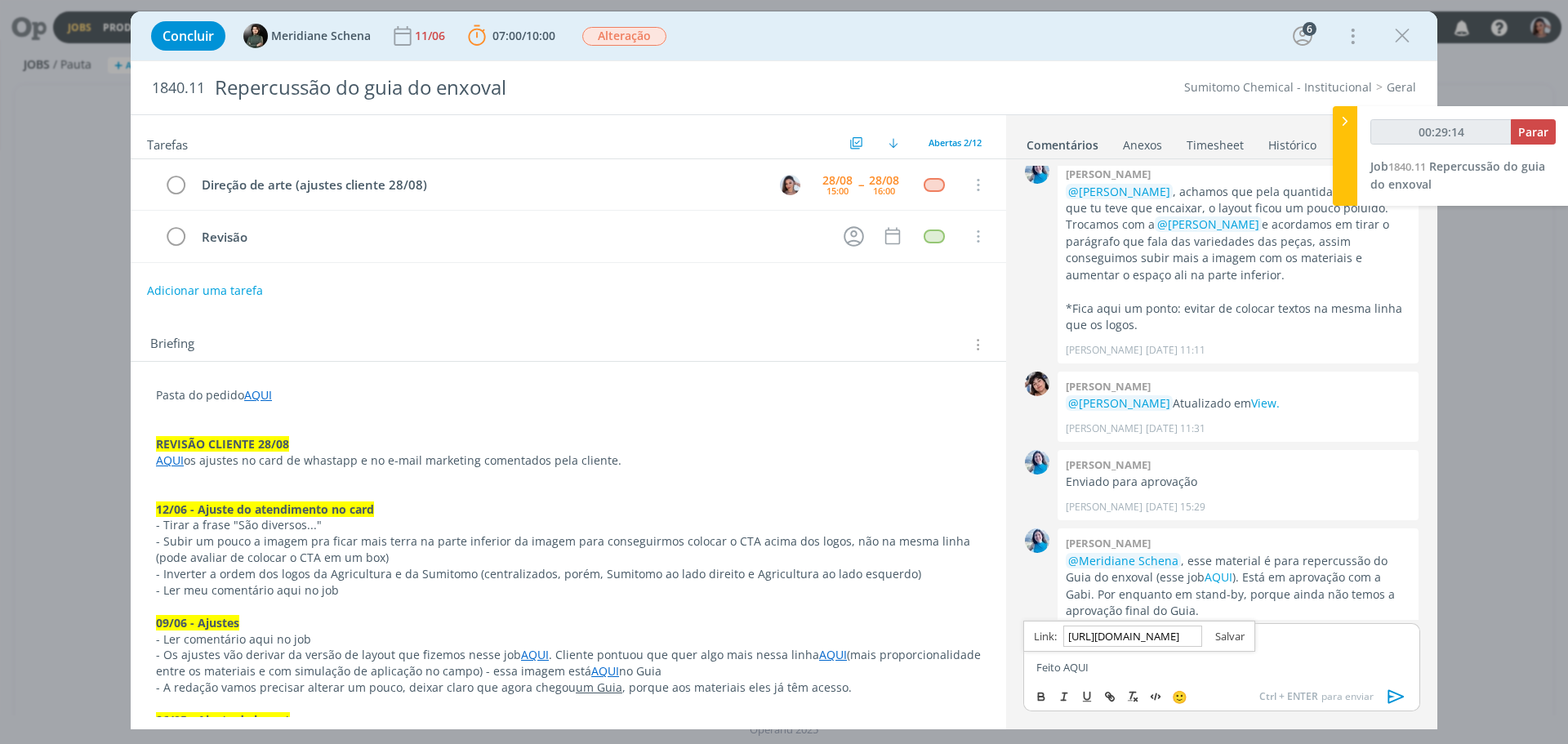
scroll to position [0, 0]
click at [1210, 639] on link "dialog" at bounding box center [1224, 636] width 43 height 15
click at [1085, 667] on link "AQUI" at bounding box center [1073, 667] width 25 height 15
click at [1132, 640] on link "https://sobeae.sharepoint.com/:f:/s/SOBEAE/EgI2WwE-afhGtw8ULrWEq70BmxZFbDIfFgKj…" at bounding box center [1130, 636] width 111 height 21
type input "00:29:26"
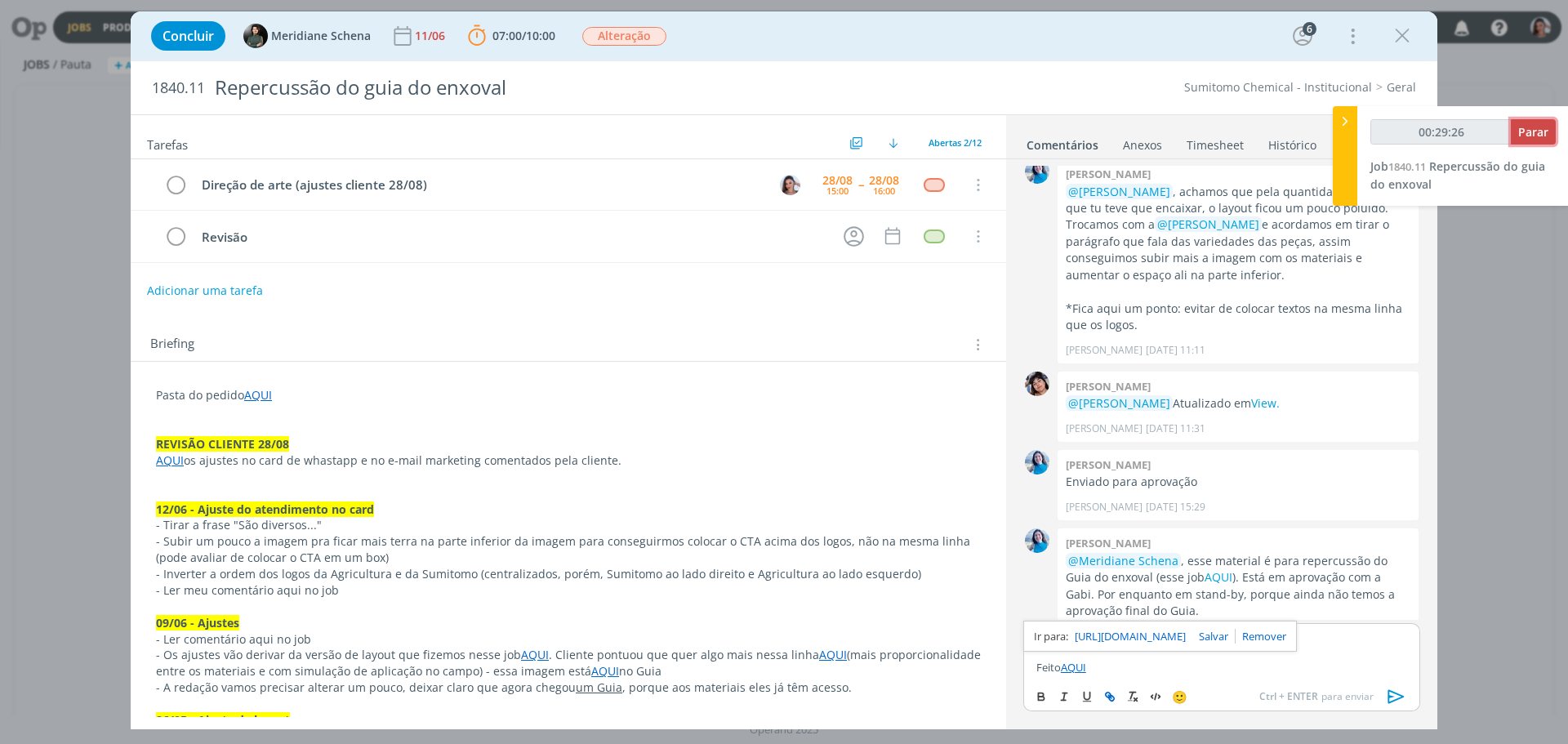
click at [1517, 140] on button "Parar" at bounding box center [1533, 132] width 44 height 25
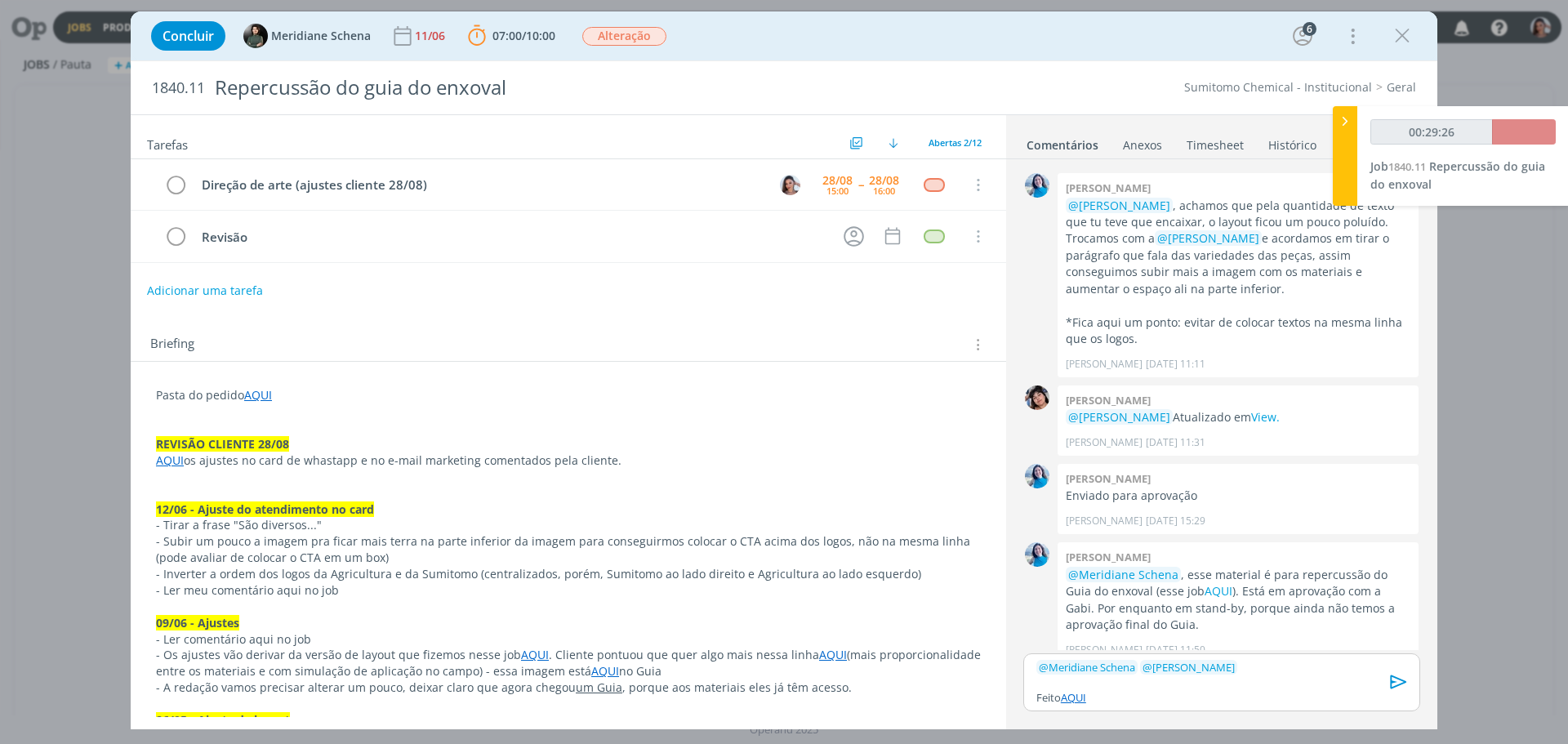
click at [1275, 671] on p "﻿ @ Meridiane Schena ﻿ ﻿ @ Aline Jackisch ﻿" at bounding box center [1222, 667] width 371 height 15
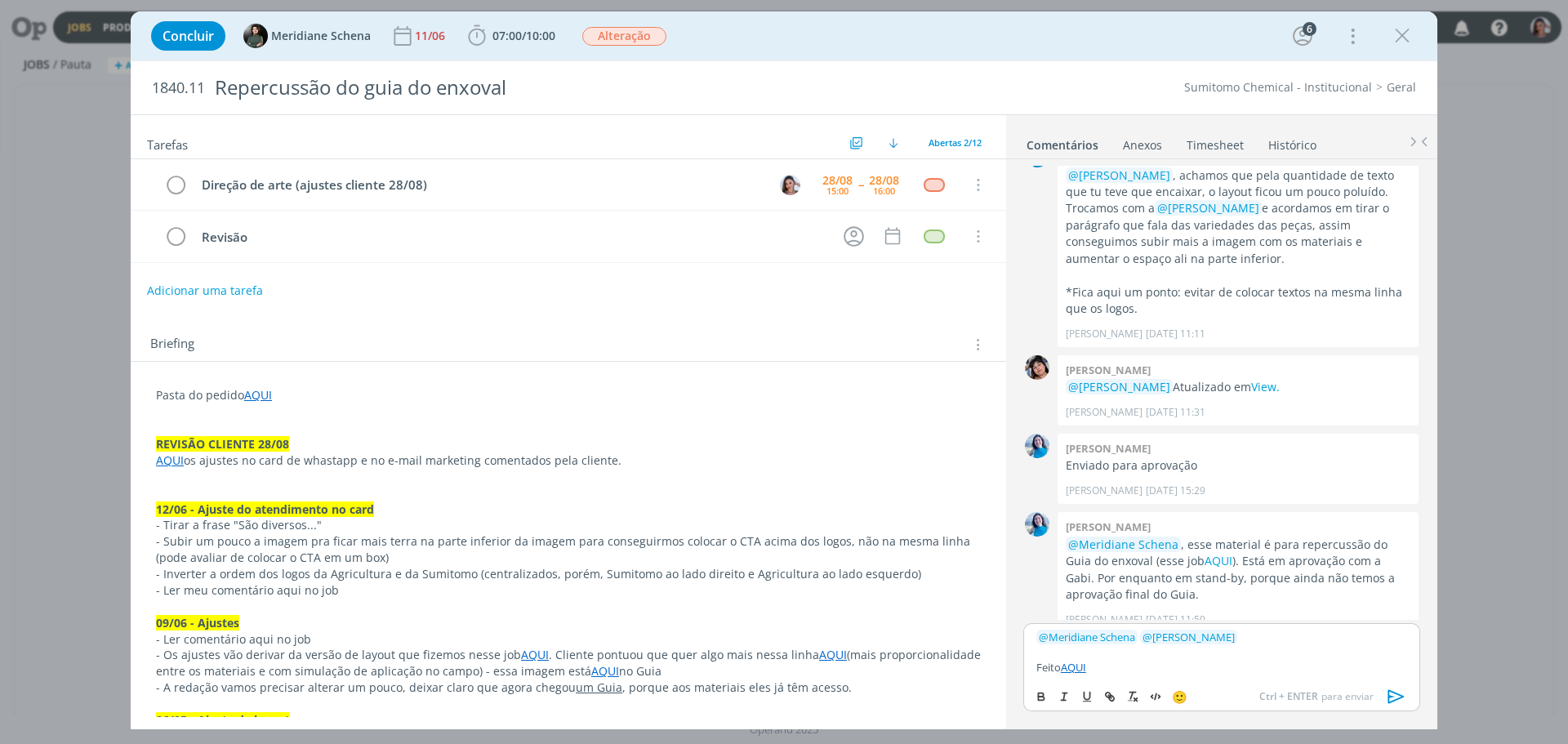
click at [1394, 690] on icon "dialog" at bounding box center [1397, 697] width 25 height 25
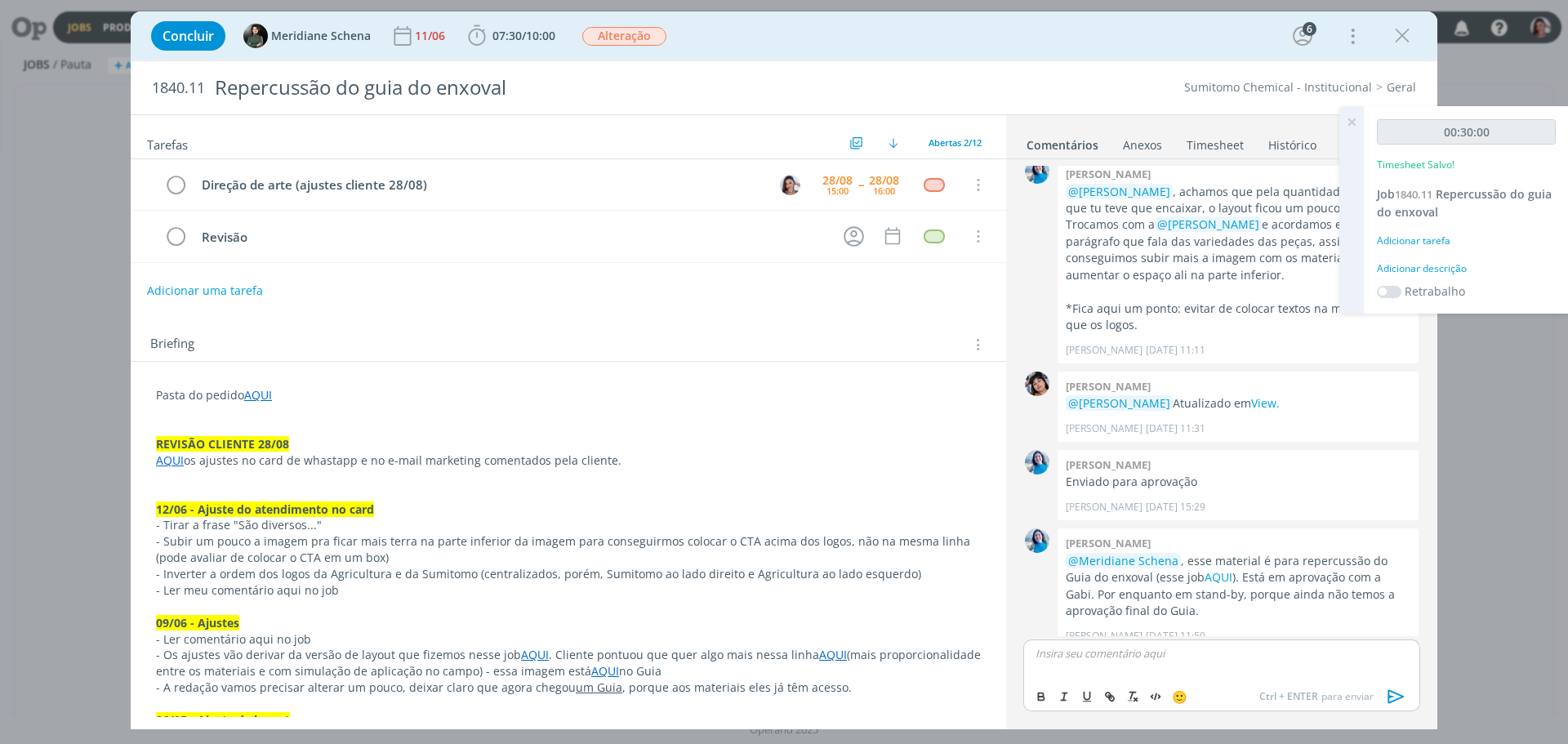
scroll to position [1179, 0]
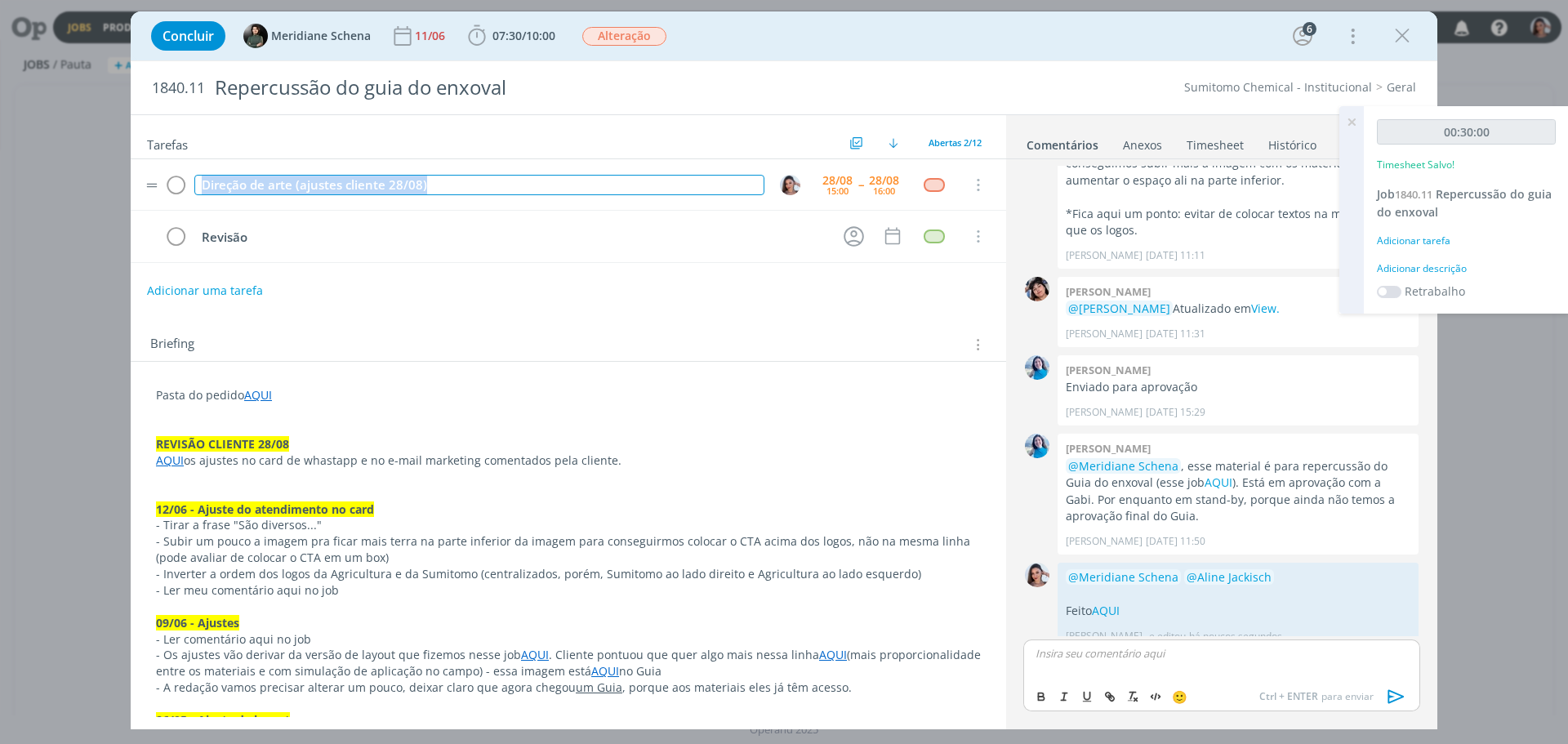
drag, startPoint x: 426, startPoint y: 178, endPoint x: 154, endPoint y: 175, distance: 272.0
click at [154, 175] on tr "Direção de arte (ajustes cliente 28/08) 28/08 15:00 -- 28/08 16:00 Cancelar" at bounding box center [569, 185] width 876 height 52
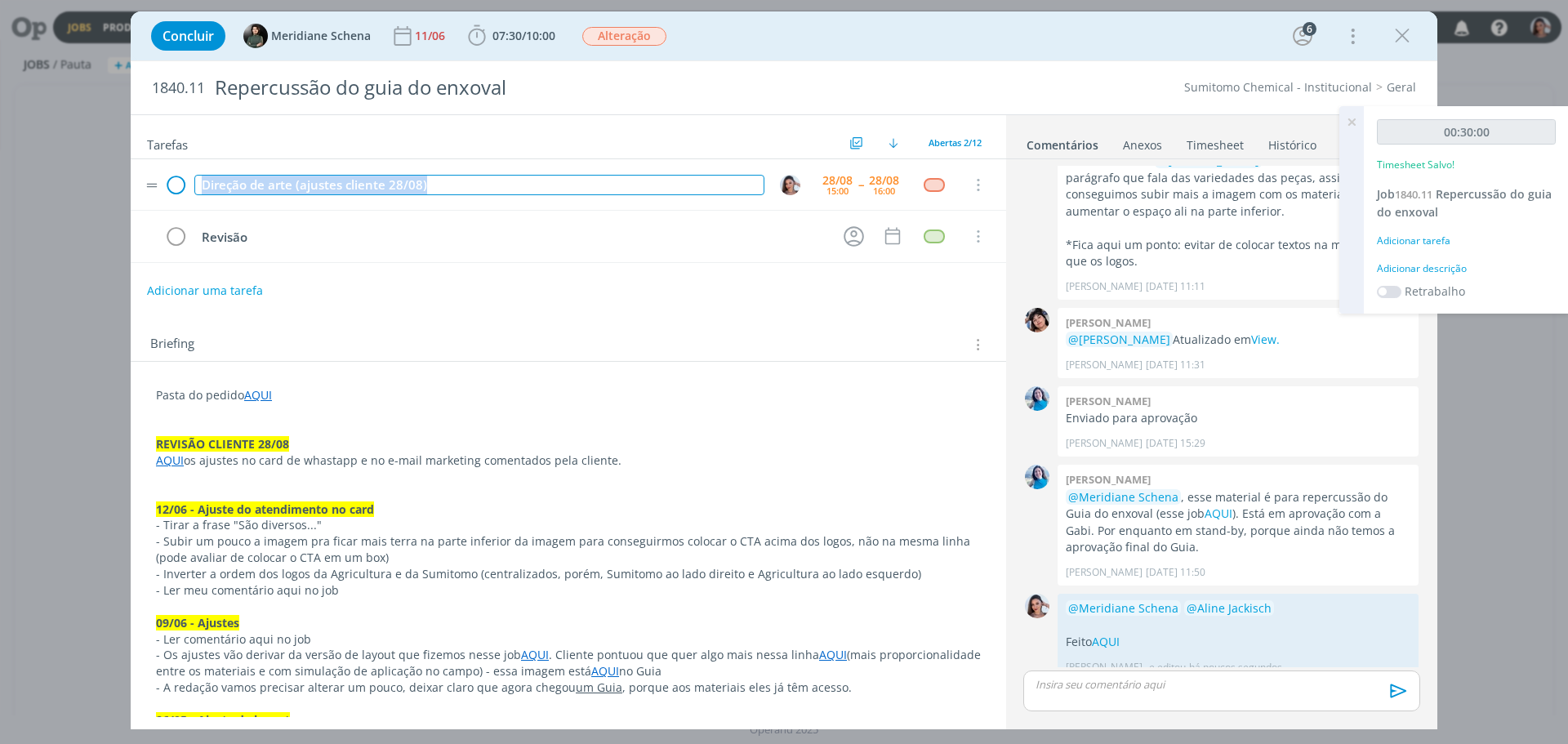
copy div "Direção de arte (ajustes cliente 28/08)"
click at [182, 182] on icon "dialog" at bounding box center [175, 186] width 23 height 25
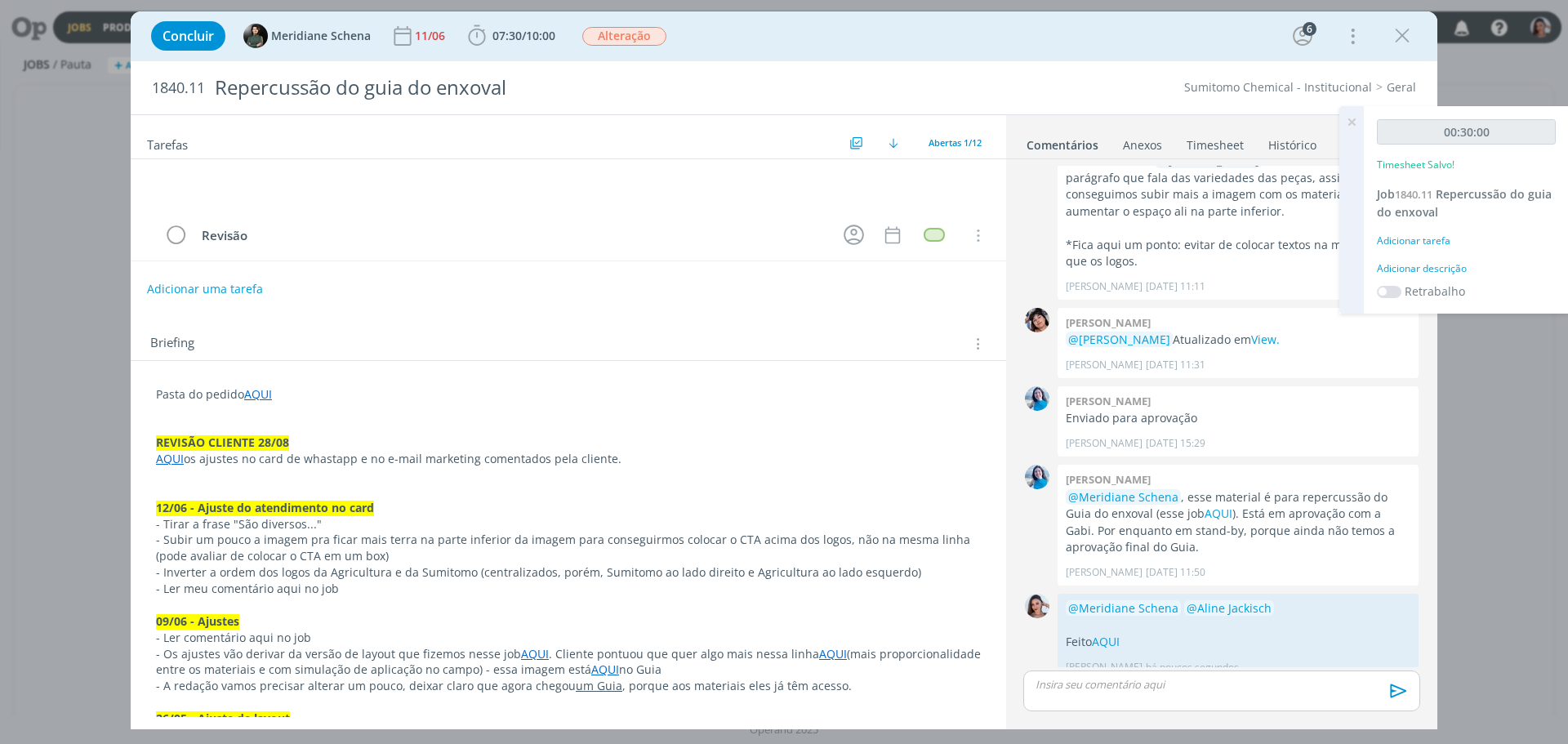
drag, startPoint x: 1208, startPoint y: 147, endPoint x: 1324, endPoint y: 140, distance: 116.2
click at [1208, 147] on link "Timesheet" at bounding box center [1216, 142] width 59 height 24
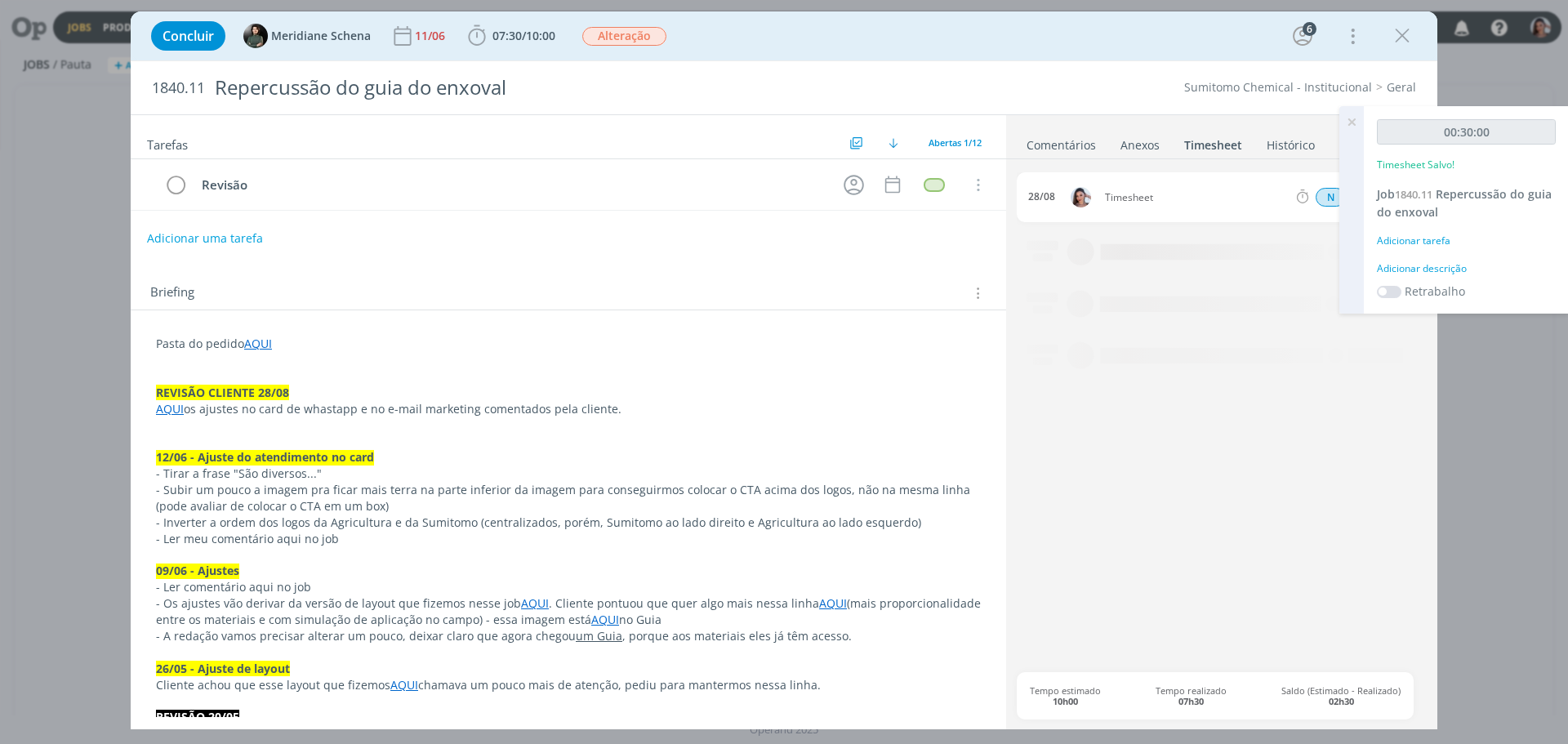
click at [1354, 127] on icon at bounding box center [1351, 122] width 29 height 32
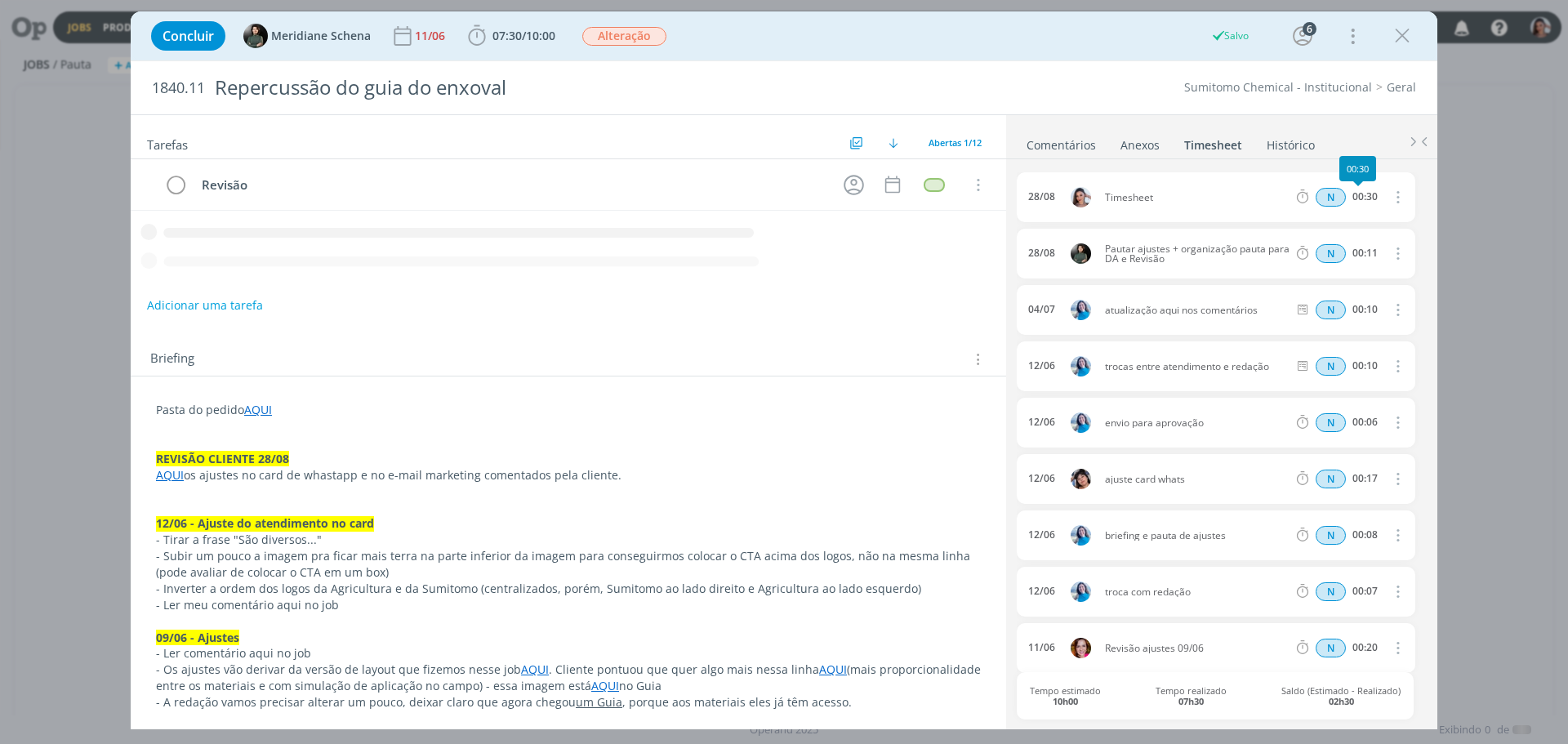
click at [1404, 194] on button "dialog" at bounding box center [1396, 197] width 39 height 27
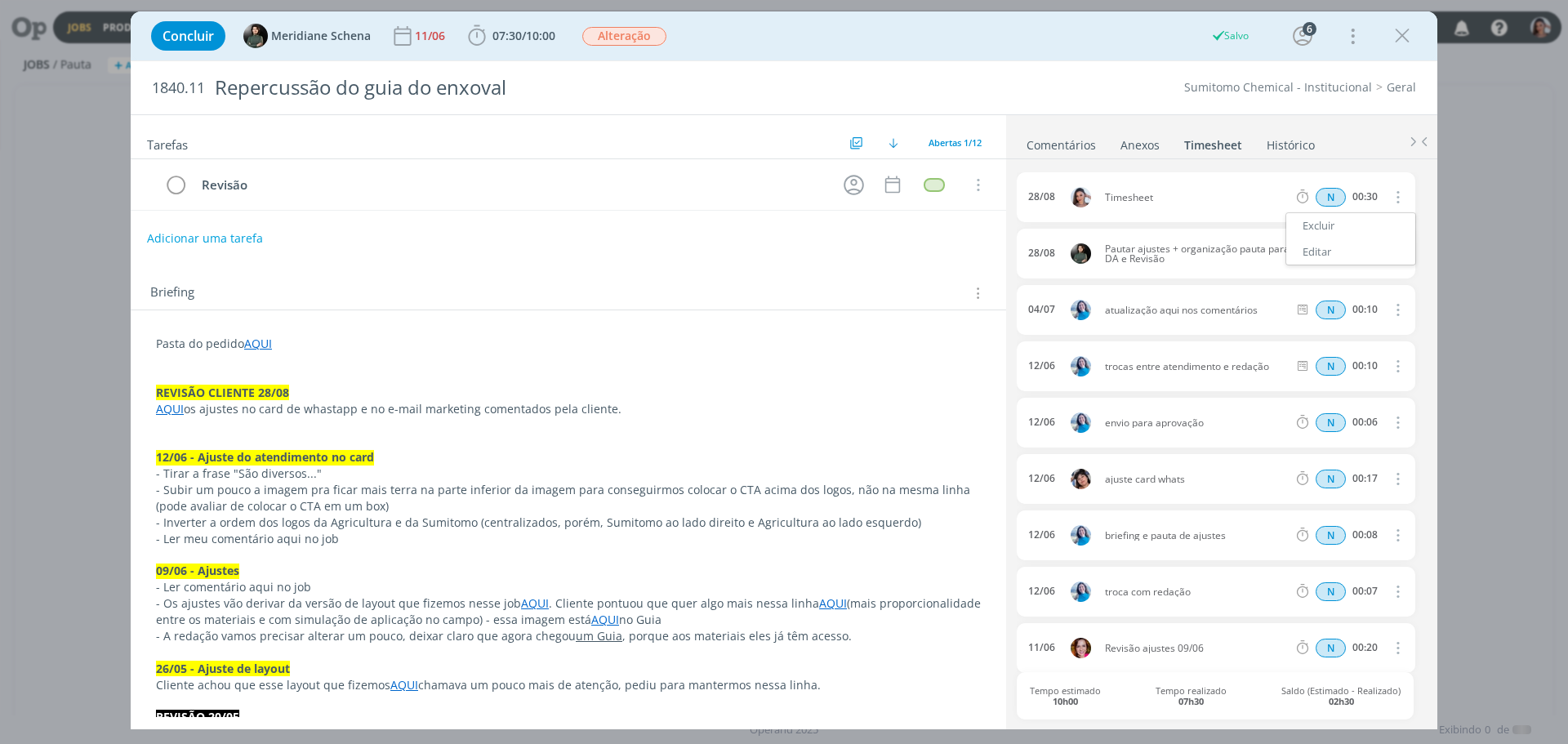
click at [1392, 195] on icon "dialog" at bounding box center [1396, 197] width 18 height 20
click at [1387, 206] on icon "dialog" at bounding box center [1396, 197] width 18 height 20
drag, startPoint x: 1347, startPoint y: 250, endPoint x: 1215, endPoint y: 218, distance: 135.8
click at [1346, 251] on link "Editar" at bounding box center [1350, 252] width 129 height 26
drag, startPoint x: 1047, startPoint y: 211, endPoint x: 780, endPoint y: 373, distance: 312.3
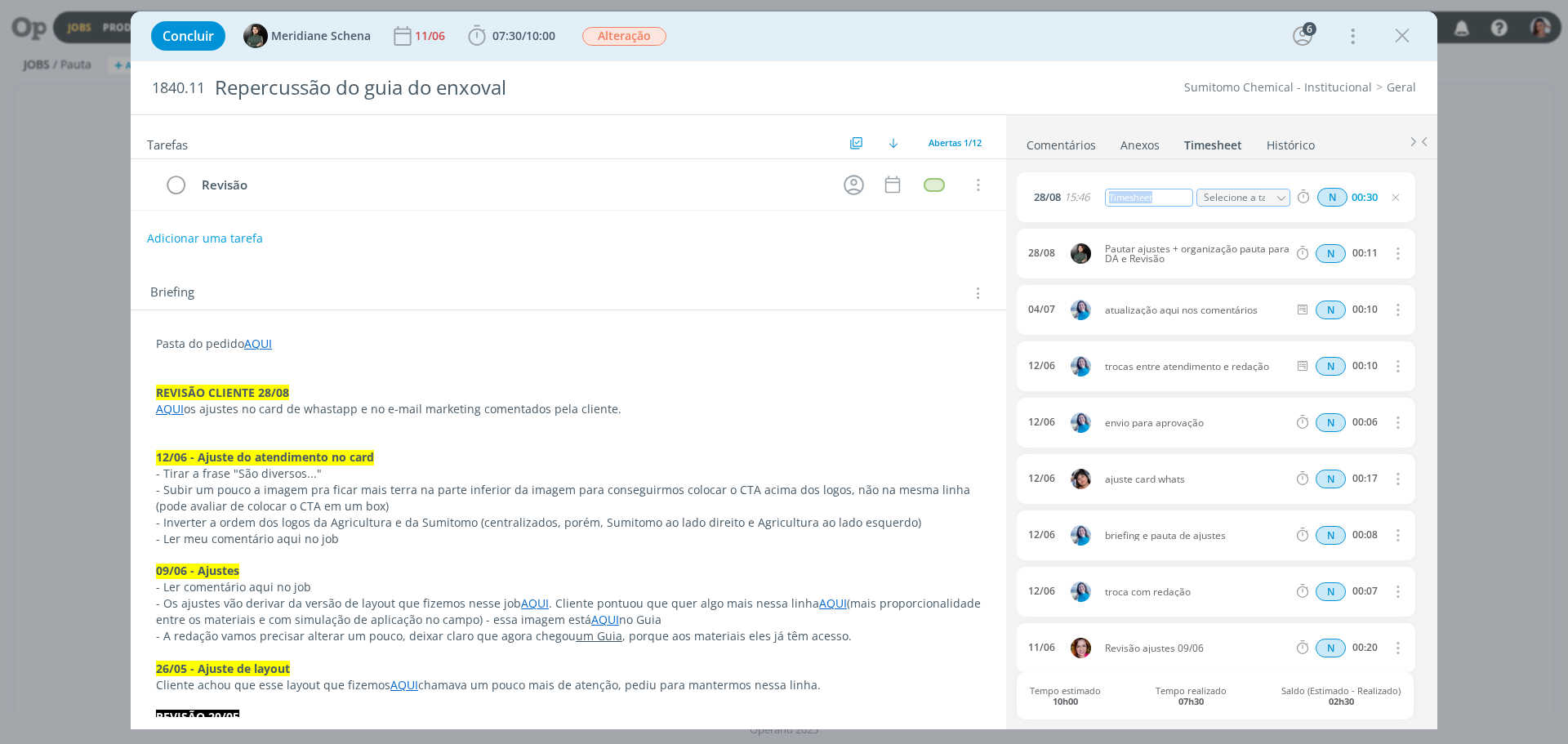
click at [990, 216] on div "Tarefas Usar Job de template Ordenar por: Prazo crescente Prazo decrescente Ord…" at bounding box center [784, 421] width 1306 height 615
click at [543, 495] on p "- Subir um pouco a imagem pra ficar mais terra na parte inferior da imagem para…" at bounding box center [568, 497] width 825 height 33
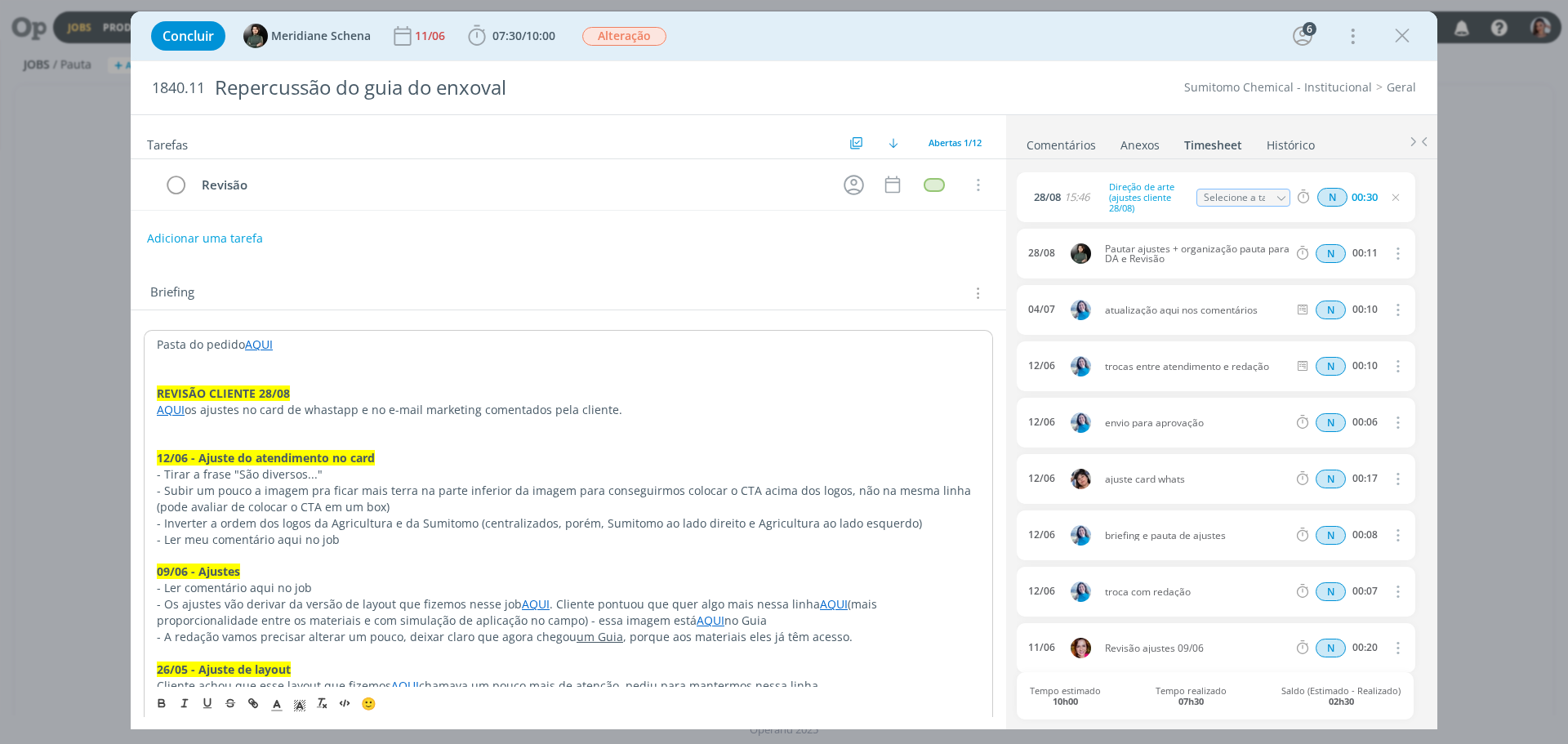
click at [1050, 125] on ul "Comentários Anexos 0 Timesheet Histórico" at bounding box center [1222, 137] width 432 height 44
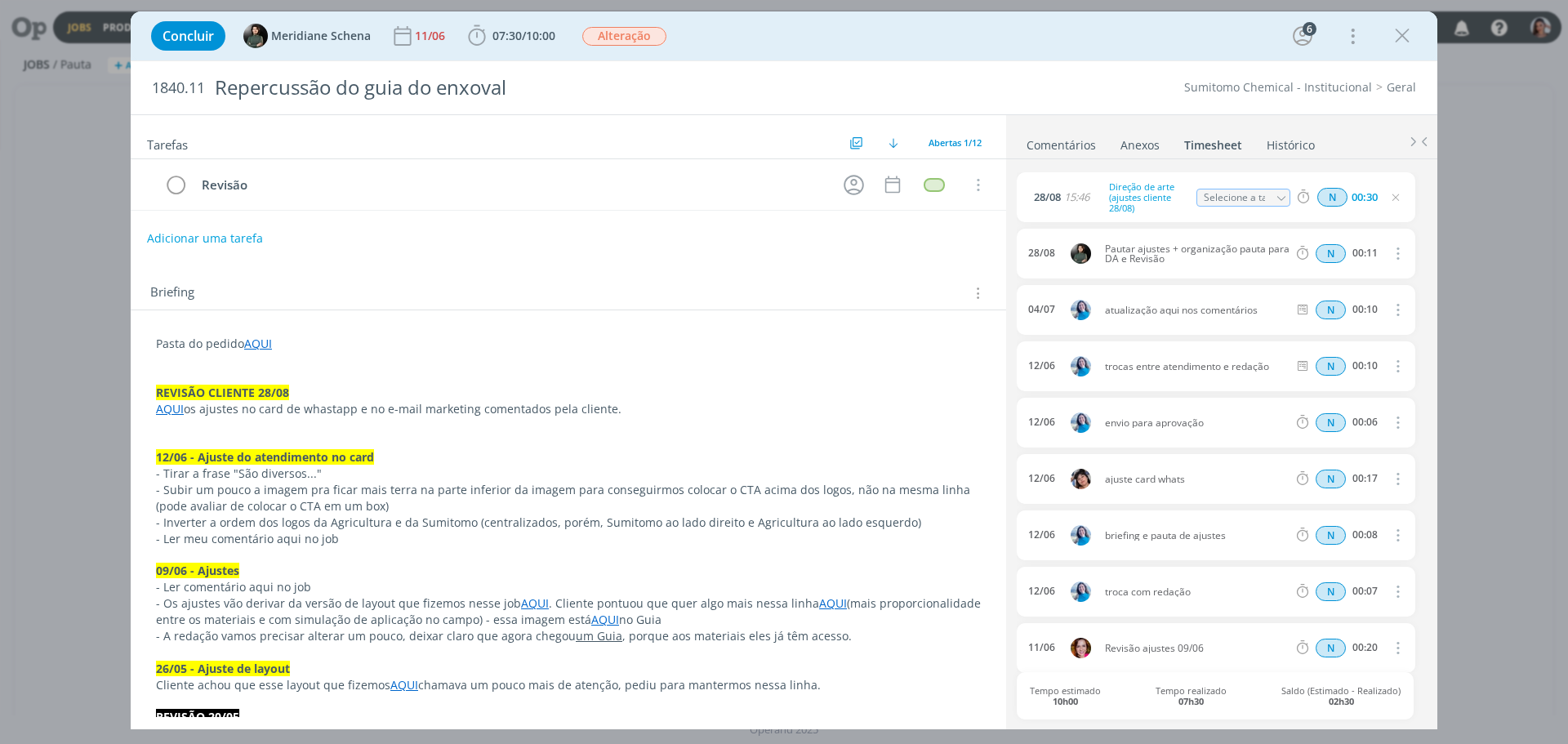
click at [1052, 134] on link "Comentários" at bounding box center [1062, 142] width 71 height 24
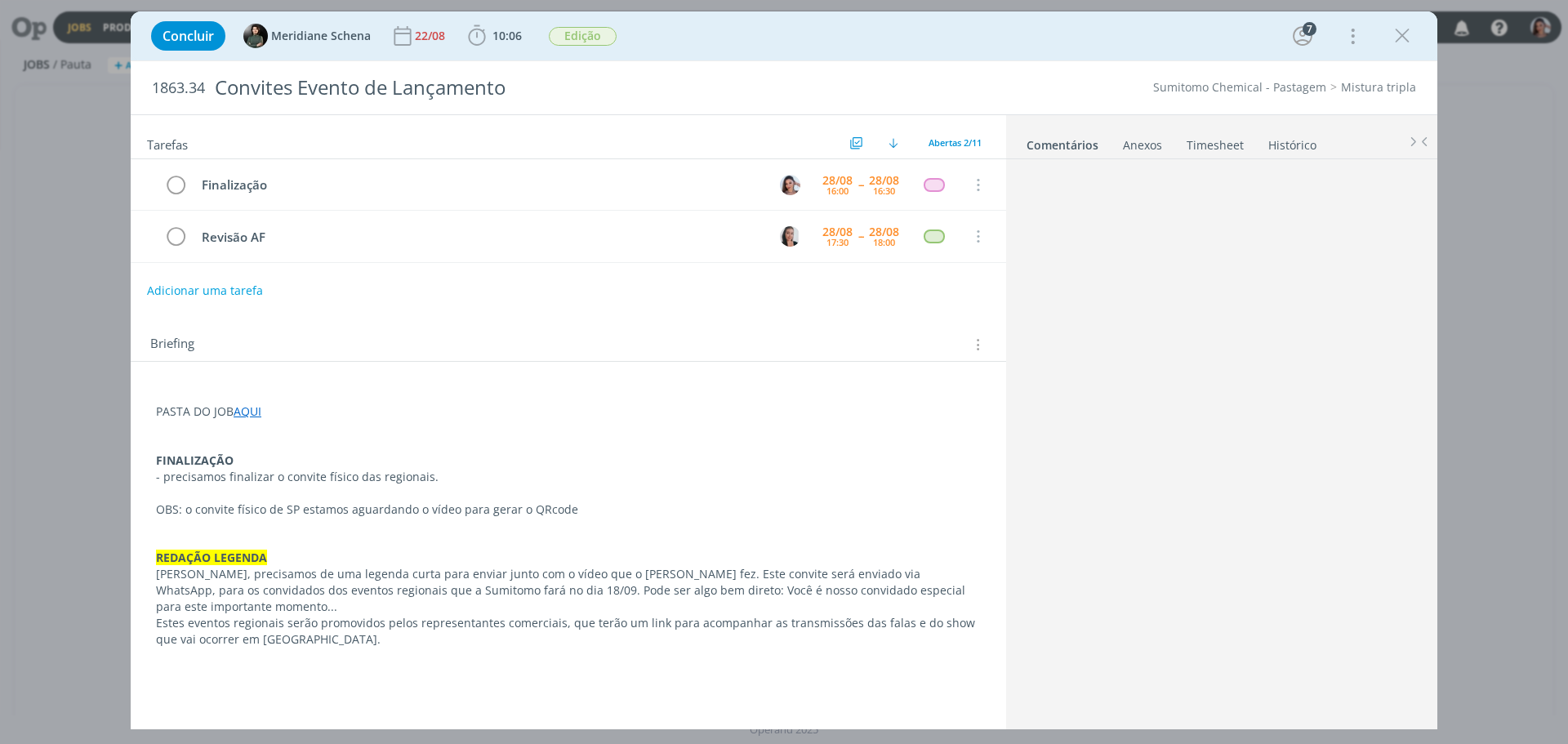
scroll to position [384, 0]
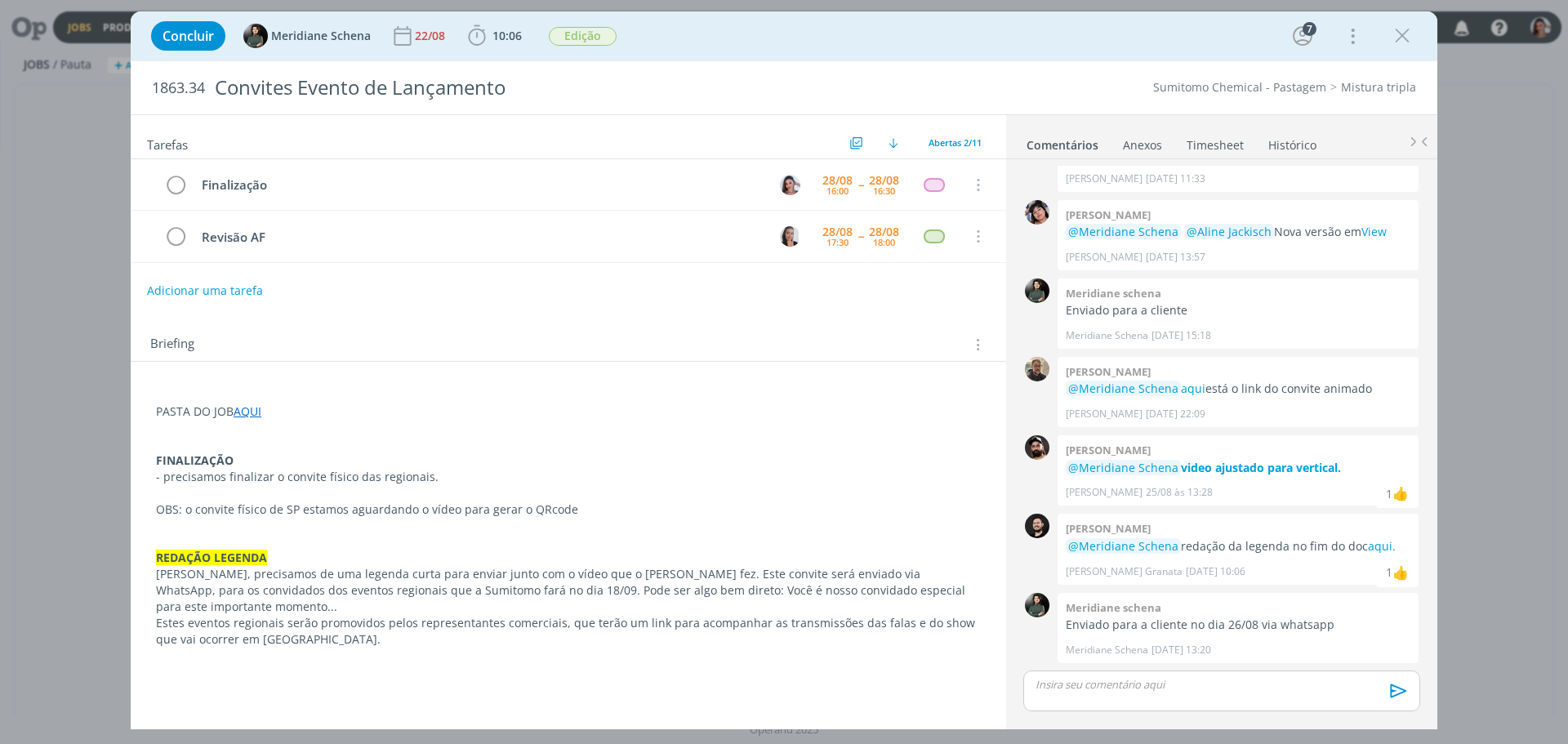
click at [593, 554] on p "REDAÇÃO LEGENDA" at bounding box center [568, 558] width 825 height 16
click at [593, 554] on p "REDAÇÃO LEGENDA" at bounding box center [568, 559] width 823 height 16
click at [390, 537] on p "dialog" at bounding box center [568, 542] width 823 height 16
click at [390, 530] on p "dialog" at bounding box center [568, 526] width 823 height 16
click at [508, 44] on span "10:06" at bounding box center [495, 36] width 61 height 25
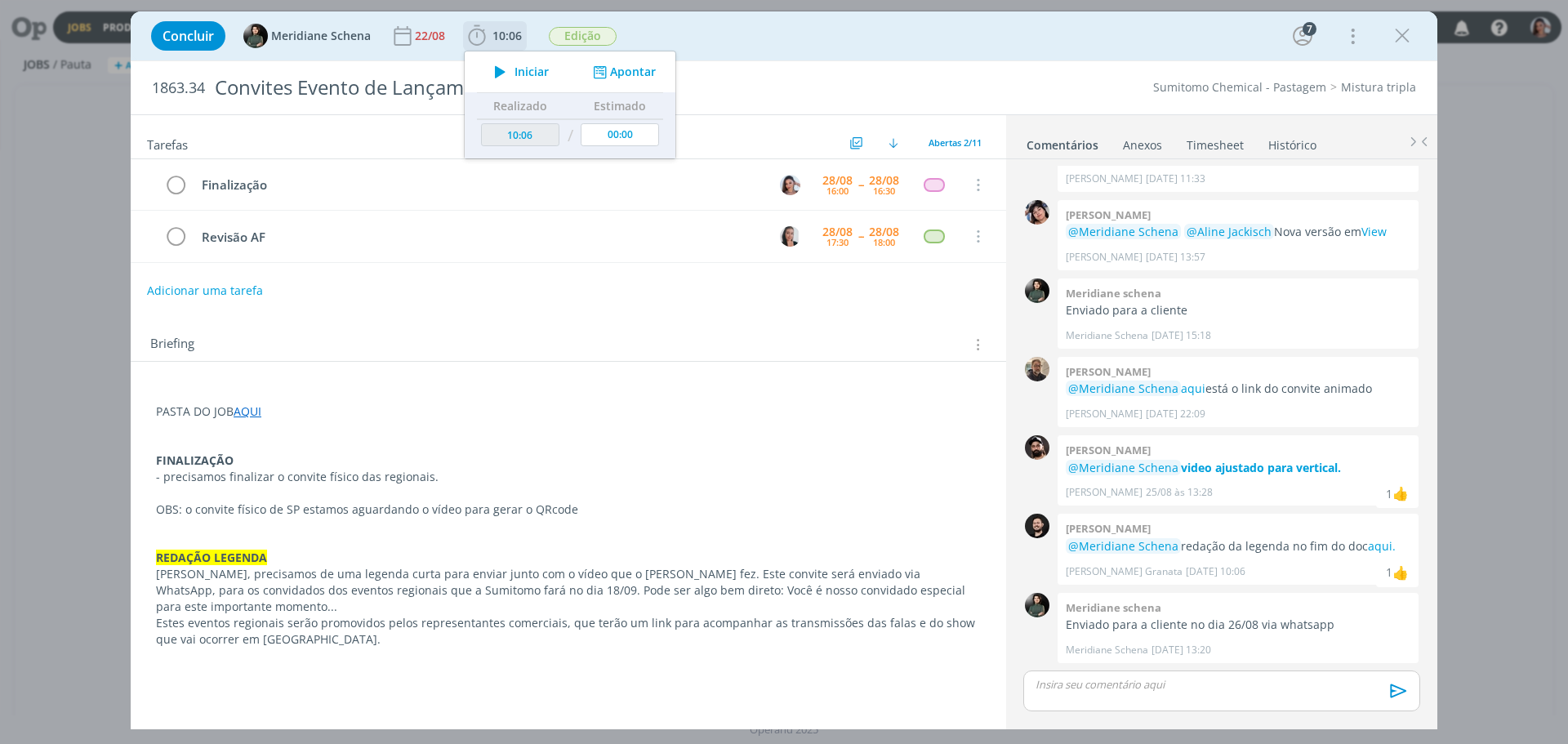
click at [517, 66] on span "Iniciar" at bounding box center [531, 71] width 35 height 12
click at [540, 74] on span "Iniciar" at bounding box center [531, 71] width 35 height 12
click at [497, 534] on p "dialog" at bounding box center [568, 541] width 825 height 16
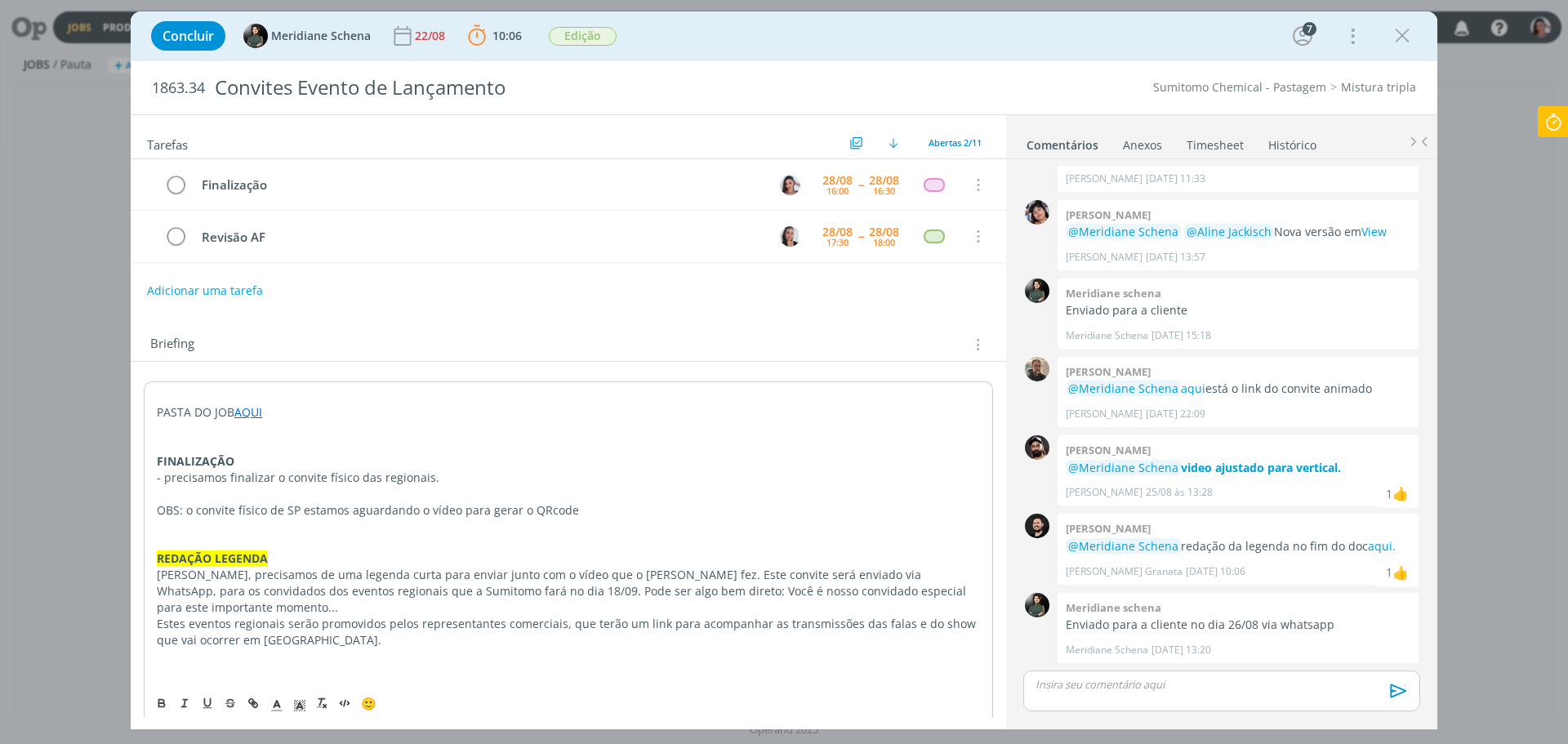
click at [513, 489] on p "dialog" at bounding box center [568, 494] width 823 height 16
click at [1553, 126] on icon at bounding box center [1553, 122] width 29 height 32
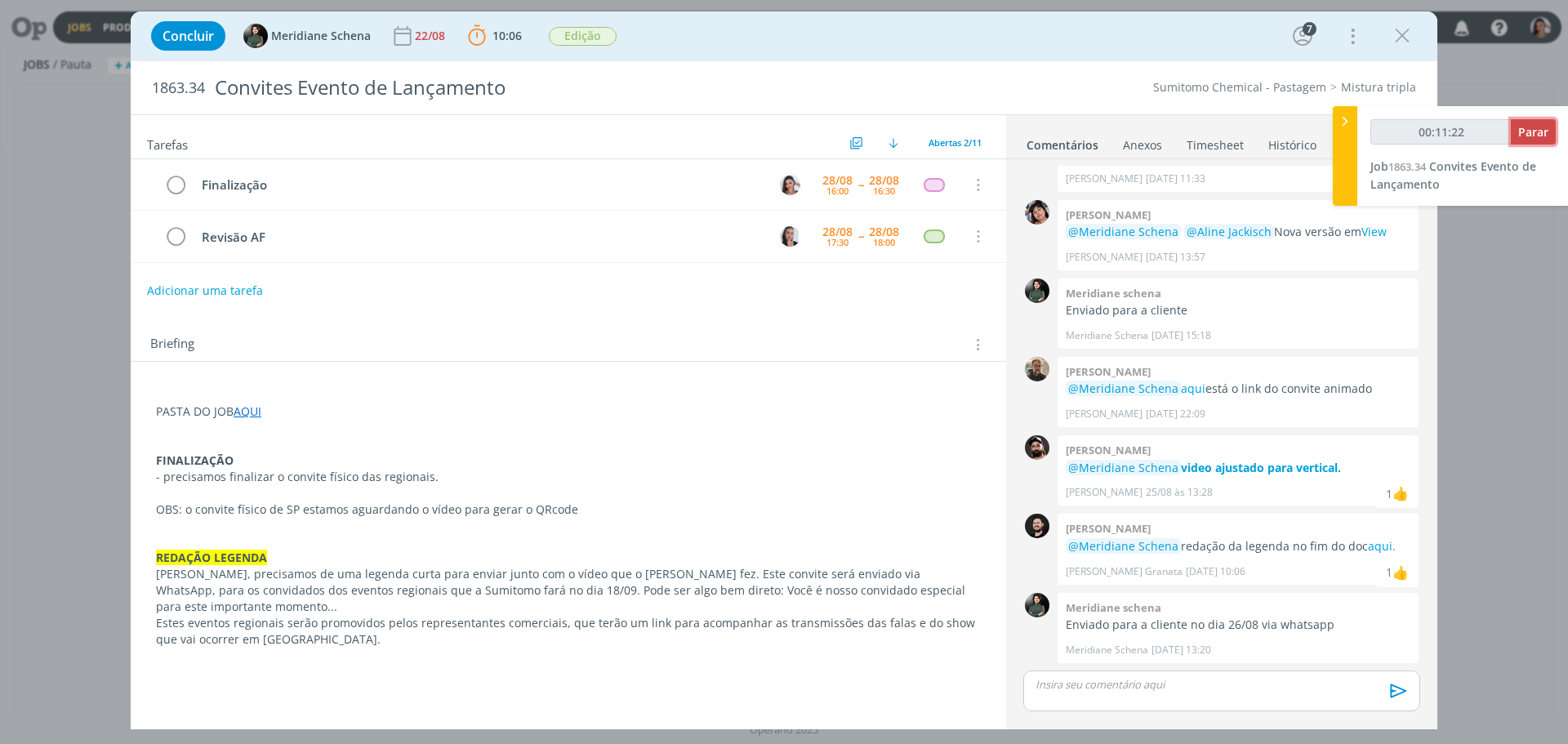
click at [1543, 130] on span "Parar" at bounding box center [1533, 131] width 30 height 15
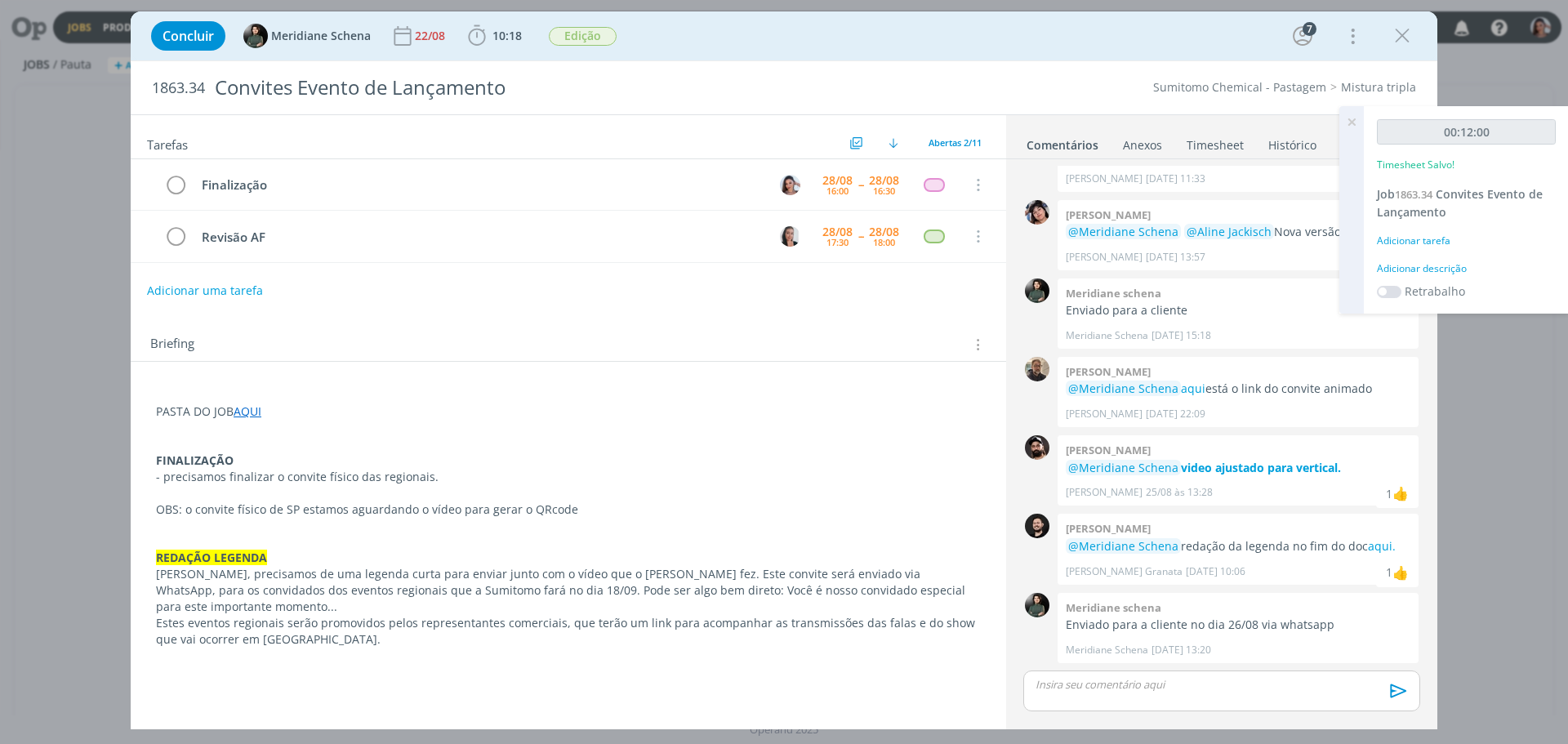
click at [579, 477] on p "- precisamos finalizar o convite físico das regionais." at bounding box center [568, 477] width 825 height 16
